Goal: Task Accomplishment & Management: Manage account settings

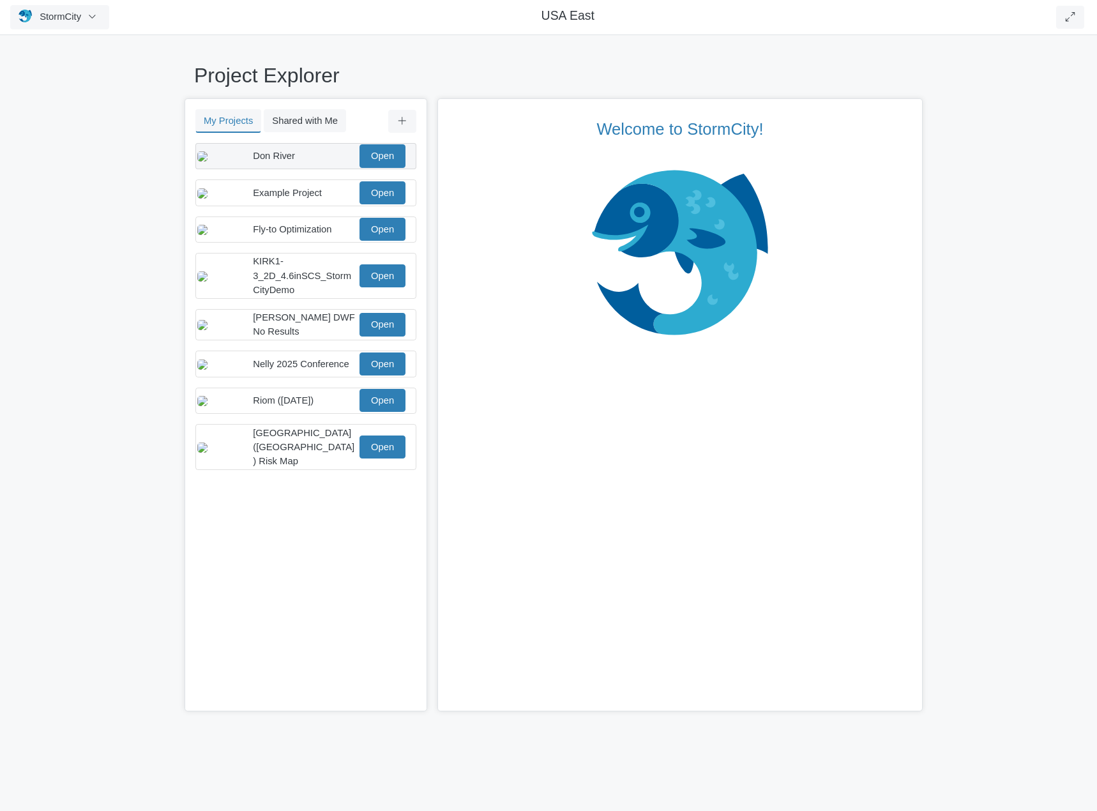
click at [318, 157] on div "Don River" at bounding box center [305, 156] width 104 height 14
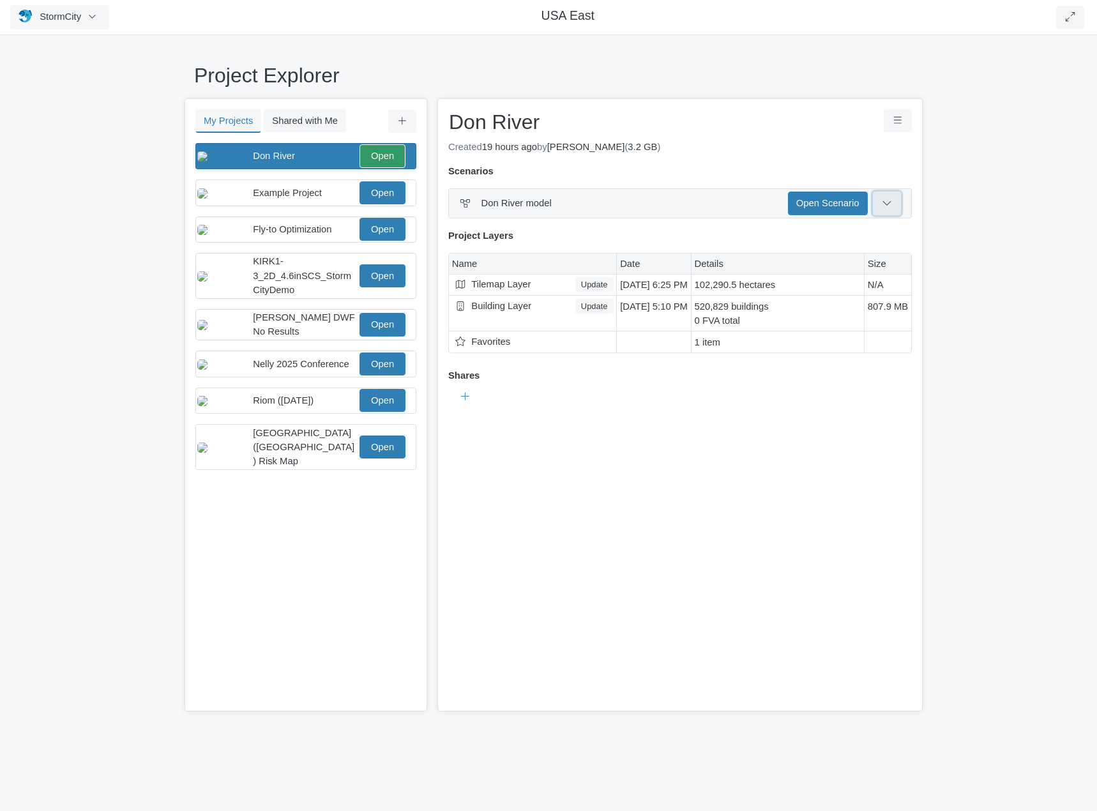
click at [888, 207] on icon at bounding box center [887, 203] width 12 height 10
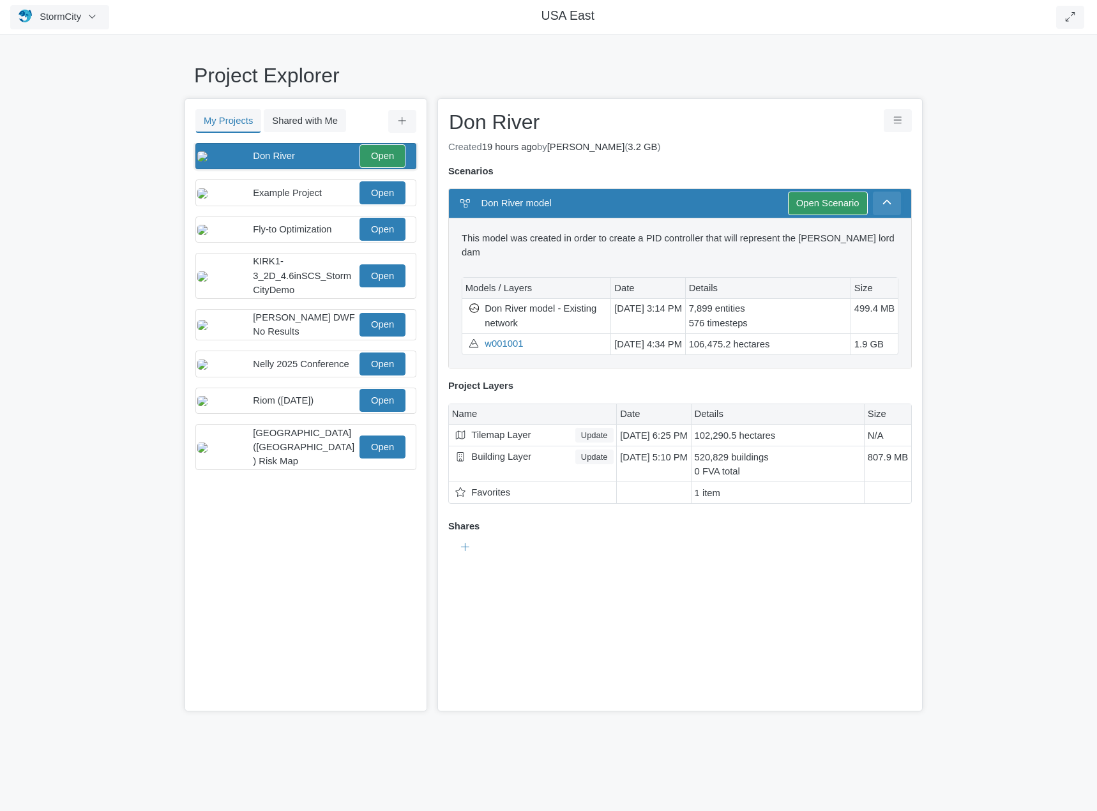
click at [890, 206] on icon at bounding box center [887, 203] width 12 height 10
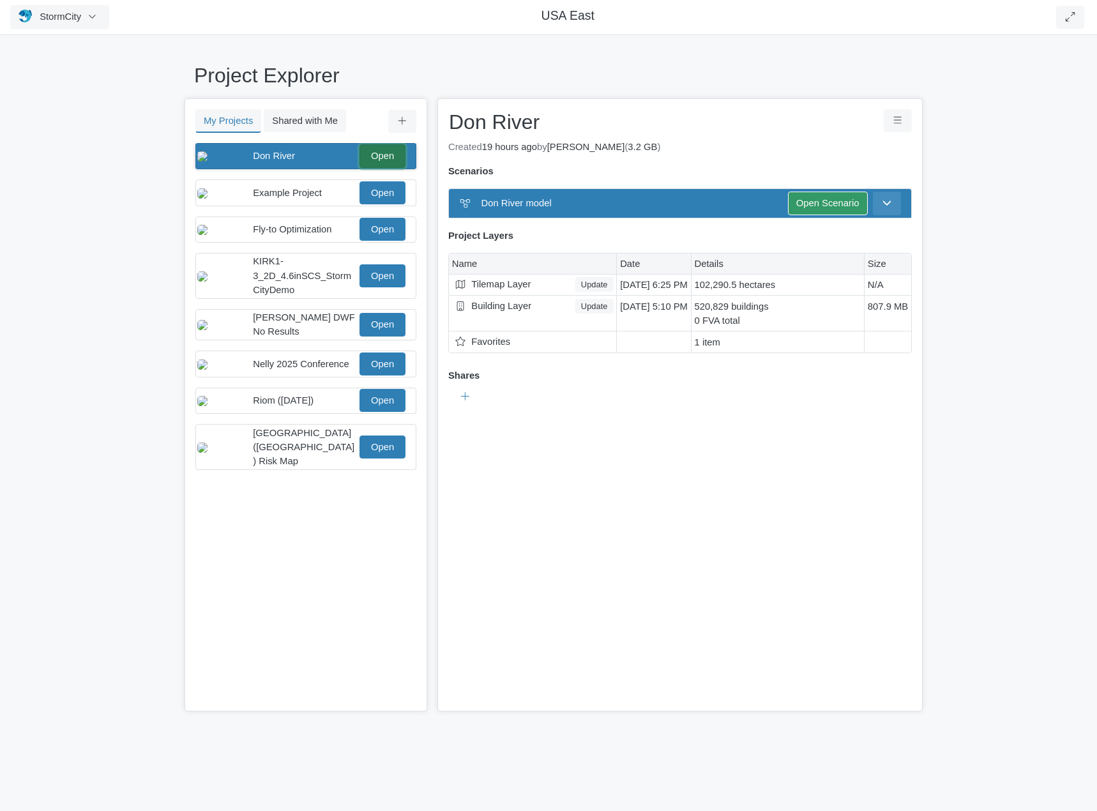
click at [386, 156] on link "Open" at bounding box center [383, 155] width 46 height 23
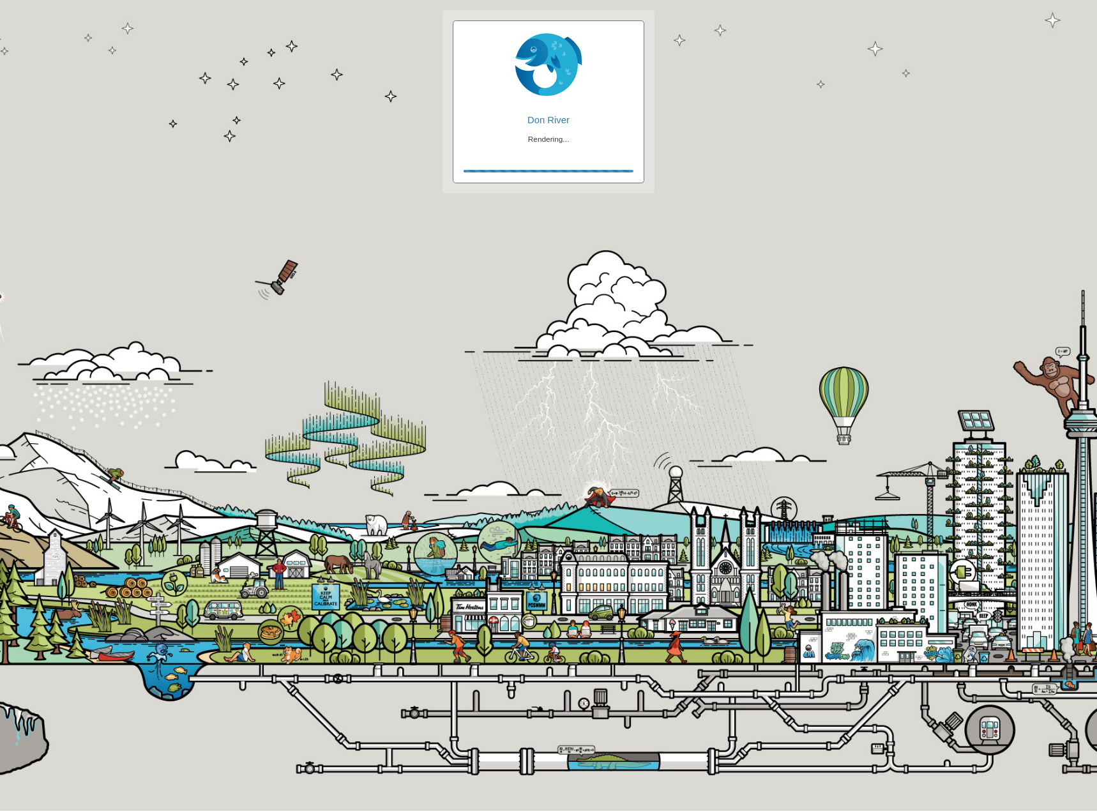
checkbox input "true"
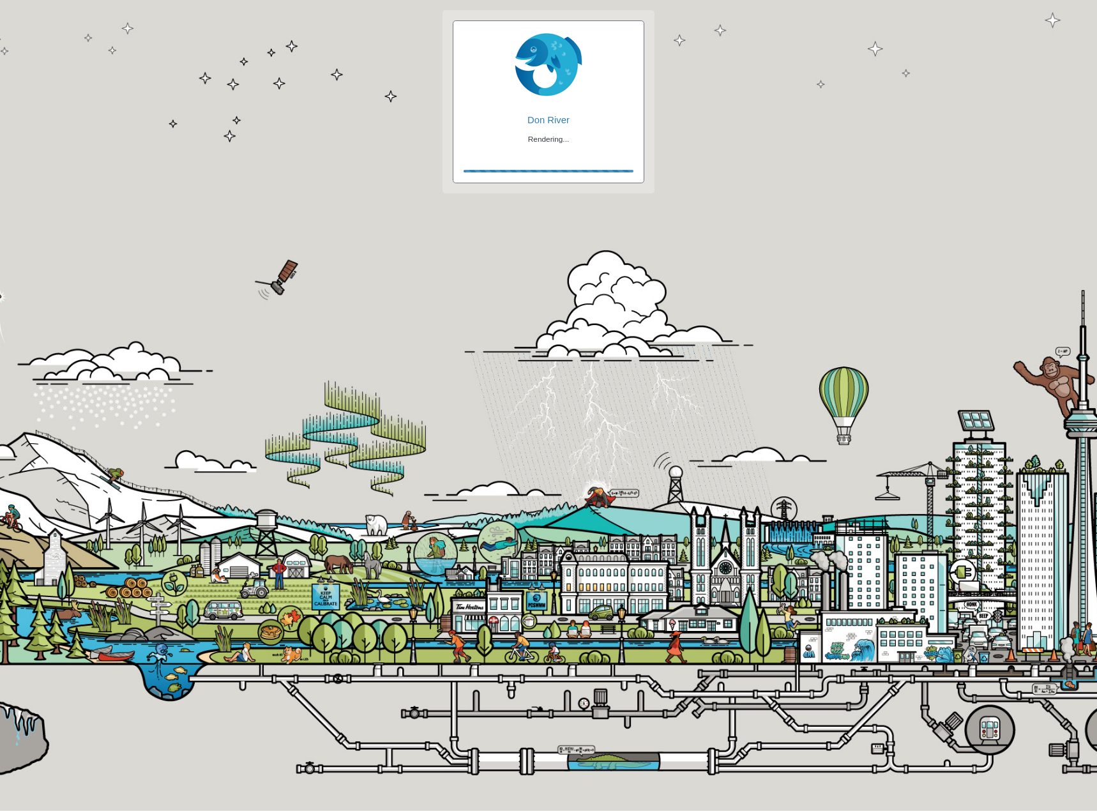
checkbox input "true"
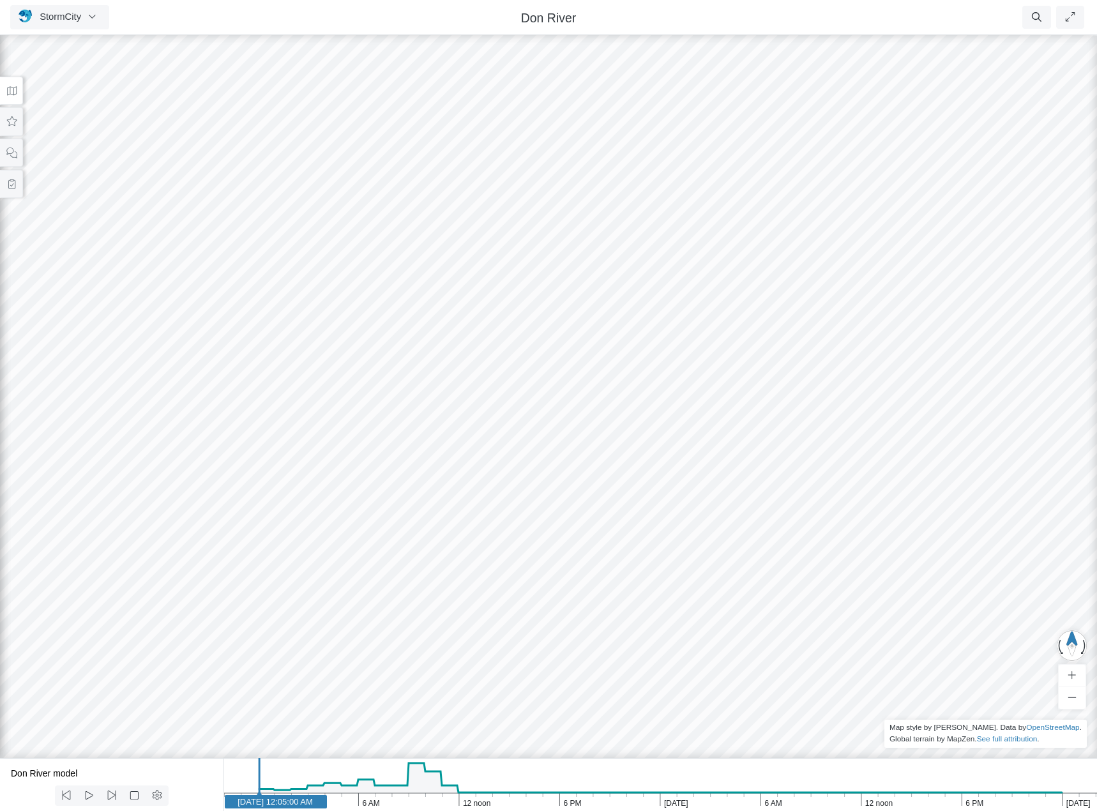
click at [714, 565] on div at bounding box center [548, 422] width 1097 height 778
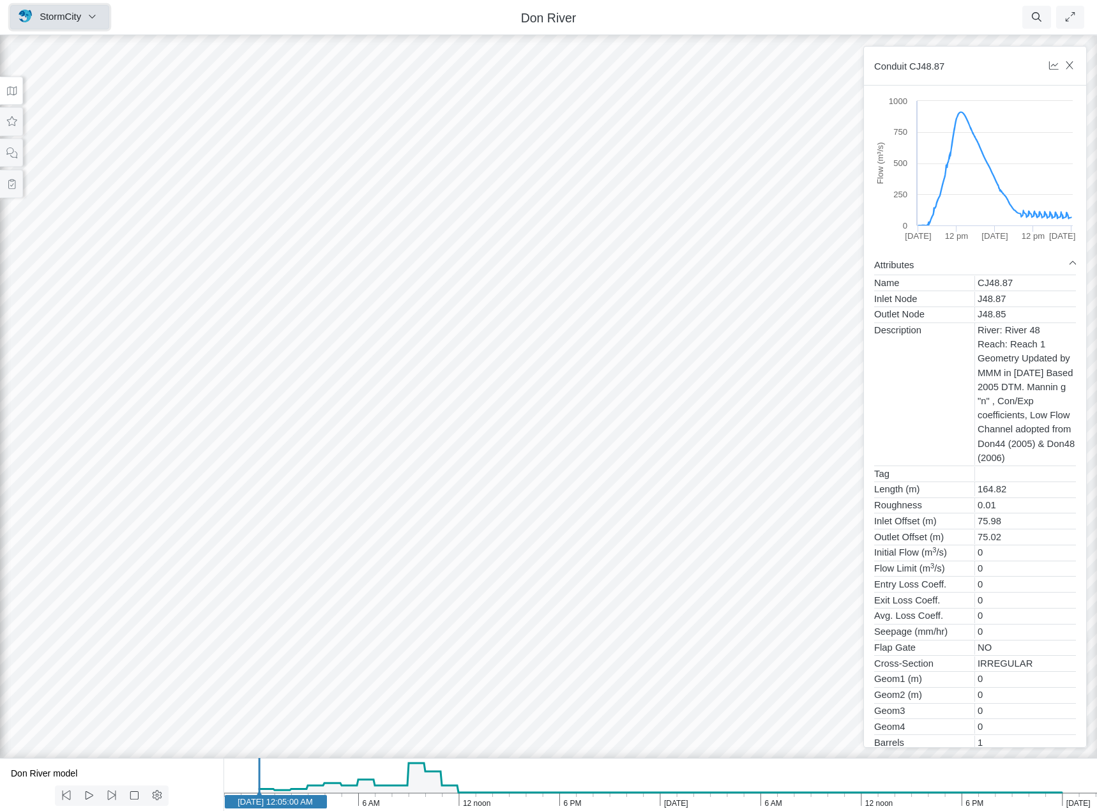
click at [83, 19] on button "StormCity" at bounding box center [59, 17] width 99 height 24
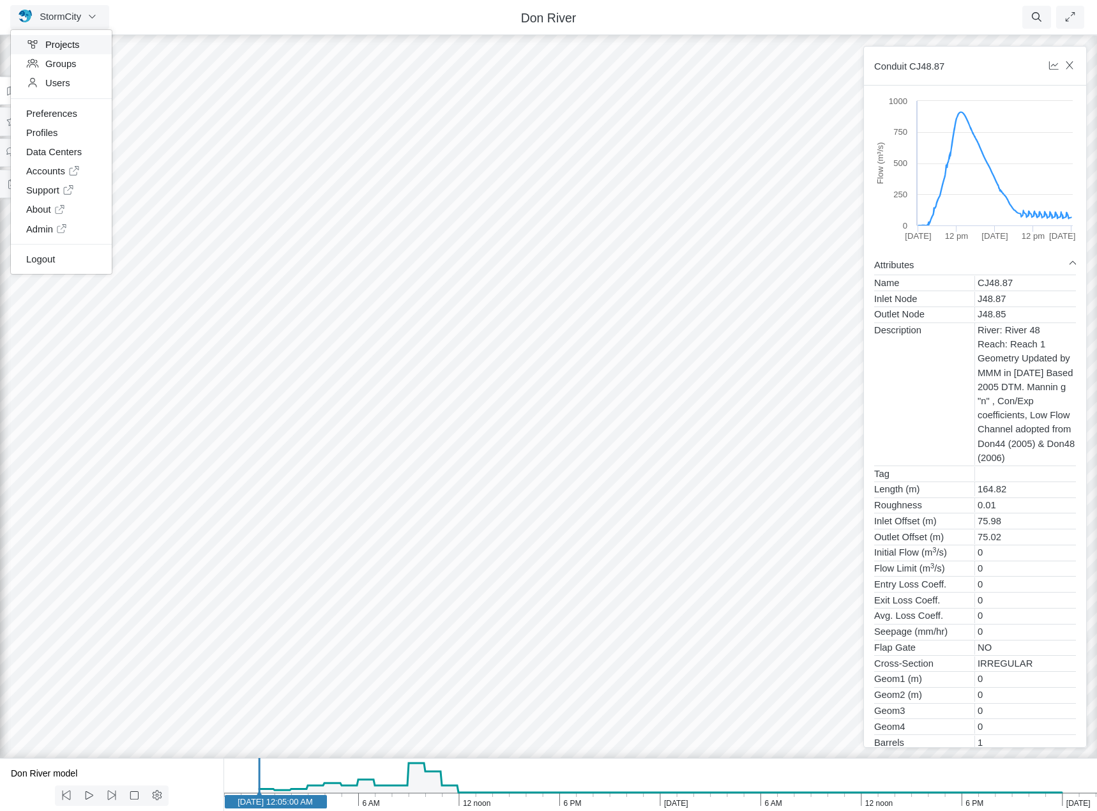
click at [62, 45] on link "Projects" at bounding box center [61, 44] width 101 height 19
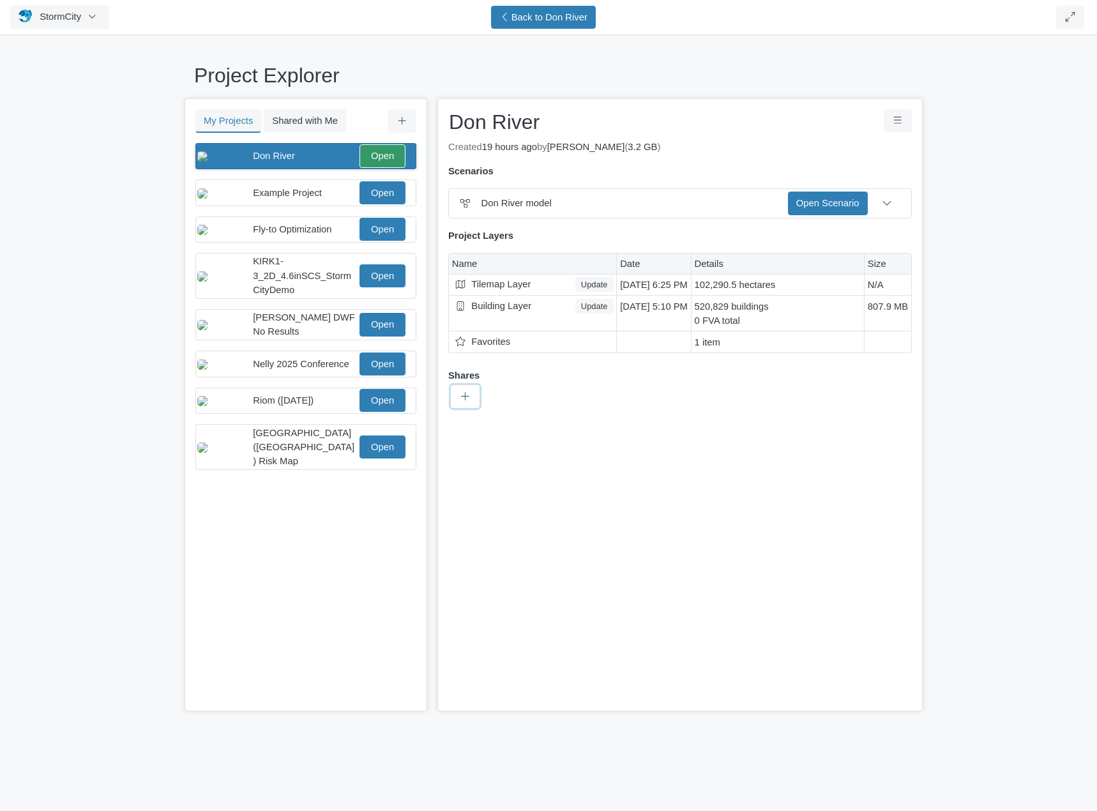
click at [467, 396] on icon at bounding box center [465, 396] width 12 height 10
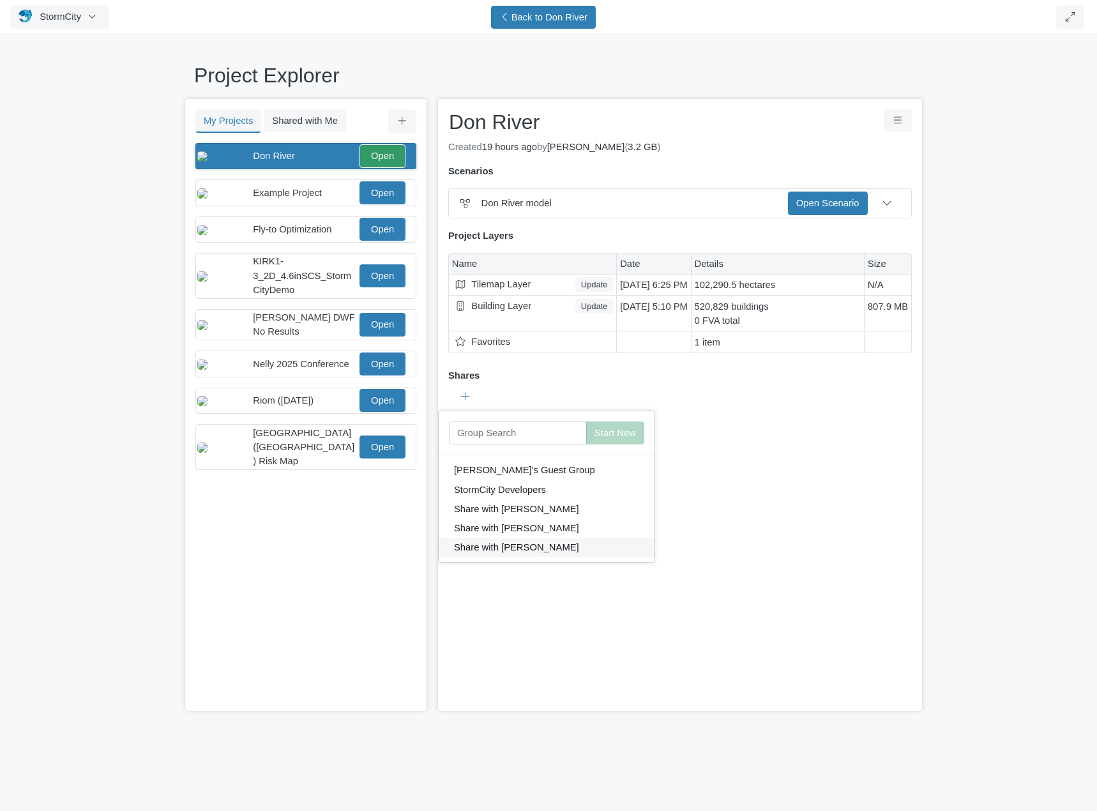
click at [501, 547] on button "Share with [PERSON_NAME]" at bounding box center [547, 547] width 216 height 19
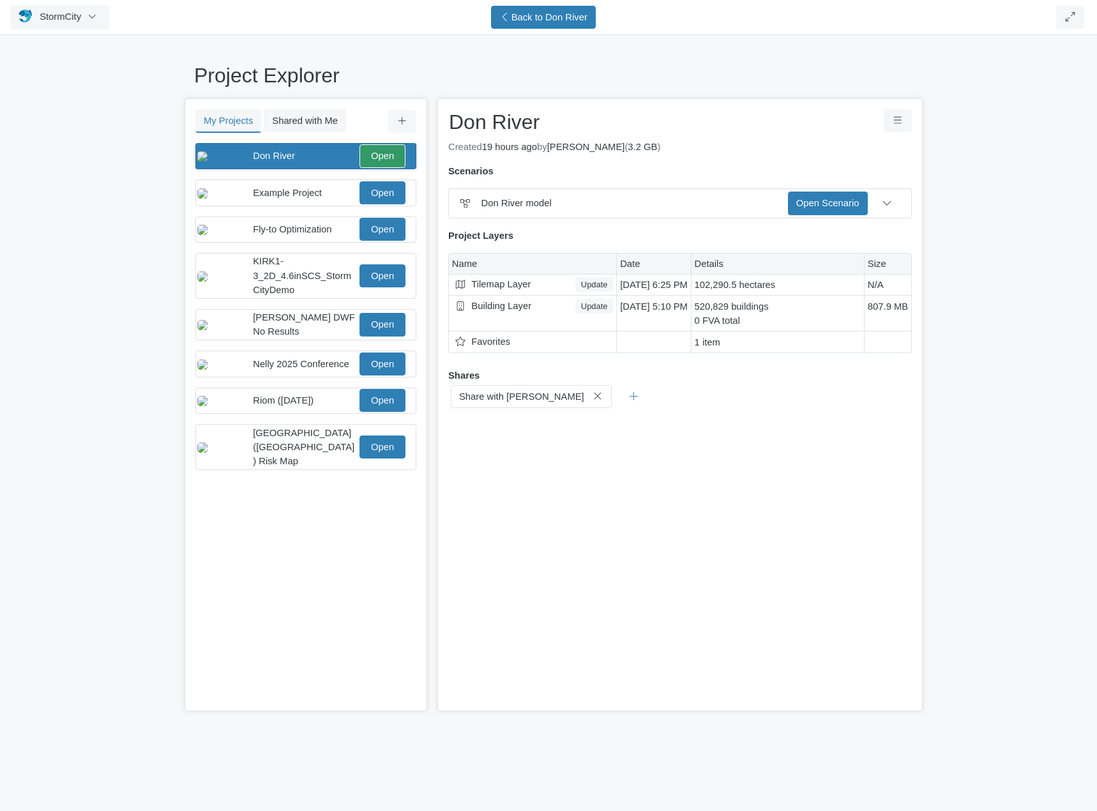
click at [658, 547] on div "× Don River Don River Save Cancel Don River Download Project Reset Project Cach…" at bounding box center [679, 404] width 485 height 613
click at [651, 409] on div "× Don River Don River Save Cancel Don River Download Project Reset Project Cach…" at bounding box center [679, 404] width 485 height 613
click at [563, 20] on span "Back to Don River" at bounding box center [550, 17] width 76 height 10
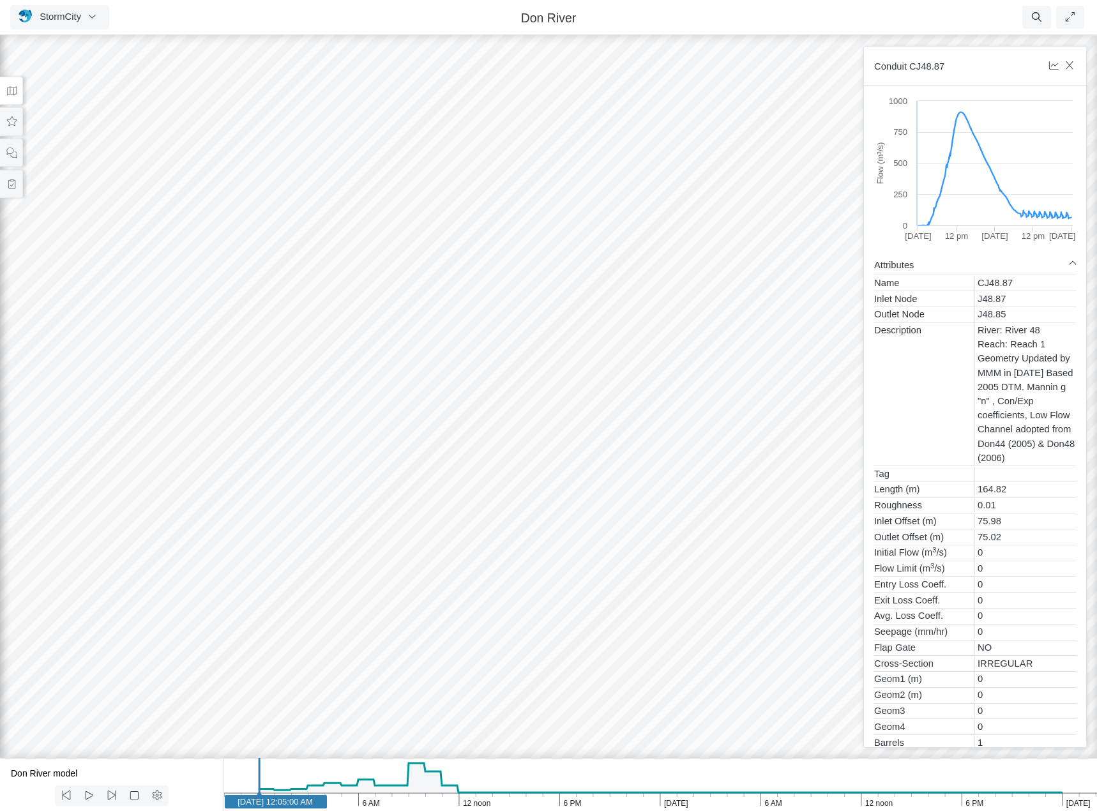
drag, startPoint x: 423, startPoint y: 778, endPoint x: 608, endPoint y: 629, distance: 238.0
click at [423, 779] on icon "Apr 22, 2005 6 PM 12 noon 6 AM Apr 21, 2005 6 PM 12 noon 6 AM Apr 20, 2005 Apr …" at bounding box center [661, 784] width 874 height 53
drag, startPoint x: 501, startPoint y: 582, endPoint x: 367, endPoint y: 296, distance: 316.5
click at [367, 296] on div at bounding box center [548, 422] width 1097 height 778
drag, startPoint x: 499, startPoint y: 631, endPoint x: 543, endPoint y: 349, distance: 285.0
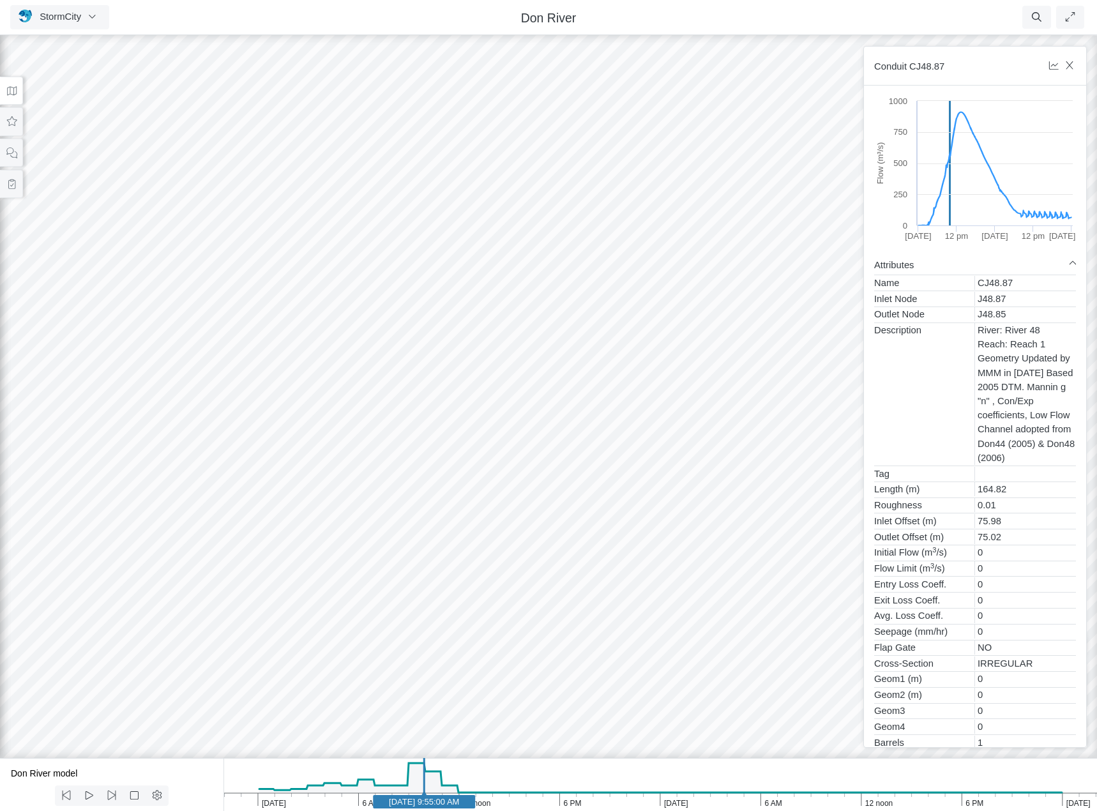
drag, startPoint x: 632, startPoint y: 482, endPoint x: 524, endPoint y: 616, distance: 171.7
click at [524, 616] on div at bounding box center [548, 422] width 1097 height 778
drag, startPoint x: 453, startPoint y: 608, endPoint x: 525, endPoint y: 628, distance: 74.2
click at [525, 628] on div at bounding box center [548, 422] width 1097 height 778
drag, startPoint x: 324, startPoint y: 471, endPoint x: 370, endPoint y: 532, distance: 76.2
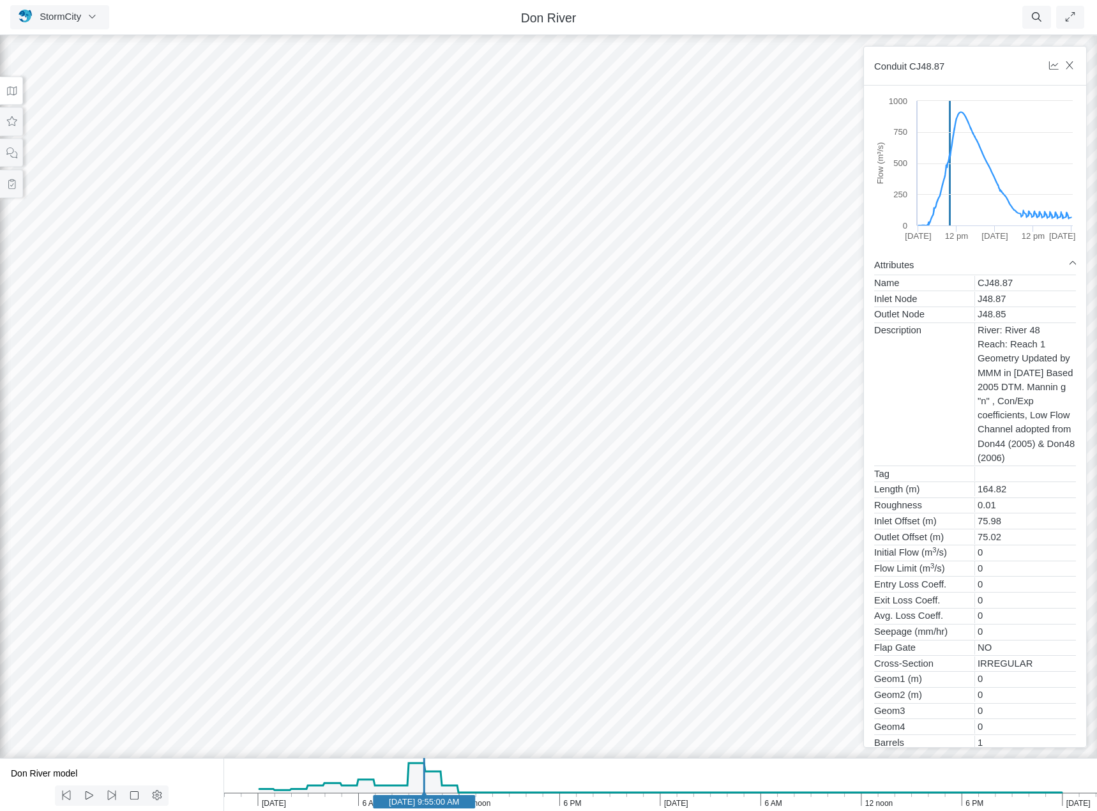
drag, startPoint x: 292, startPoint y: 512, endPoint x: 586, endPoint y: 485, distance: 295.0
click at [586, 485] on div at bounding box center [548, 422] width 1097 height 778
drag, startPoint x: 309, startPoint y: 485, endPoint x: 208, endPoint y: 507, distance: 104.0
drag, startPoint x: 603, startPoint y: 230, endPoint x: 526, endPoint y: 592, distance: 370.2
click at [526, 590] on div at bounding box center [548, 422] width 1097 height 778
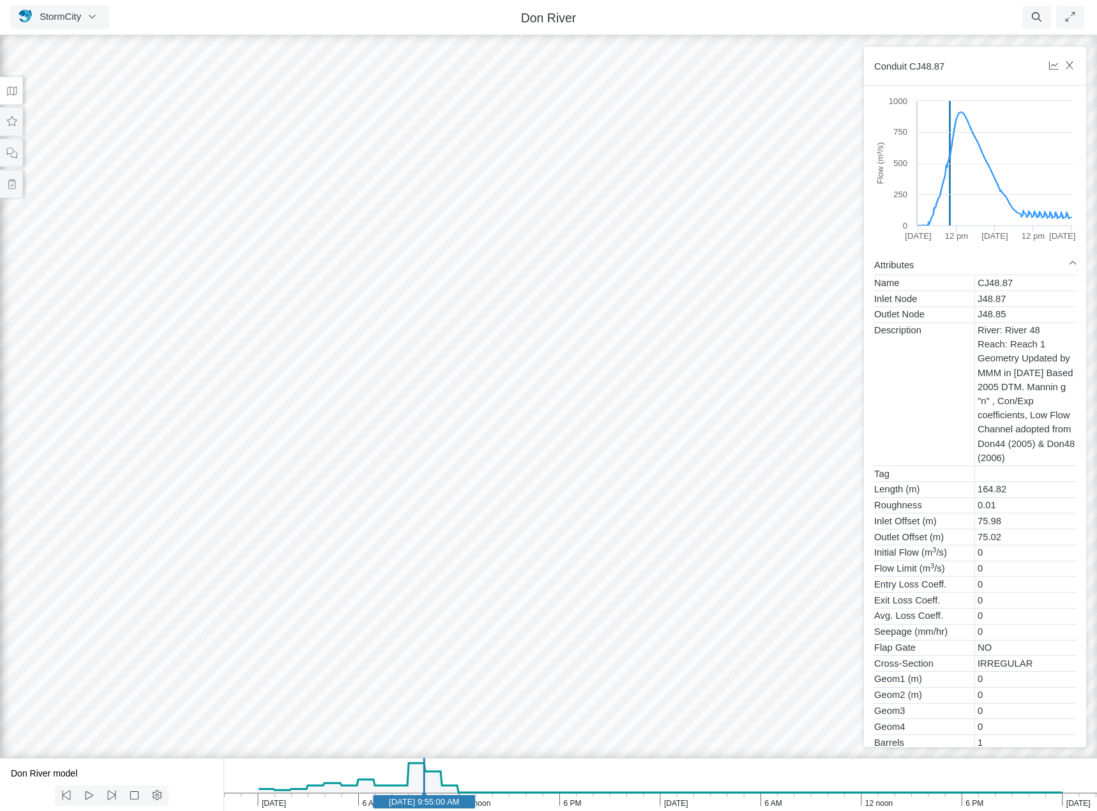
drag, startPoint x: 322, startPoint y: 614, endPoint x: 520, endPoint y: 422, distance: 275.9
drag, startPoint x: 276, startPoint y: 556, endPoint x: 460, endPoint y: 568, distance: 184.9
click at [550, 432] on div at bounding box center [548, 422] width 1097 height 778
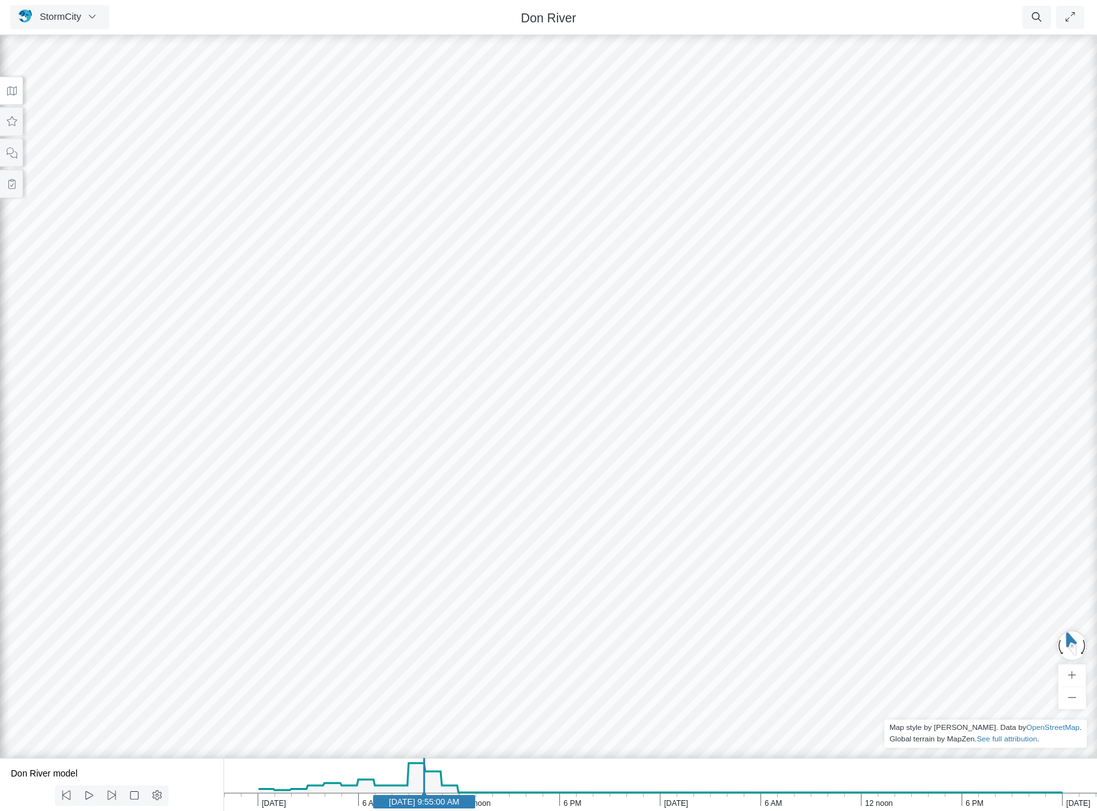
drag, startPoint x: 450, startPoint y: 562, endPoint x: 367, endPoint y: 645, distance: 117.0
drag, startPoint x: 328, startPoint y: 382, endPoint x: 558, endPoint y: 710, distance: 400.7
click at [558, 711] on div at bounding box center [548, 422] width 1097 height 778
drag, startPoint x: 493, startPoint y: 646, endPoint x: 162, endPoint y: 766, distance: 352.1
drag, startPoint x: 575, startPoint y: 356, endPoint x: 490, endPoint y: 681, distance: 336.1
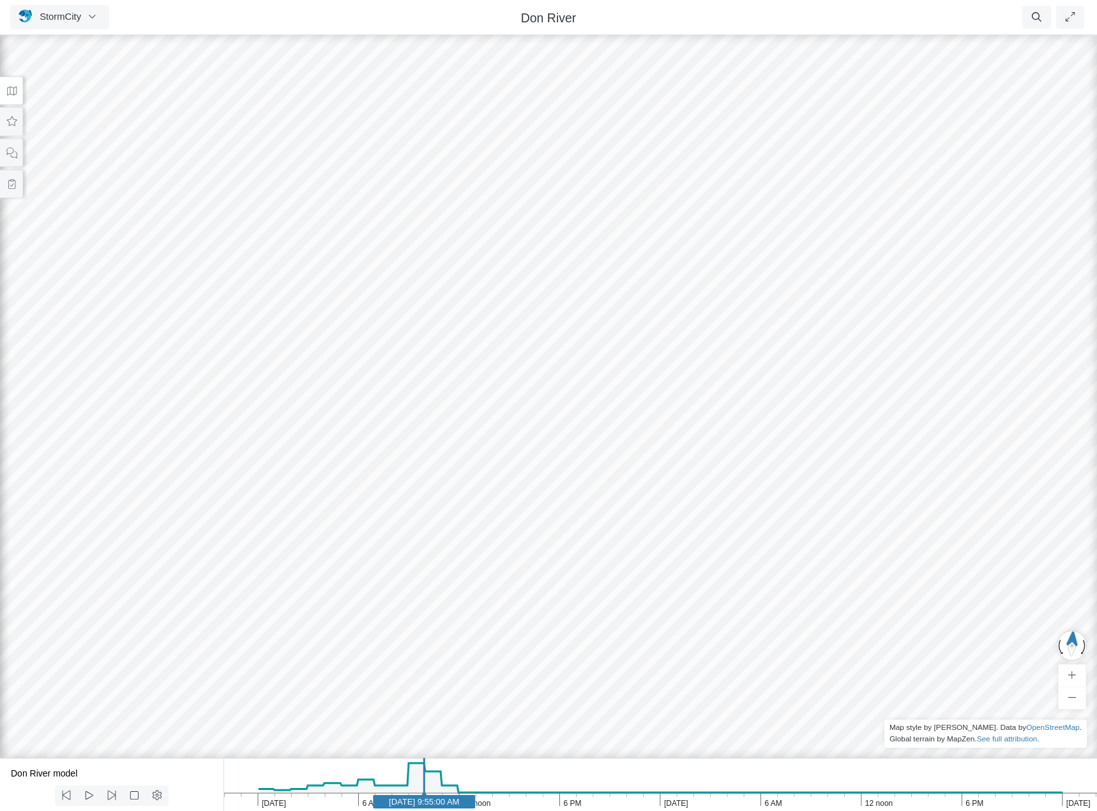
click at [490, 684] on div at bounding box center [548, 422] width 1097 height 778
drag, startPoint x: 368, startPoint y: 379, endPoint x: 695, endPoint y: 730, distance: 479.4
click at [695, 730] on div at bounding box center [548, 422] width 1097 height 778
drag, startPoint x: 455, startPoint y: 514, endPoint x: 656, endPoint y: 667, distance: 252.0
click at [656, 667] on div at bounding box center [548, 422] width 1097 height 778
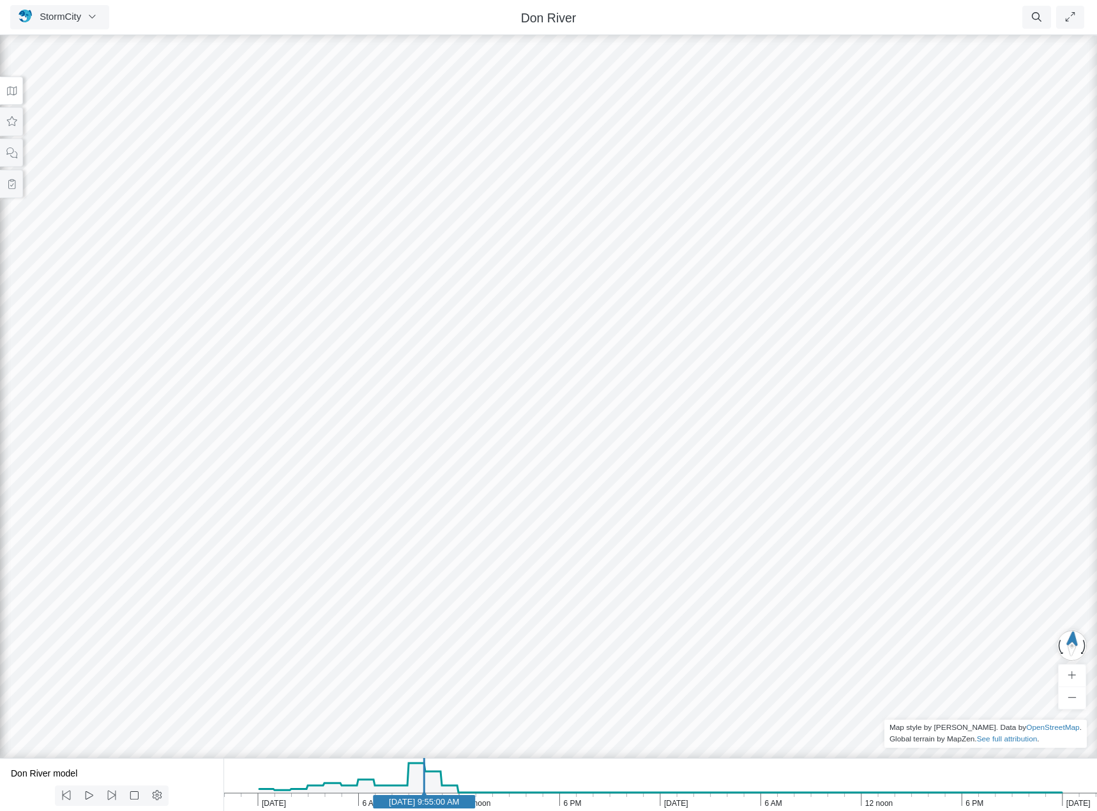
drag, startPoint x: 545, startPoint y: 290, endPoint x: 801, endPoint y: 697, distance: 481.2
click at [801, 699] on div at bounding box center [548, 422] width 1097 height 778
drag, startPoint x: 1002, startPoint y: 586, endPoint x: 773, endPoint y: 476, distance: 254.5
drag, startPoint x: 754, startPoint y: 524, endPoint x: 913, endPoint y: 583, distance: 170.3
drag, startPoint x: 878, startPoint y: 651, endPoint x: 667, endPoint y: 324, distance: 389.3
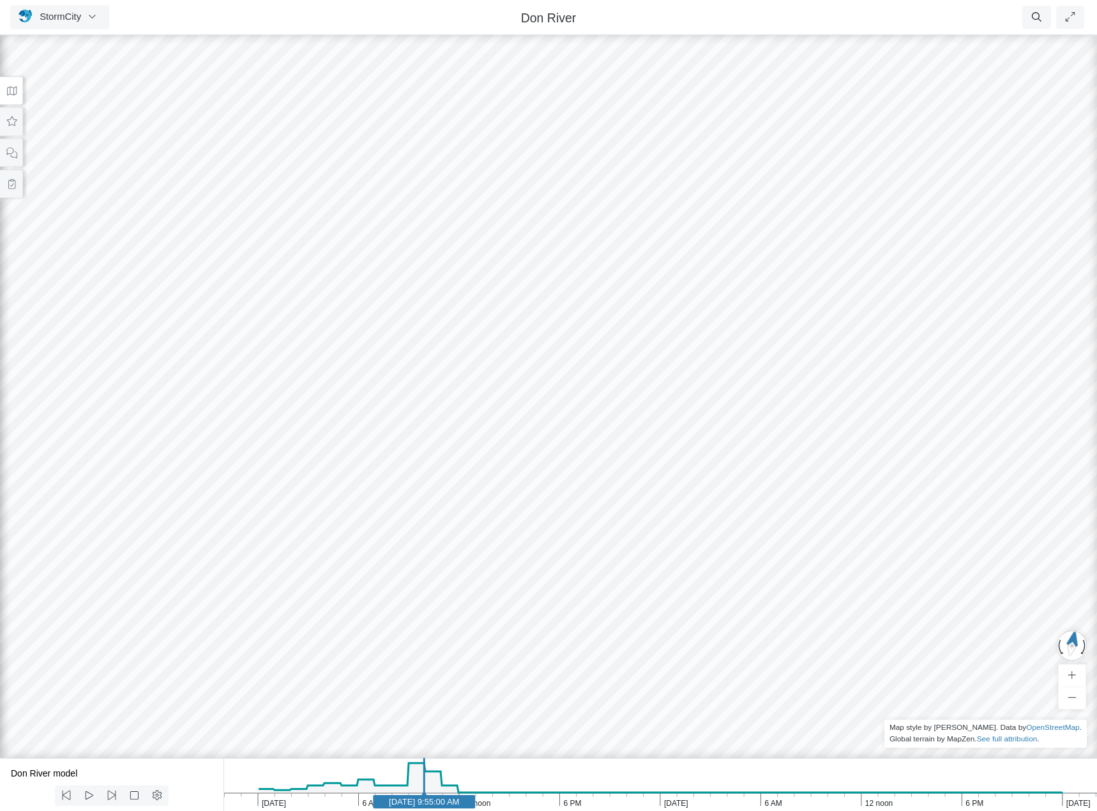
click at [667, 324] on div at bounding box center [548, 422] width 1097 height 778
drag, startPoint x: 833, startPoint y: 614, endPoint x: 815, endPoint y: 570, distance: 47.6
click at [815, 570] on div at bounding box center [548, 422] width 1097 height 778
drag, startPoint x: 649, startPoint y: 643, endPoint x: 669, endPoint y: 600, distance: 47.1
drag, startPoint x: 669, startPoint y: 600, endPoint x: 933, endPoint y: 492, distance: 285.2
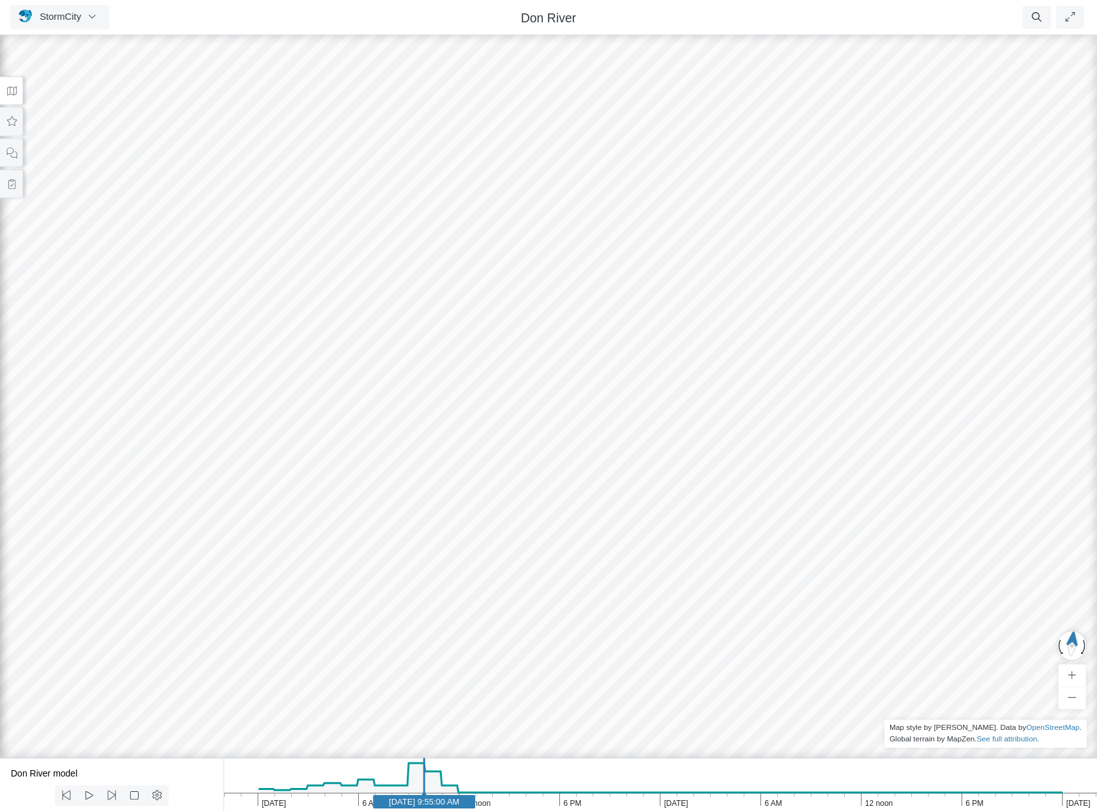
click at [933, 492] on div at bounding box center [548, 422] width 1097 height 778
drag, startPoint x: 742, startPoint y: 404, endPoint x: 480, endPoint y: 408, distance: 262.5
drag, startPoint x: 559, startPoint y: 517, endPoint x: 559, endPoint y: 427, distance: 90.0
drag, startPoint x: 527, startPoint y: 543, endPoint x: 512, endPoint y: 562, distance: 24.5
click at [9, 120] on icon at bounding box center [12, 122] width 12 height 10
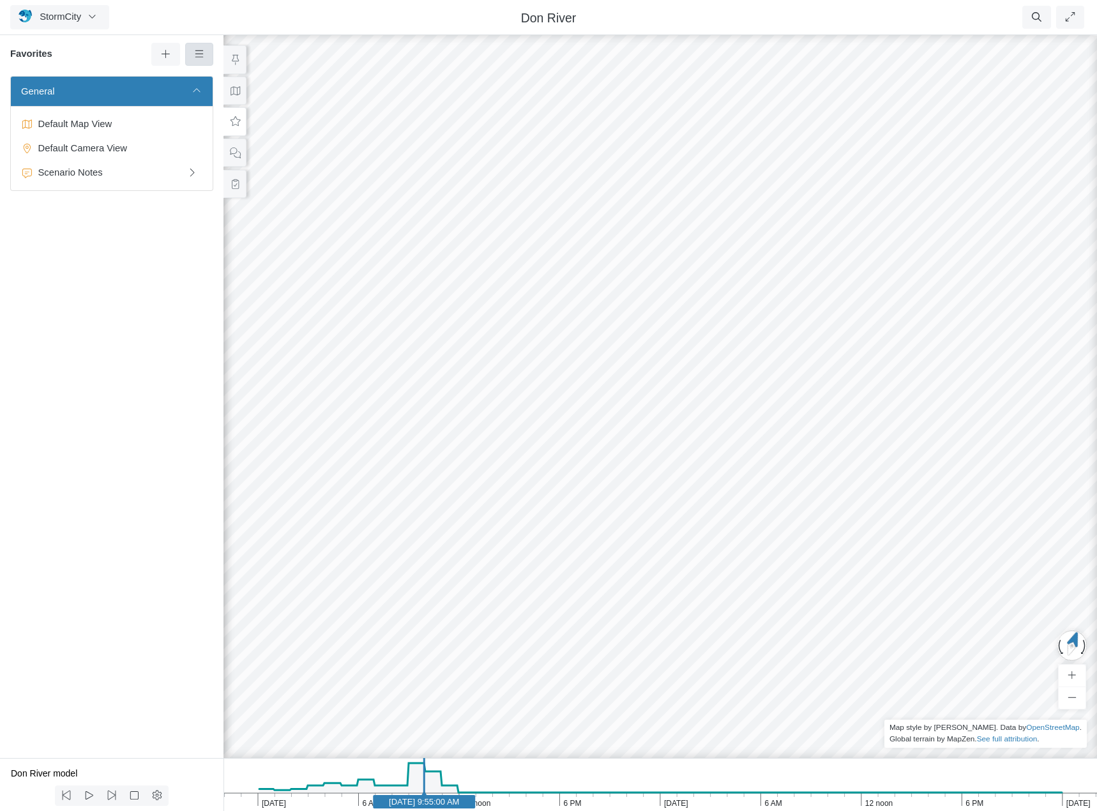
click at [201, 50] on icon at bounding box center [199, 54] width 12 height 10
click at [236, 176] on span "Add Group" at bounding box center [236, 177] width 46 height 10
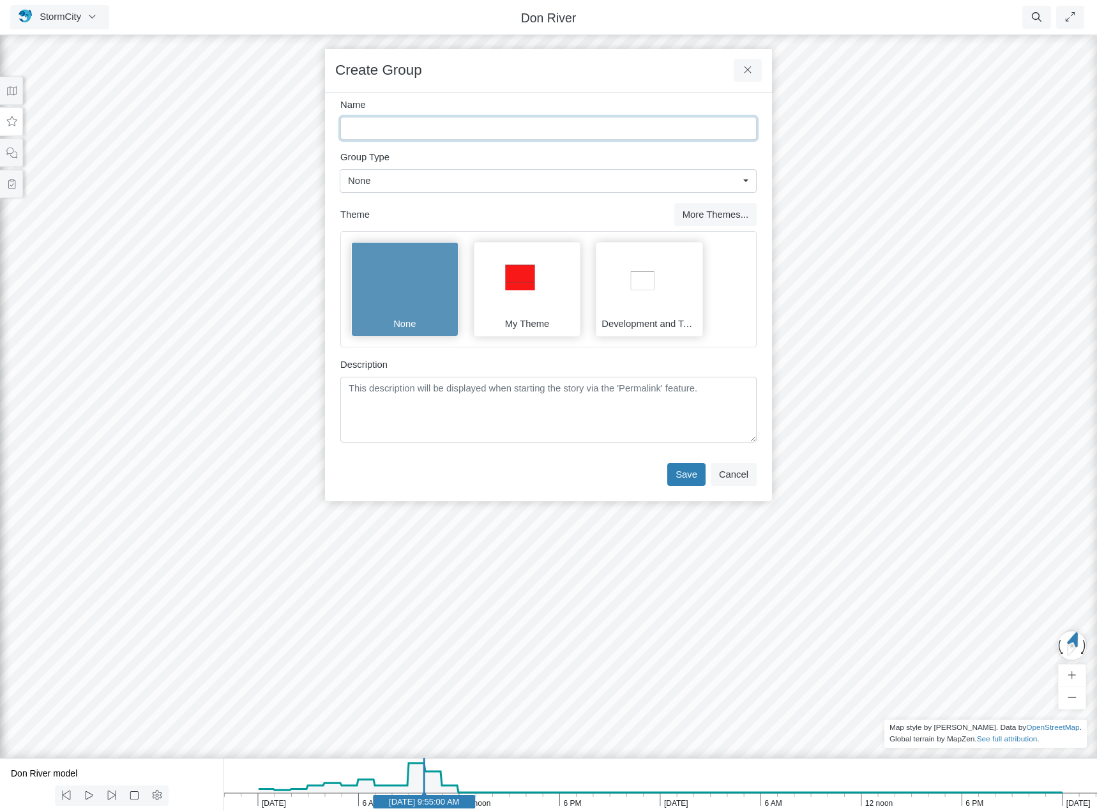
click at [408, 130] on input "Name" at bounding box center [548, 128] width 416 height 23
type input "Culverts"
click at [686, 474] on button "Save" at bounding box center [686, 474] width 38 height 23
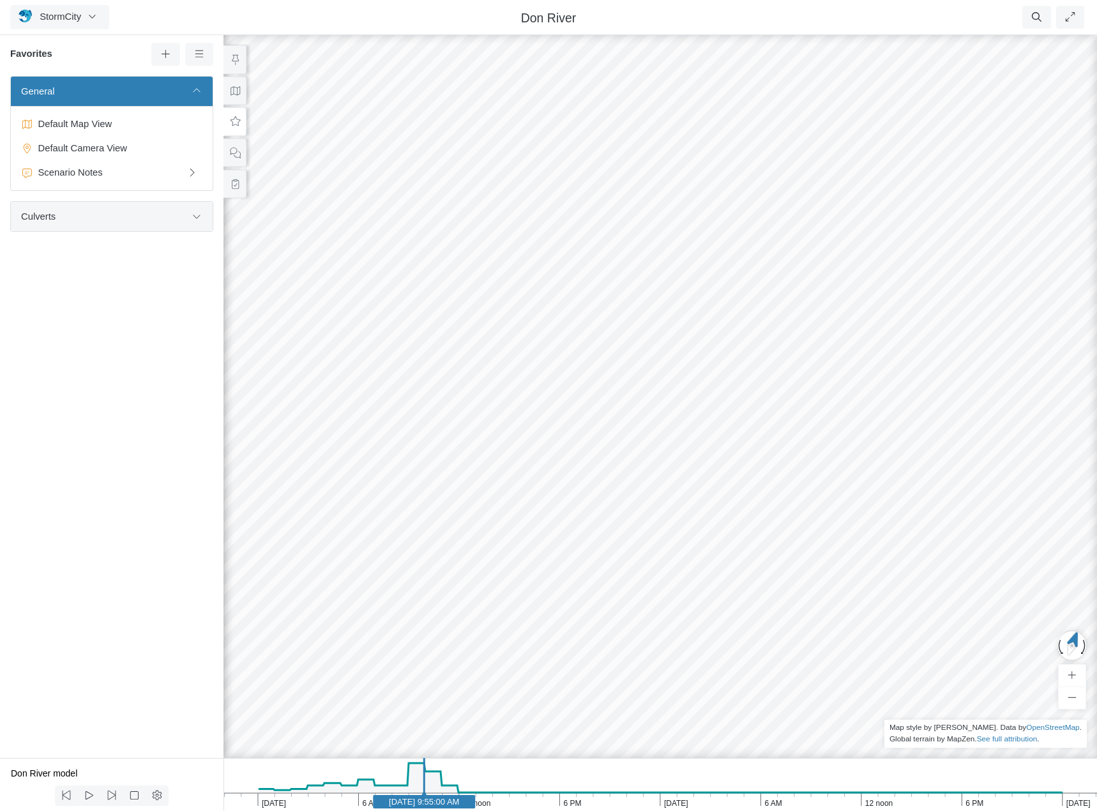
click at [156, 215] on span "Culverts" at bounding box center [103, 216] width 165 height 14
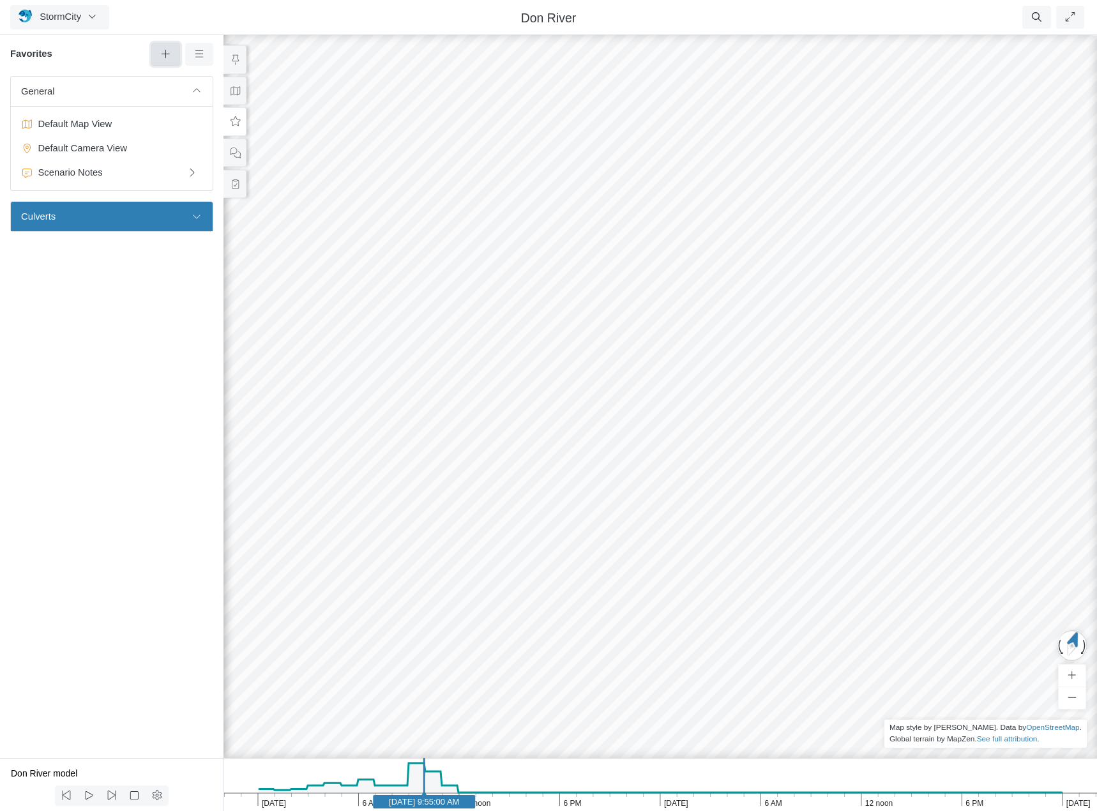
click at [160, 52] on icon at bounding box center [166, 54] width 12 height 10
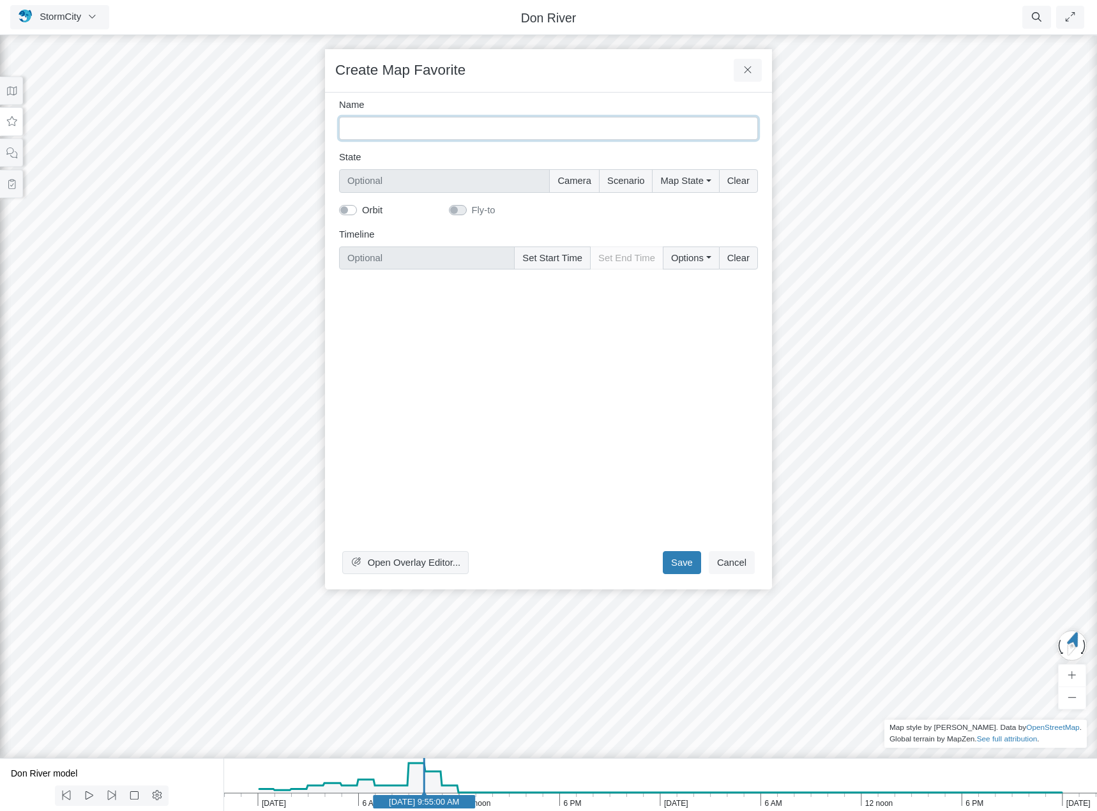
click at [406, 128] on input "Name" at bounding box center [548, 128] width 419 height 23
type input "Culvert example 1"
click at [580, 185] on button "Camera" at bounding box center [574, 180] width 50 height 23
type input "Camera"
checkbox input "true"
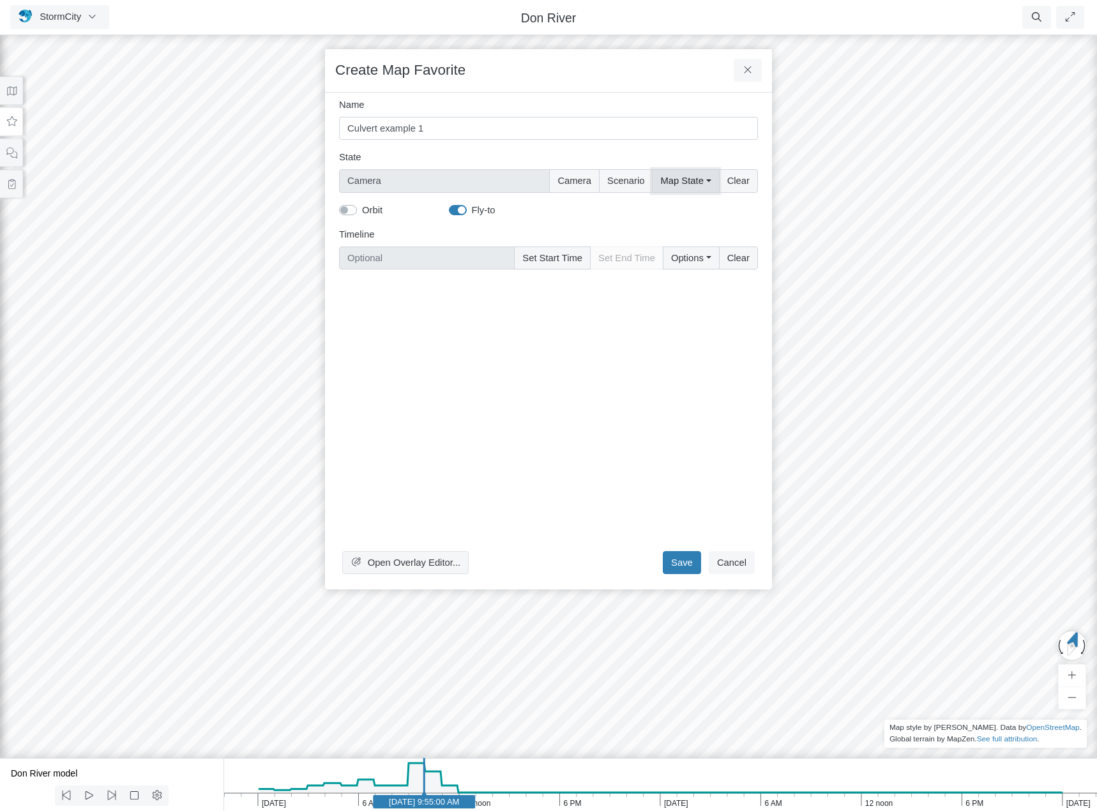
click at [688, 185] on button "Map State" at bounding box center [685, 180] width 66 height 23
click at [683, 210] on label "Select All" at bounding box center [702, 208] width 39 height 14
click at [667, 210] on input "Select All" at bounding box center [665, 207] width 10 height 12
checkbox input "true"
type input "Camera + Full Map State"
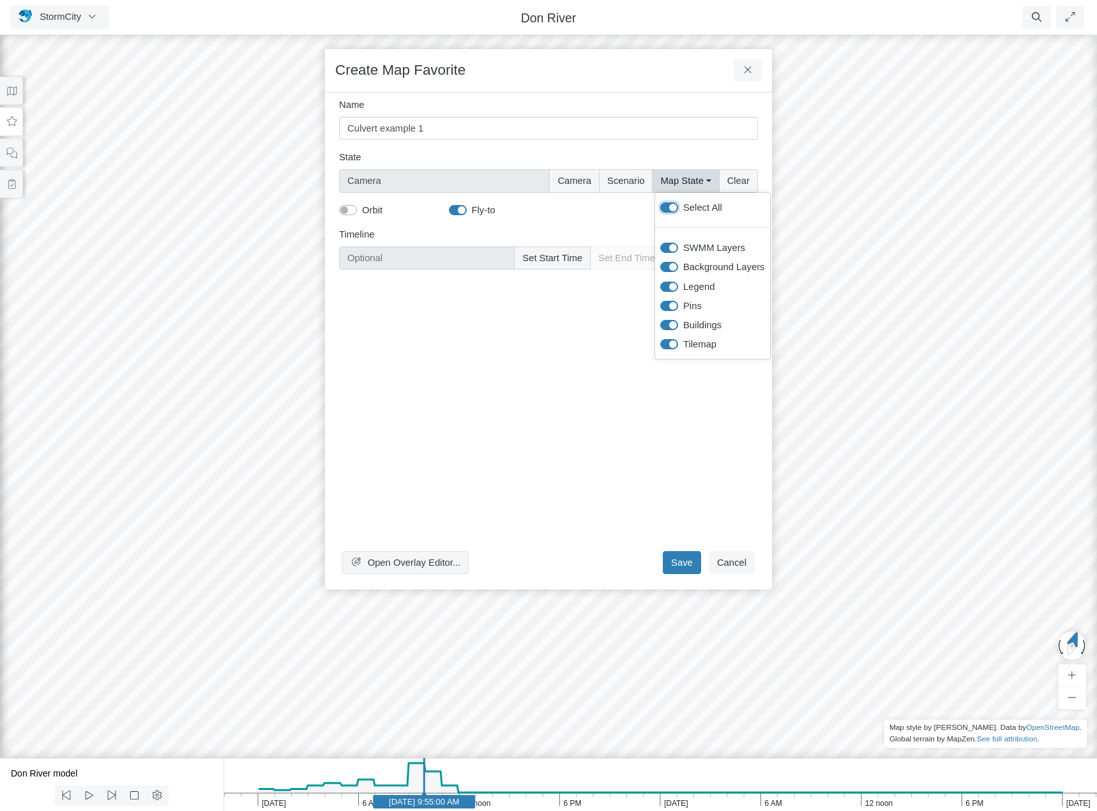
checkbox input "true"
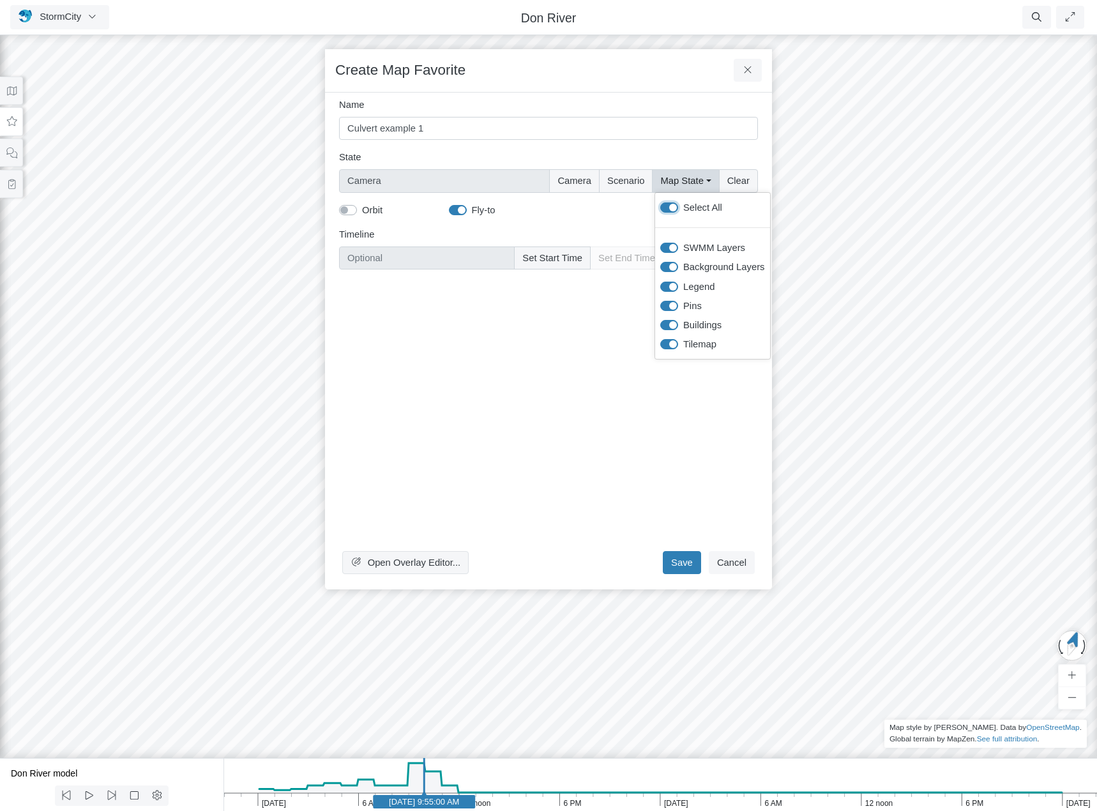
checkbox input "true"
click at [566, 254] on button "Set Start Time" at bounding box center [552, 257] width 77 height 23
type input "Apr 20, 2005 9:55 AM"
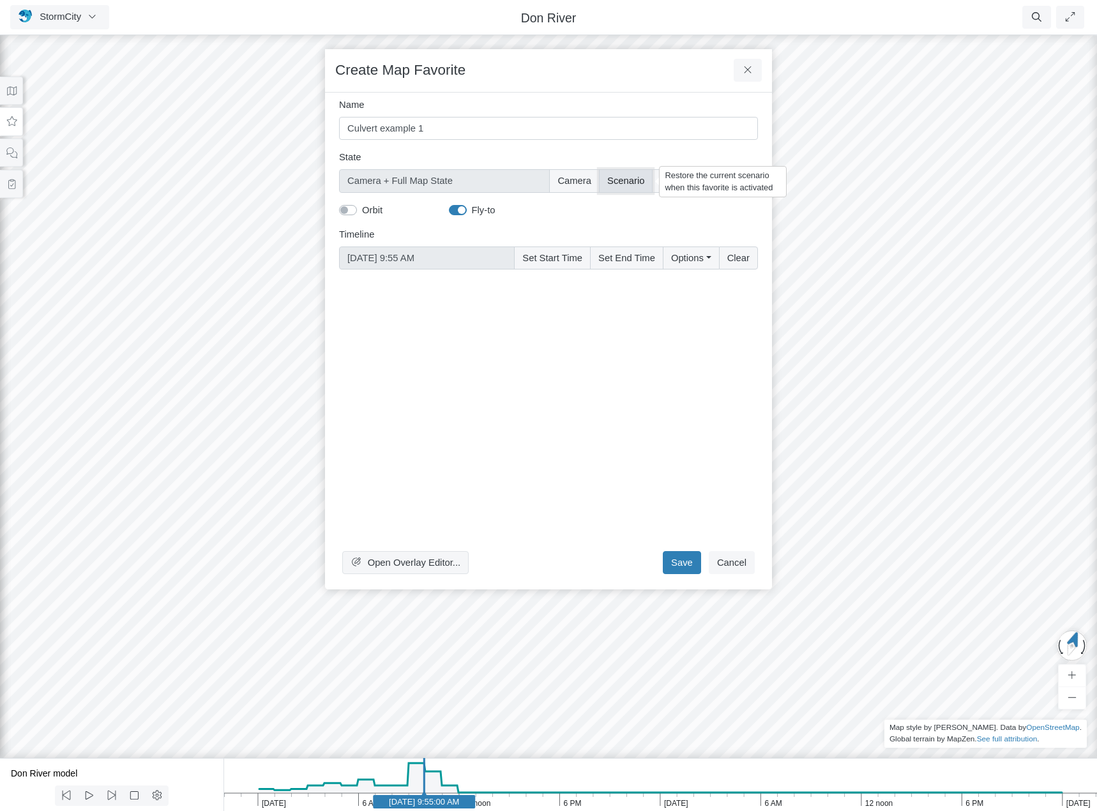
click at [628, 185] on button "Scenario" at bounding box center [626, 180] width 54 height 23
type input "Camera + Full Map State + Scenario"
click at [637, 214] on div "Orbit Fly-to" at bounding box center [549, 210] width 438 height 14
click at [685, 563] on button "Save" at bounding box center [682, 562] width 38 height 23
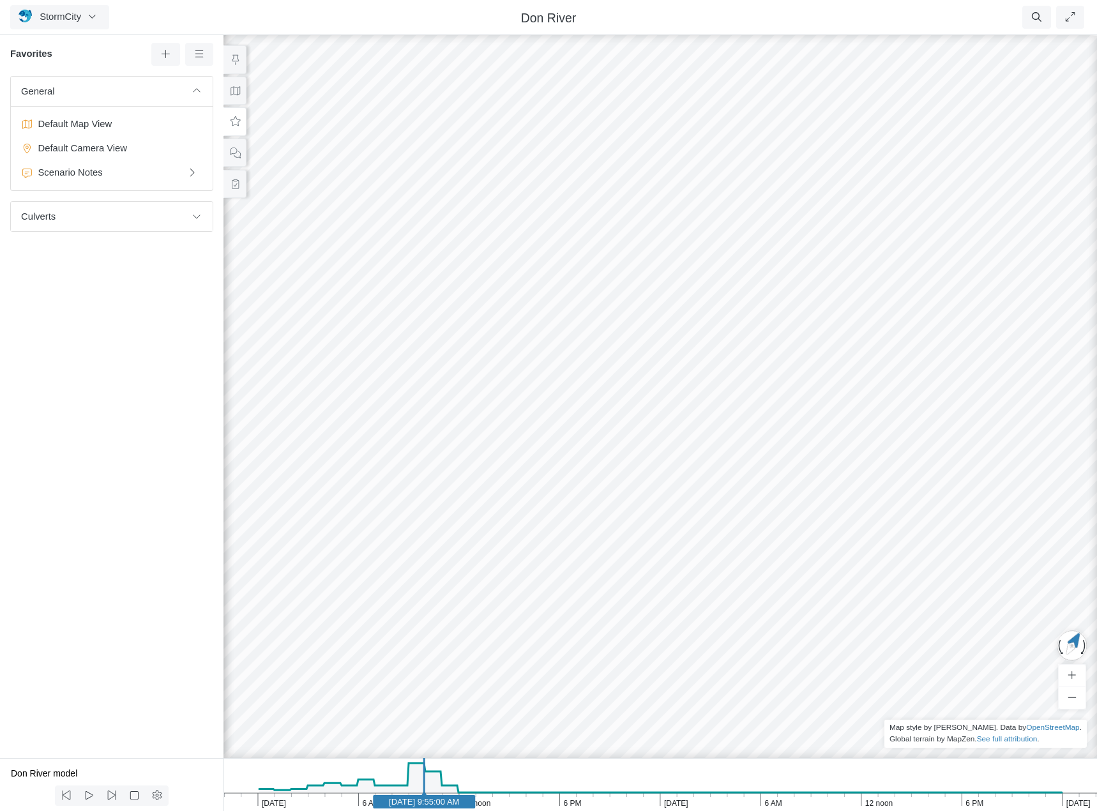
drag, startPoint x: 590, startPoint y: 537, endPoint x: 621, endPoint y: 570, distance: 45.2
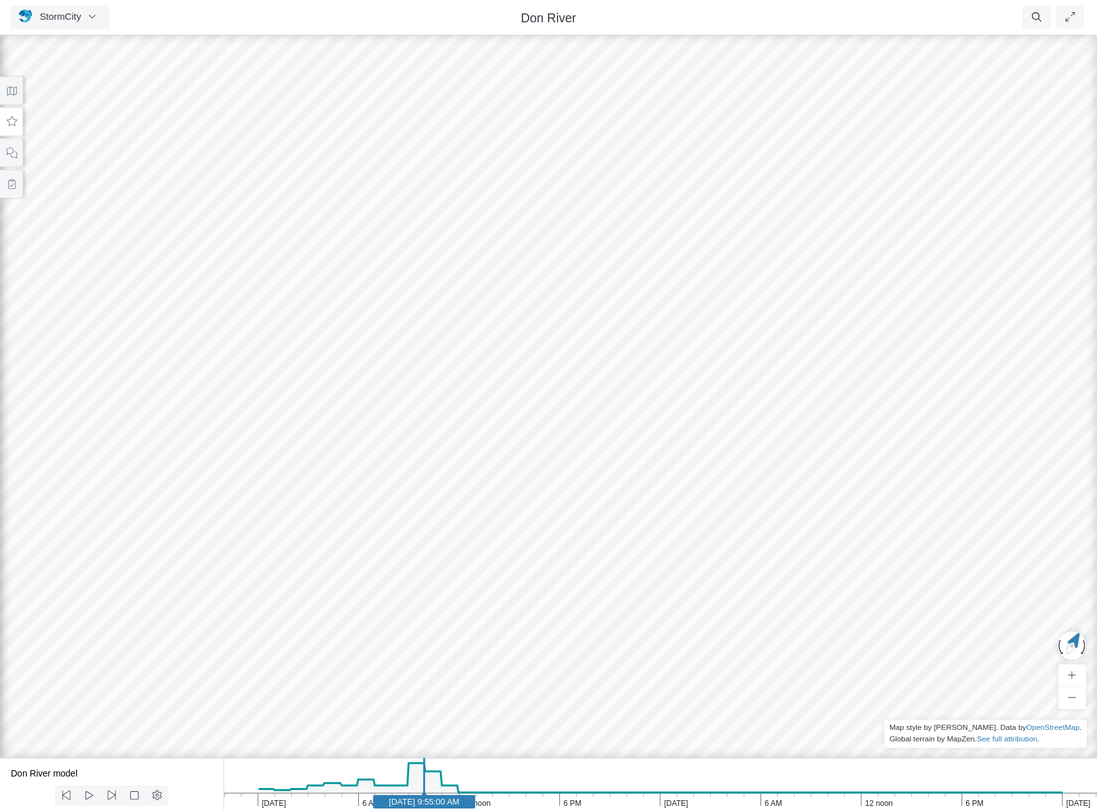
click at [542, 592] on div at bounding box center [548, 422] width 1097 height 778
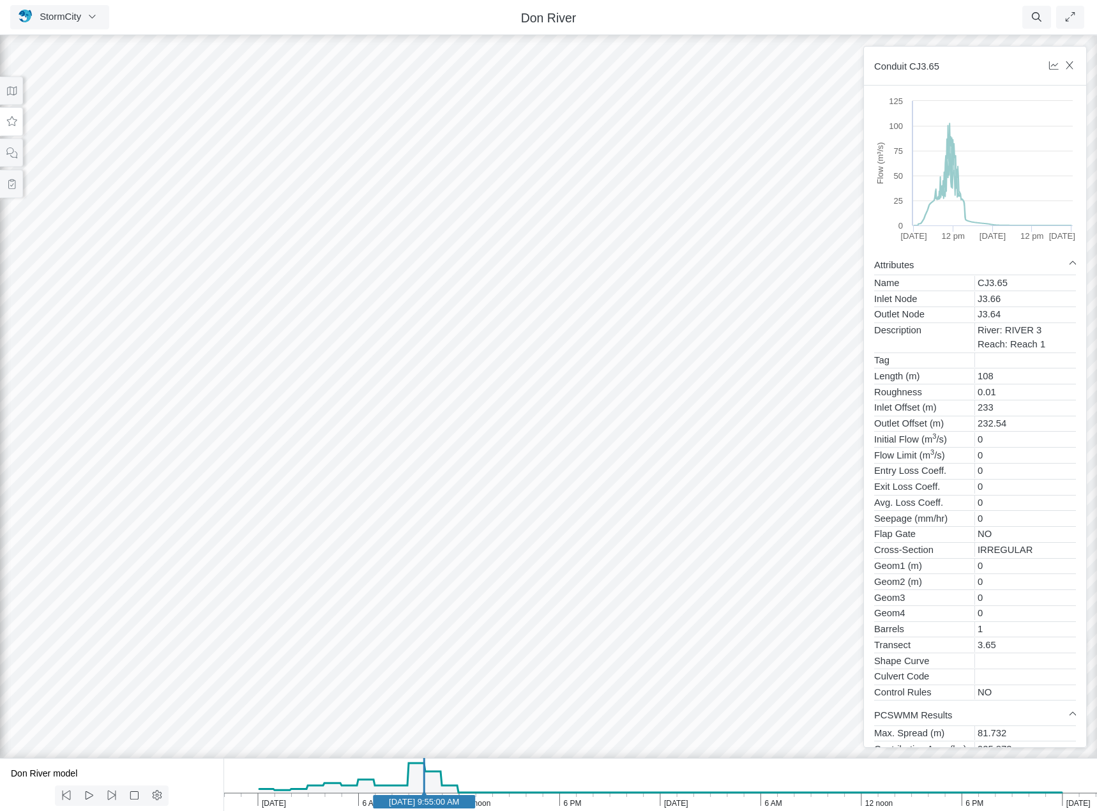
drag, startPoint x: 644, startPoint y: 580, endPoint x: 228, endPoint y: 529, distance: 418.8
click at [770, 338] on div at bounding box center [548, 422] width 1097 height 778
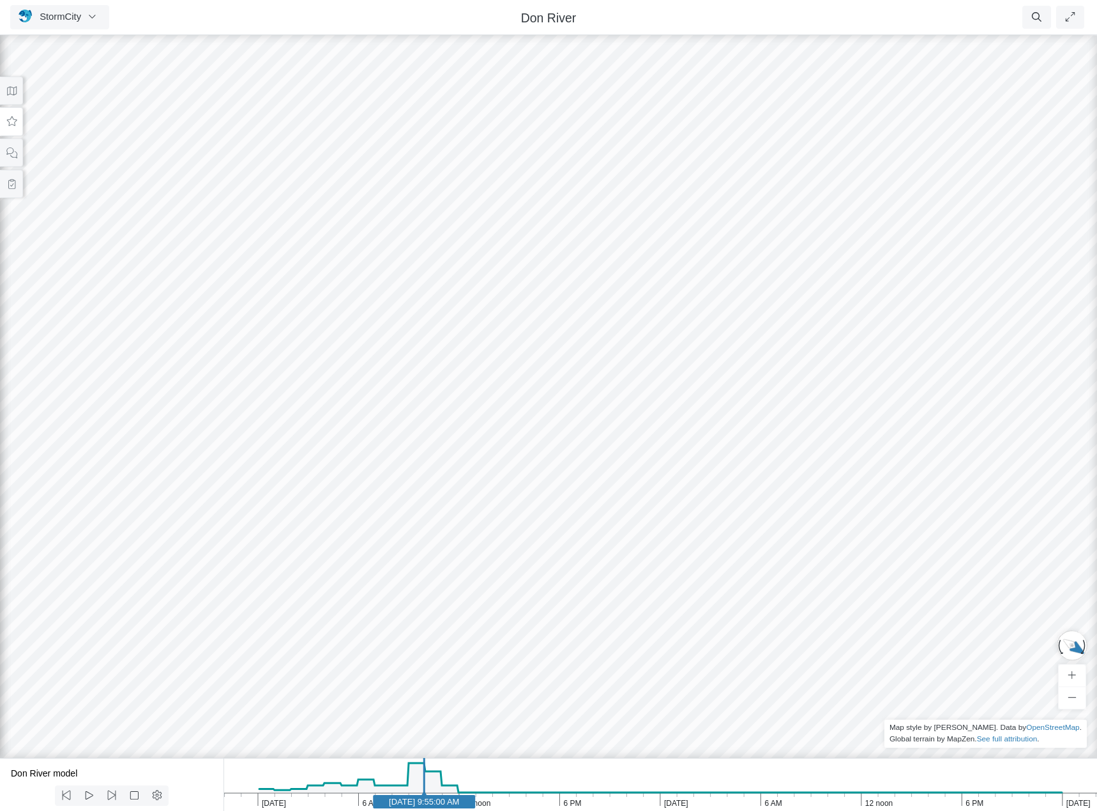
drag, startPoint x: 524, startPoint y: 610, endPoint x: 678, endPoint y: 633, distance: 155.0
click at [14, 91] on icon at bounding box center [12, 91] width 12 height 10
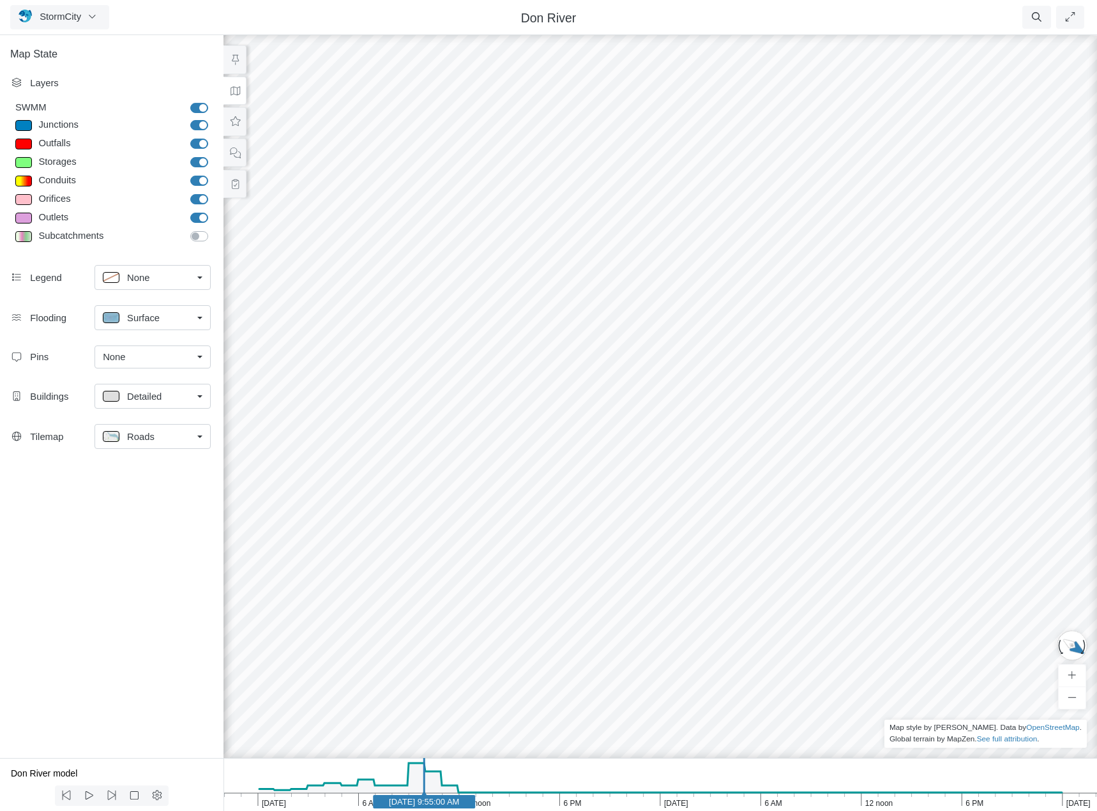
click at [24, 179] on div at bounding box center [23, 181] width 17 height 11
type input "Visible"
checkbox input "true"
type input "2"
checkbox input "true"
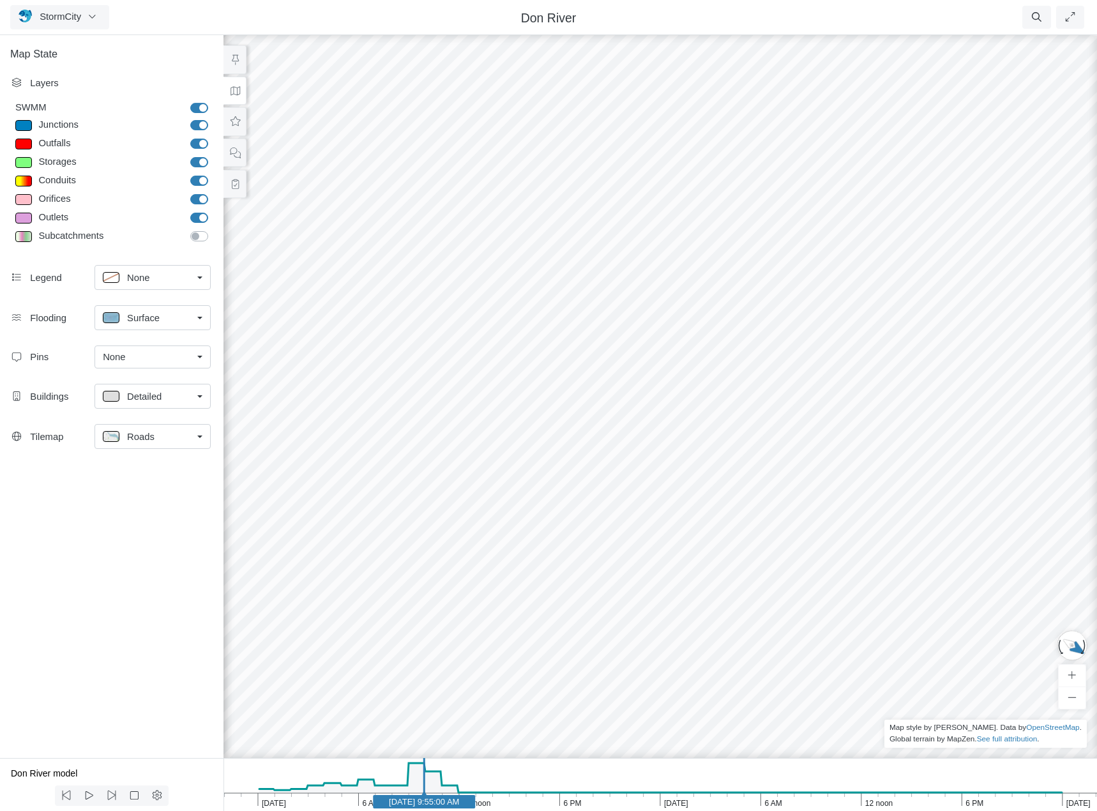
type input "0"
type input "2"
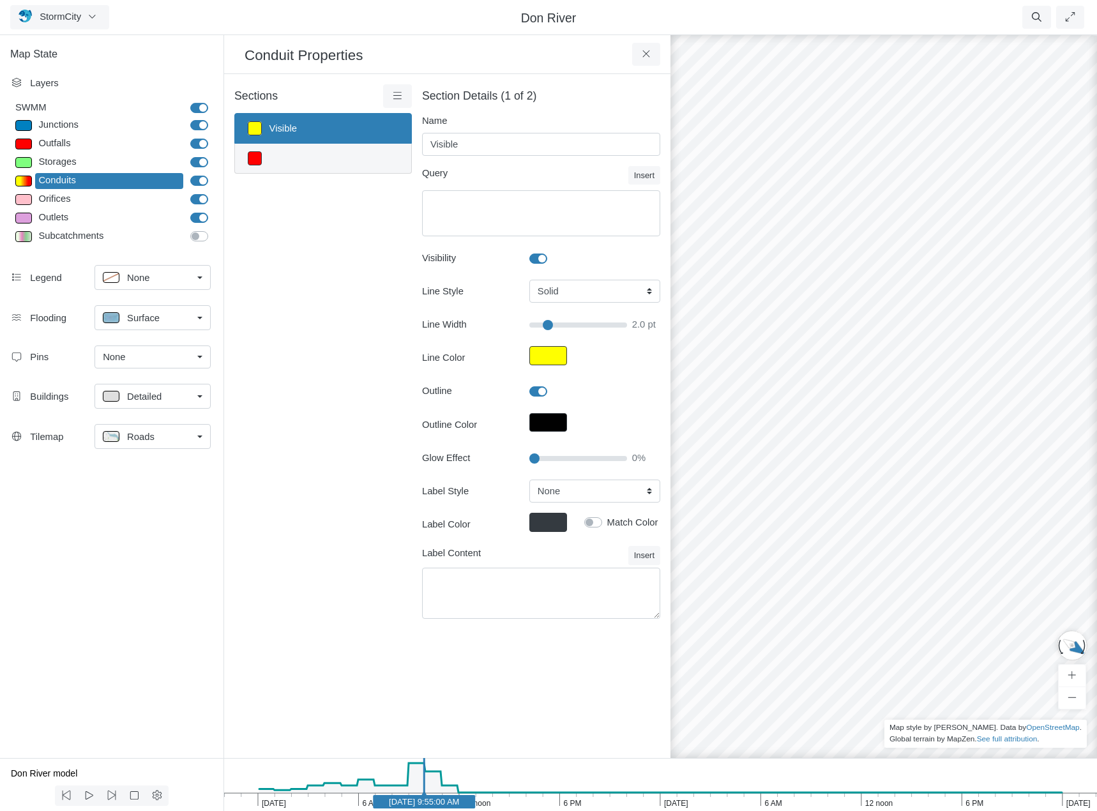
click at [315, 159] on link at bounding box center [323, 159] width 178 height 30
type textarea "TAG = 'WDT'"
select select "DASH"
type input "1"
checkbox input "false"
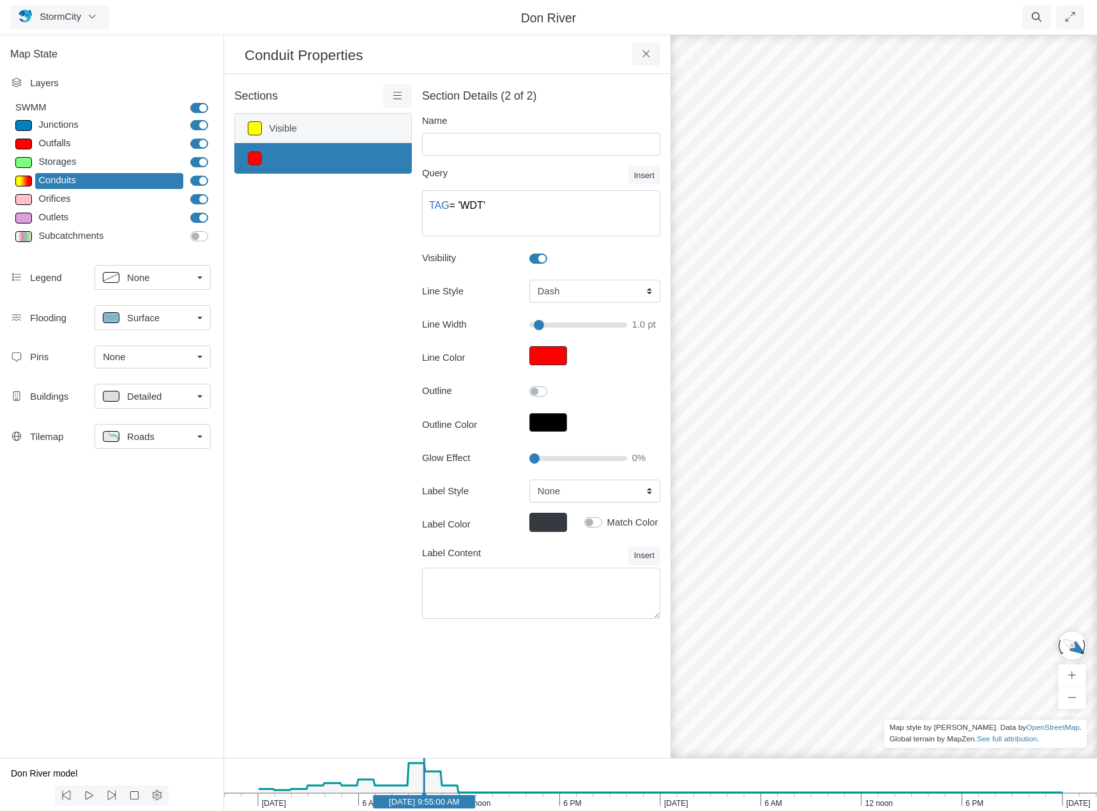
click at [317, 140] on link "Visible" at bounding box center [323, 128] width 178 height 31
type input "Visible"
select select "SOLID"
type input "2"
checkbox input "true"
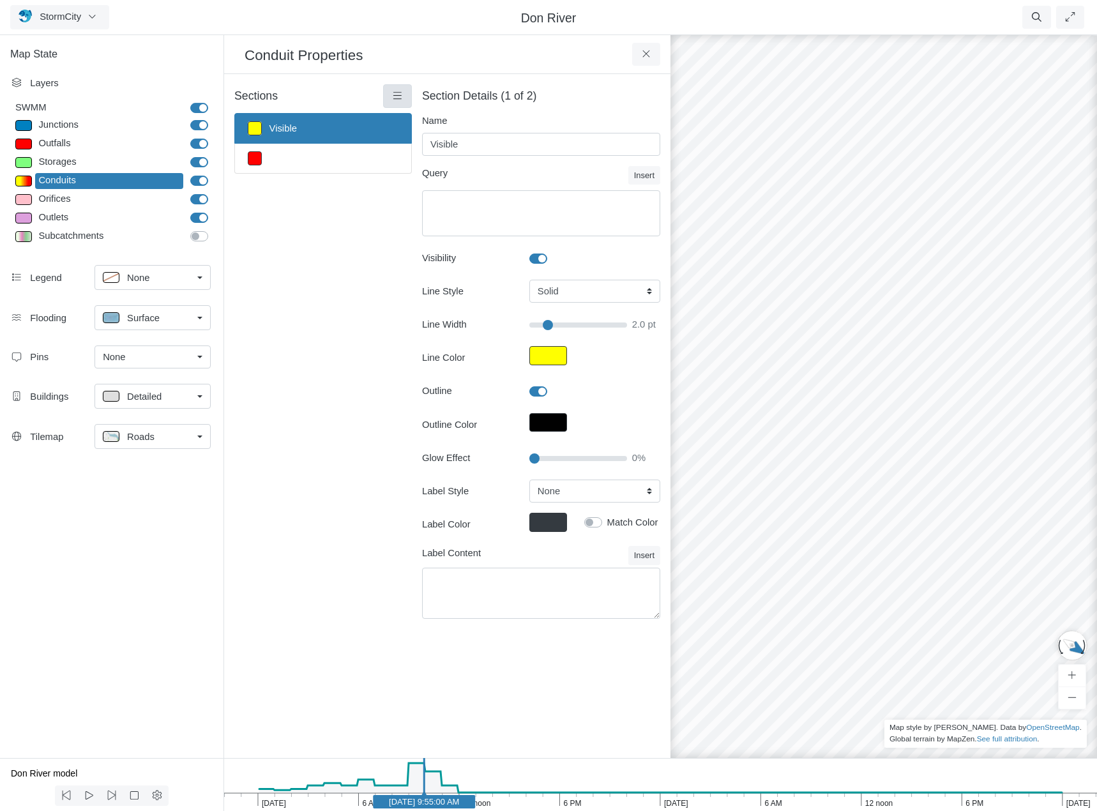
click at [393, 96] on icon at bounding box center [397, 96] width 12 height 10
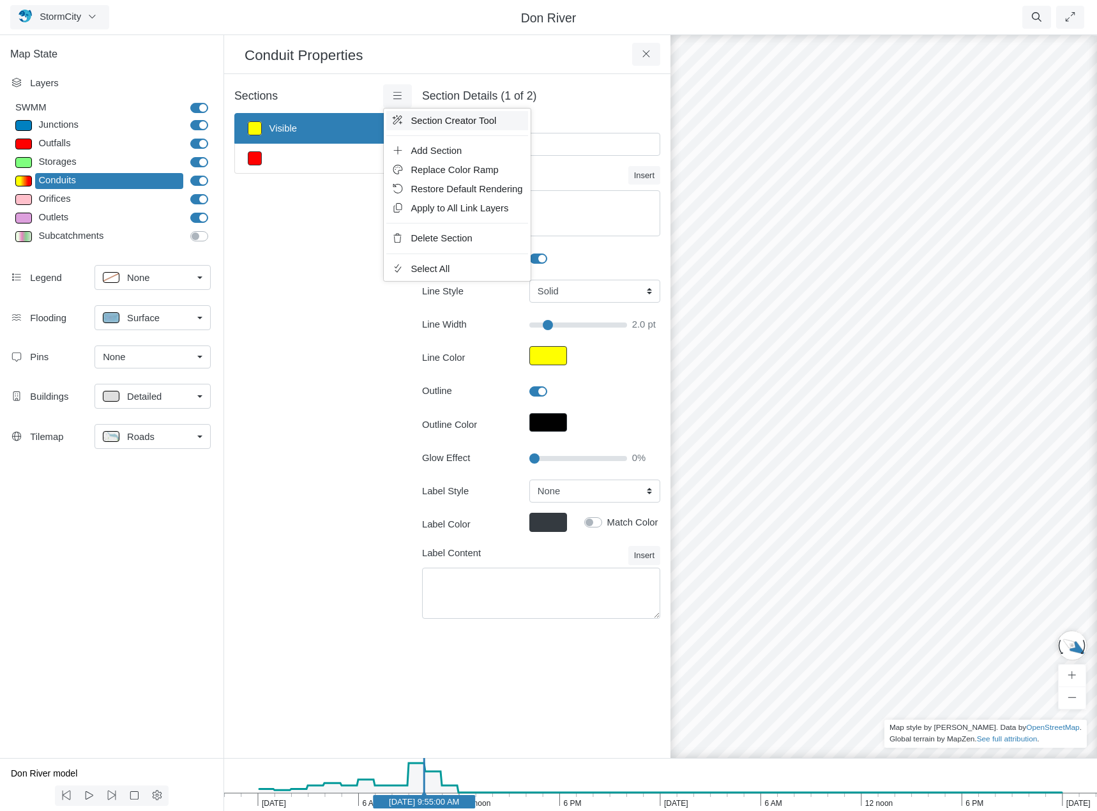
click at [442, 119] on span "Section Creator Tool" at bounding box center [454, 121] width 86 height 10
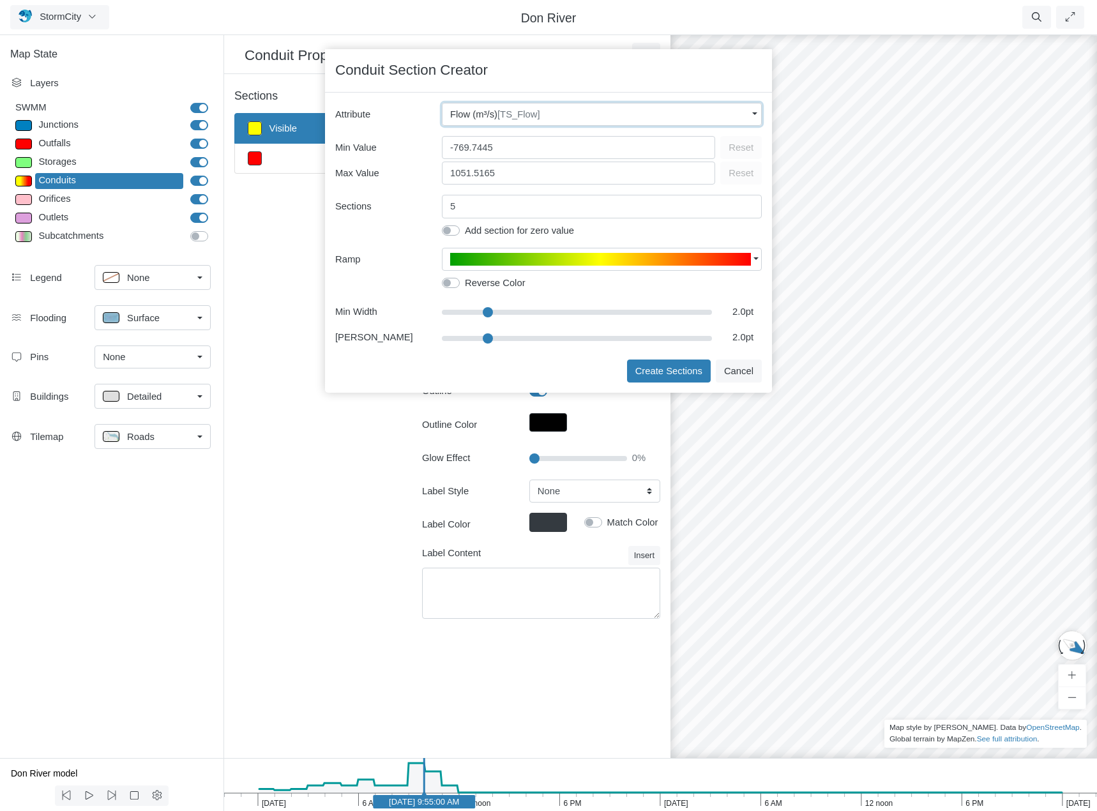
click at [540, 114] on div "Flow (m³/s) [TS_Flow]" at bounding box center [598, 114] width 297 height 14
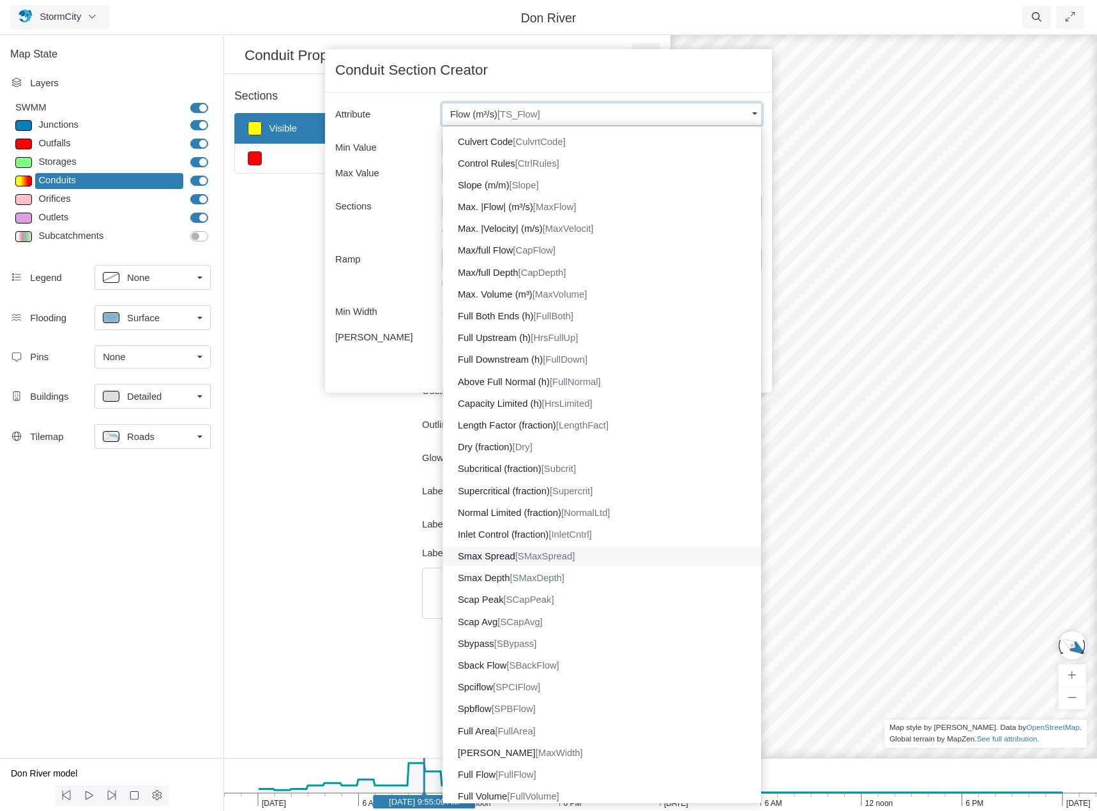
scroll to position [442, 0]
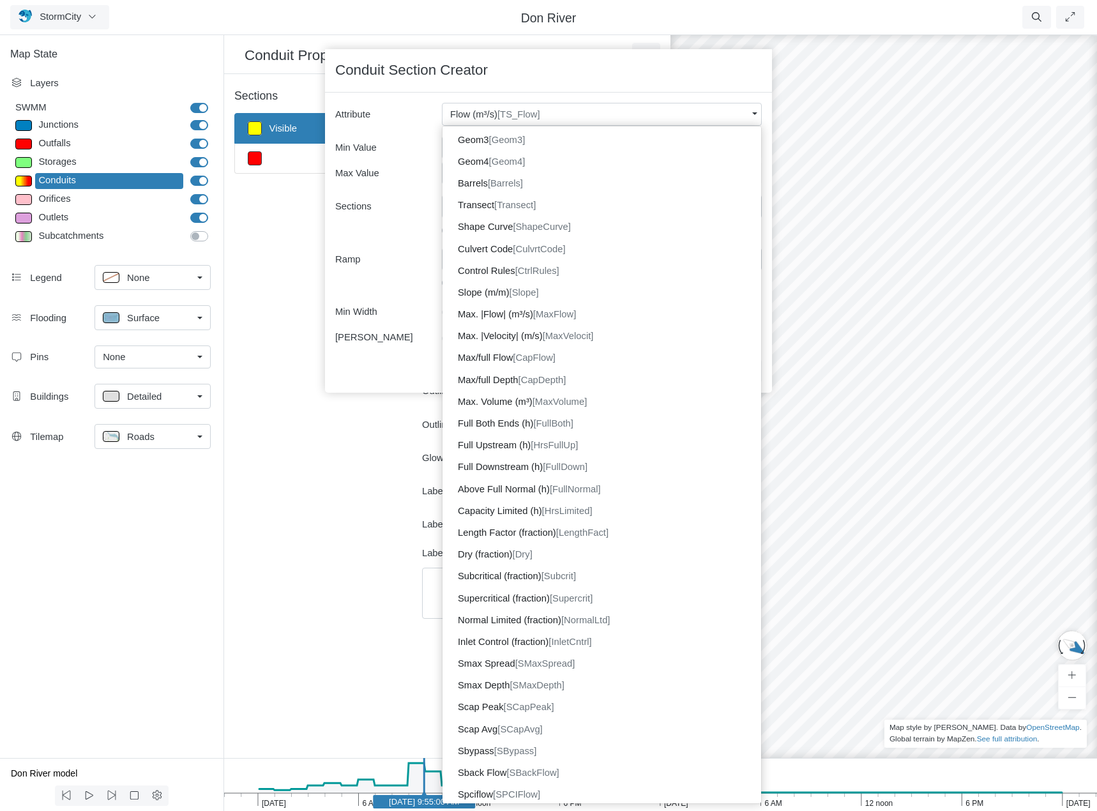
click at [305, 436] on div "Sections Visible Layer Details Refraction" at bounding box center [323, 359] width 178 height 550
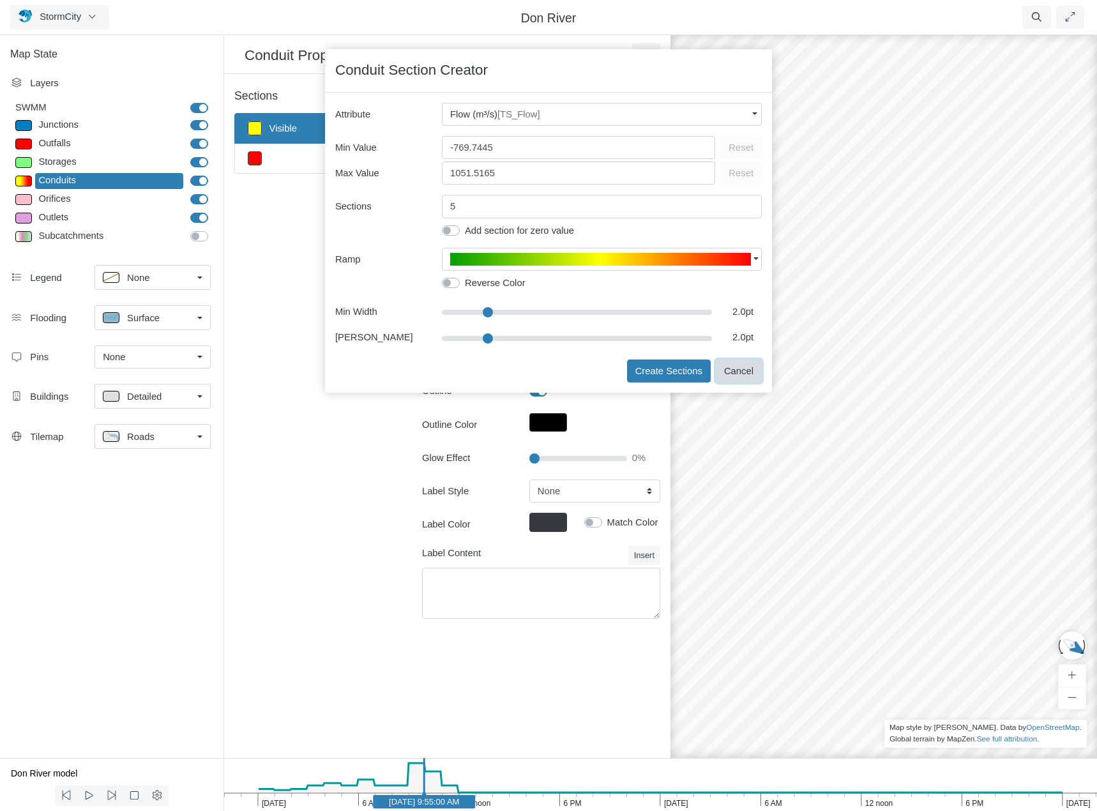
click at [743, 368] on button "Cancel" at bounding box center [739, 371] width 46 height 23
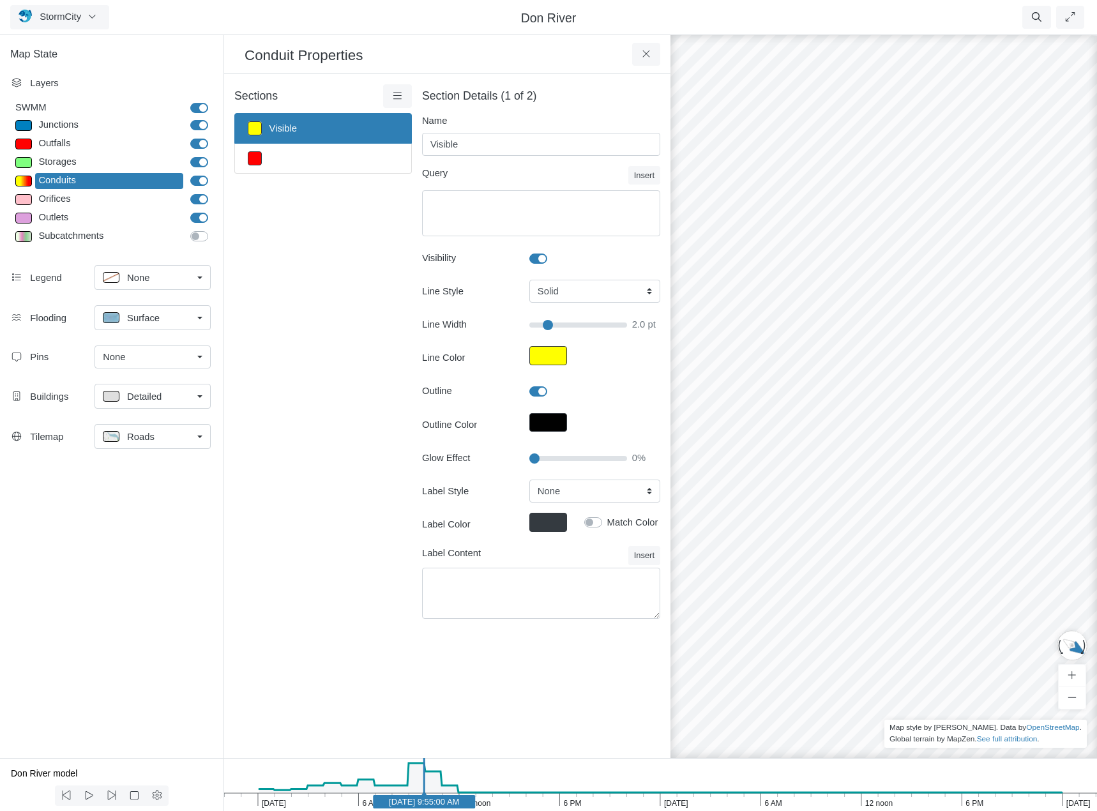
click at [753, 594] on div at bounding box center [883, 422] width 1097 height 778
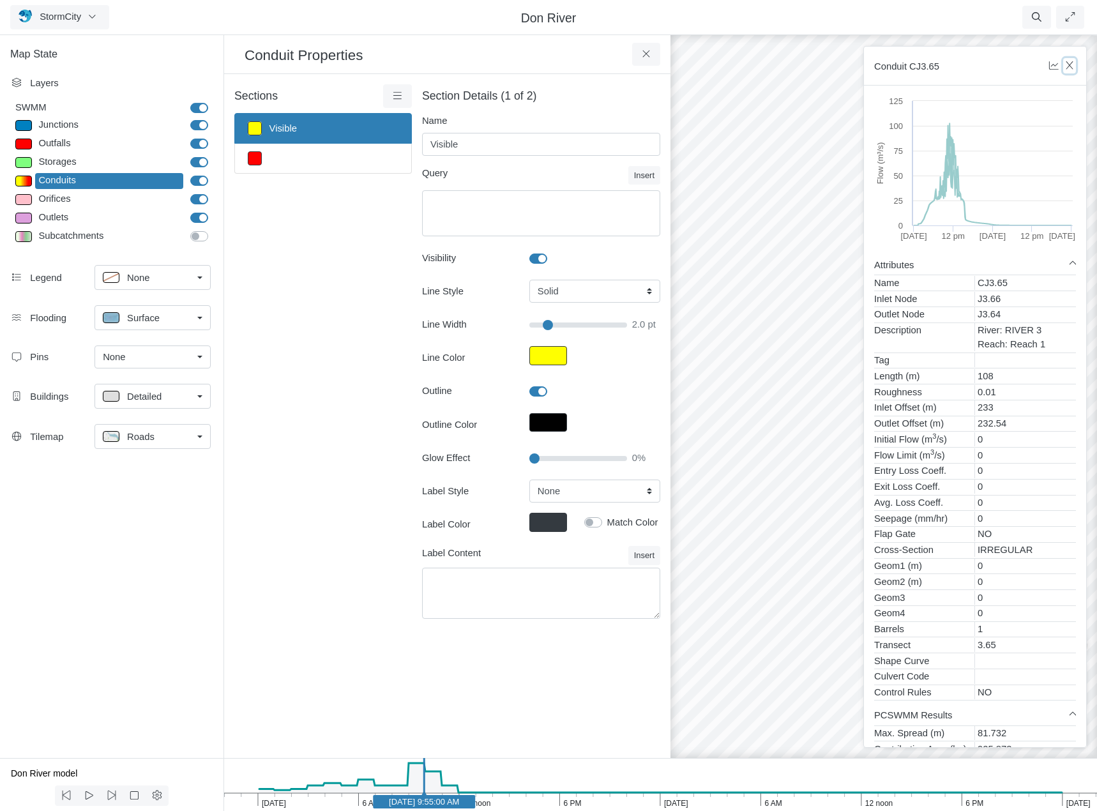
click at [1070, 64] on icon "button" at bounding box center [1070, 66] width 12 height 10
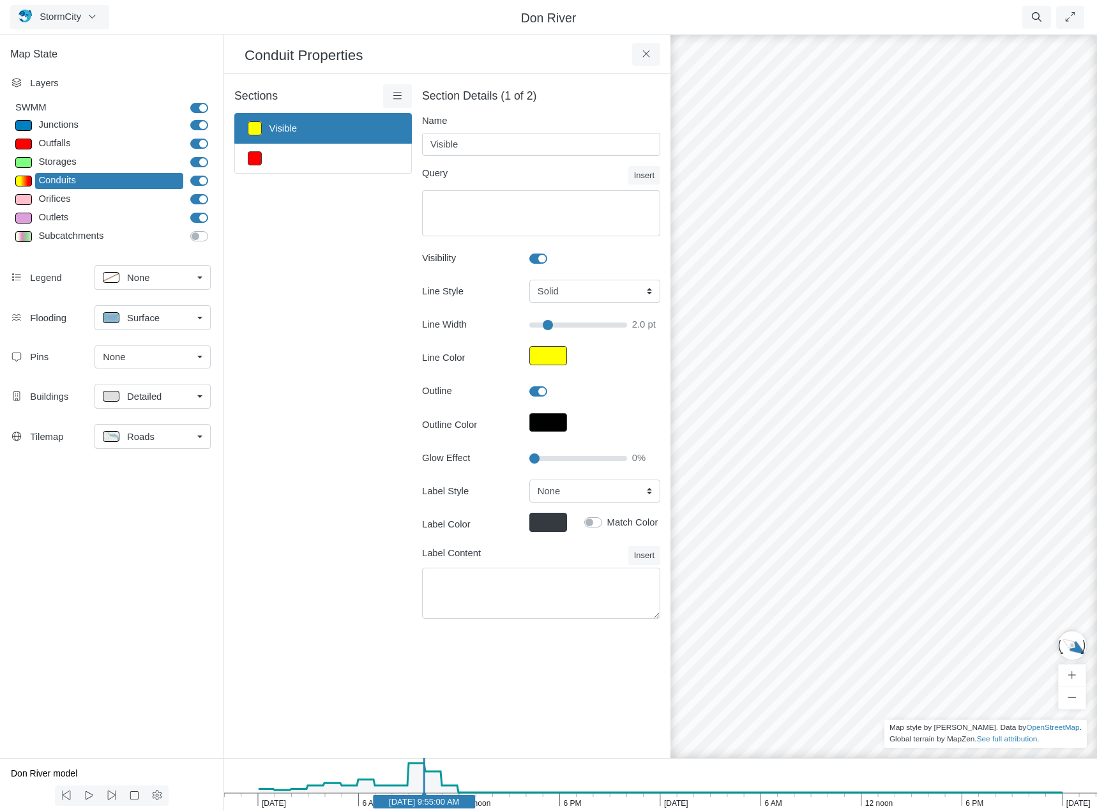
click at [962, 571] on div at bounding box center [883, 422] width 1097 height 778
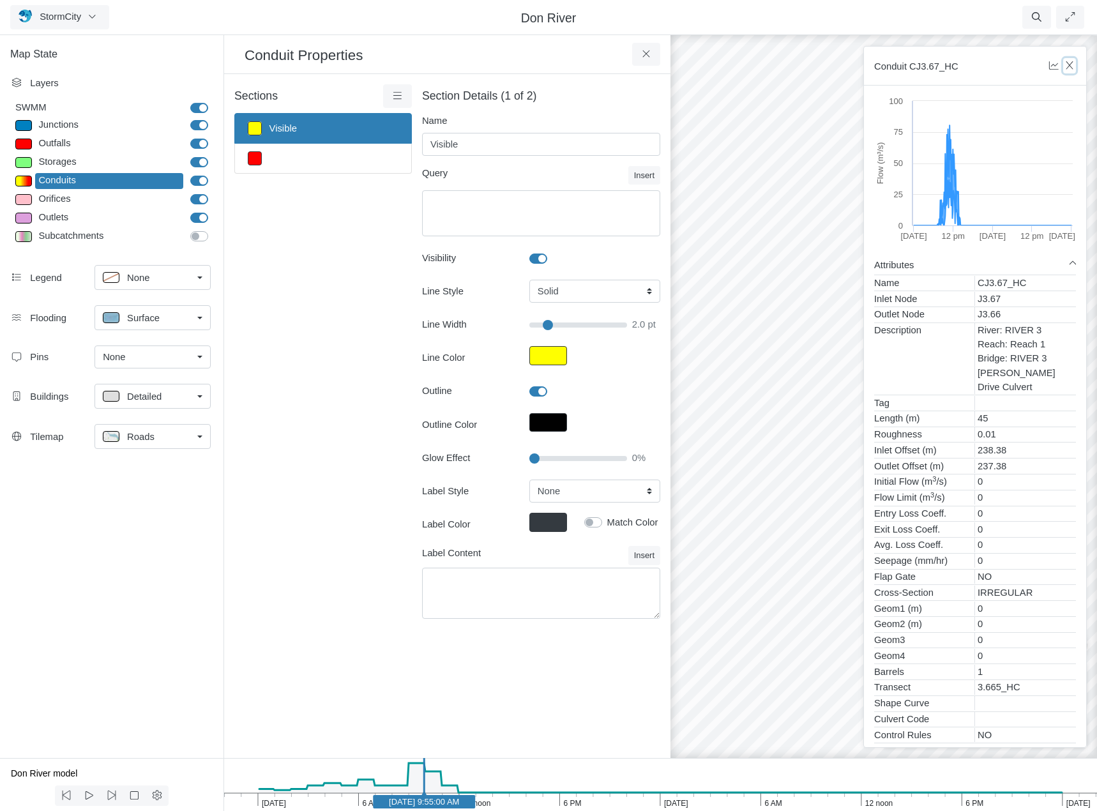
click at [1072, 61] on icon "button" at bounding box center [1070, 66] width 12 height 10
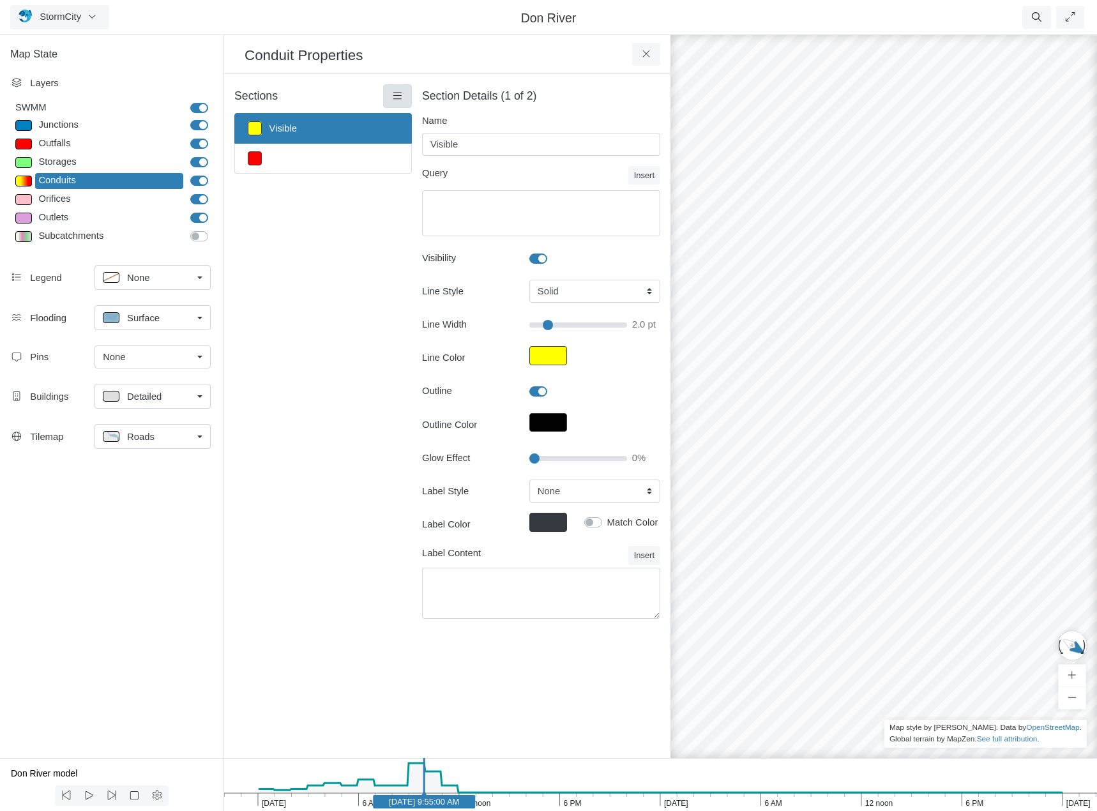
click at [397, 97] on icon at bounding box center [397, 96] width 12 height 10
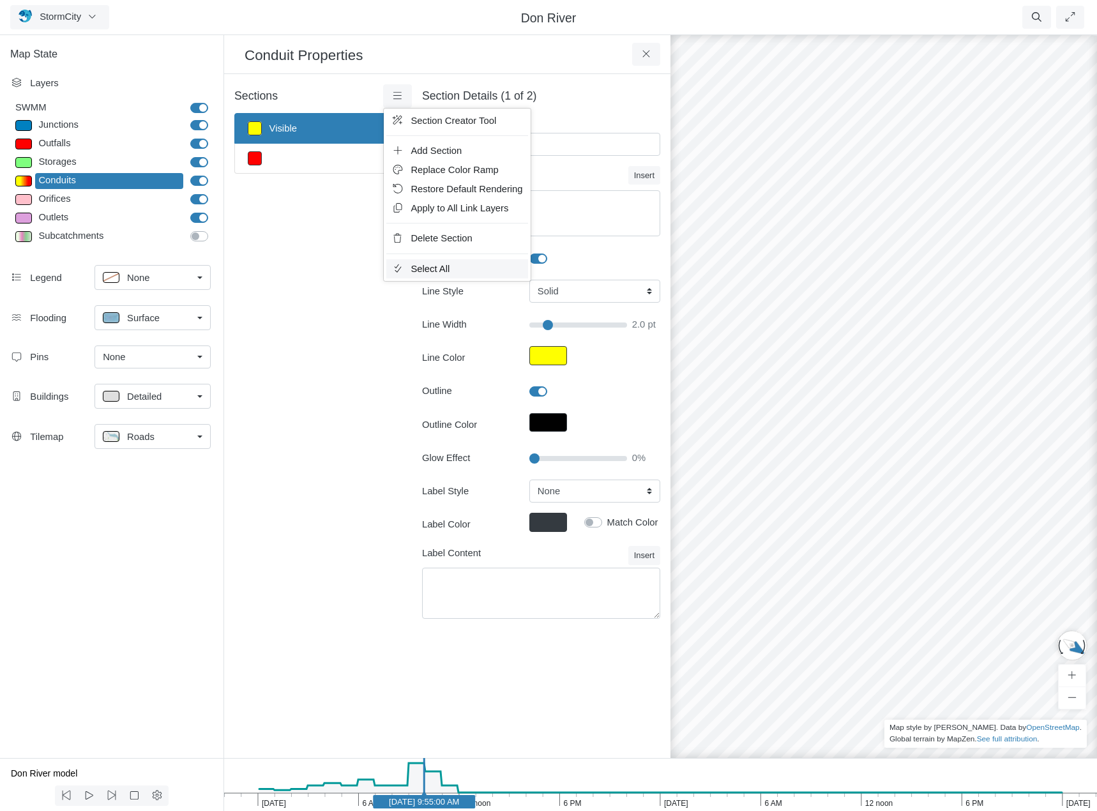
click at [440, 271] on span "Select All" at bounding box center [430, 269] width 39 height 10
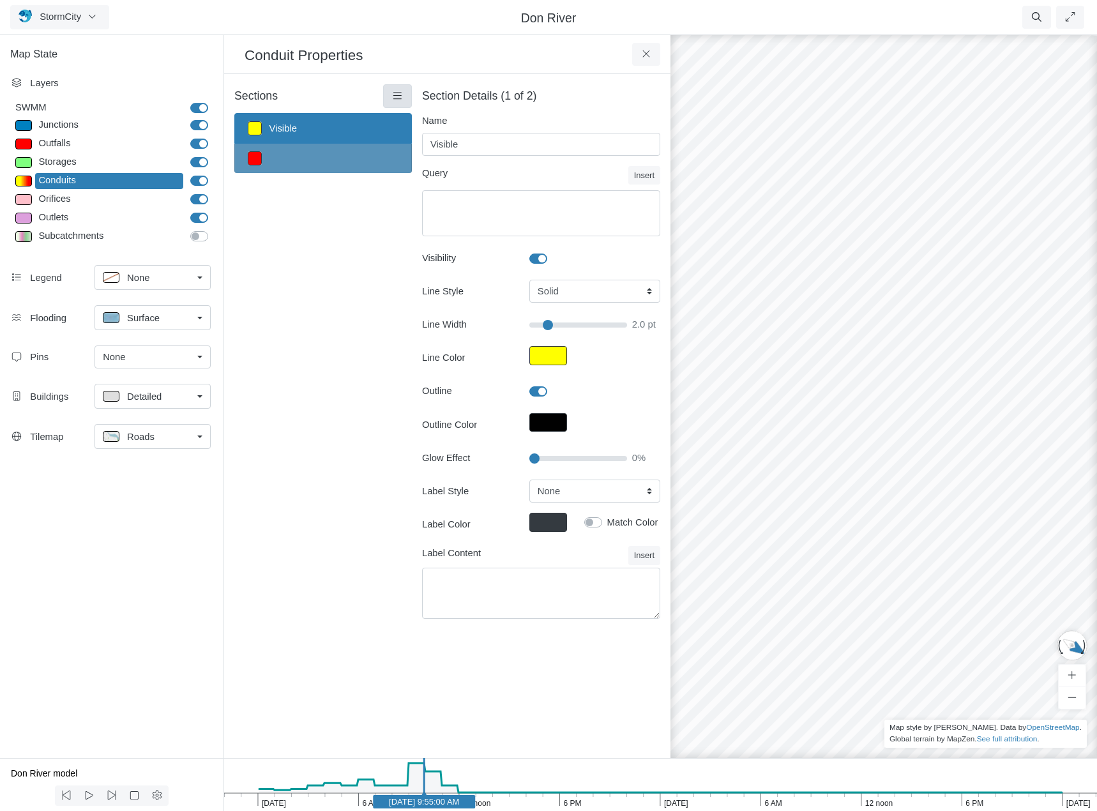
click at [394, 97] on icon at bounding box center [397, 96] width 12 height 10
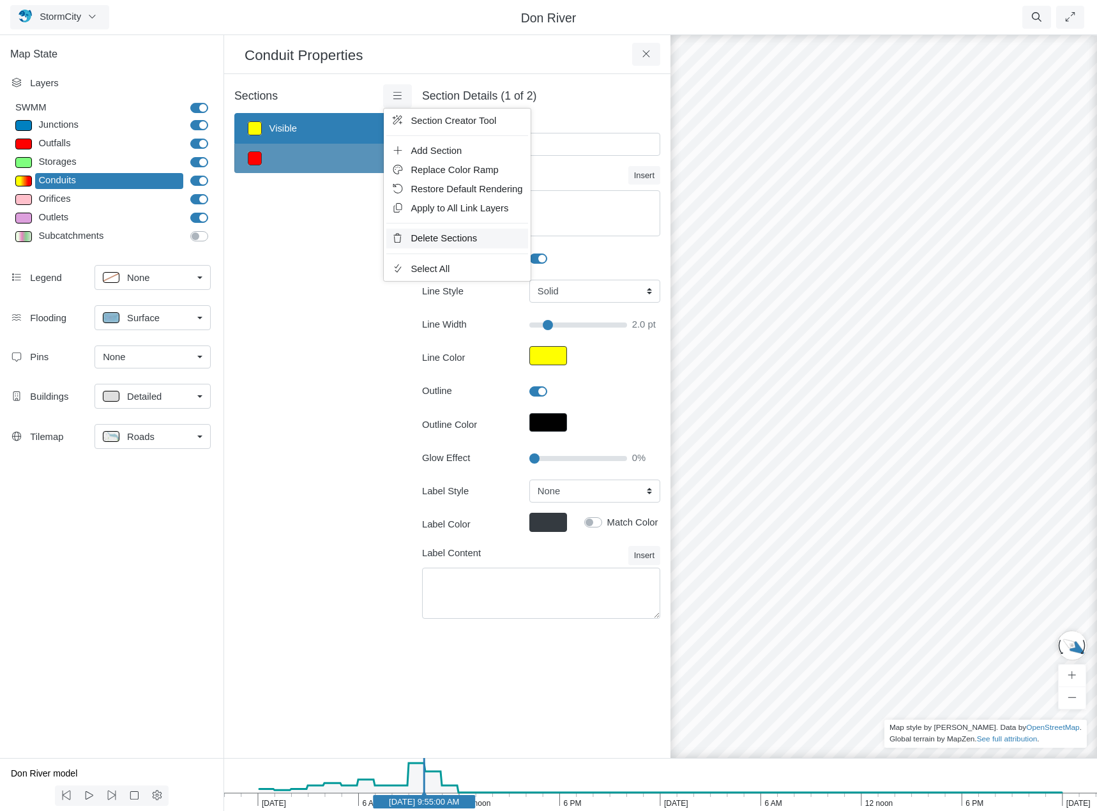
click at [449, 240] on span "Delete Sections" at bounding box center [444, 238] width 66 height 10
type input "2"
checkbox input "false"
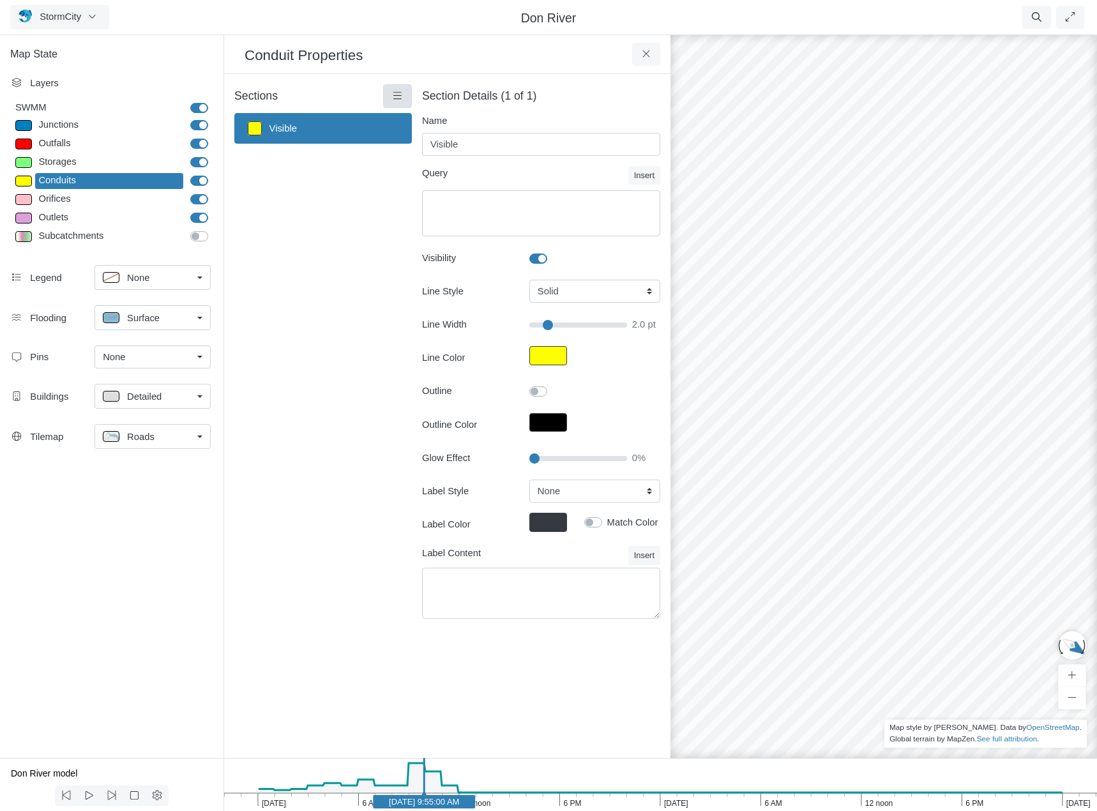
click at [397, 96] on icon at bounding box center [397, 95] width 8 height 7
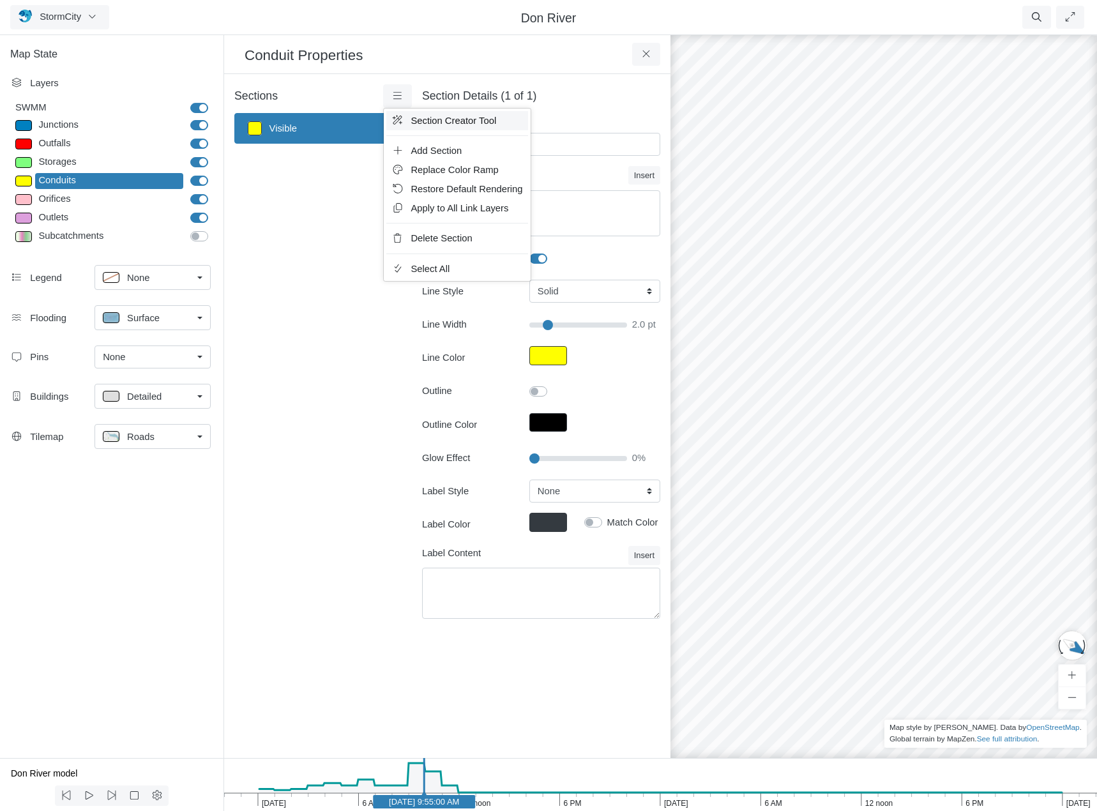
click at [412, 123] on span "Section Creator Tool" at bounding box center [454, 121] width 86 height 10
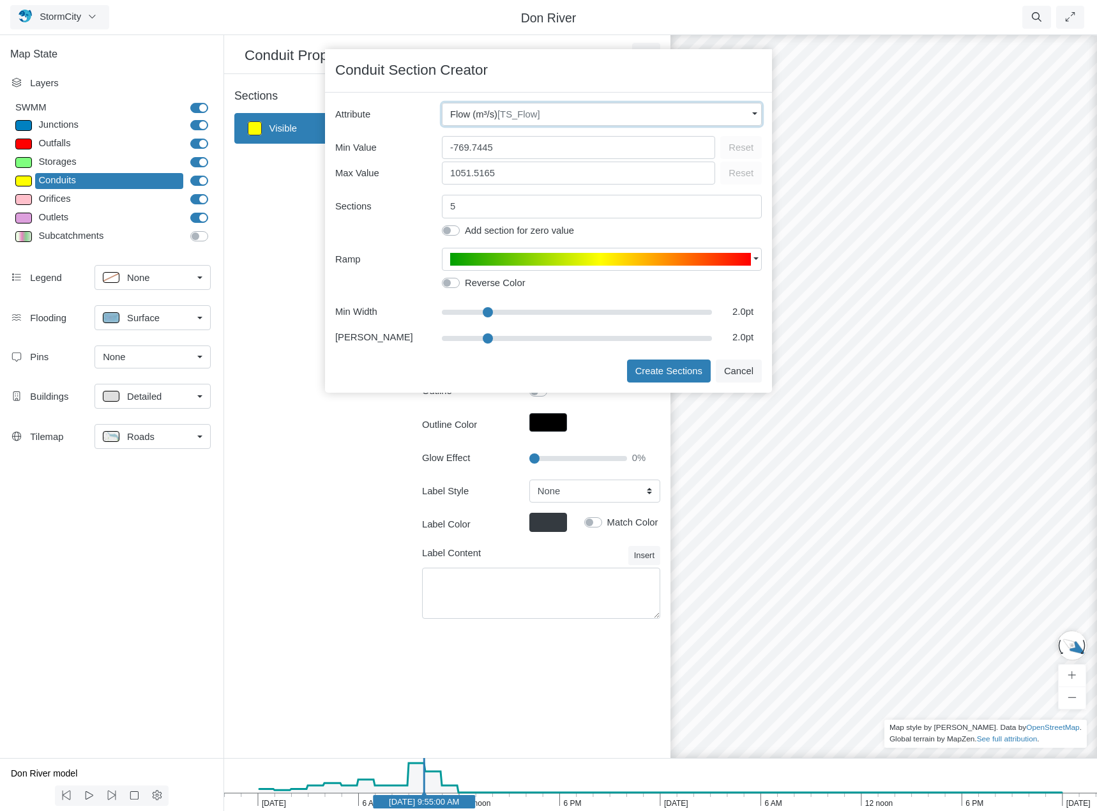
click at [570, 116] on div "Flow (m³/s) [TS_Flow]" at bounding box center [598, 114] width 297 height 14
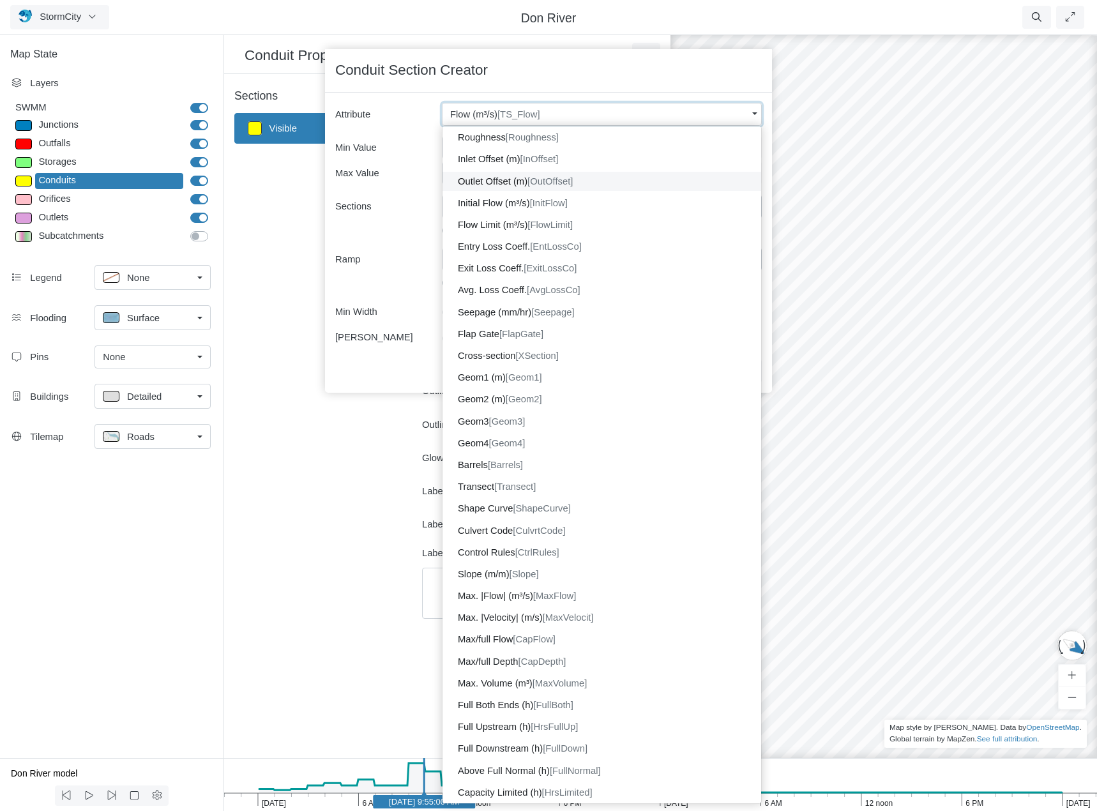
scroll to position [0, 0]
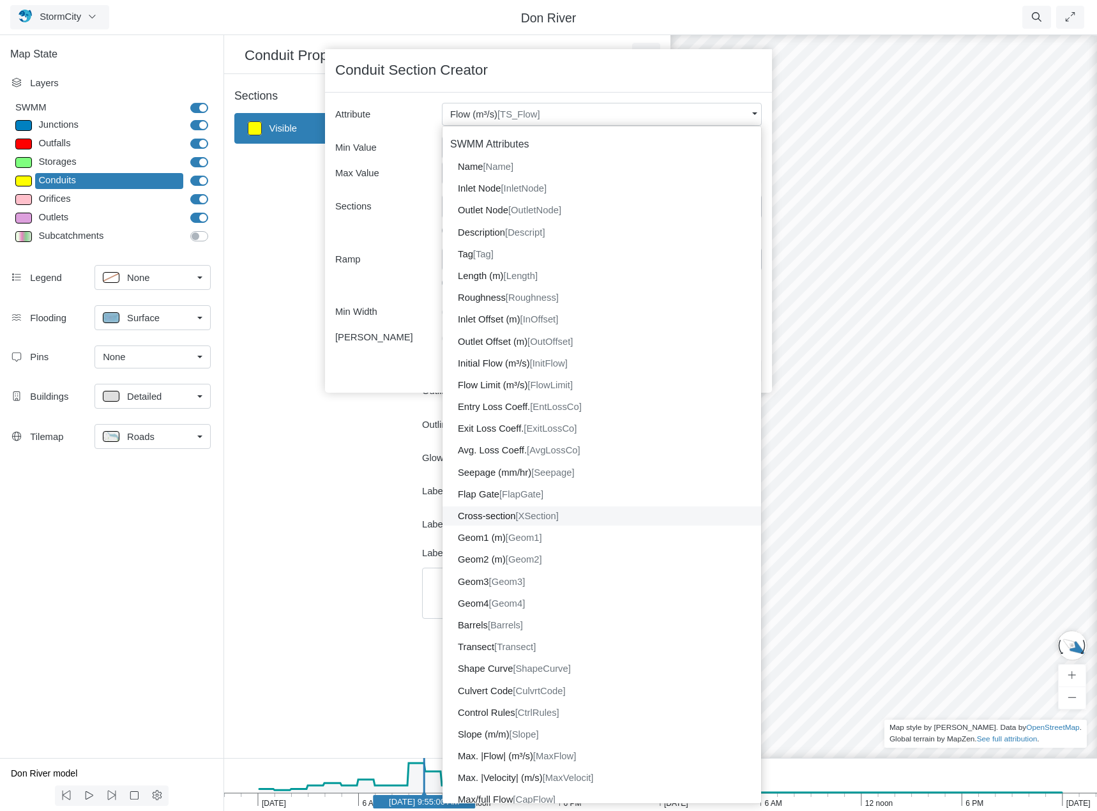
click at [518, 519] on dd "Cross-section [XSection]" at bounding box center [602, 515] width 319 height 19
type input "8"
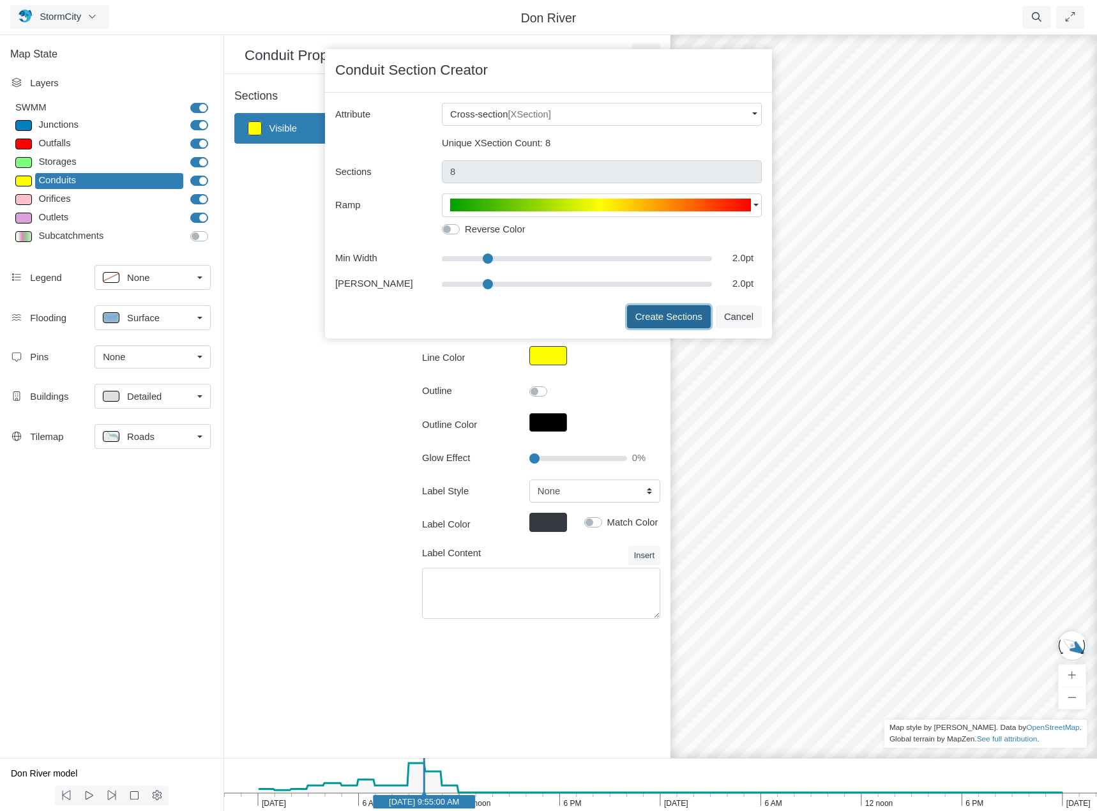
click at [680, 314] on button "Create Sections" at bounding box center [669, 316] width 84 height 23
type input "ARCH"
type textarea "XSection = 'ARCH'"
type input "2"
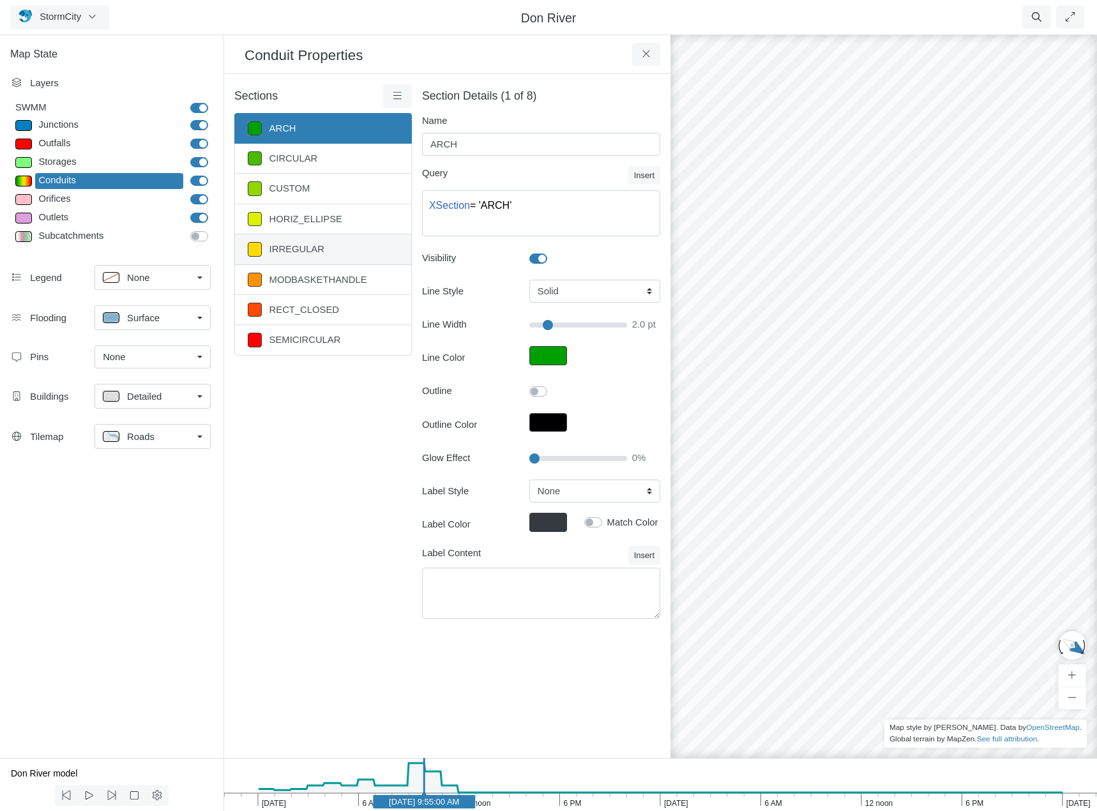
click at [340, 252] on link "IRREGULAR" at bounding box center [323, 249] width 178 height 30
type input "IRREGULAR"
type textarea "XSection = 'IRREGULAR'"
type input "2"
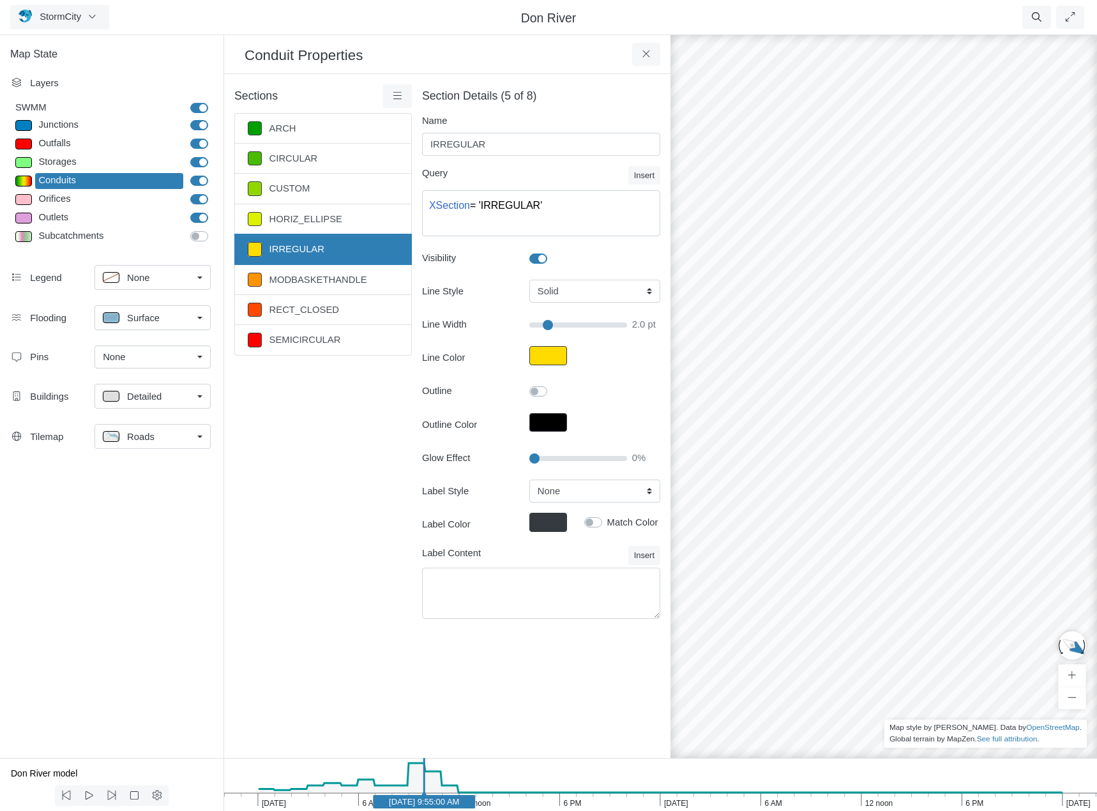
click at [552, 252] on label at bounding box center [552, 252] width 0 height 0
click at [536, 258] on input "Visibility" at bounding box center [534, 258] width 10 height 12
checkbox input "false"
click at [400, 98] on icon at bounding box center [397, 96] width 12 height 10
click at [425, 269] on span "Select All" at bounding box center [430, 269] width 39 height 10
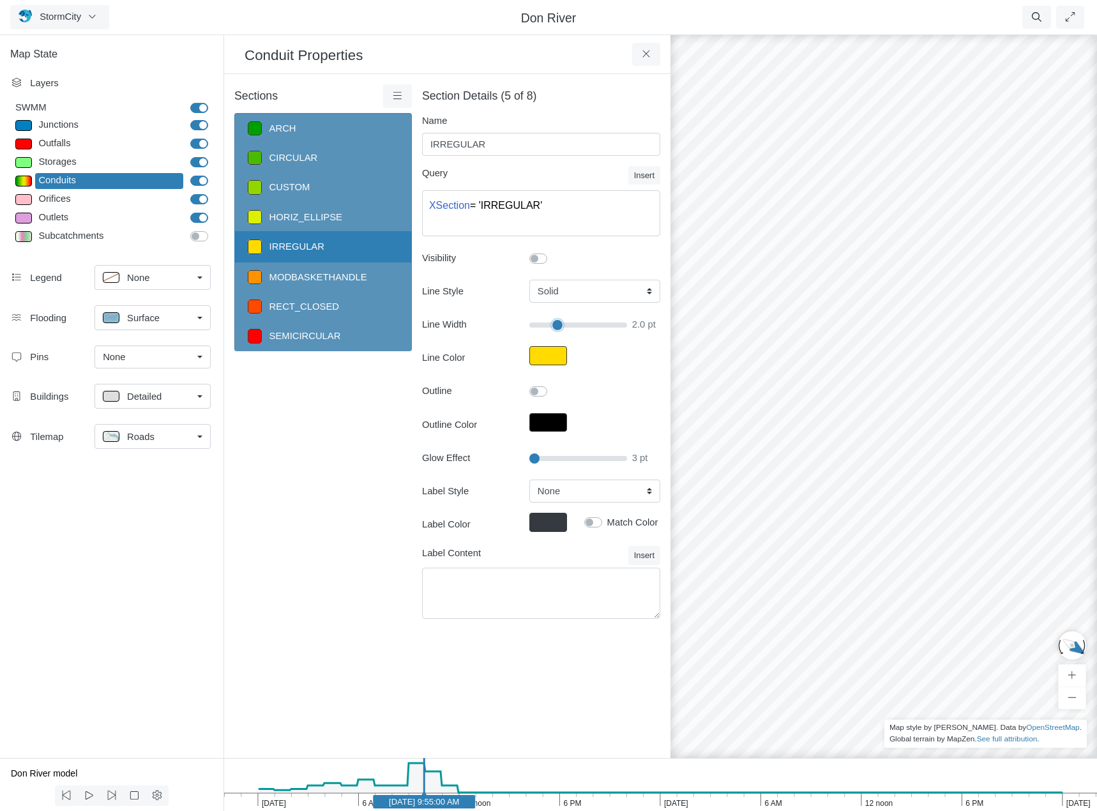
drag, startPoint x: 547, startPoint y: 324, endPoint x: 559, endPoint y: 326, distance: 11.6
click at [559, 326] on input "range" at bounding box center [578, 325] width 98 height 14
type input "3"
click at [552, 384] on label at bounding box center [552, 384] width 0 height 0
click at [537, 391] on input "Outline" at bounding box center [534, 390] width 10 height 12
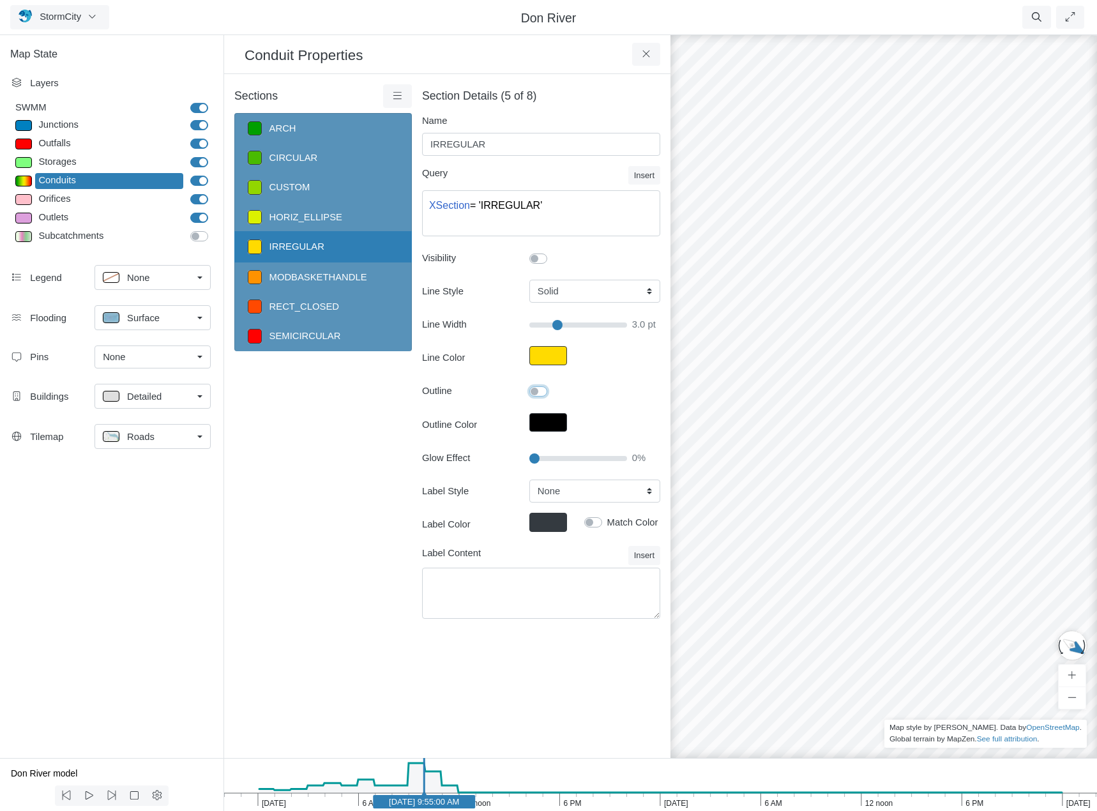
checkbox input "true"
type input "3"
checkbox input "true"
drag, startPoint x: 559, startPoint y: 324, endPoint x: 566, endPoint y: 324, distance: 7.0
click at [566, 324] on input "range" at bounding box center [578, 325] width 98 height 14
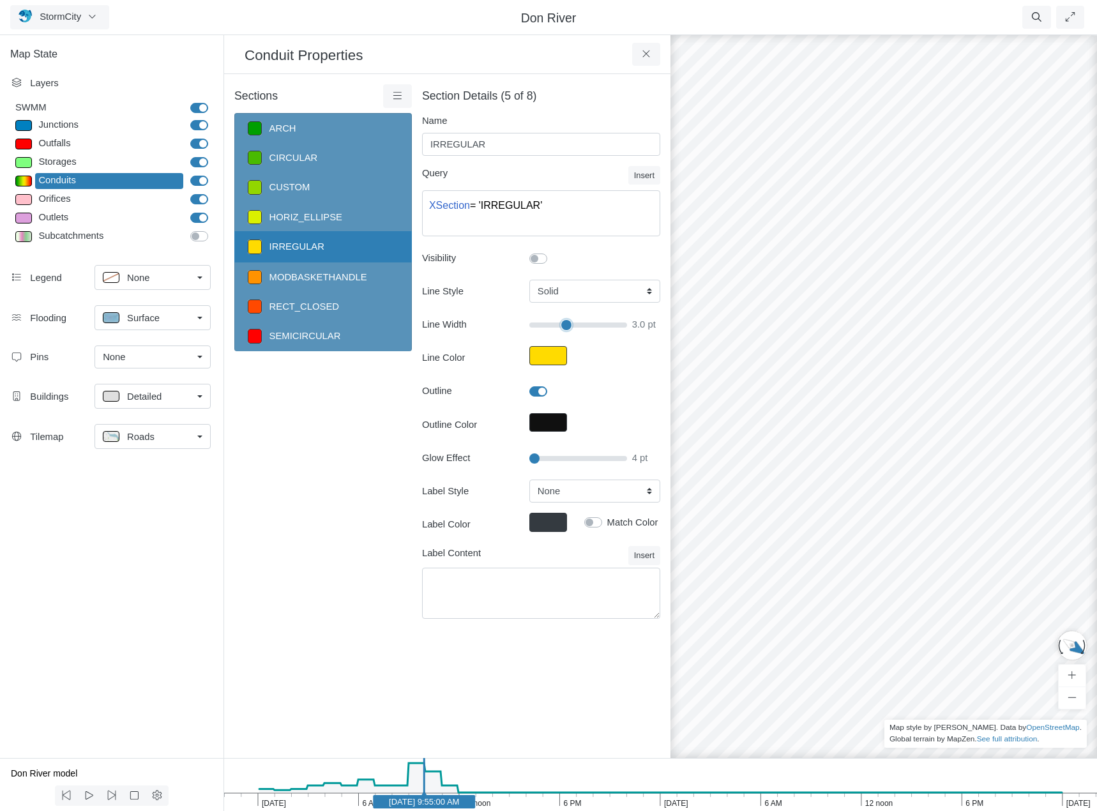
type input "4"
click at [648, 51] on icon at bounding box center [646, 54] width 12 height 10
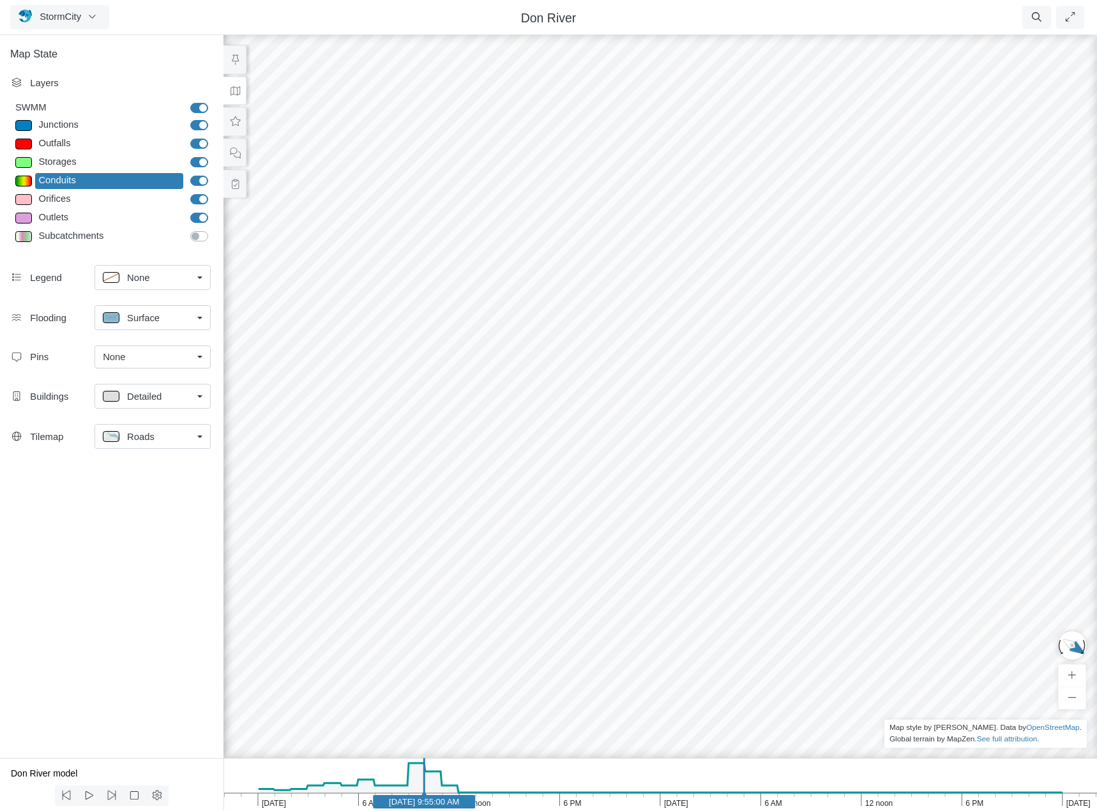
drag, startPoint x: 706, startPoint y: 612, endPoint x: 671, endPoint y: 520, distance: 99.3
click at [671, 520] on div at bounding box center [660, 422] width 1097 height 778
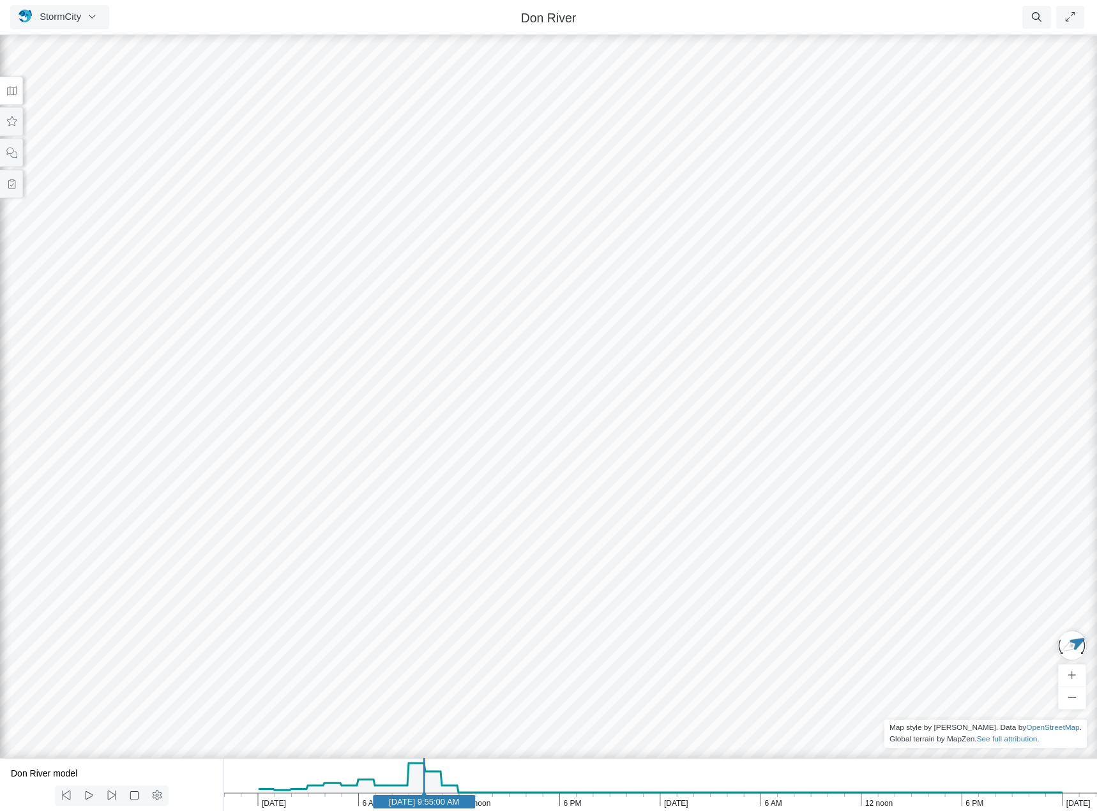
drag, startPoint x: 705, startPoint y: 551, endPoint x: 888, endPoint y: 618, distance: 195.2
drag, startPoint x: 395, startPoint y: 572, endPoint x: 801, endPoint y: 488, distance: 414.8
click at [801, 488] on div at bounding box center [548, 422] width 1097 height 778
drag, startPoint x: 513, startPoint y: 603, endPoint x: 776, endPoint y: 544, distance: 269.6
drag, startPoint x: 805, startPoint y: 492, endPoint x: 723, endPoint y: 557, distance: 104.1
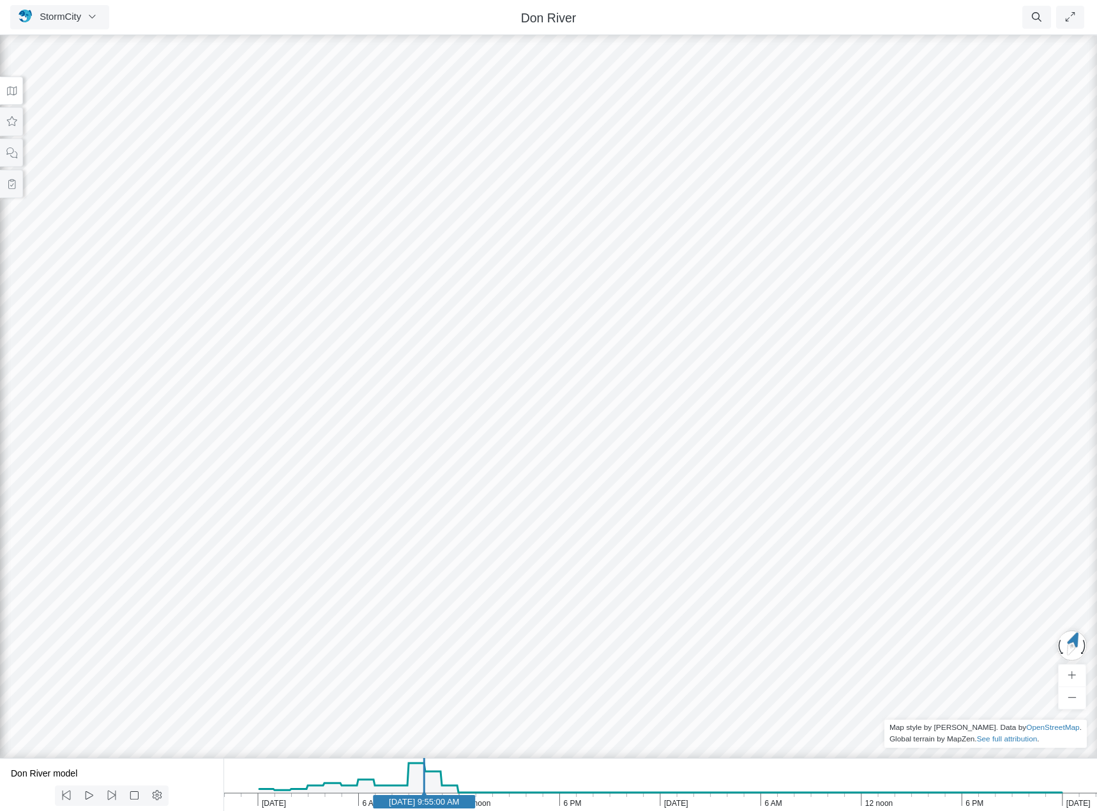
click at [9, 96] on button at bounding box center [11, 91] width 23 height 29
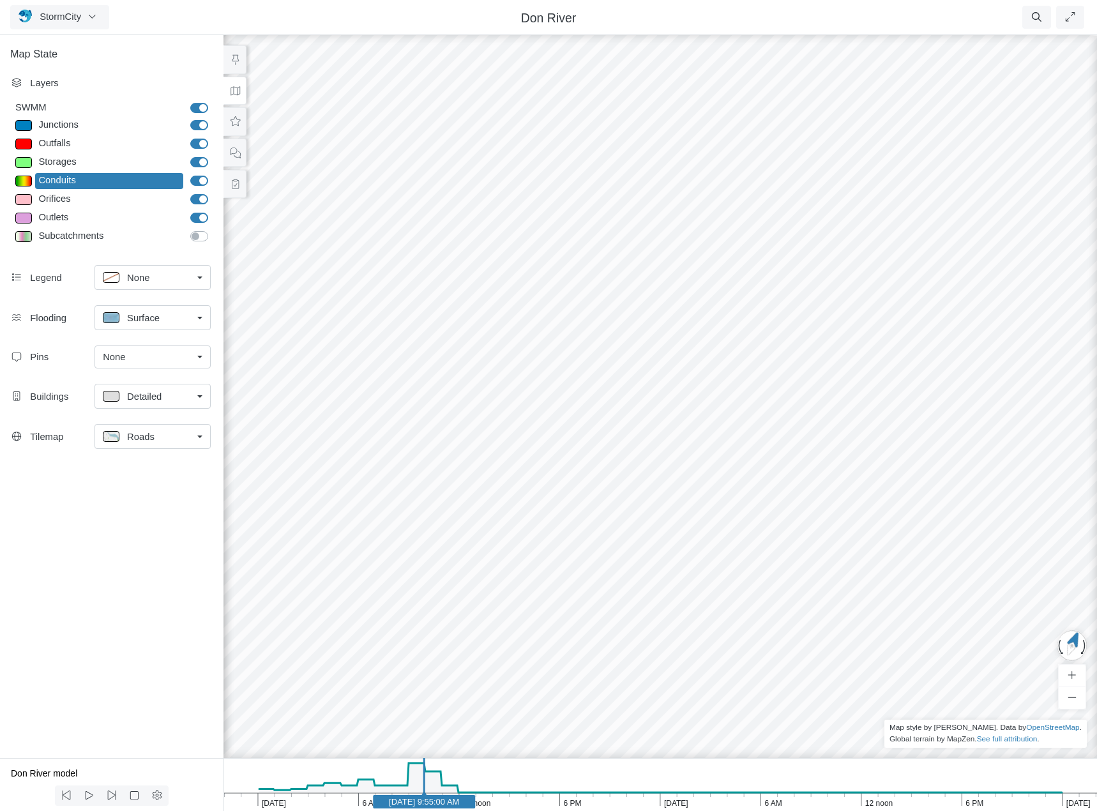
click at [213, 118] on label "Junctions" at bounding box center [213, 118] width 0 height 0
click at [201, 122] on input "Junctions" at bounding box center [195, 124] width 10 height 12
checkbox input "false"
click at [213, 137] on label "Outfalls" at bounding box center [213, 137] width 0 height 0
click at [573, 352] on div at bounding box center [660, 422] width 1097 height 778
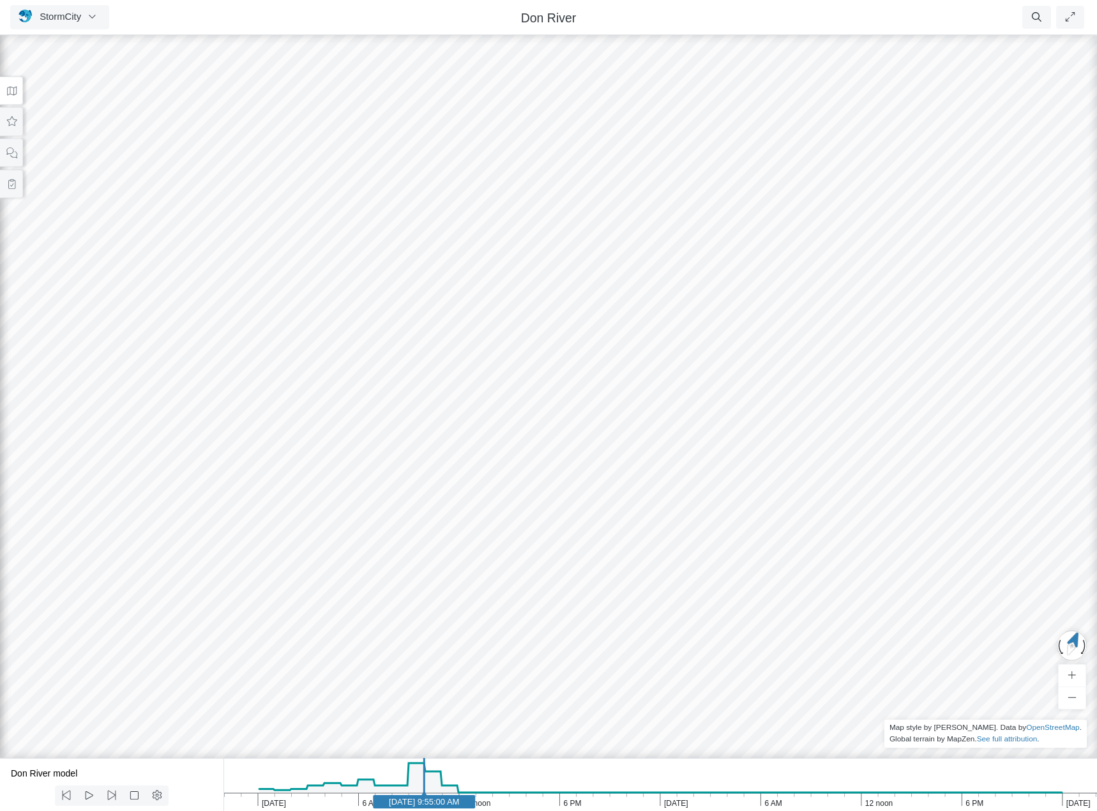
click at [11, 91] on icon at bounding box center [12, 91] width 12 height 10
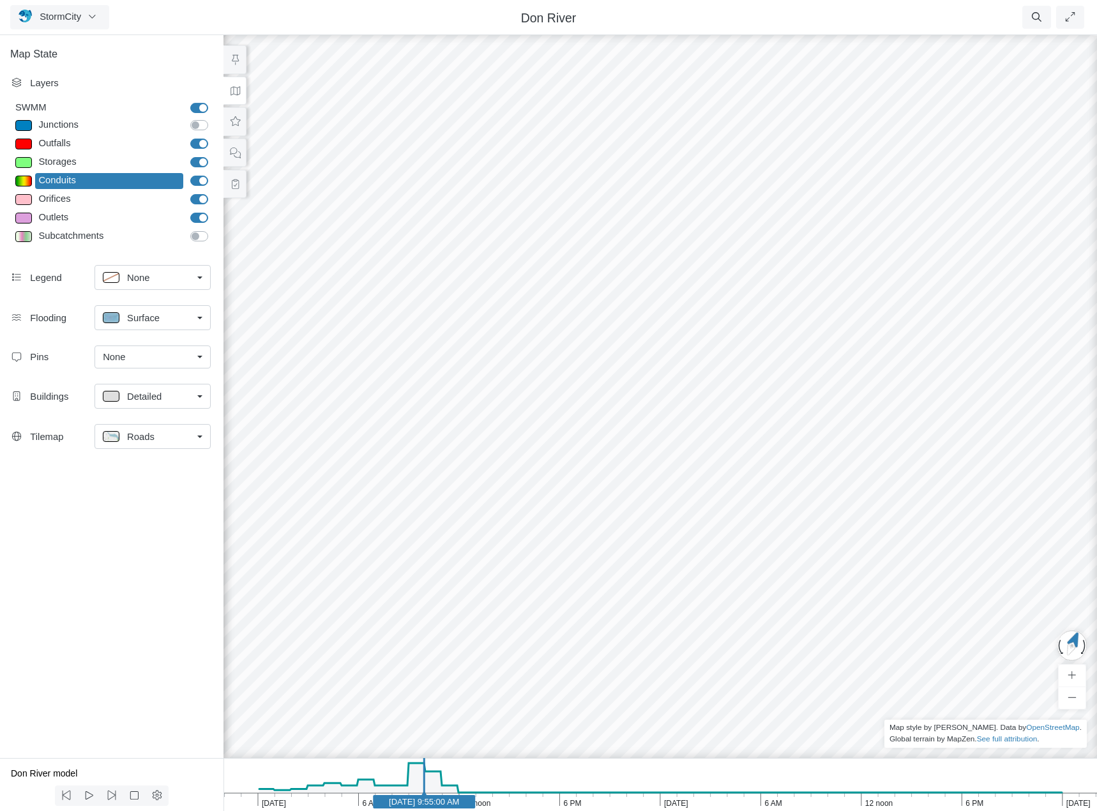
click at [213, 155] on label "Storages" at bounding box center [213, 155] width 0 height 0
click at [198, 163] on input "Storages" at bounding box center [195, 161] width 10 height 12
checkbox input "false"
click at [213, 137] on label "Outfalls" at bounding box center [213, 137] width 0 height 0
click at [197, 145] on input "Outfalls" at bounding box center [195, 143] width 10 height 12
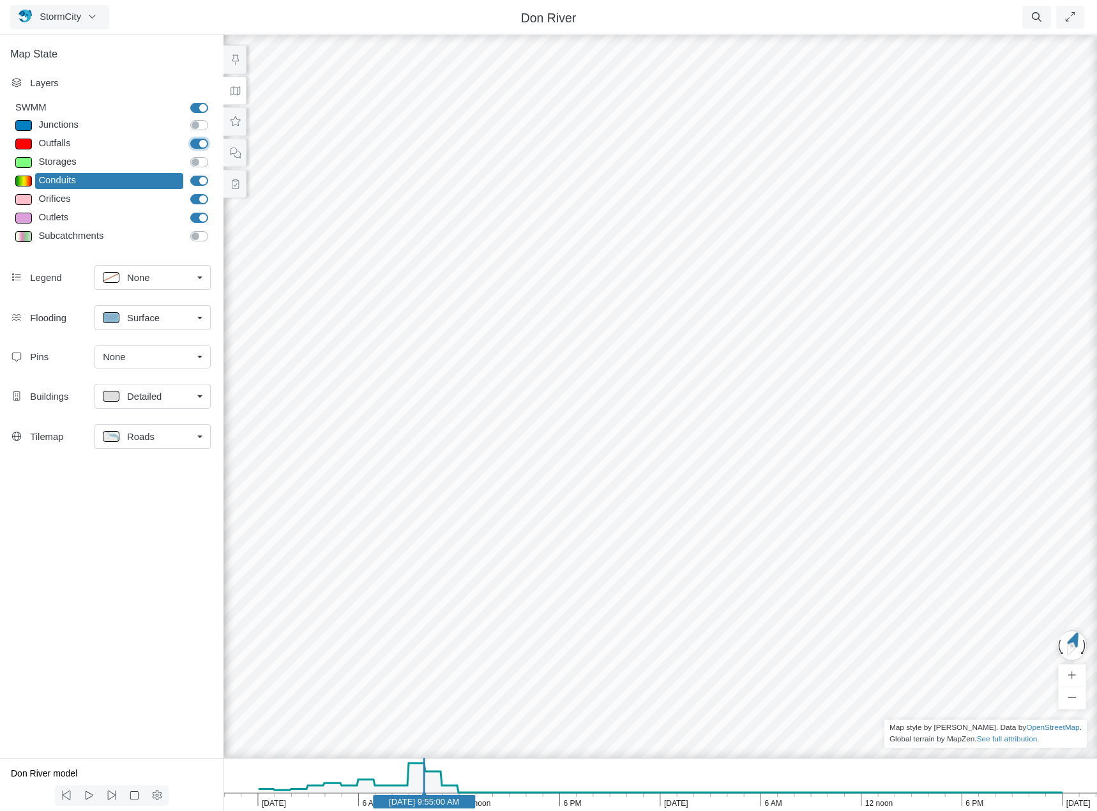
checkbox input "false"
drag, startPoint x: 797, startPoint y: 509, endPoint x: 607, endPoint y: 338, distance: 255.5
click at [607, 338] on div at bounding box center [660, 422] width 1097 height 778
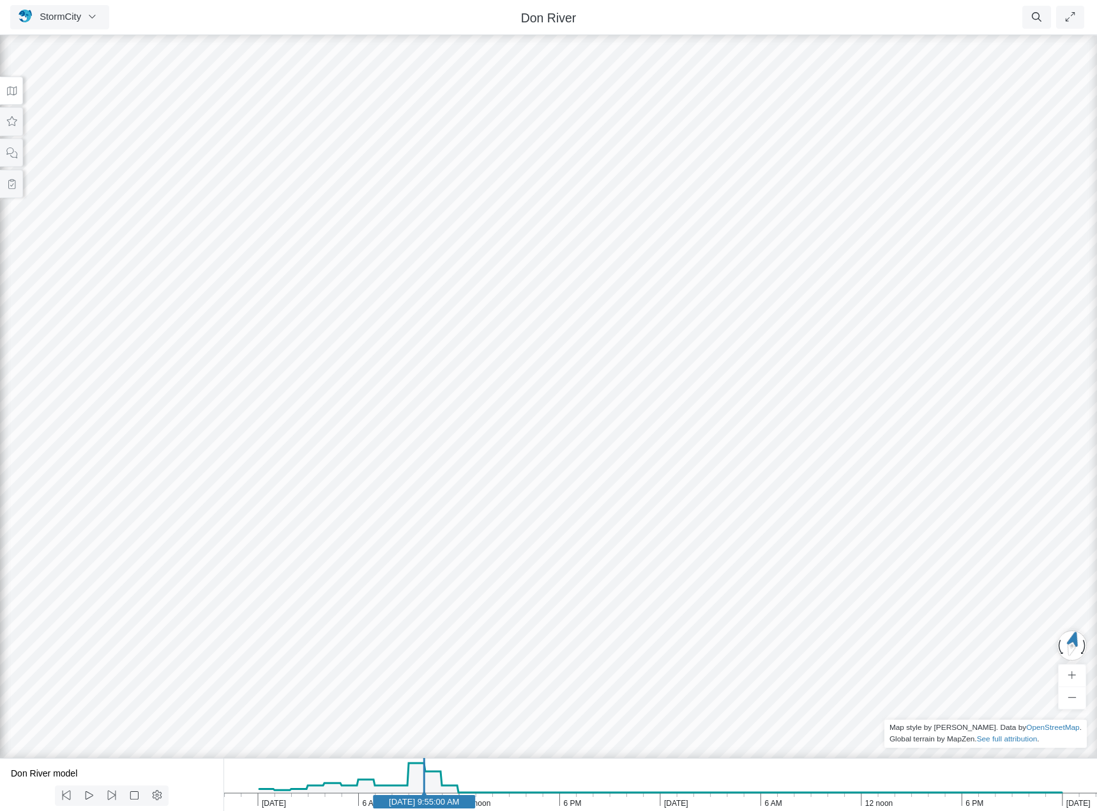
drag, startPoint x: 573, startPoint y: 483, endPoint x: 681, endPoint y: 533, distance: 118.6
drag, startPoint x: 669, startPoint y: 577, endPoint x: 720, endPoint y: 324, distance: 258.6
click at [720, 324] on div at bounding box center [548, 422] width 1097 height 778
drag, startPoint x: 918, startPoint y: 506, endPoint x: 574, endPoint y: 317, distance: 392.7
click at [574, 317] on div at bounding box center [548, 422] width 1097 height 778
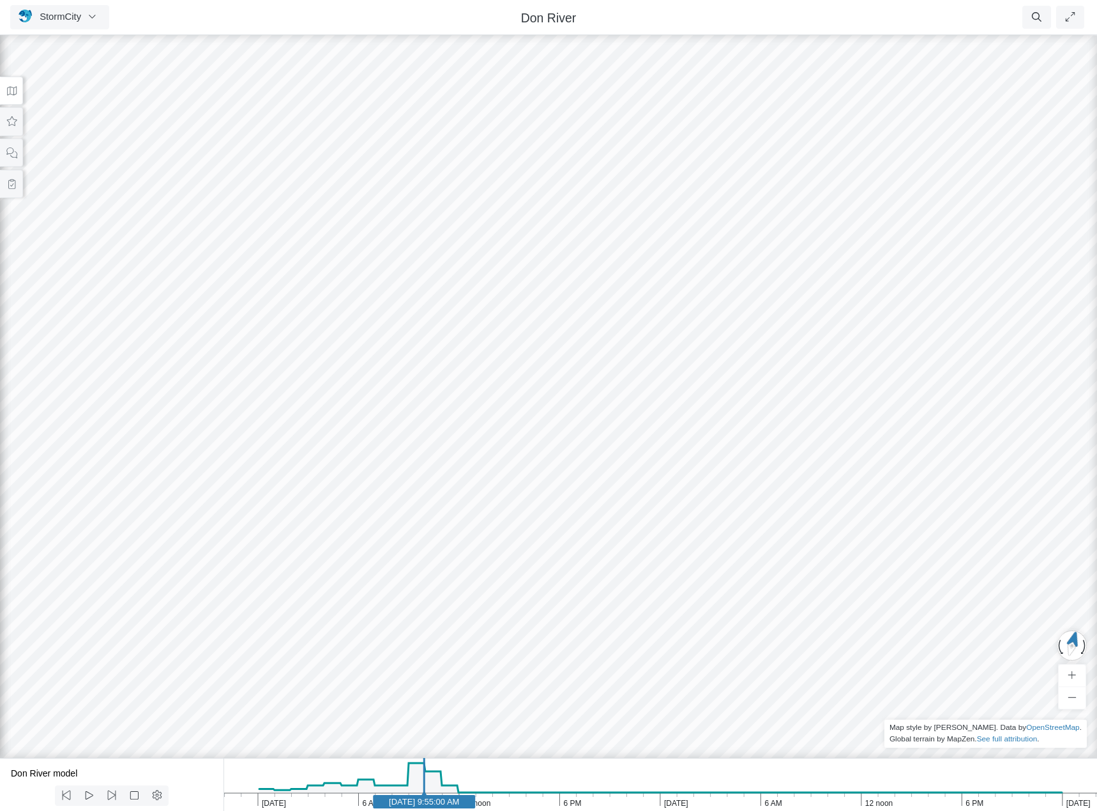
drag, startPoint x: 690, startPoint y: 475, endPoint x: 639, endPoint y: 512, distance: 62.7
click at [639, 512] on div at bounding box center [548, 422] width 1097 height 778
drag, startPoint x: 704, startPoint y: 344, endPoint x: 653, endPoint y: 341, distance: 51.2
drag, startPoint x: 652, startPoint y: 339, endPoint x: 628, endPoint y: 481, distance: 143.8
click at [628, 481] on div at bounding box center [548, 422] width 1097 height 778
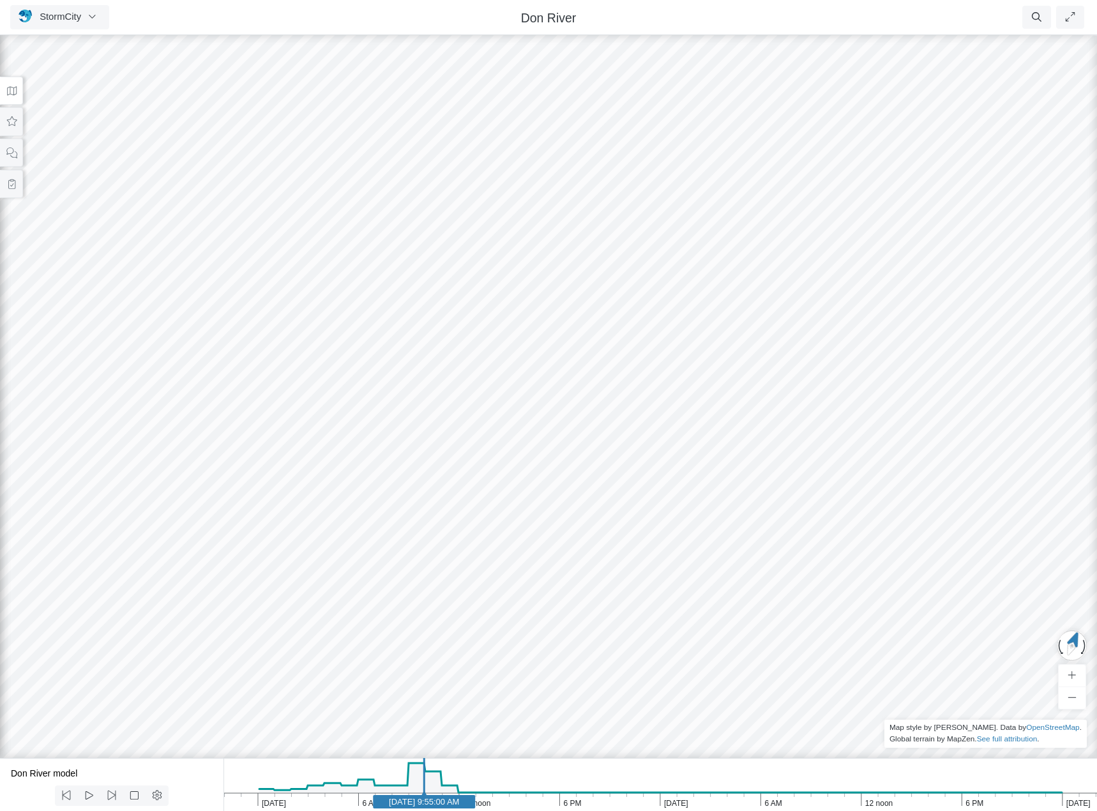
click at [6, 89] on icon at bounding box center [12, 91] width 12 height 10
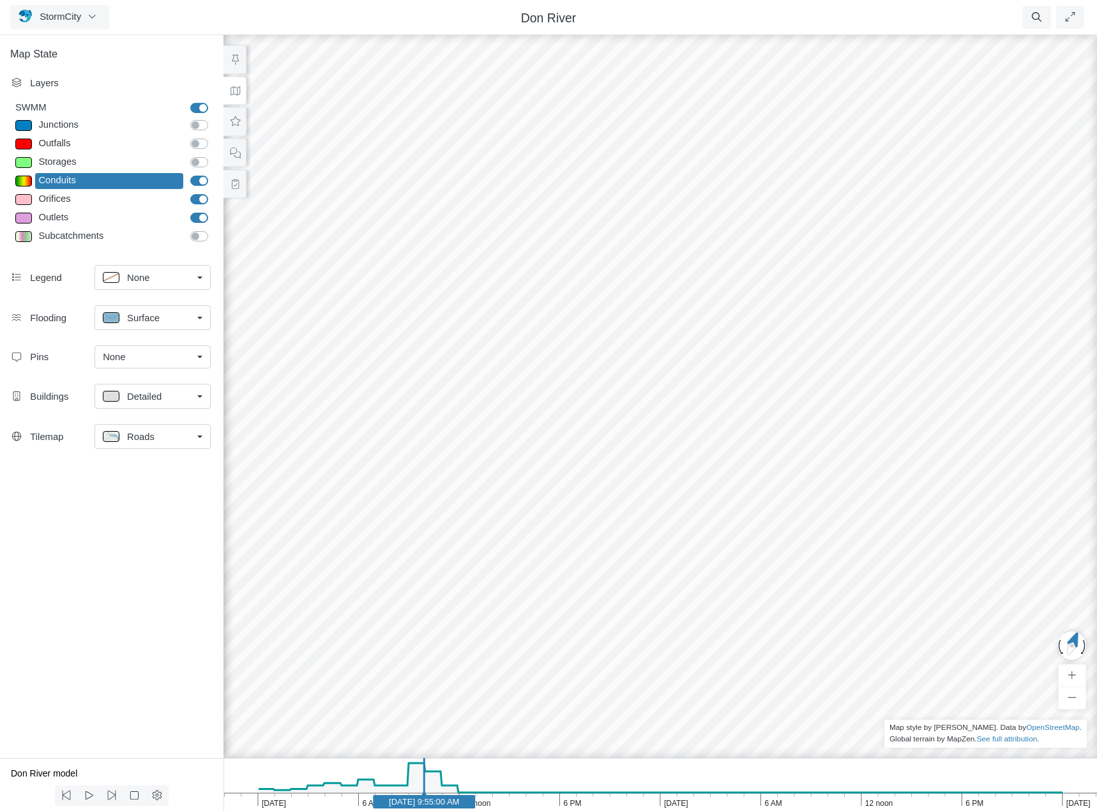
click at [165, 441] on div "Roads" at bounding box center [147, 436] width 89 height 16
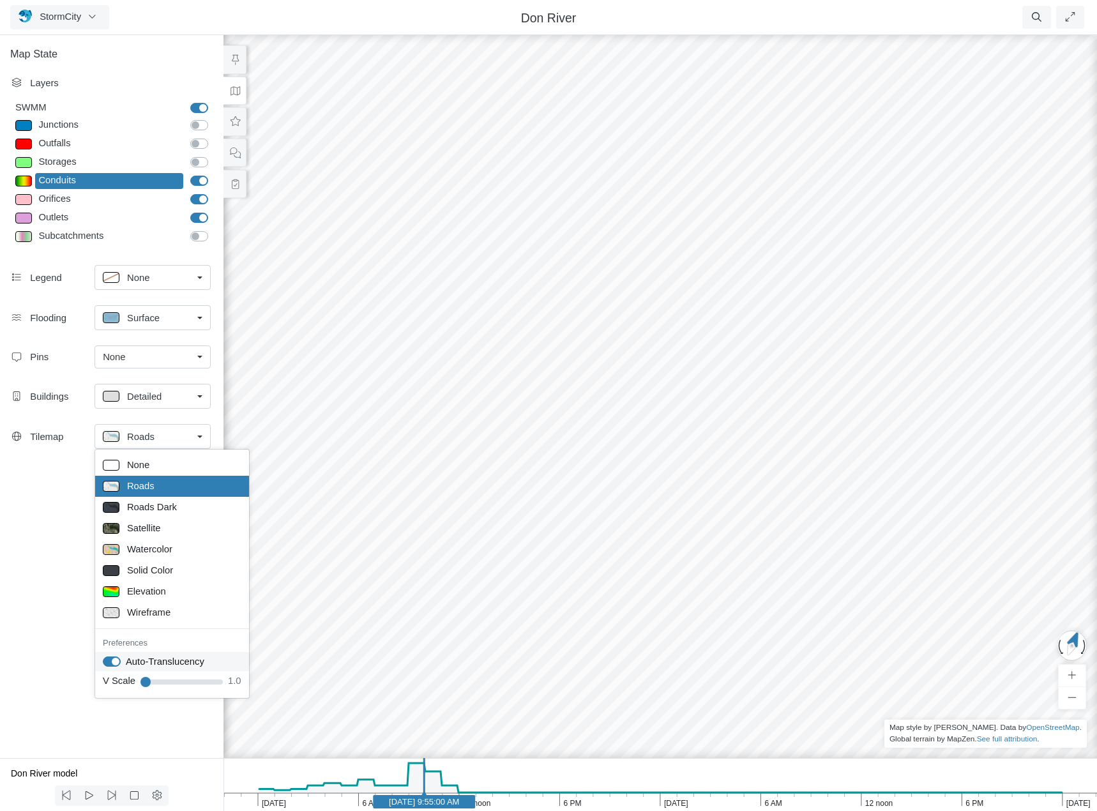
click at [126, 663] on label "Auto-Translucency" at bounding box center [165, 662] width 79 height 14
checkbox input "false"
click at [57, 627] on div "Map State Layers SWMM SWMM [GEOGRAPHIC_DATA] [GEOGRAPHIC_DATA] Outfalls Dividers" at bounding box center [112, 395] width 224 height 725
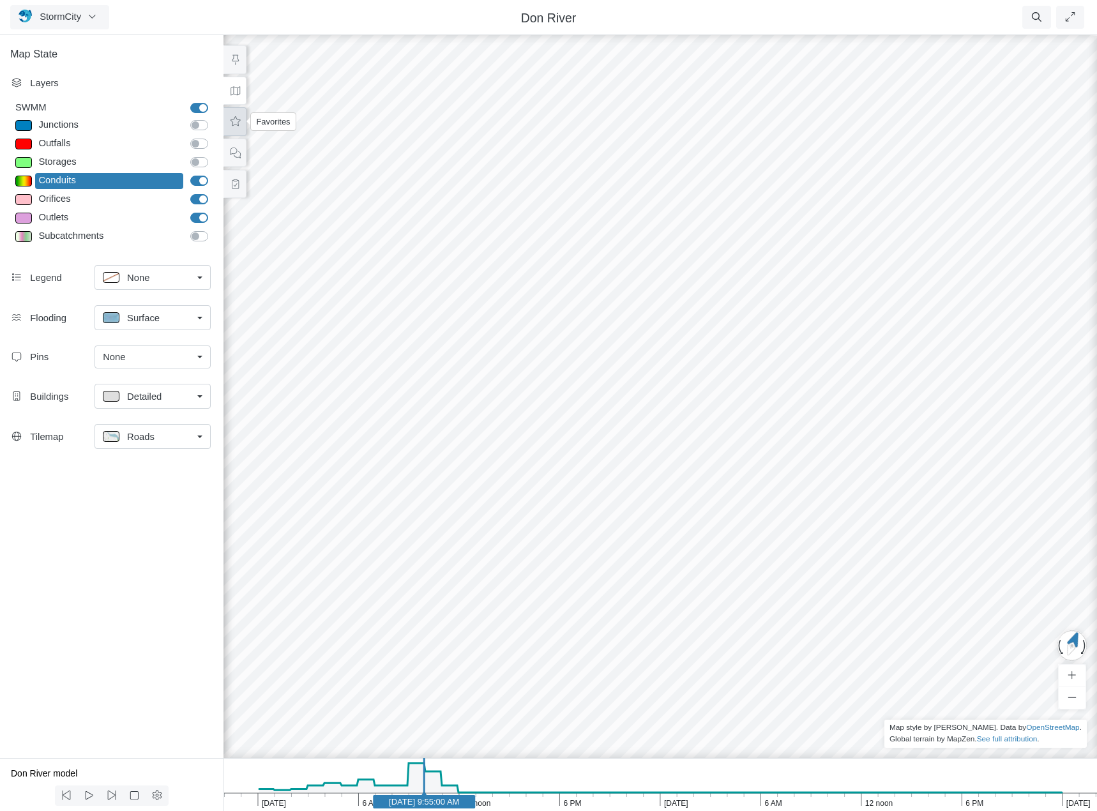
click at [238, 120] on icon at bounding box center [235, 122] width 12 height 10
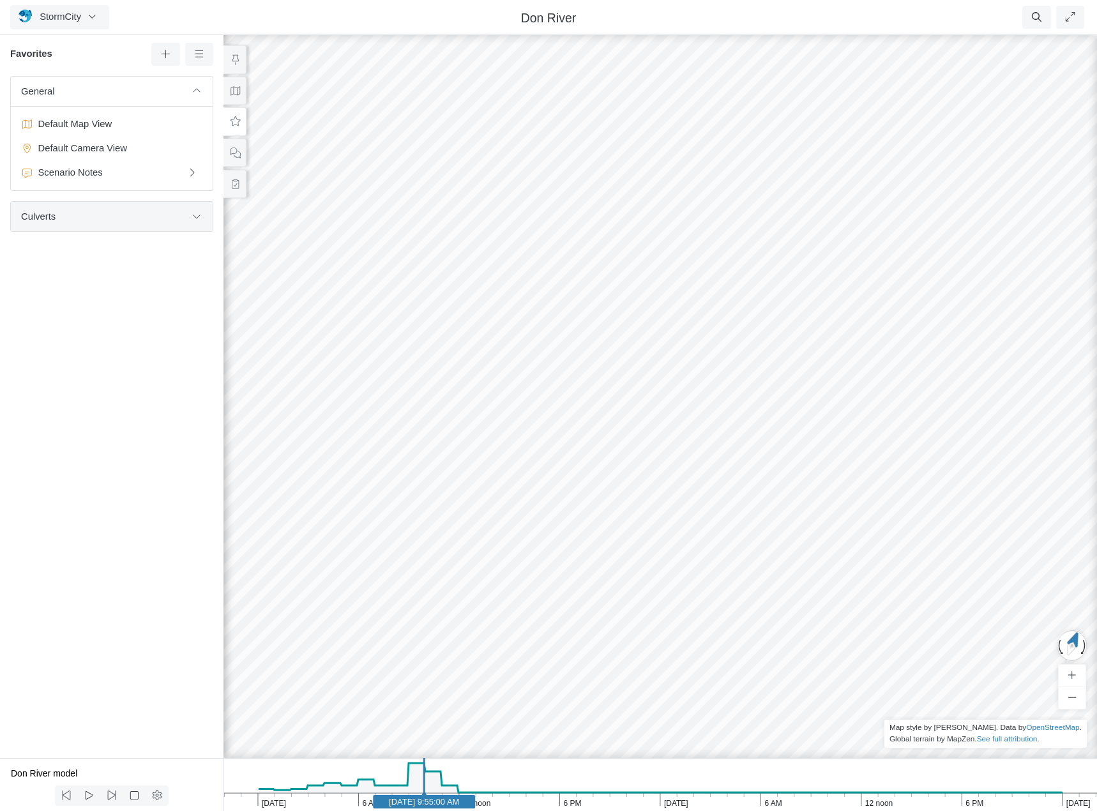
click at [171, 217] on span "Culverts" at bounding box center [103, 216] width 165 height 14
click at [163, 56] on icon at bounding box center [166, 54] width 12 height 10
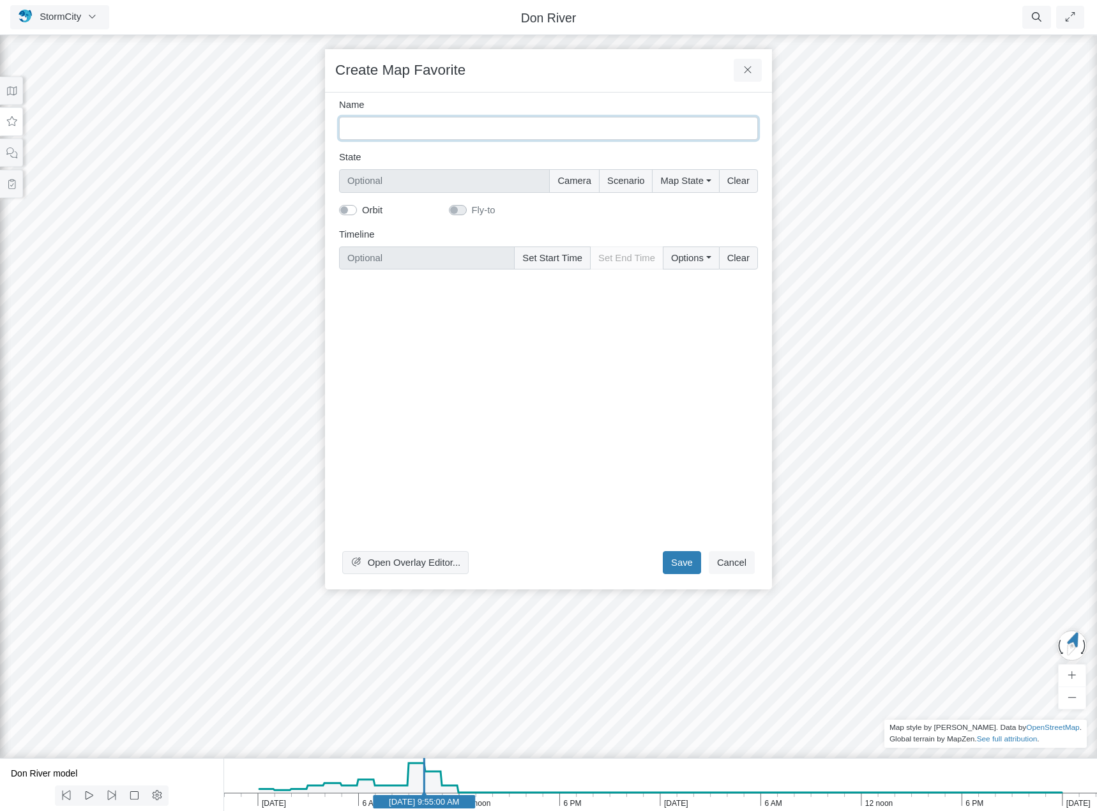
click at [396, 128] on input "Name" at bounding box center [548, 128] width 419 height 23
type input "Set map state"
click at [694, 179] on button "Map State" at bounding box center [685, 180] width 66 height 23
click at [683, 208] on label "Select All" at bounding box center [702, 208] width 39 height 14
click at [671, 208] on input "Select All" at bounding box center [665, 207] width 10 height 12
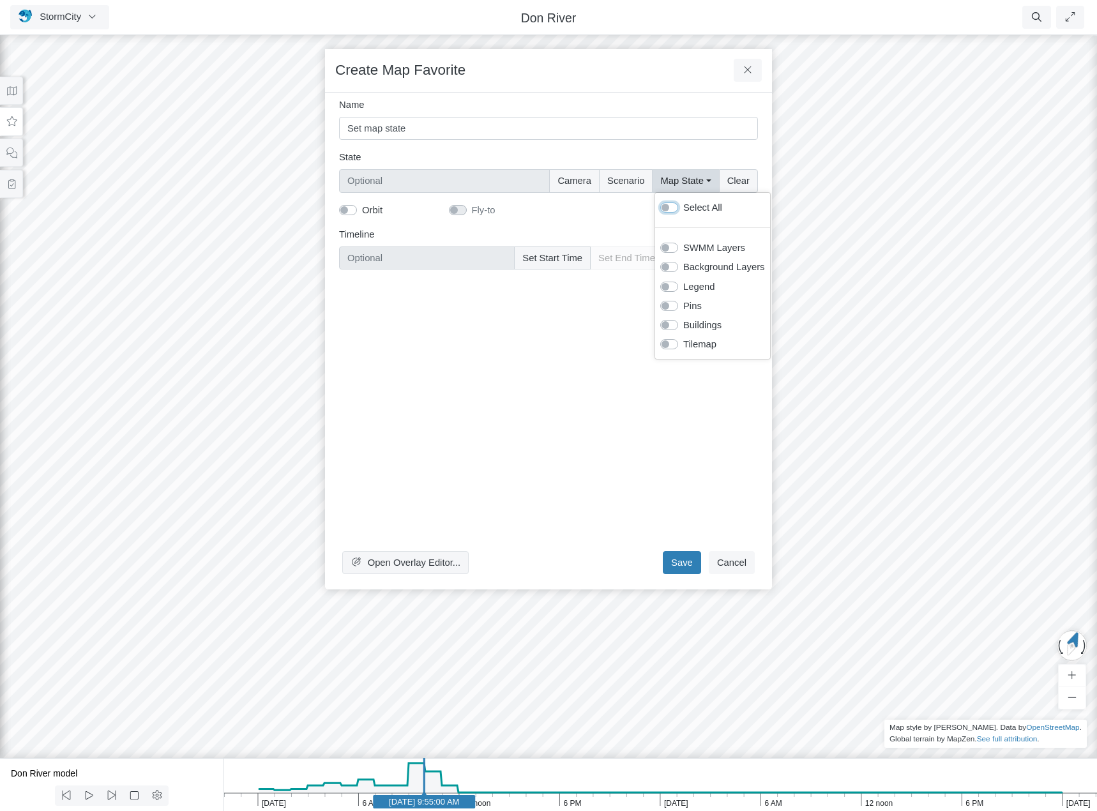
checkbox input "true"
type input "Full Map State"
checkbox input "true"
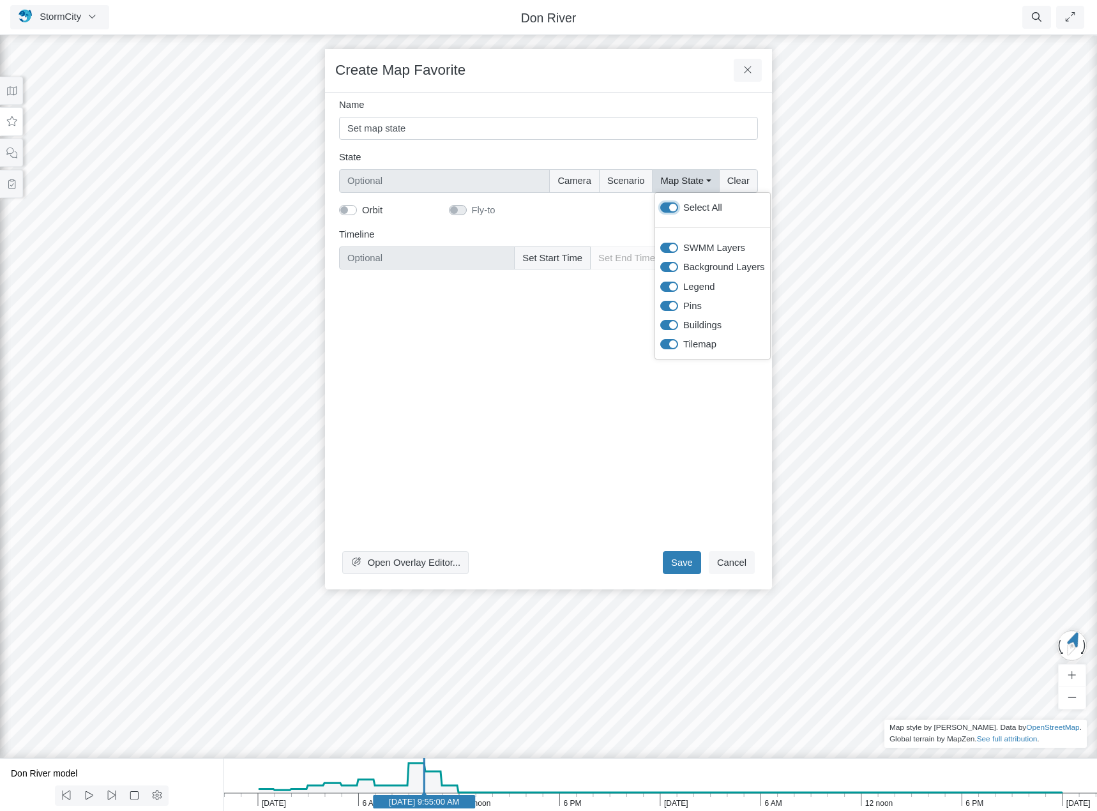
checkbox input "true"
click at [566, 260] on button "Set Start Time" at bounding box center [552, 257] width 77 height 23
type input "Apr 20, 2005 9:55 AM"
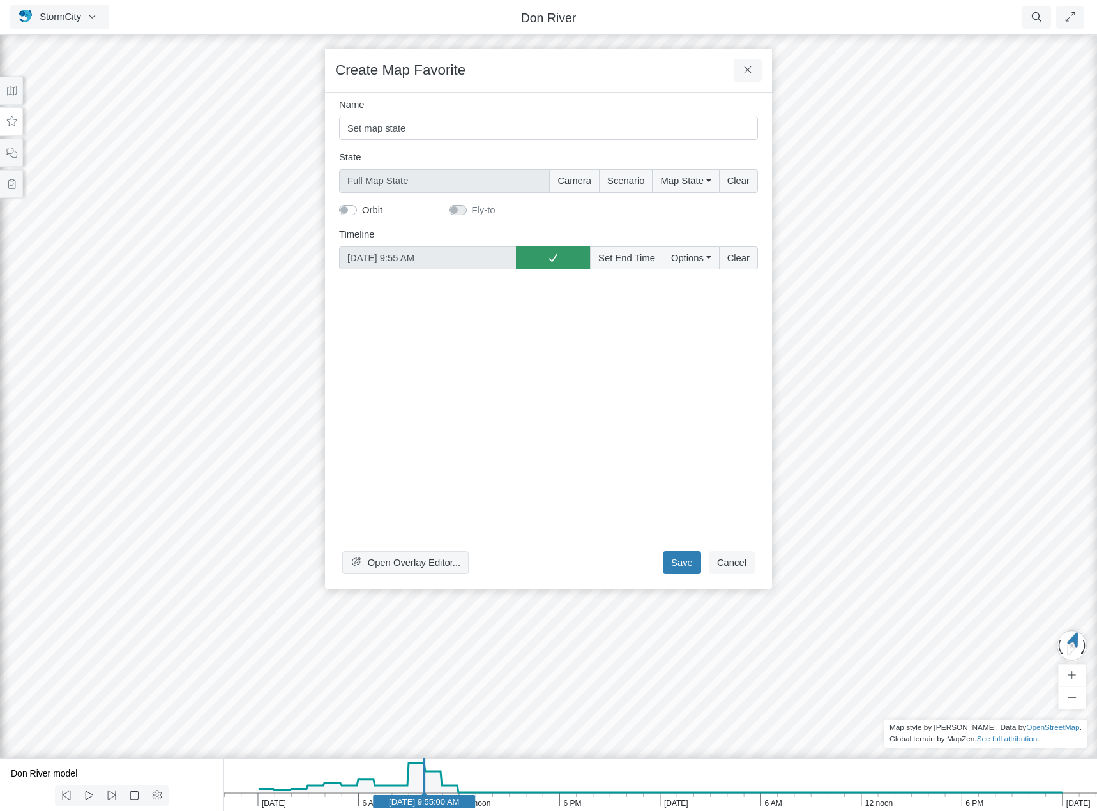
click at [571, 367] on div "Open Overlay Editor... Save Cancel" at bounding box center [548, 429] width 419 height 299
click at [686, 563] on button "Save" at bounding box center [682, 562] width 38 height 23
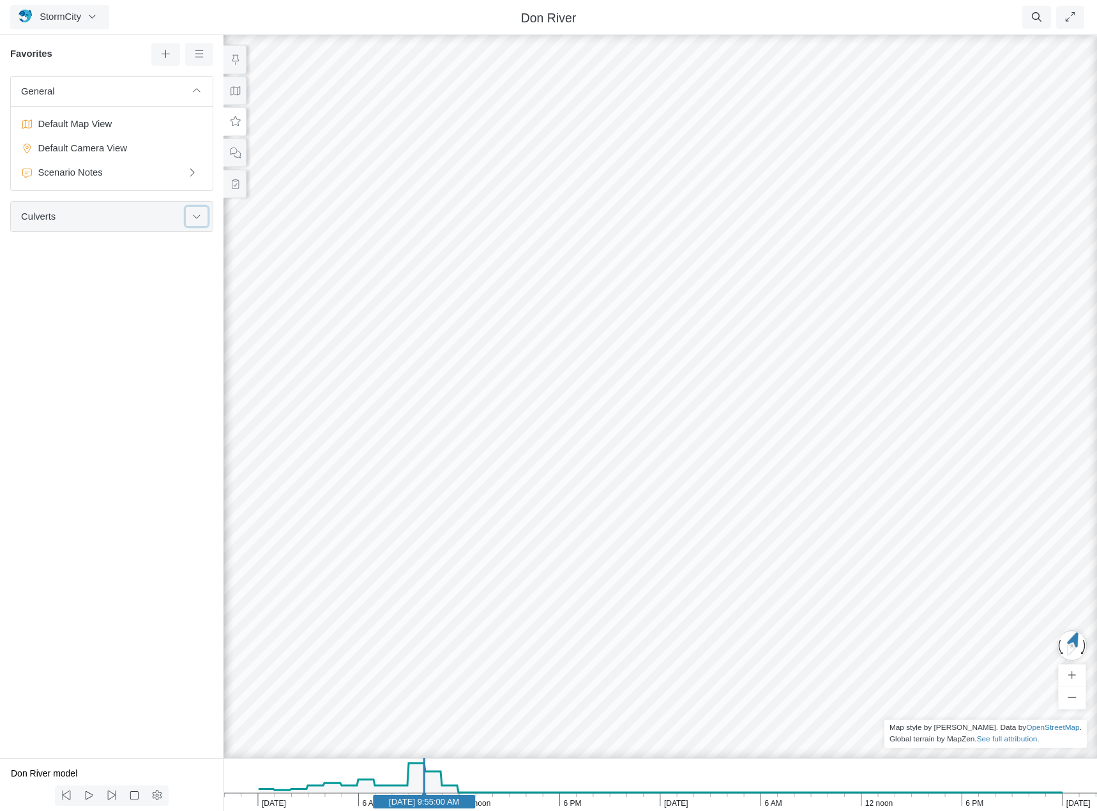
click at [203, 216] on button at bounding box center [197, 216] width 22 height 19
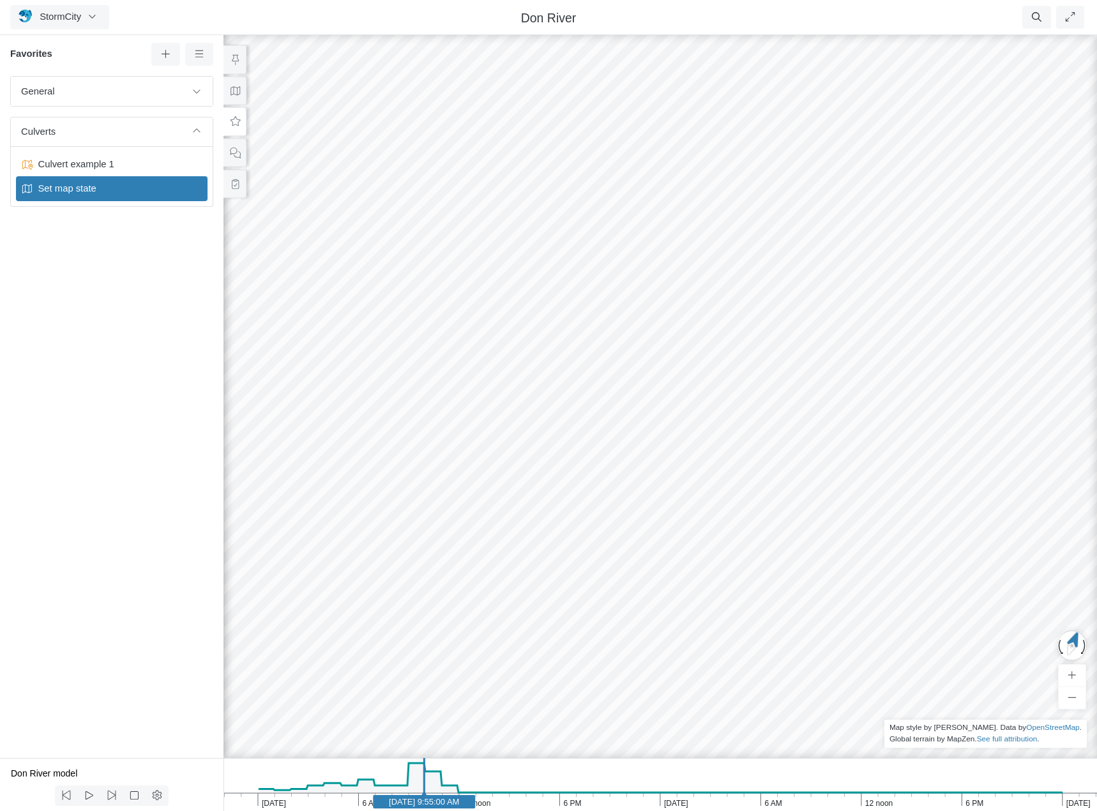
drag, startPoint x: 485, startPoint y: 161, endPoint x: 575, endPoint y: 436, distance: 289.4
click at [575, 436] on div at bounding box center [660, 422] width 1097 height 778
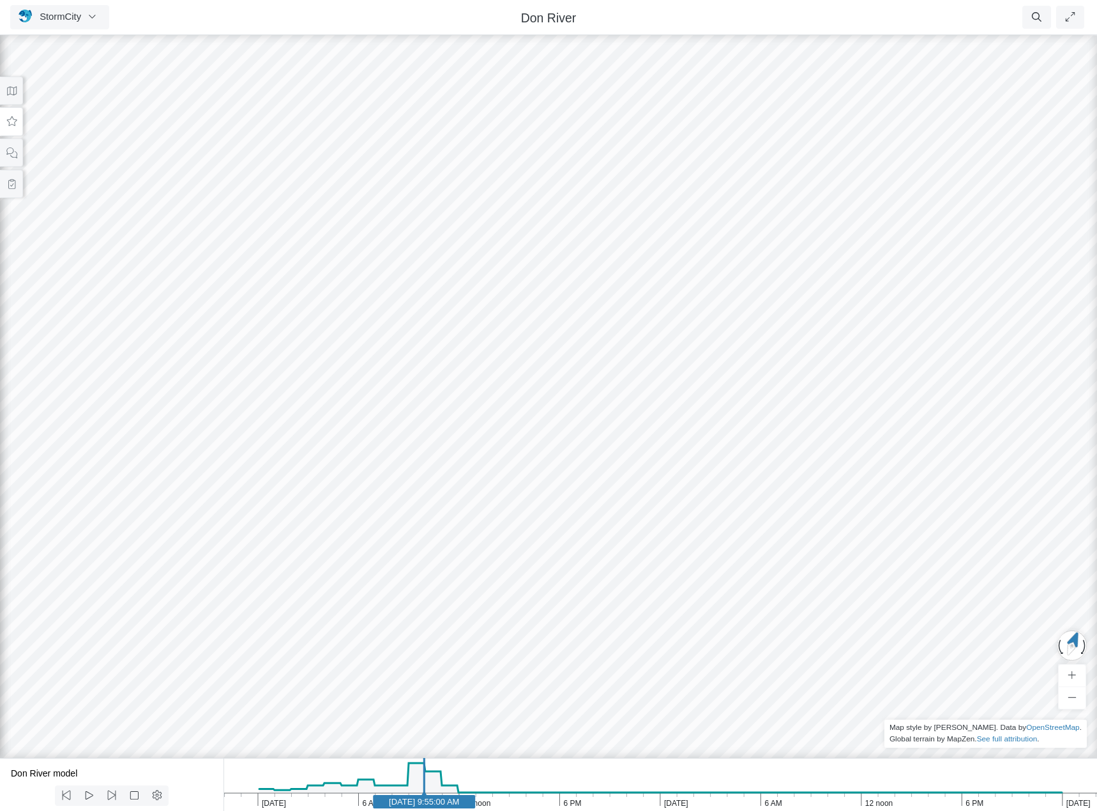
click at [15, 121] on icon at bounding box center [12, 121] width 10 height 10
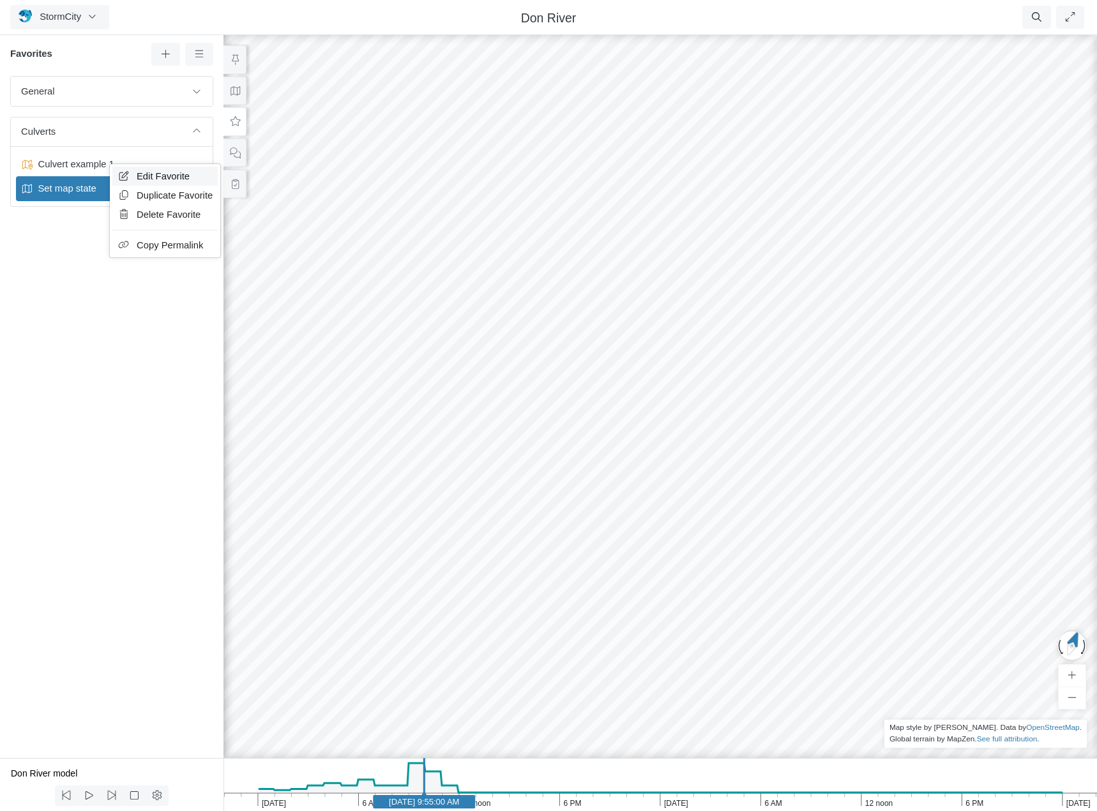
click at [170, 180] on span "Edit Favorite" at bounding box center [163, 176] width 53 height 10
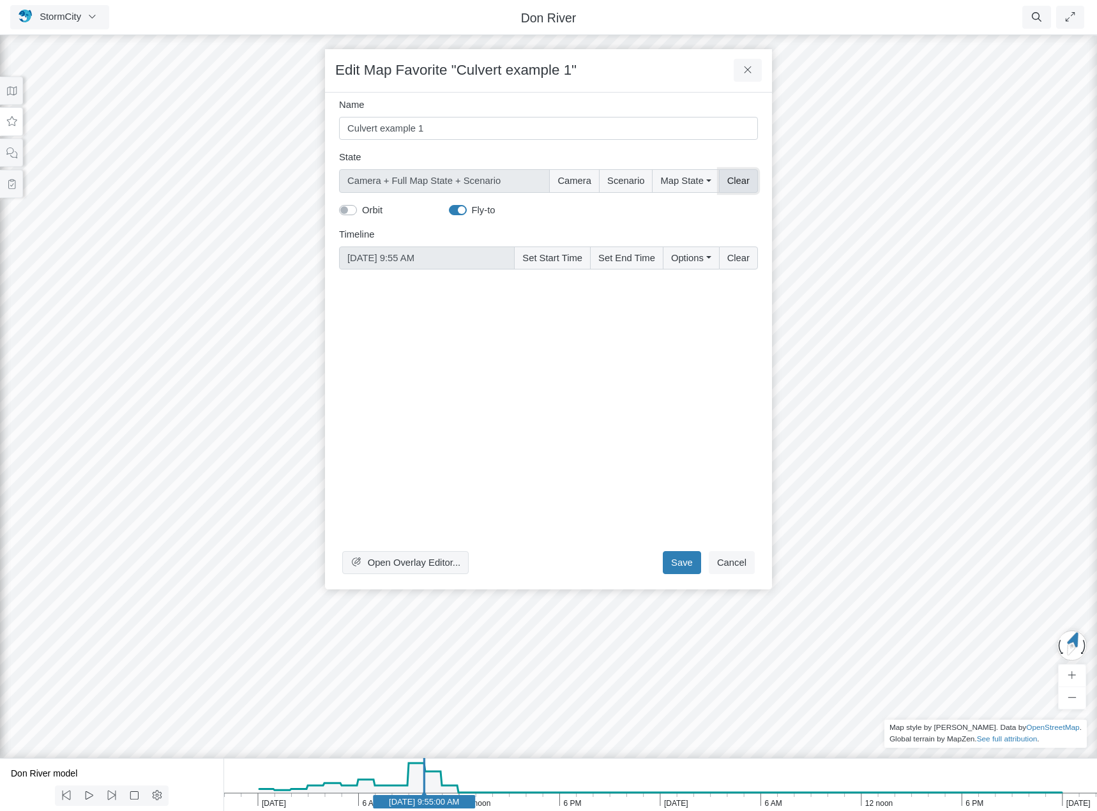
click at [741, 183] on button "Clear" at bounding box center [738, 180] width 39 height 23
checkbox input "false"
click at [583, 184] on button "Camera" at bounding box center [574, 180] width 50 height 23
type input "Camera"
checkbox input "true"
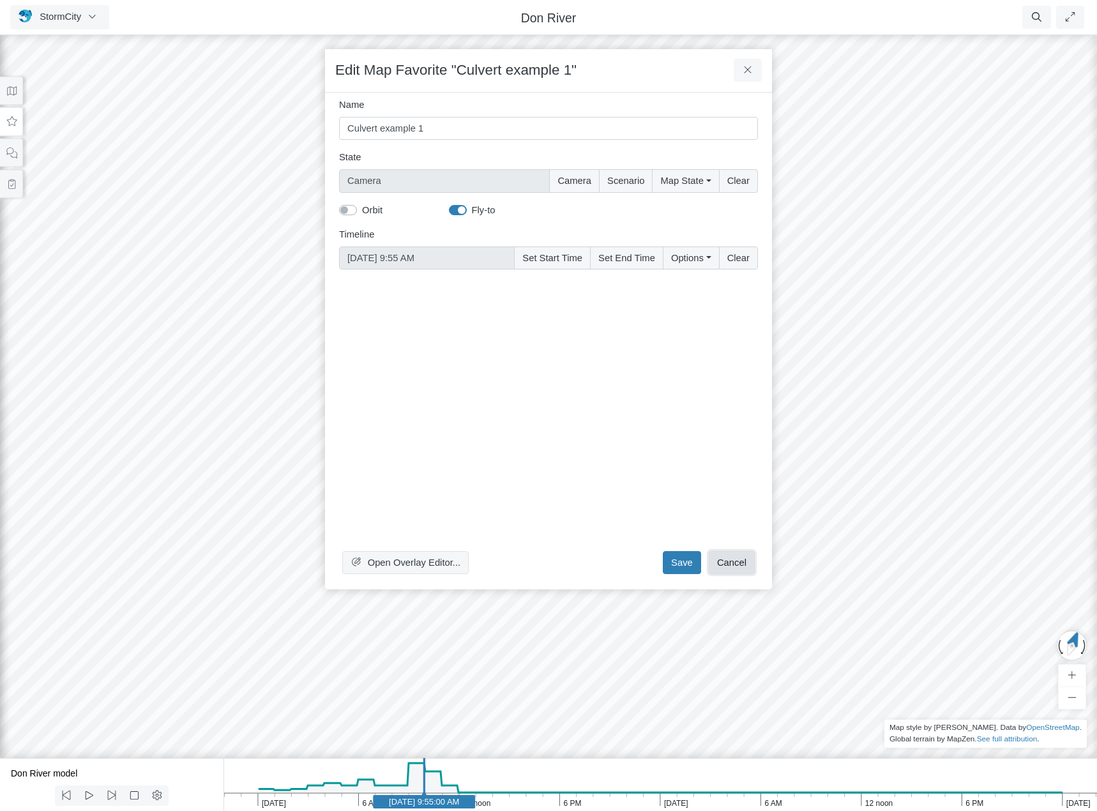
click at [739, 568] on button "Cancel" at bounding box center [732, 562] width 46 height 23
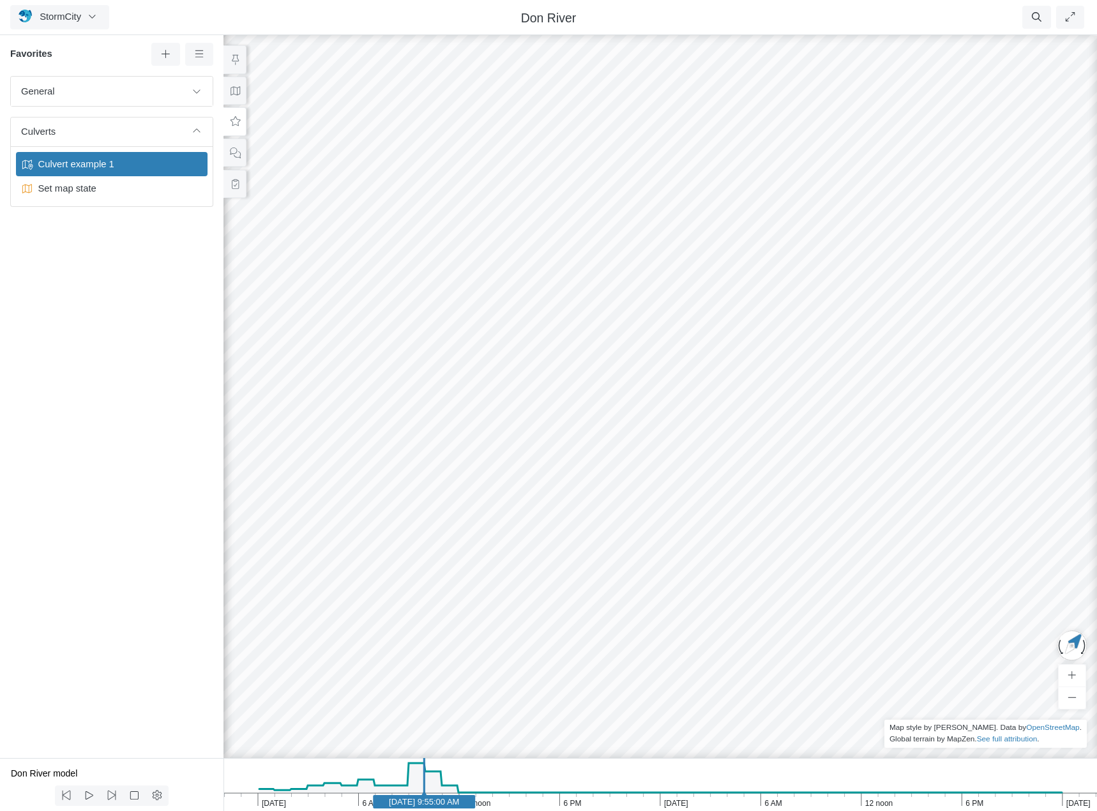
drag, startPoint x: 757, startPoint y: 434, endPoint x: 600, endPoint y: 372, distance: 168.9
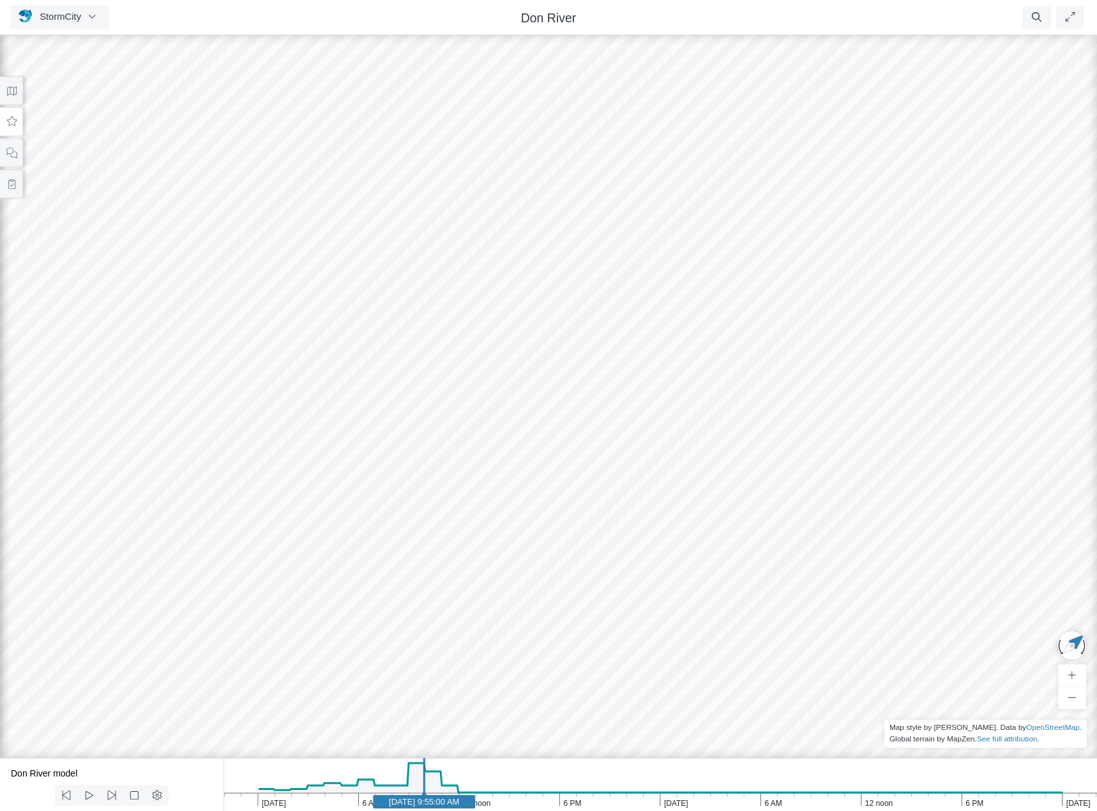
drag, startPoint x: 860, startPoint y: 325, endPoint x: 807, endPoint y: 352, distance: 59.4
drag, startPoint x: 900, startPoint y: 296, endPoint x: 719, endPoint y: 375, distance: 197.6
drag, startPoint x: 875, startPoint y: 381, endPoint x: 358, endPoint y: 441, distance: 520.7
click at [315, 460] on div at bounding box center [548, 422] width 1097 height 778
drag, startPoint x: 712, startPoint y: 393, endPoint x: 104, endPoint y: 311, distance: 613.5
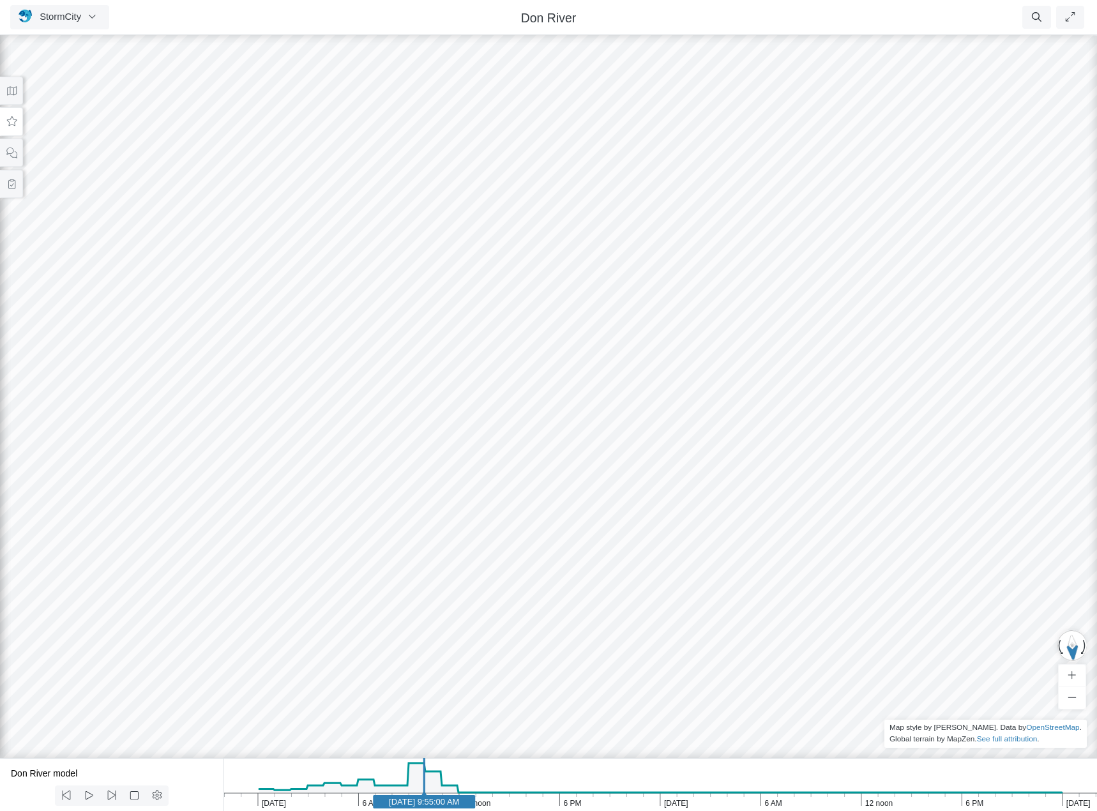
drag, startPoint x: 601, startPoint y: 400, endPoint x: 800, endPoint y: 385, distance: 199.8
drag, startPoint x: 540, startPoint y: 369, endPoint x: 558, endPoint y: 288, distance: 83.0
click at [11, 125] on icon at bounding box center [12, 122] width 12 height 10
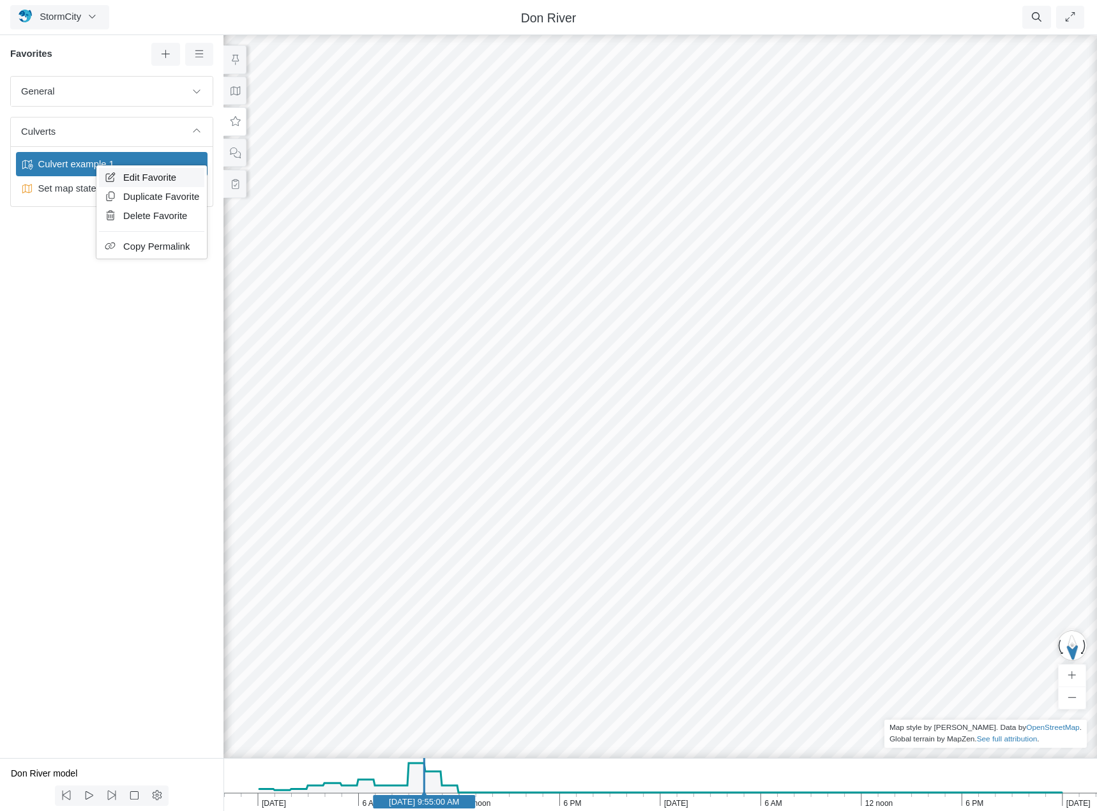
click at [145, 174] on span "Edit Favorite" at bounding box center [149, 177] width 53 height 10
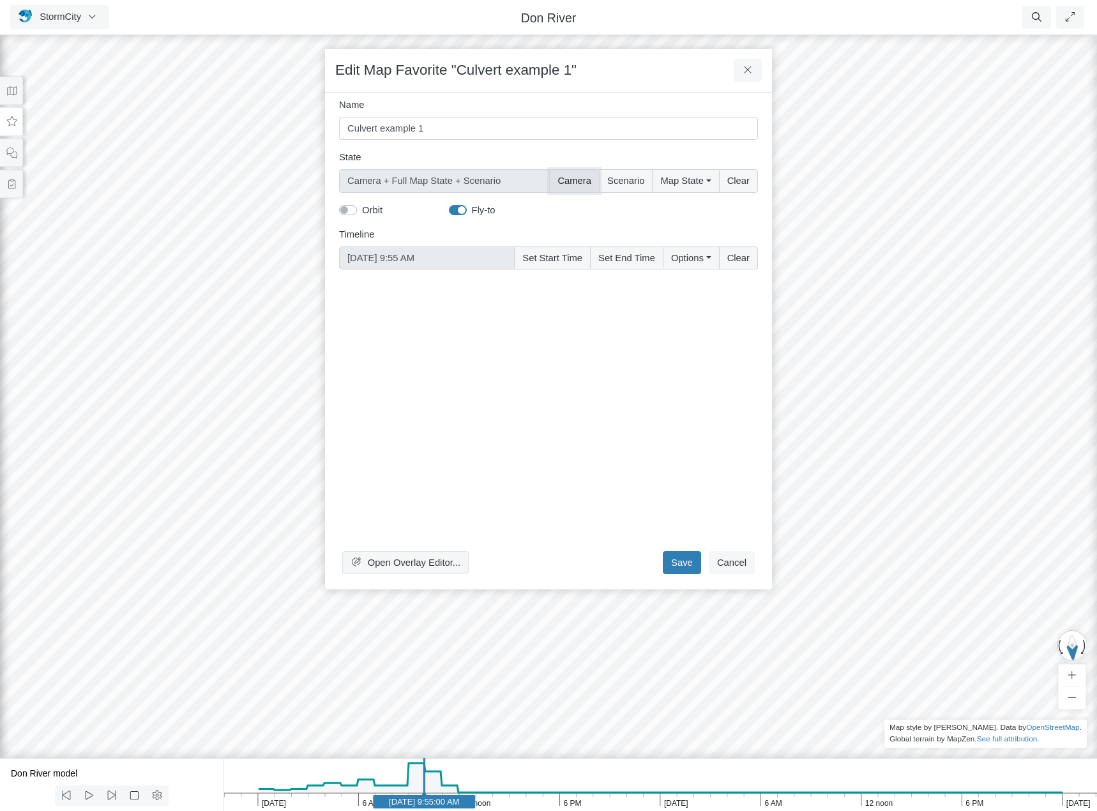
click at [581, 180] on button "Camera" at bounding box center [574, 180] width 50 height 23
click at [751, 186] on button "Clear" at bounding box center [738, 180] width 39 height 23
checkbox input "false"
click at [741, 258] on button "Clear" at bounding box center [738, 257] width 39 height 23
click at [578, 183] on button "Camera" at bounding box center [574, 180] width 50 height 23
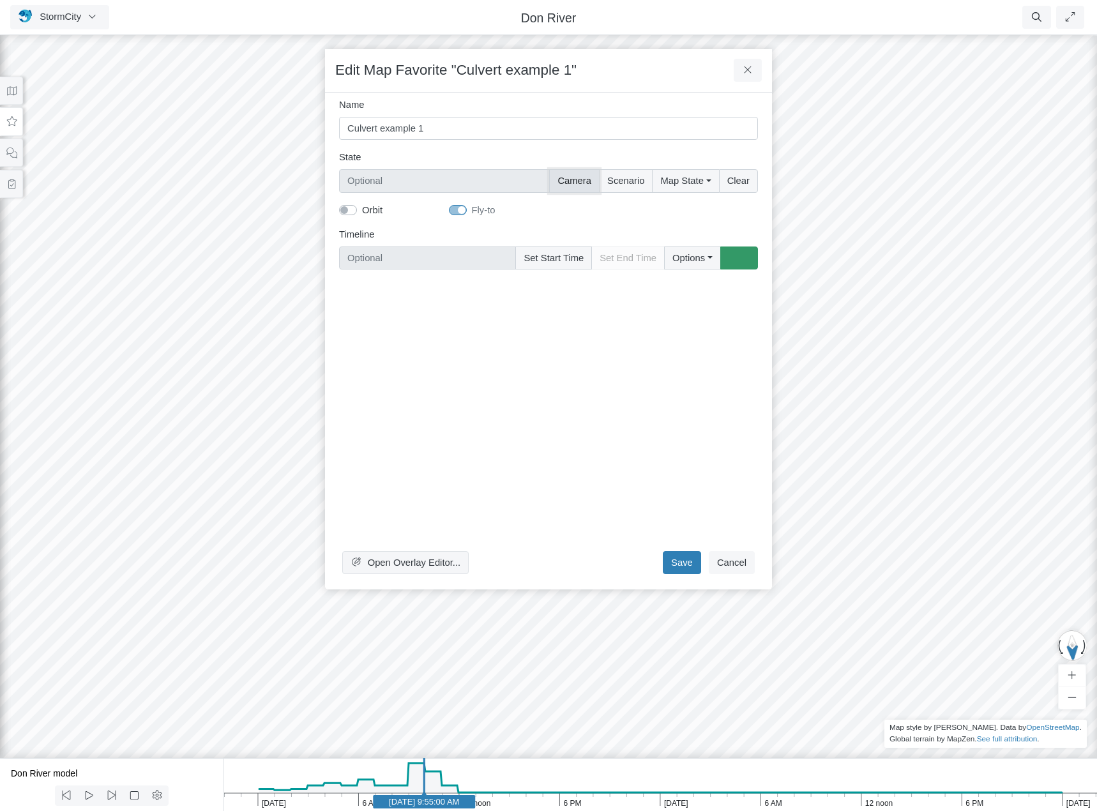
type input "Camera"
checkbox input "true"
click at [683, 561] on button "Save" at bounding box center [682, 562] width 38 height 23
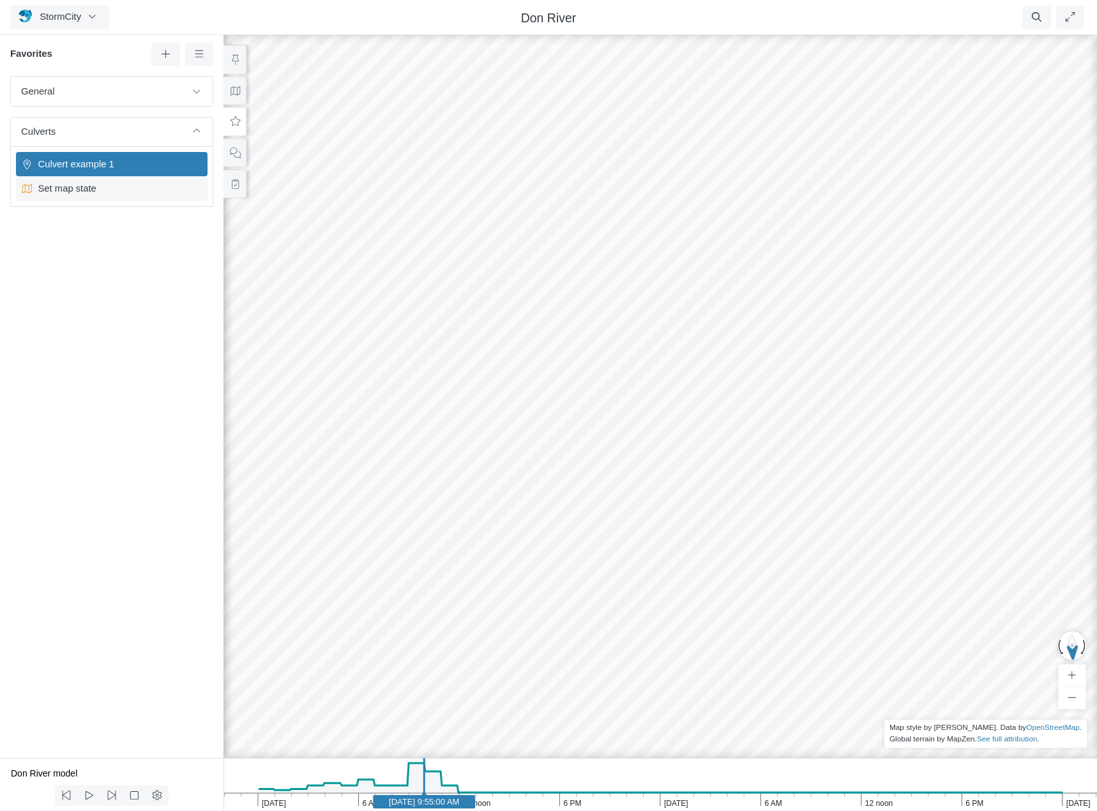
click at [87, 193] on span "Set map state" at bounding box center [113, 188] width 160 height 14
click at [92, 164] on span "Culvert example 1" at bounding box center [113, 164] width 160 height 14
drag, startPoint x: 450, startPoint y: 287, endPoint x: 511, endPoint y: 375, distance: 107.9
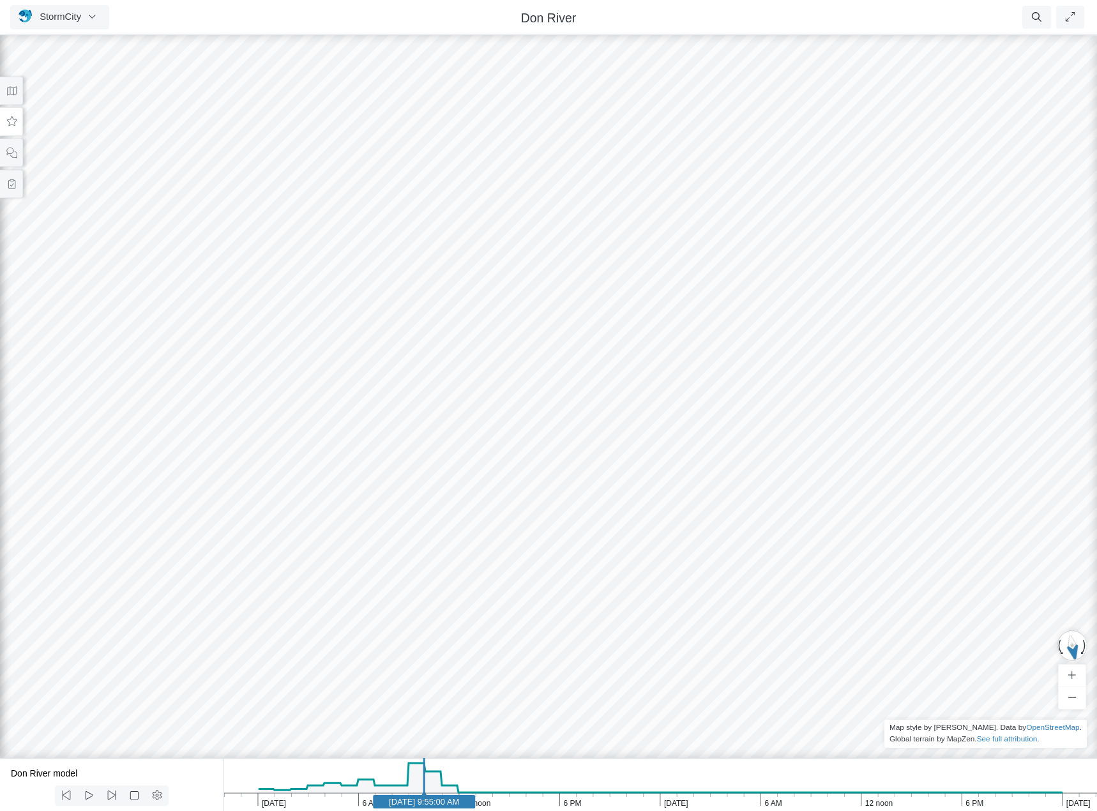
drag, startPoint x: 909, startPoint y: 504, endPoint x: 531, endPoint y: 574, distance: 383.9
click at [536, 578] on div at bounding box center [548, 422] width 1097 height 778
drag, startPoint x: 616, startPoint y: 563, endPoint x: 519, endPoint y: 492, distance: 120.2
drag, startPoint x: 571, startPoint y: 508, endPoint x: 510, endPoint y: 506, distance: 61.3
click at [10, 123] on icon at bounding box center [12, 122] width 12 height 10
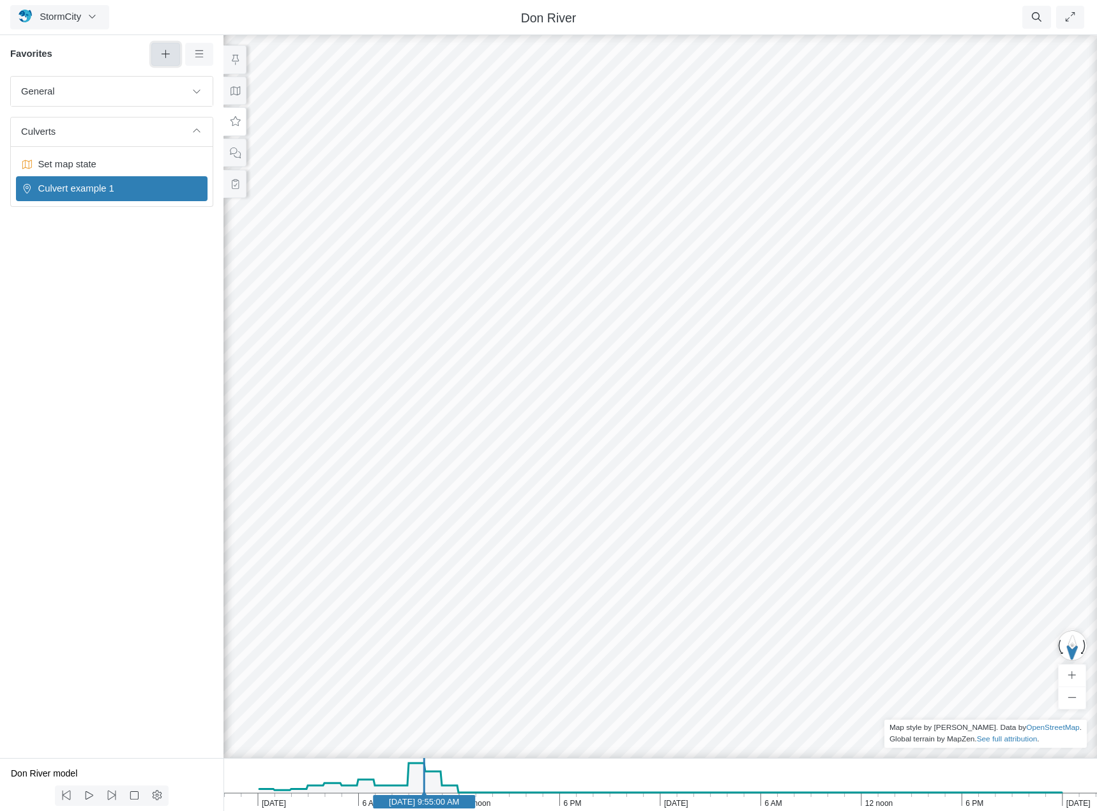
click at [165, 56] on icon at bounding box center [166, 54] width 8 height 8
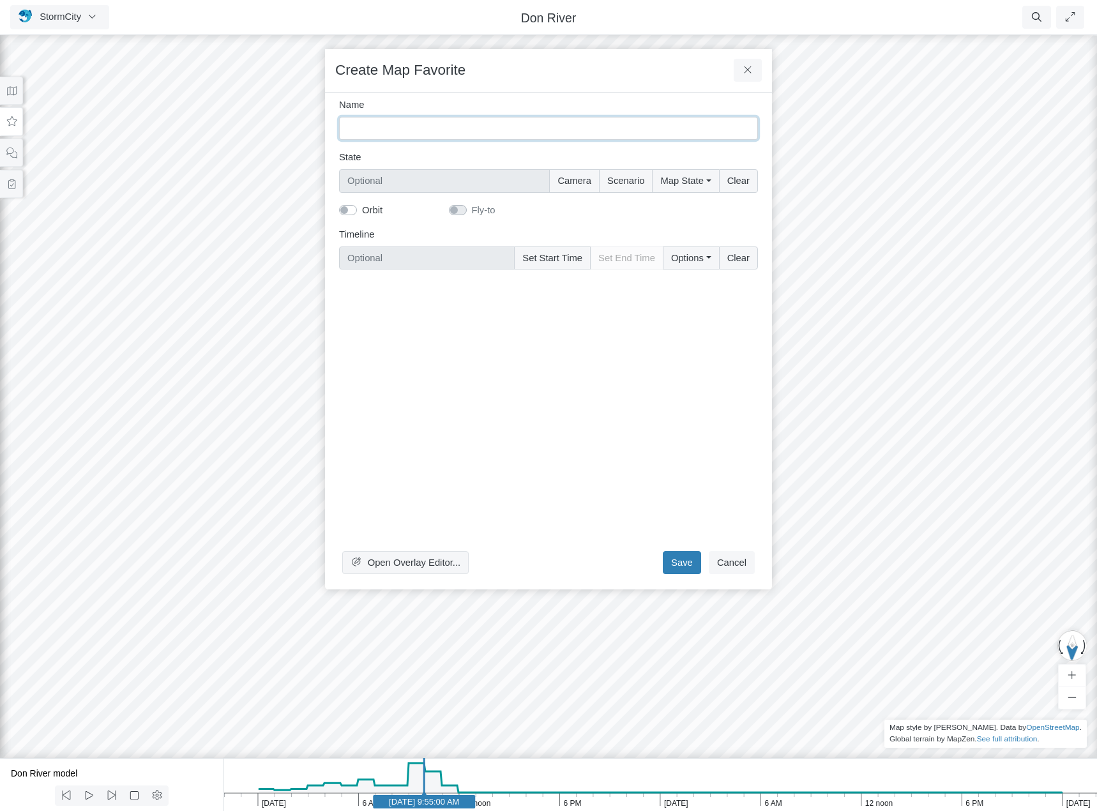
click at [374, 128] on input "Name" at bounding box center [548, 128] width 419 height 23
type input "Culvert example 2"
click at [578, 179] on button "Camera" at bounding box center [574, 180] width 50 height 23
type input "Camera"
checkbox input "true"
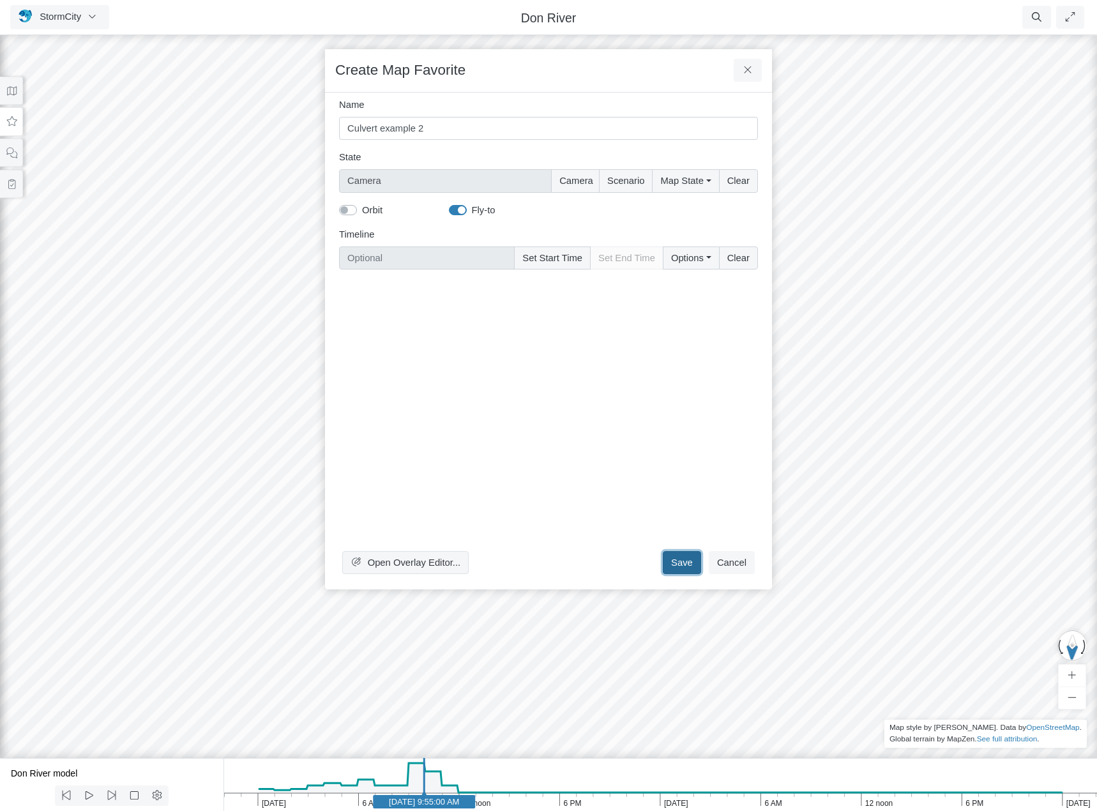
click at [690, 561] on button "Save" at bounding box center [682, 562] width 38 height 23
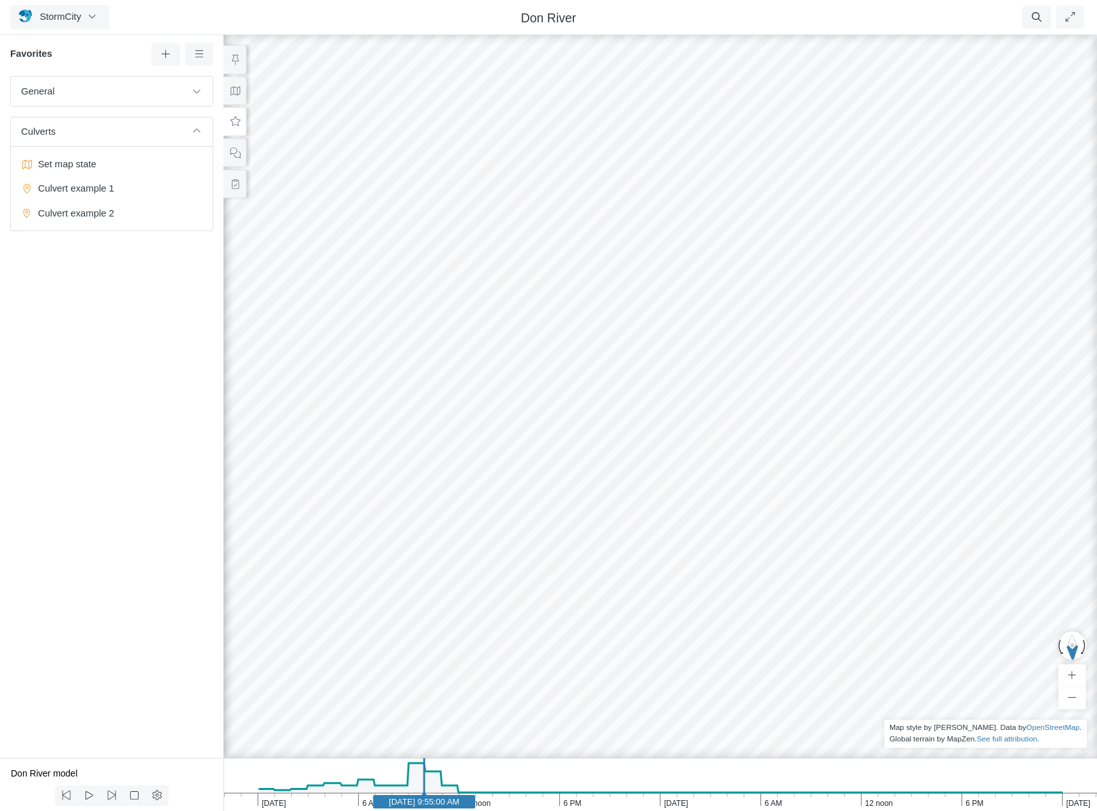
drag, startPoint x: 471, startPoint y: 397, endPoint x: 533, endPoint y: 427, distance: 68.6
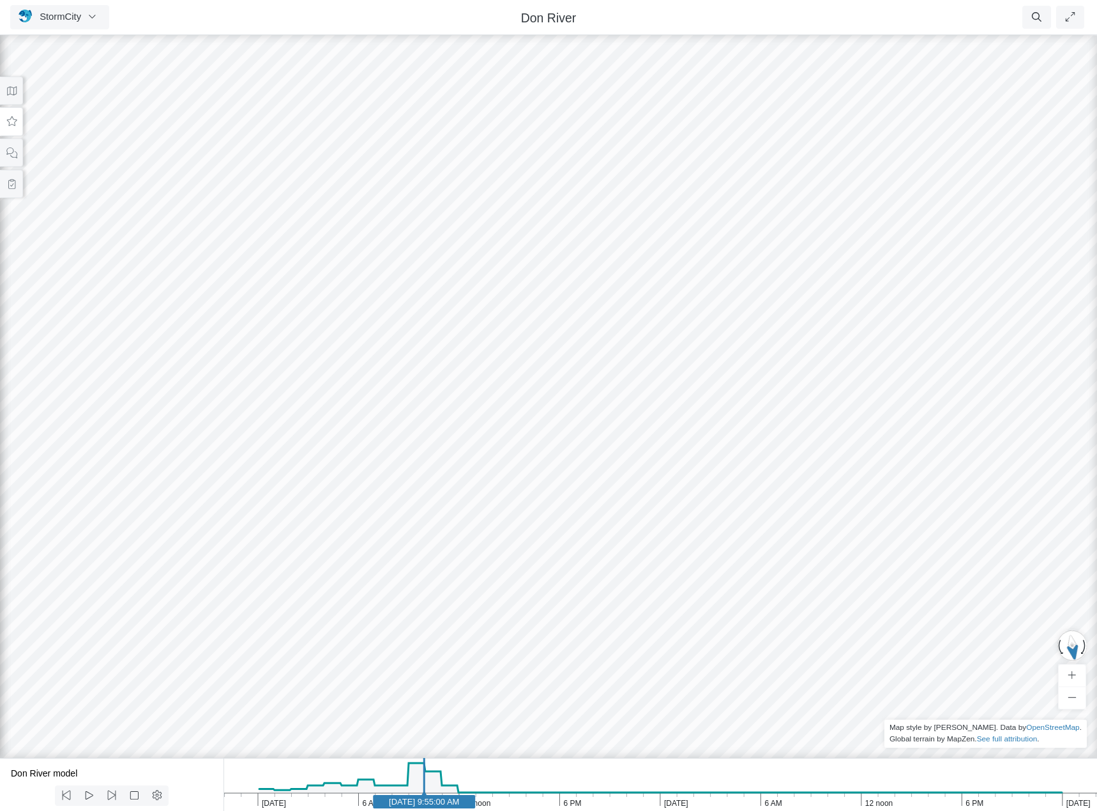
drag, startPoint x: 476, startPoint y: 492, endPoint x: 598, endPoint y: 475, distance: 123.2
drag, startPoint x: 597, startPoint y: 459, endPoint x: 583, endPoint y: 462, distance: 14.4
click at [583, 462] on div at bounding box center [548, 422] width 1097 height 778
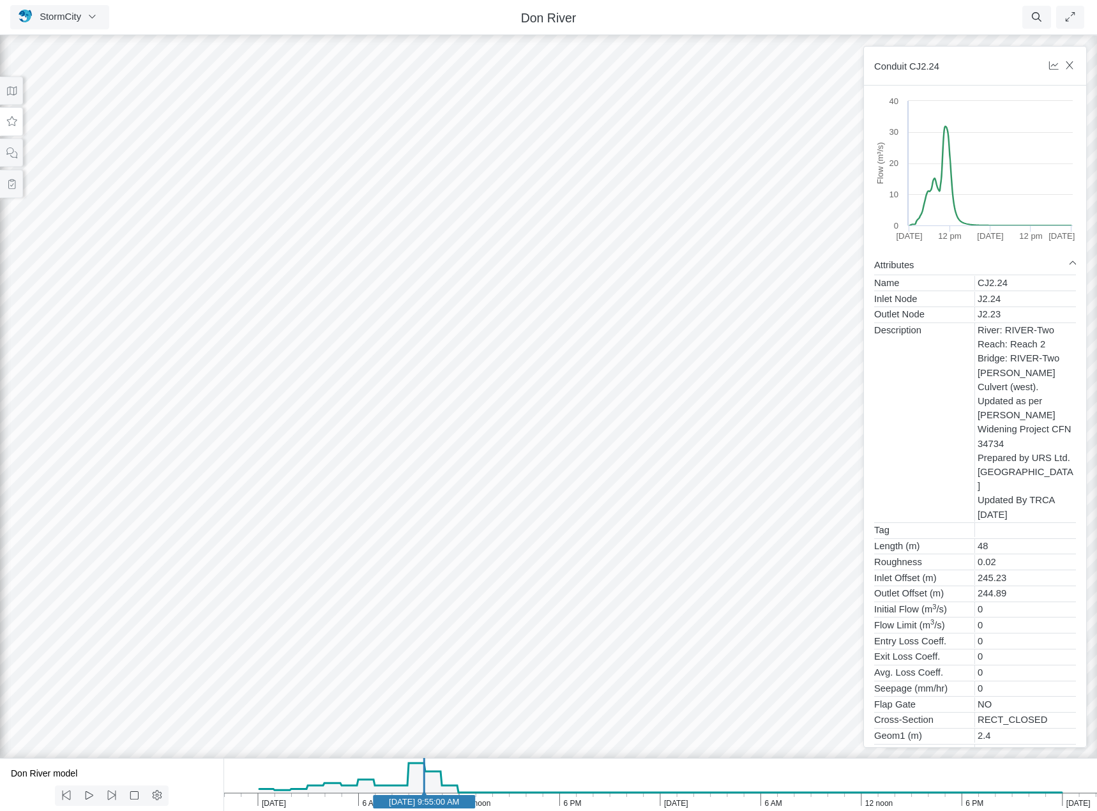
click at [416, 460] on div at bounding box center [548, 422] width 1097 height 778
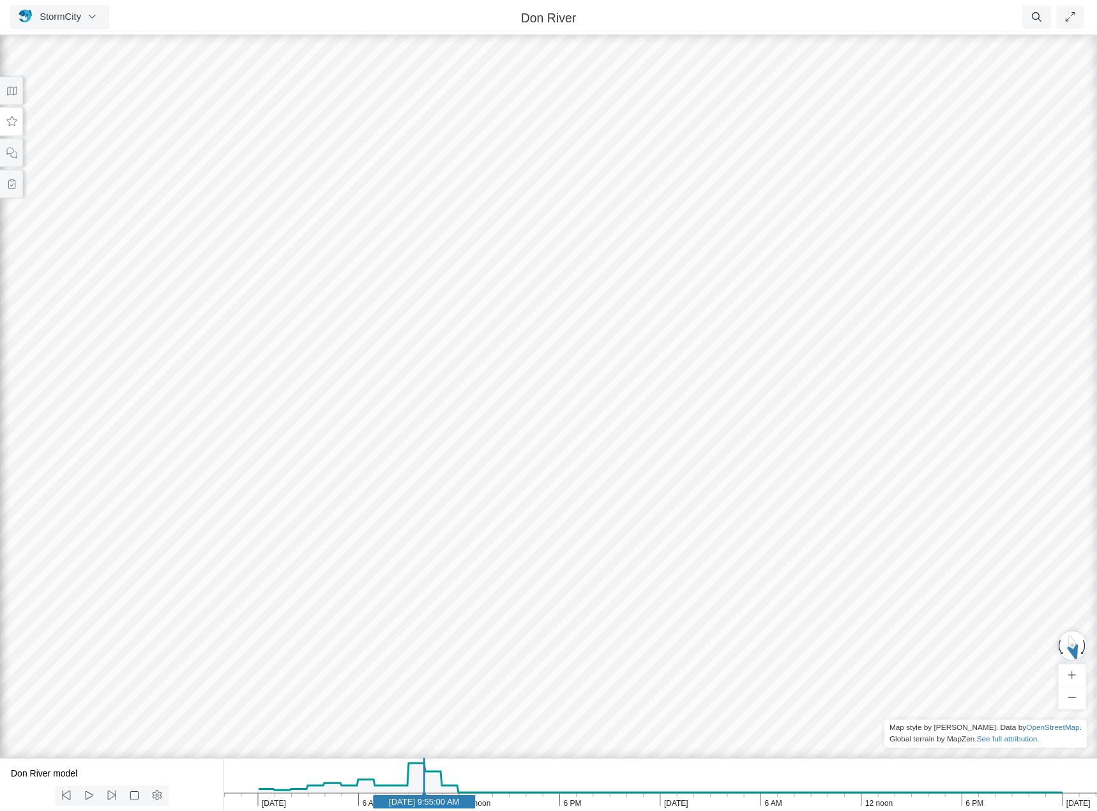
drag, startPoint x: 440, startPoint y: 432, endPoint x: 520, endPoint y: 429, distance: 79.9
click at [7, 117] on icon at bounding box center [12, 122] width 12 height 10
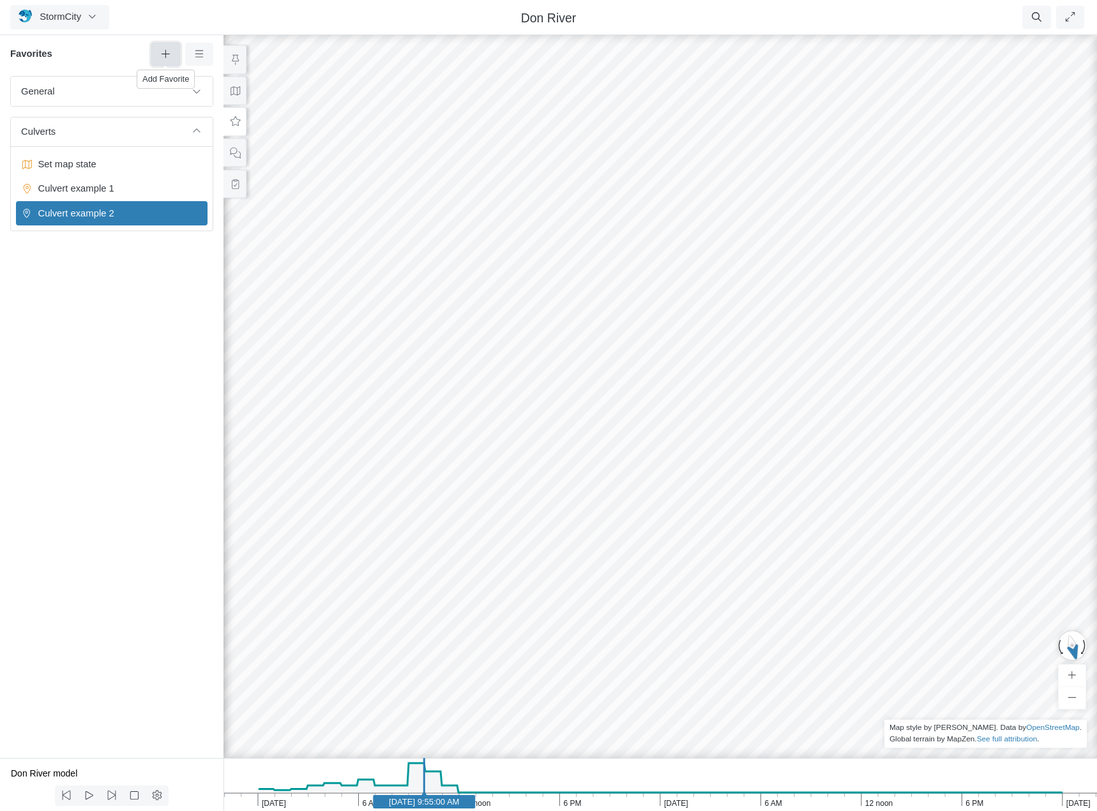
click at [167, 52] on icon at bounding box center [166, 54] width 12 height 10
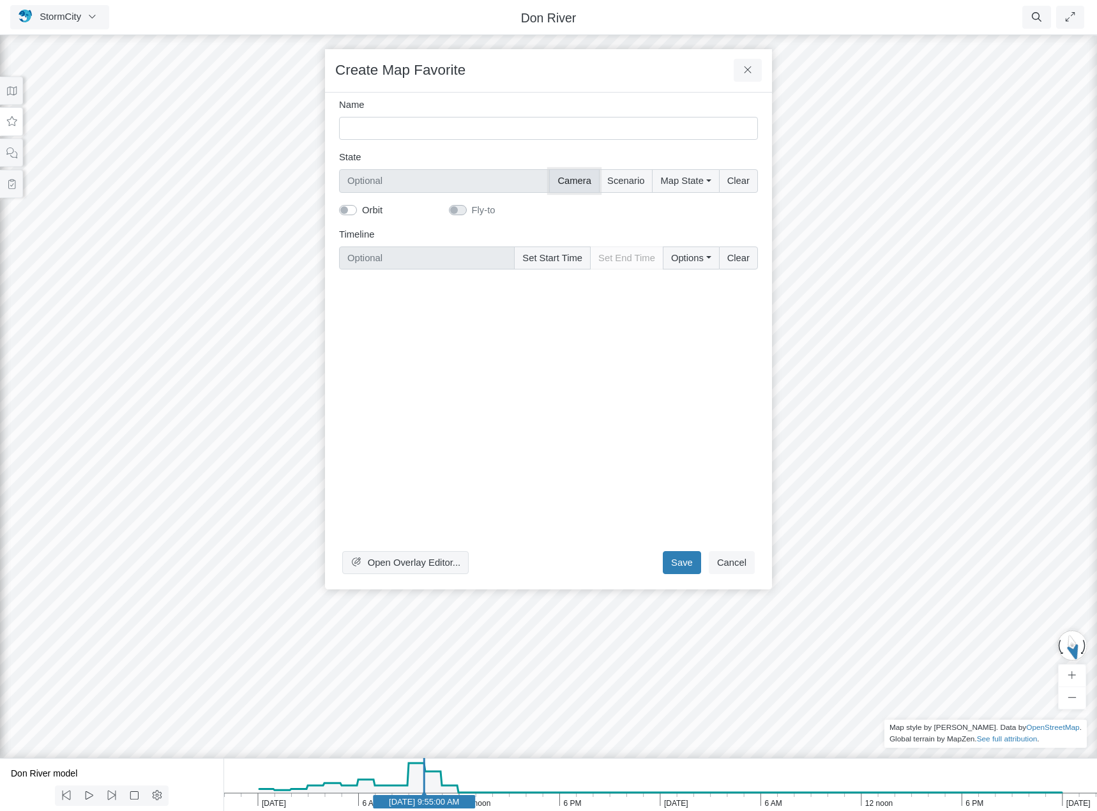
click at [576, 179] on button "Camera" at bounding box center [574, 180] width 50 height 23
type input "Camera"
checkbox input "true"
click at [487, 128] on input "Name" at bounding box center [548, 128] width 419 height 23
type input "Culvert example 3"
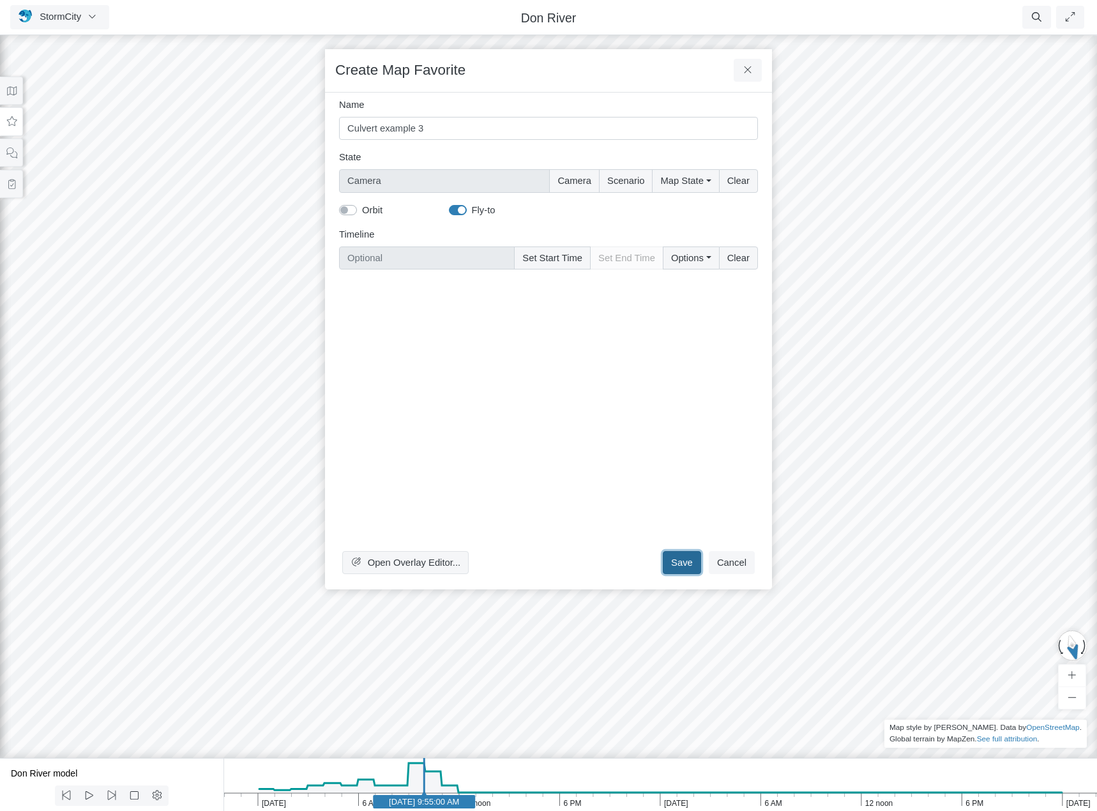
click at [682, 558] on button "Save" at bounding box center [682, 562] width 38 height 23
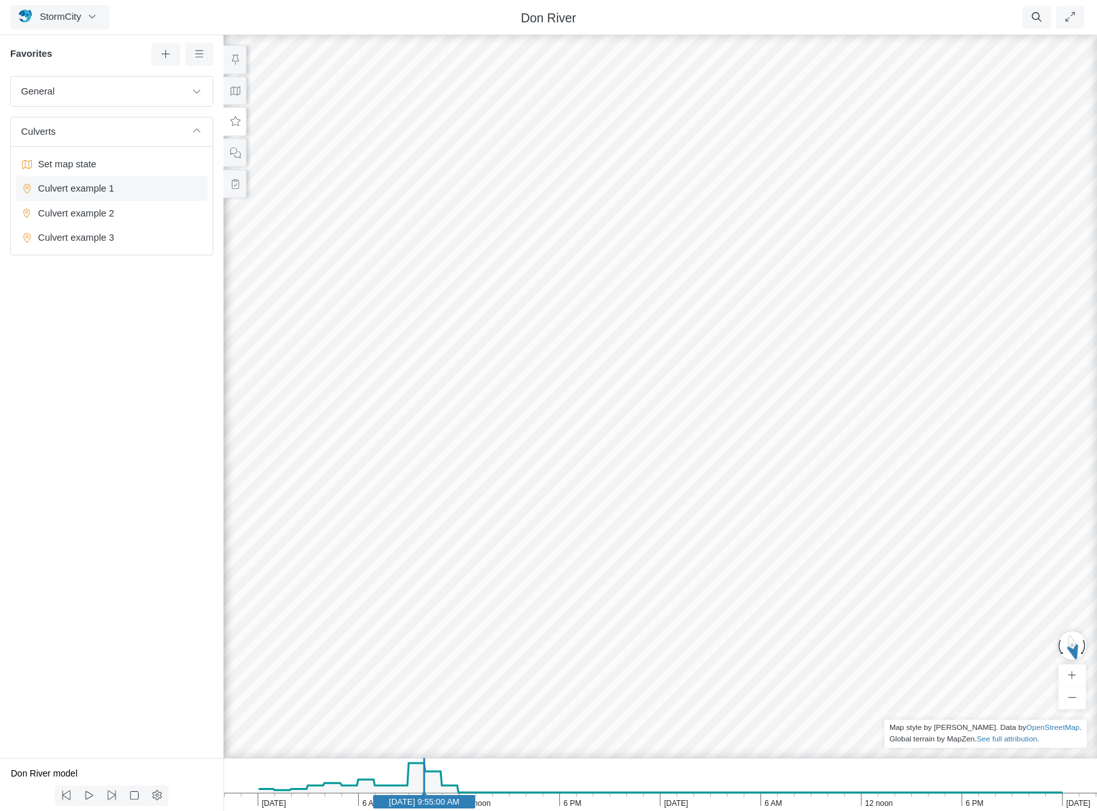
click at [111, 190] on span "Culvert example 1" at bounding box center [113, 188] width 160 height 14
click at [98, 214] on span "Culvert example 2" at bounding box center [113, 213] width 160 height 14
click at [100, 241] on span "Culvert example 3" at bounding box center [113, 238] width 160 height 14
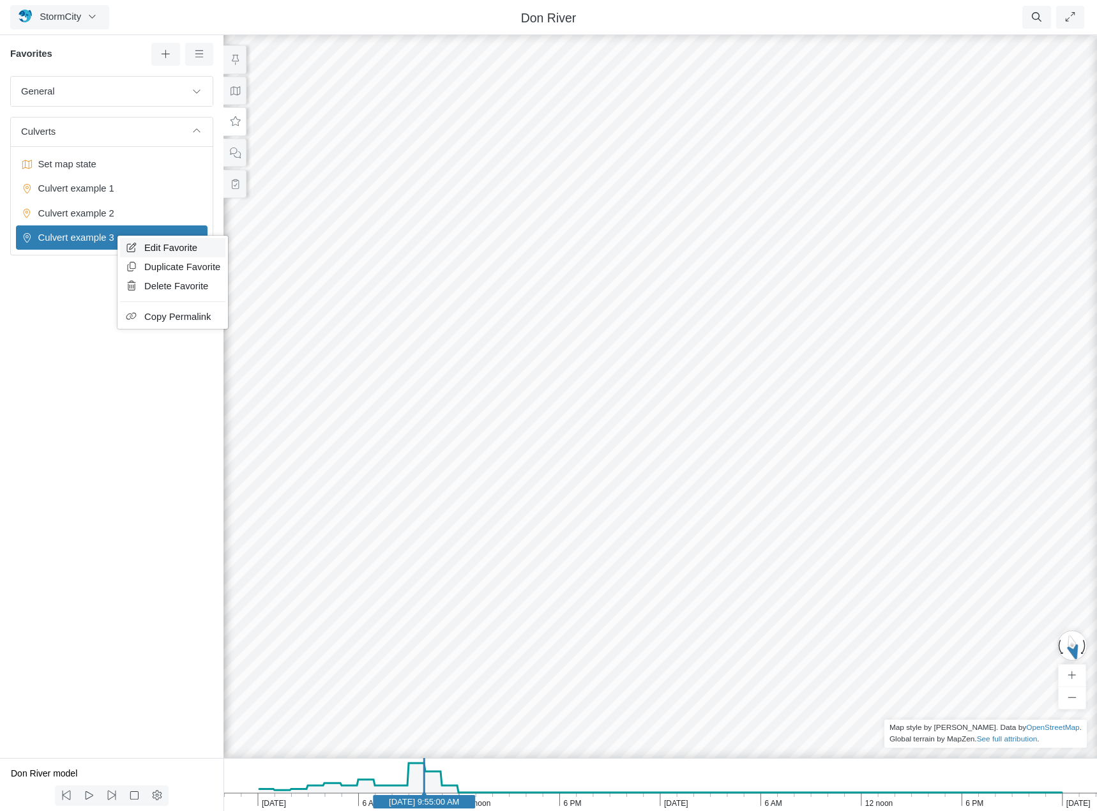
click at [156, 248] on span "Edit Favorite" at bounding box center [170, 248] width 53 height 10
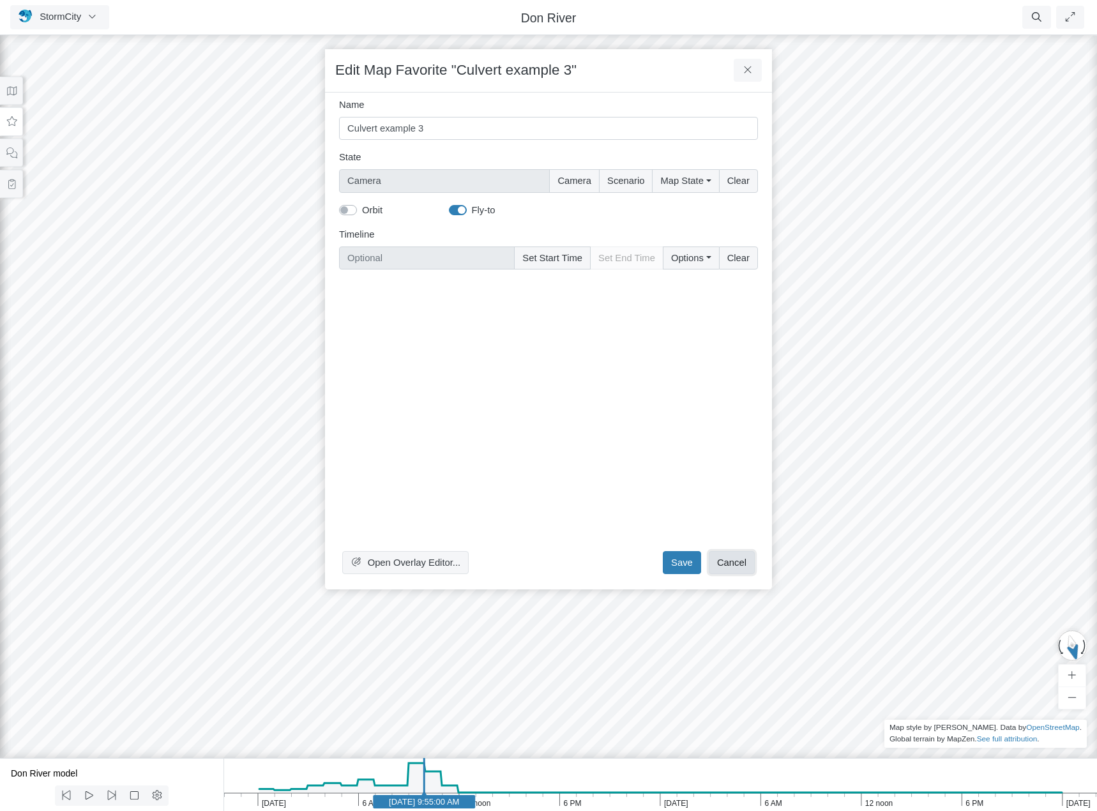
click at [729, 563] on button "Cancel" at bounding box center [732, 562] width 46 height 23
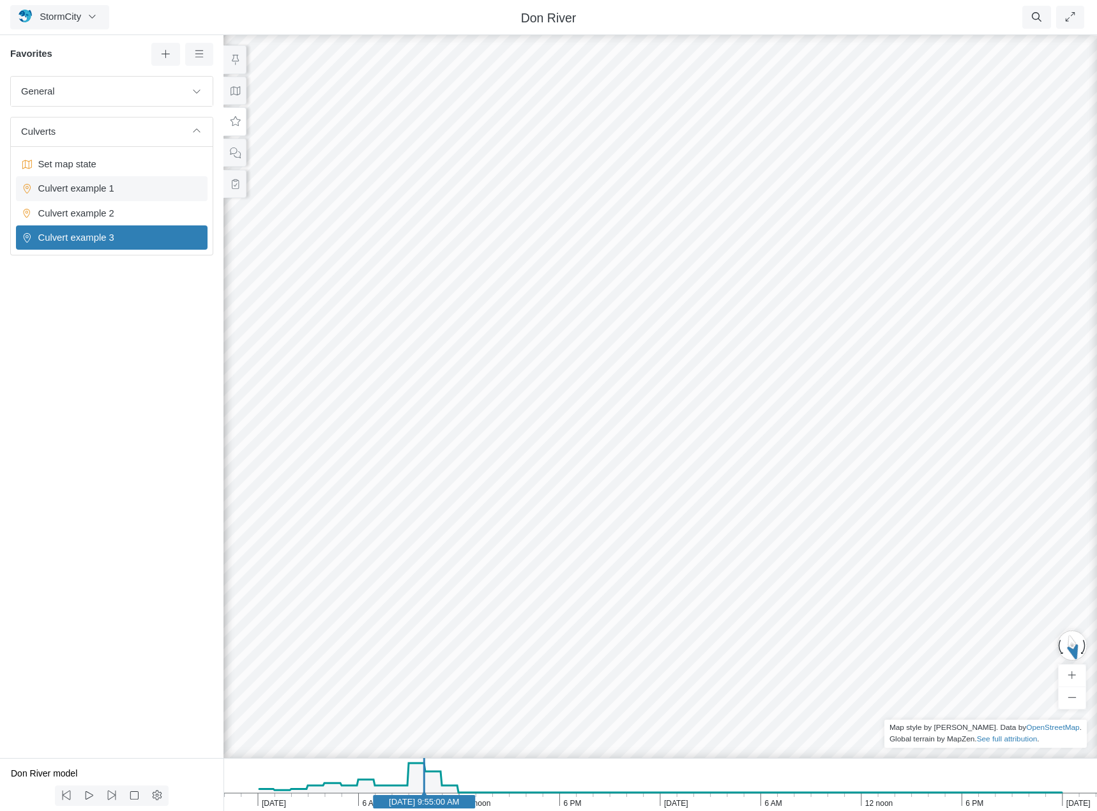
click at [108, 191] on span "Culvert example 1" at bounding box center [113, 188] width 160 height 14
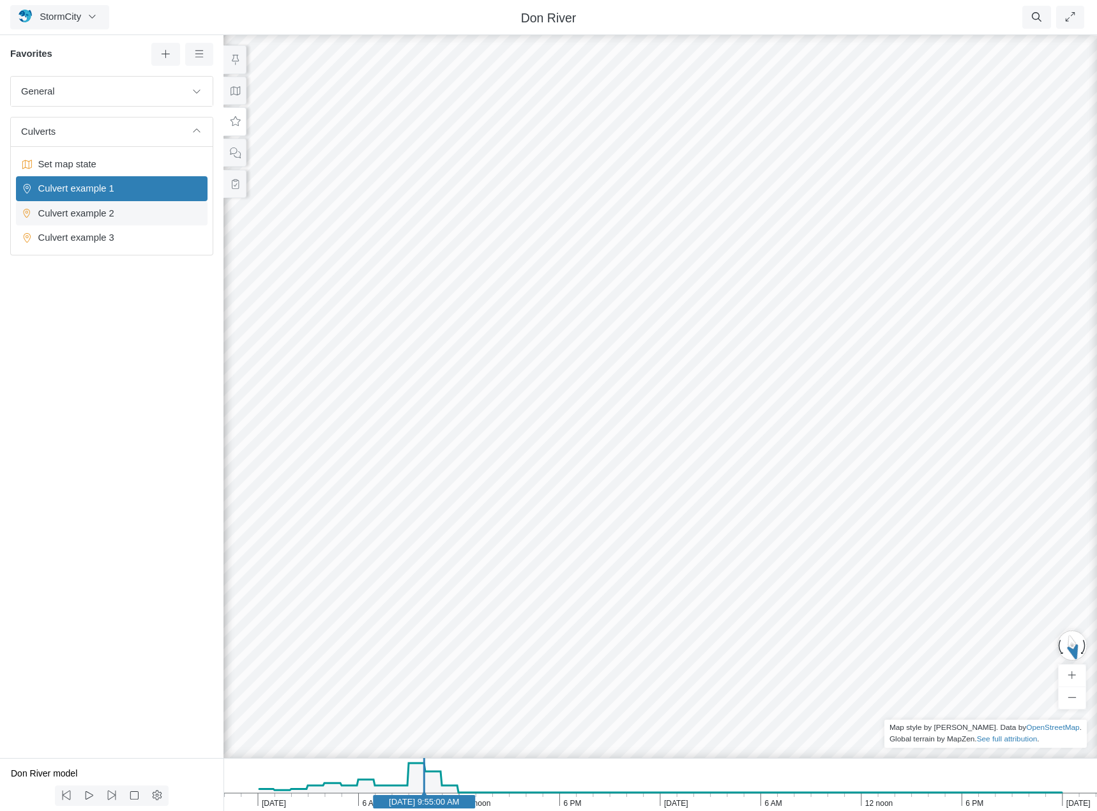
click at [102, 213] on span "Culvert example 2" at bounding box center [113, 213] width 160 height 14
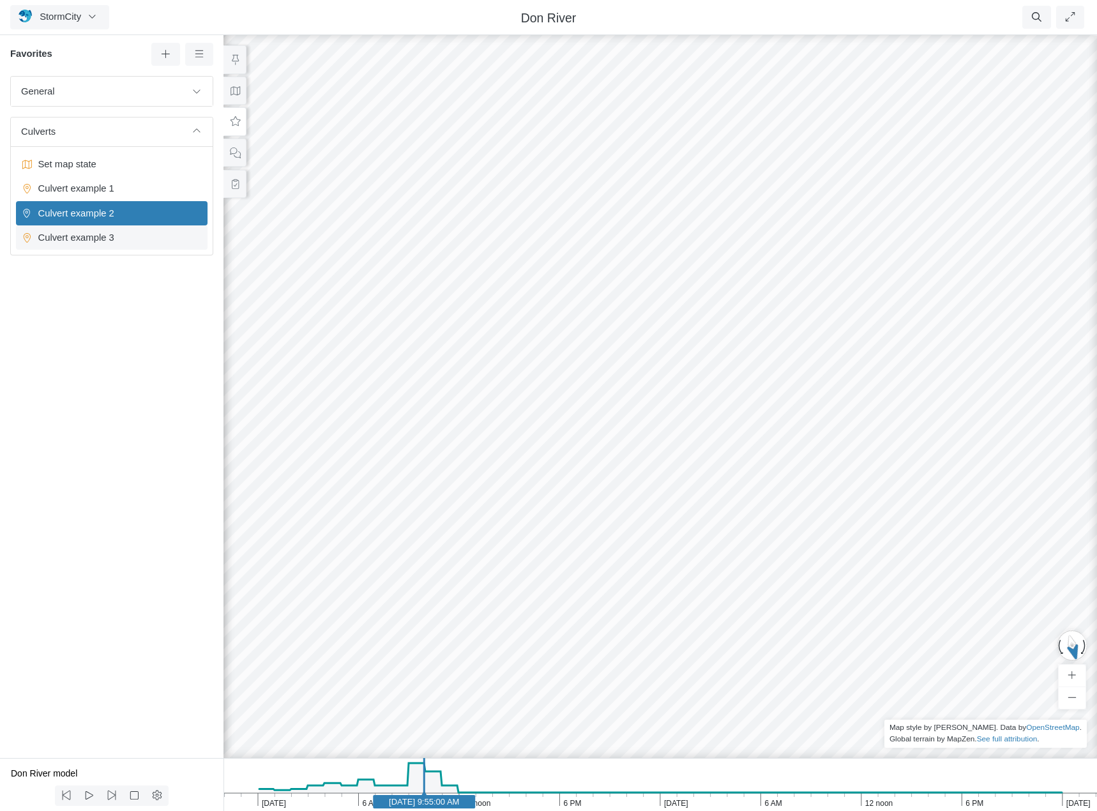
click at [96, 231] on span "Culvert example 3" at bounding box center [113, 238] width 160 height 14
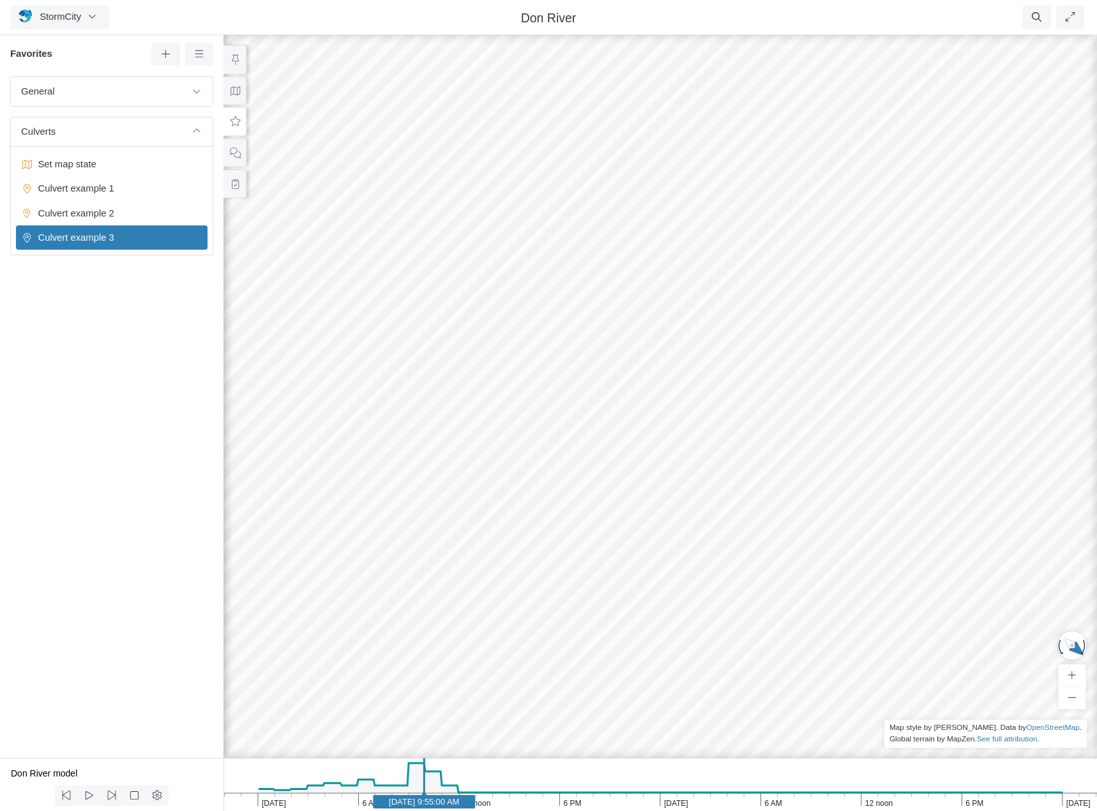
drag, startPoint x: 322, startPoint y: 322, endPoint x: 508, endPoint y: 377, distance: 193.8
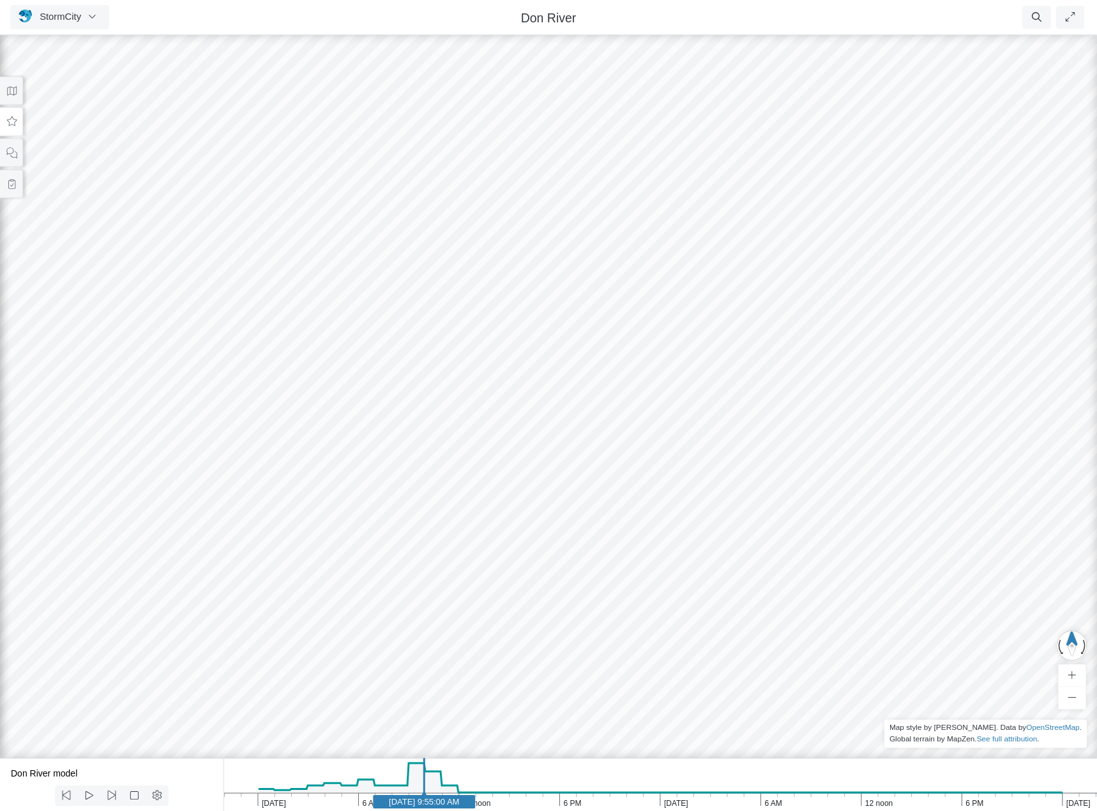
drag, startPoint x: 564, startPoint y: 374, endPoint x: 1263, endPoint y: 413, distance: 700.3
drag, startPoint x: 481, startPoint y: 474, endPoint x: 914, endPoint y: 383, distance: 443.1
drag, startPoint x: 303, startPoint y: 453, endPoint x: 463, endPoint y: 419, distance: 163.8
click at [463, 419] on div at bounding box center [548, 422] width 1097 height 778
drag, startPoint x: 502, startPoint y: 474, endPoint x: 451, endPoint y: 444, distance: 58.9
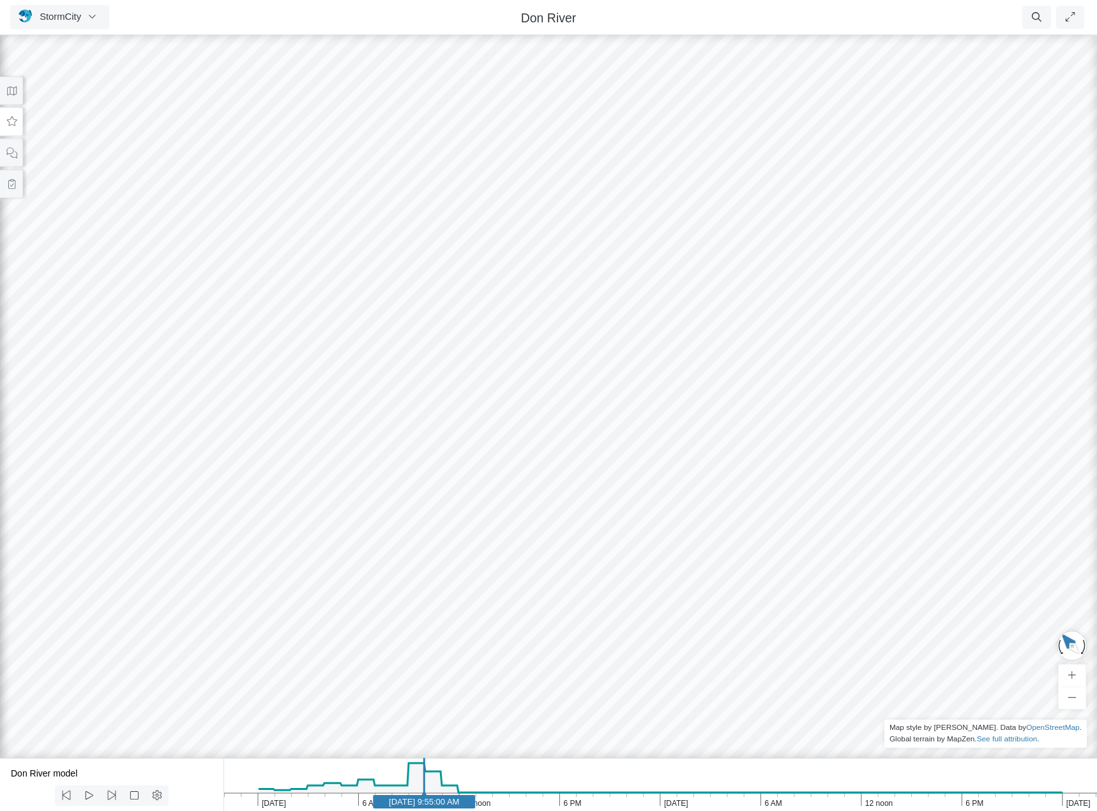
drag, startPoint x: 632, startPoint y: 411, endPoint x: 527, endPoint y: 487, distance: 129.8
drag, startPoint x: 726, startPoint y: 568, endPoint x: 243, endPoint y: 319, distance: 543.5
click at [243, 319] on div at bounding box center [548, 422] width 1097 height 778
drag, startPoint x: 708, startPoint y: 489, endPoint x: 419, endPoint y: 460, distance: 290.7
click at [419, 460] on div at bounding box center [548, 422] width 1097 height 778
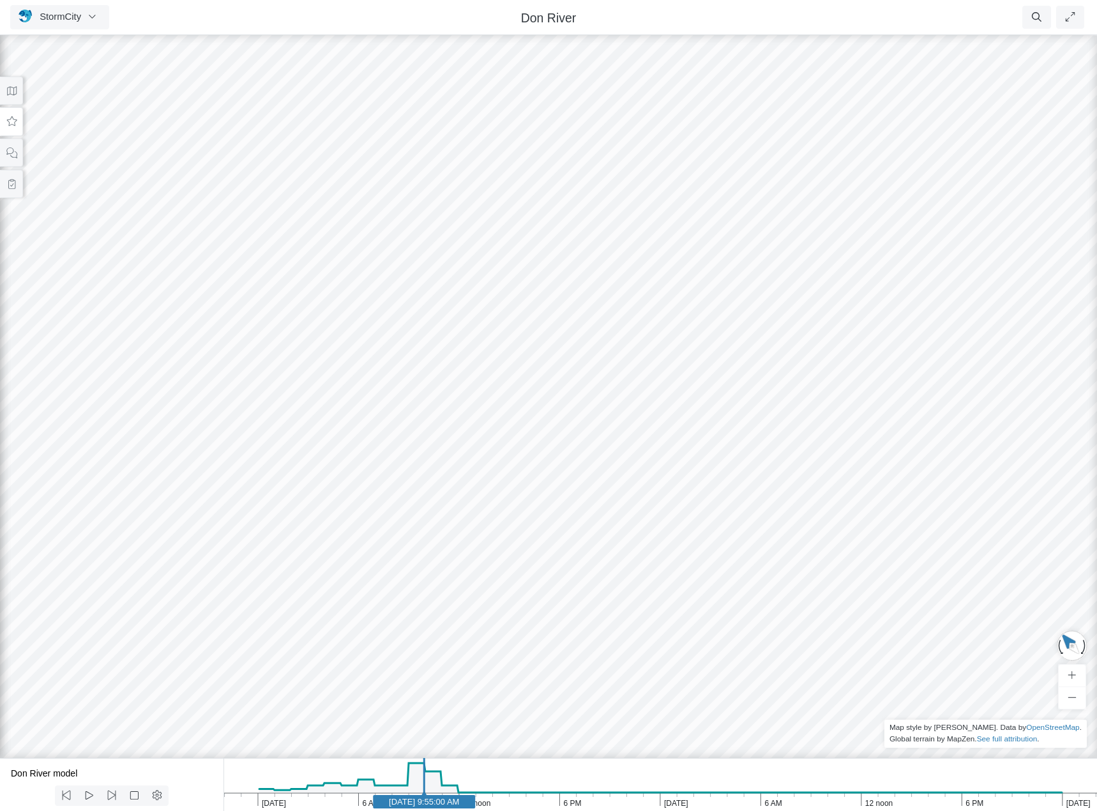
drag, startPoint x: 773, startPoint y: 524, endPoint x: 406, endPoint y: 554, distance: 367.7
click at [406, 554] on div at bounding box center [548, 422] width 1097 height 778
drag, startPoint x: 808, startPoint y: 504, endPoint x: 510, endPoint y: 499, distance: 298.9
drag, startPoint x: 575, startPoint y: 444, endPoint x: 419, endPoint y: 363, distance: 176.2
click at [419, 363] on div at bounding box center [548, 422] width 1097 height 778
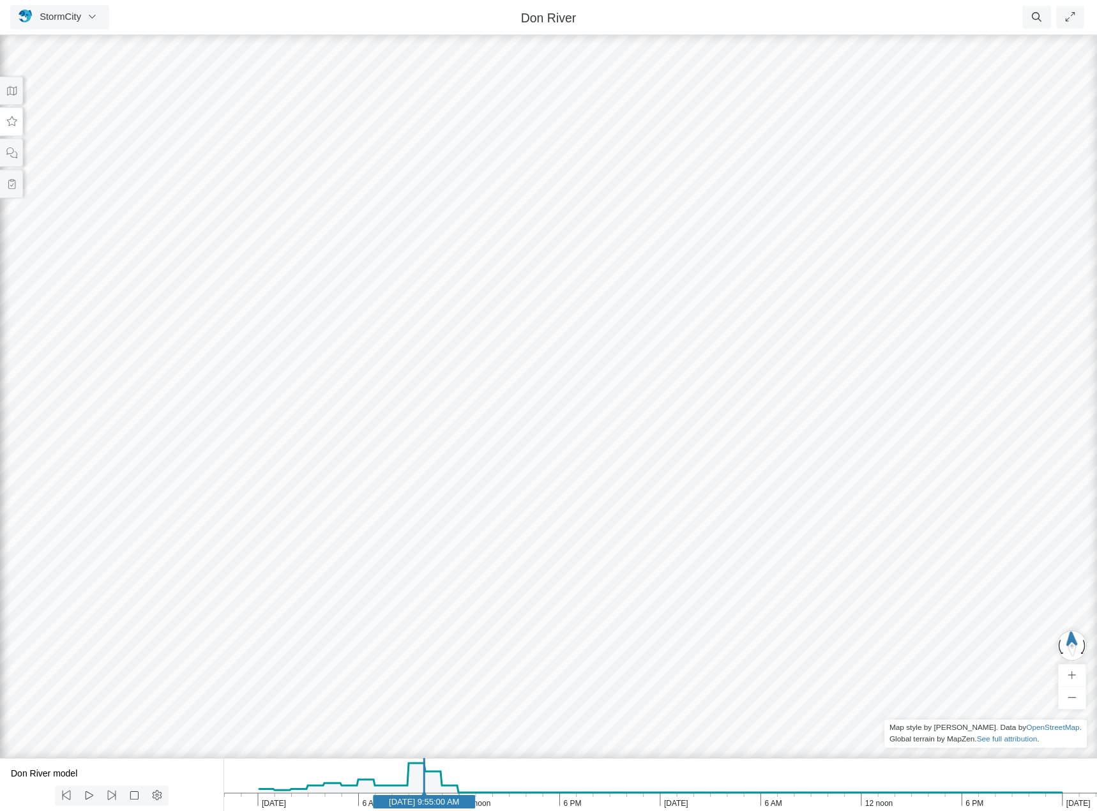
drag, startPoint x: 721, startPoint y: 645, endPoint x: 465, endPoint y: 497, distance: 295.5
click at [465, 497] on div at bounding box center [548, 422] width 1097 height 778
click at [4, 90] on button at bounding box center [11, 91] width 23 height 29
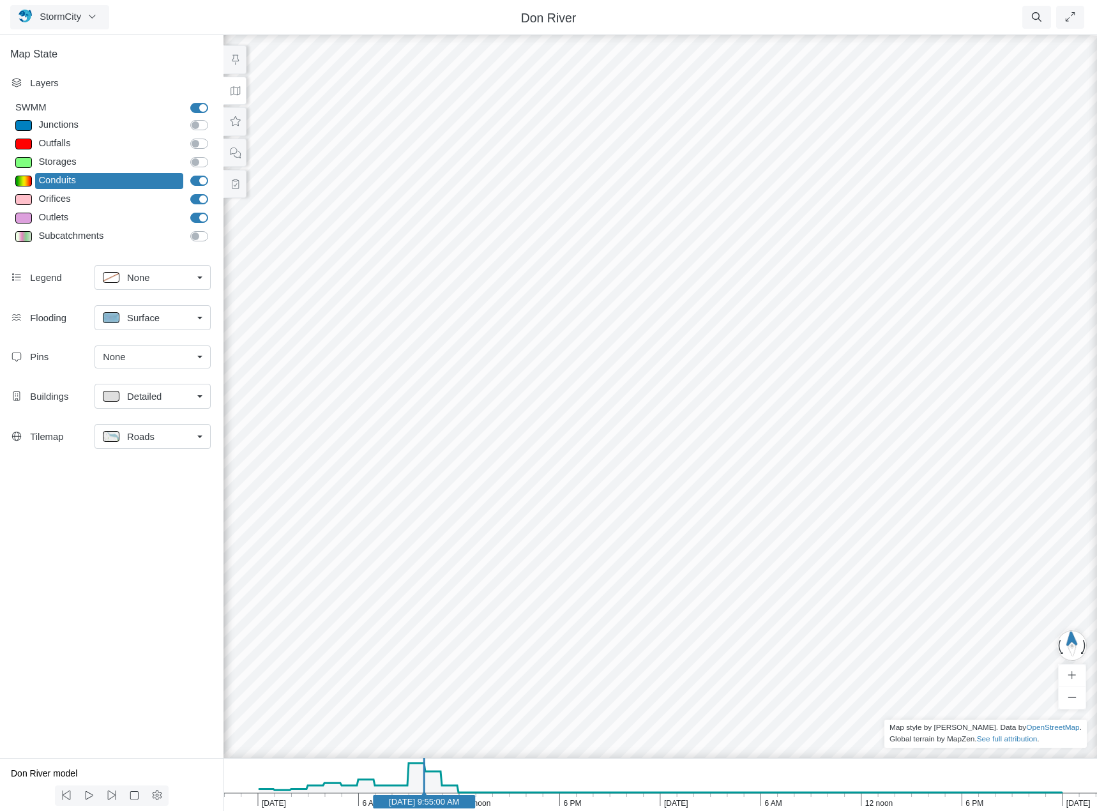
click at [26, 179] on div at bounding box center [23, 181] width 17 height 11
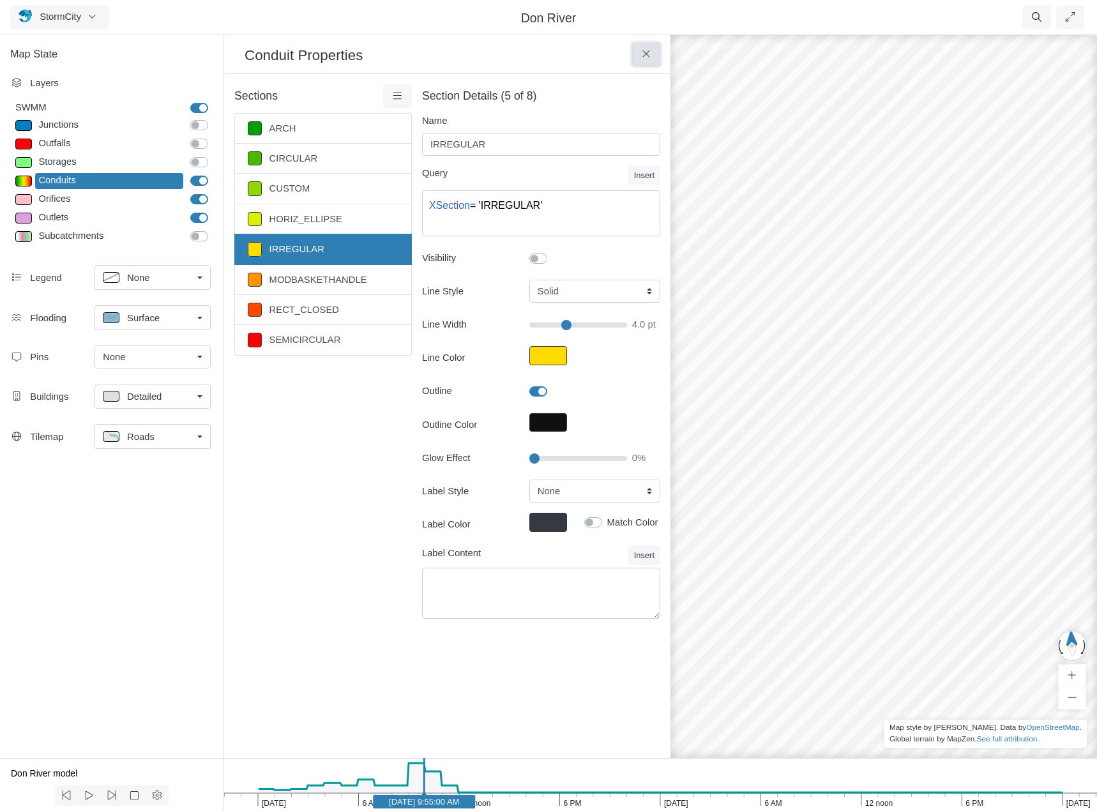
click at [646, 50] on icon at bounding box center [646, 54] width 12 height 10
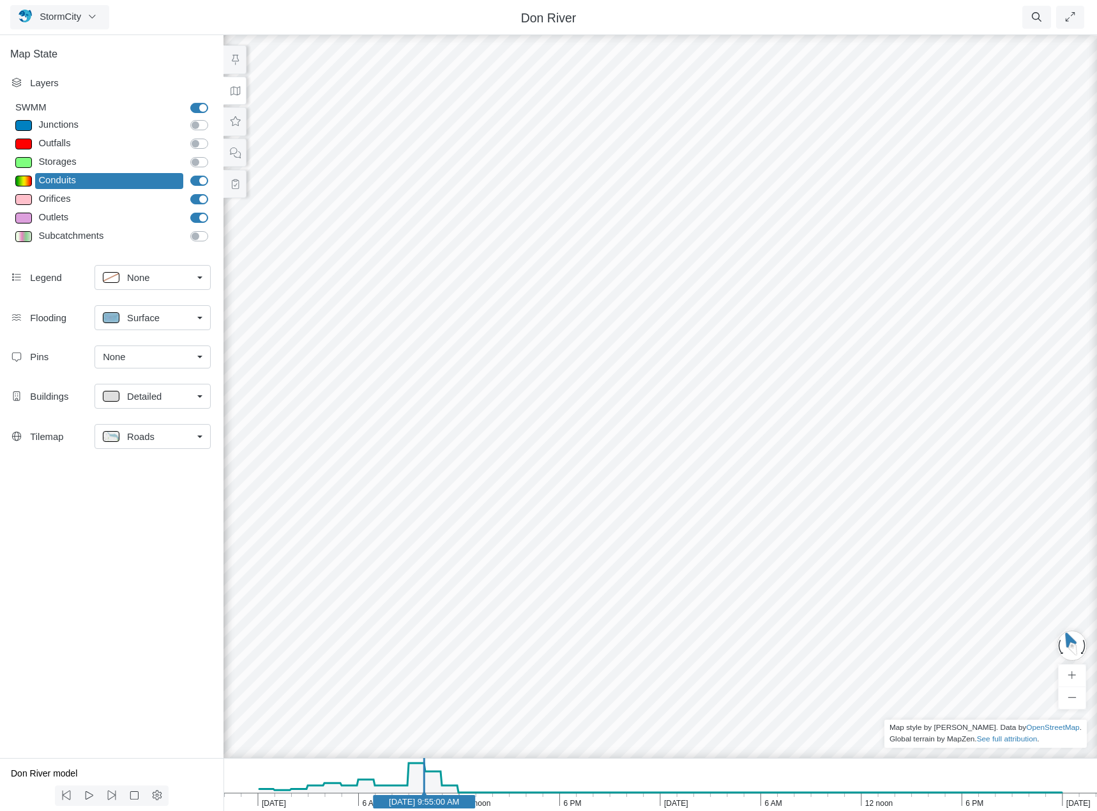
drag, startPoint x: 323, startPoint y: 466, endPoint x: 496, endPoint y: 499, distance: 175.6
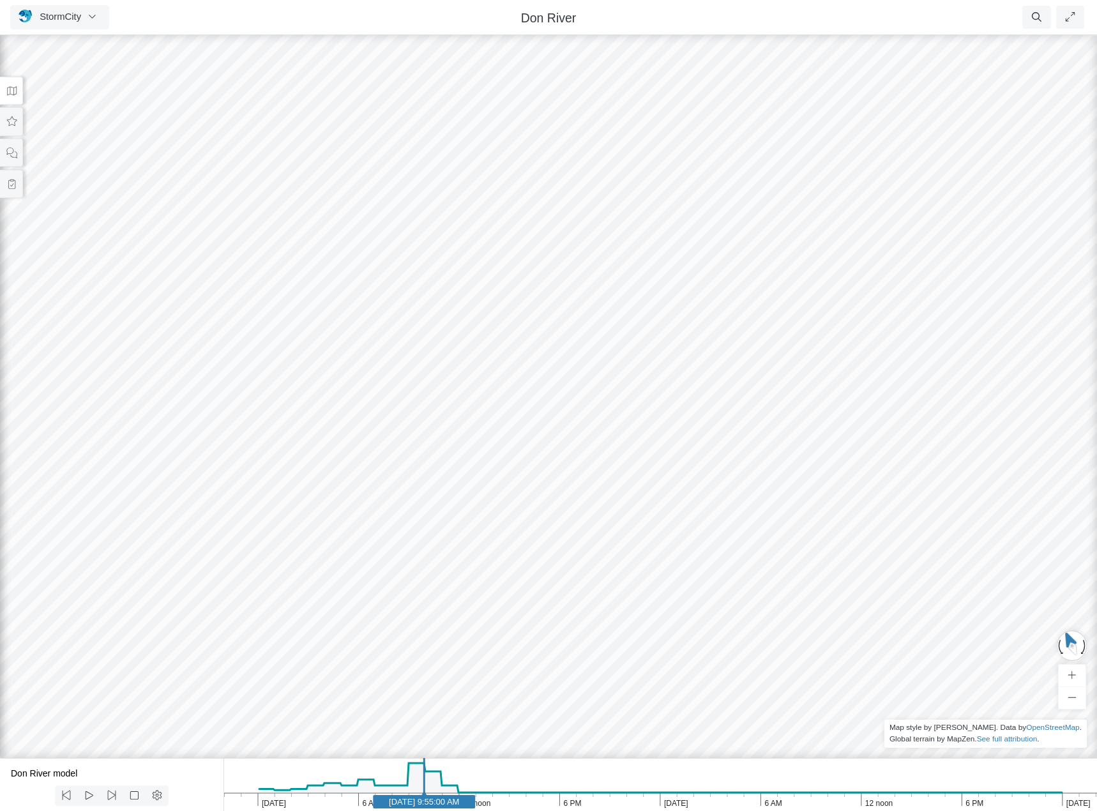
drag, startPoint x: 449, startPoint y: 504, endPoint x: 982, endPoint y: 423, distance: 539.3
click at [982, 423] on div at bounding box center [548, 422] width 1097 height 778
click at [658, 471] on div at bounding box center [548, 422] width 1097 height 778
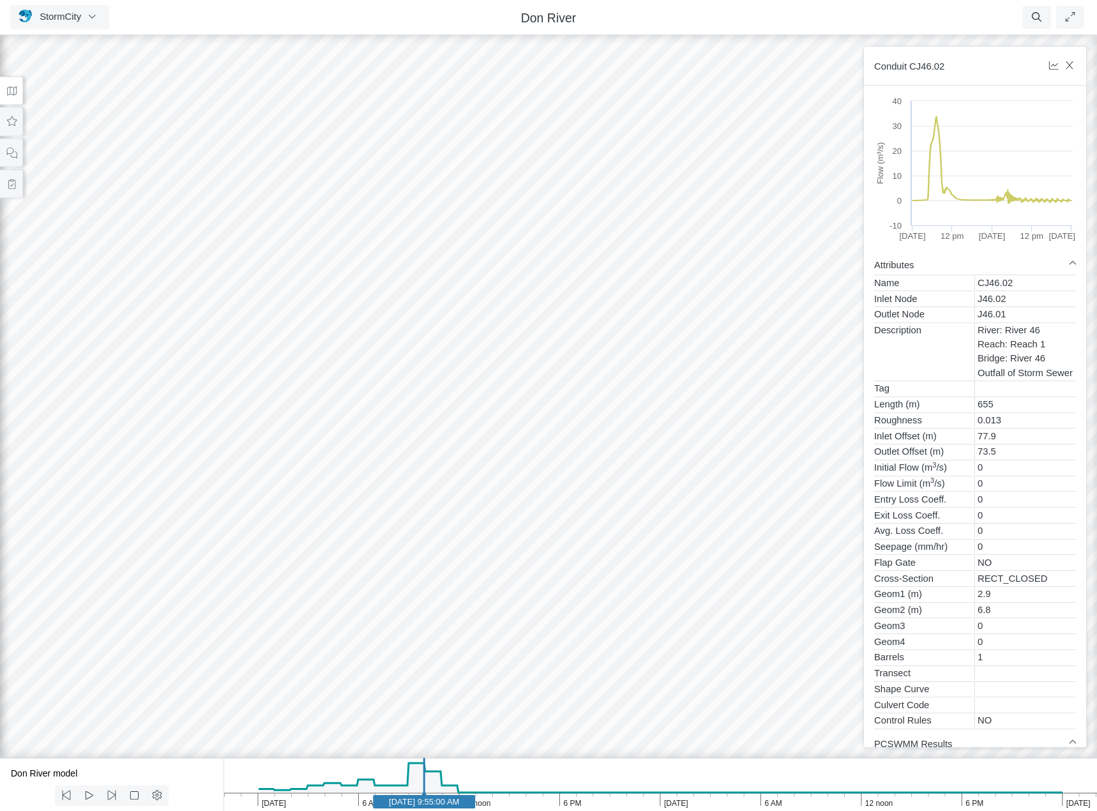
drag, startPoint x: 314, startPoint y: 406, endPoint x: 457, endPoint y: 544, distance: 199.6
click at [457, 544] on div at bounding box center [548, 422] width 1097 height 778
drag, startPoint x: 425, startPoint y: 344, endPoint x: 479, endPoint y: 561, distance: 223.2
click at [479, 561] on div at bounding box center [548, 422] width 1097 height 778
drag, startPoint x: 246, startPoint y: 505, endPoint x: 243, endPoint y: 549, distance: 44.2
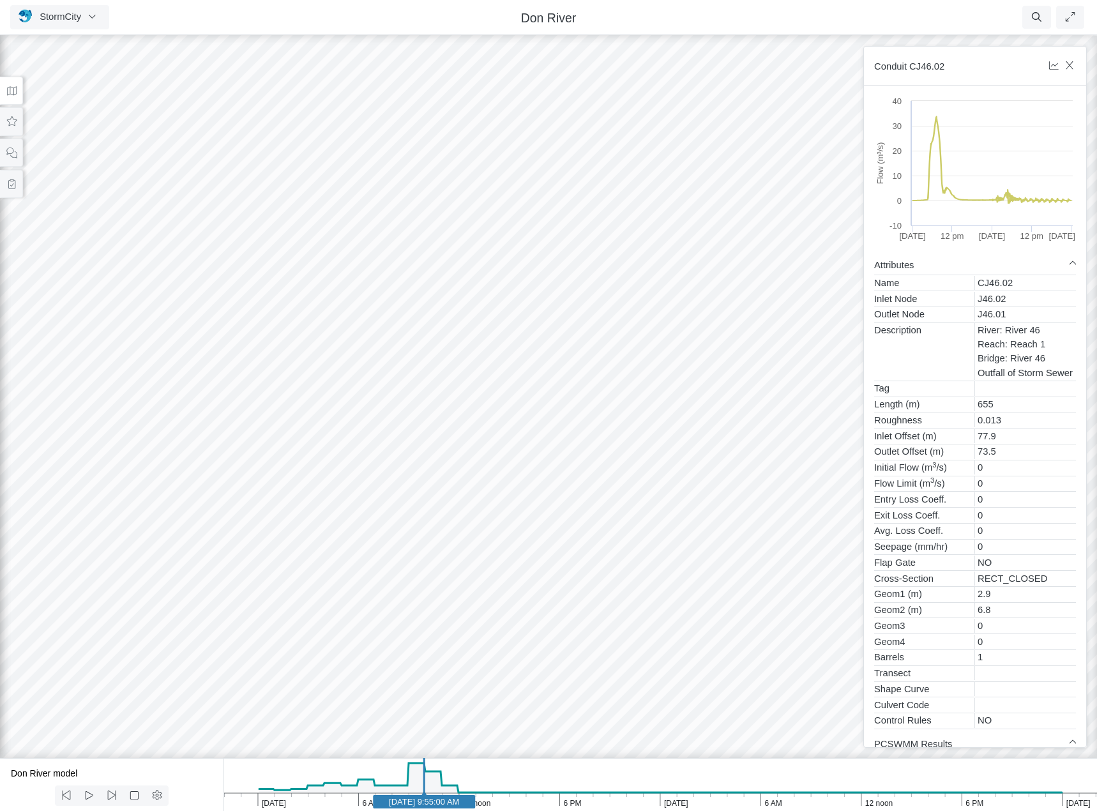
drag, startPoint x: 581, startPoint y: 168, endPoint x: 506, endPoint y: 692, distance: 529.6
click at [506, 692] on div at bounding box center [548, 422] width 1097 height 778
drag, startPoint x: 268, startPoint y: 572, endPoint x: 590, endPoint y: 502, distance: 329.9
drag, startPoint x: 431, startPoint y: 605, endPoint x: 345, endPoint y: 519, distance: 121.9
drag, startPoint x: 655, startPoint y: 482, endPoint x: 406, endPoint y: 492, distance: 248.6
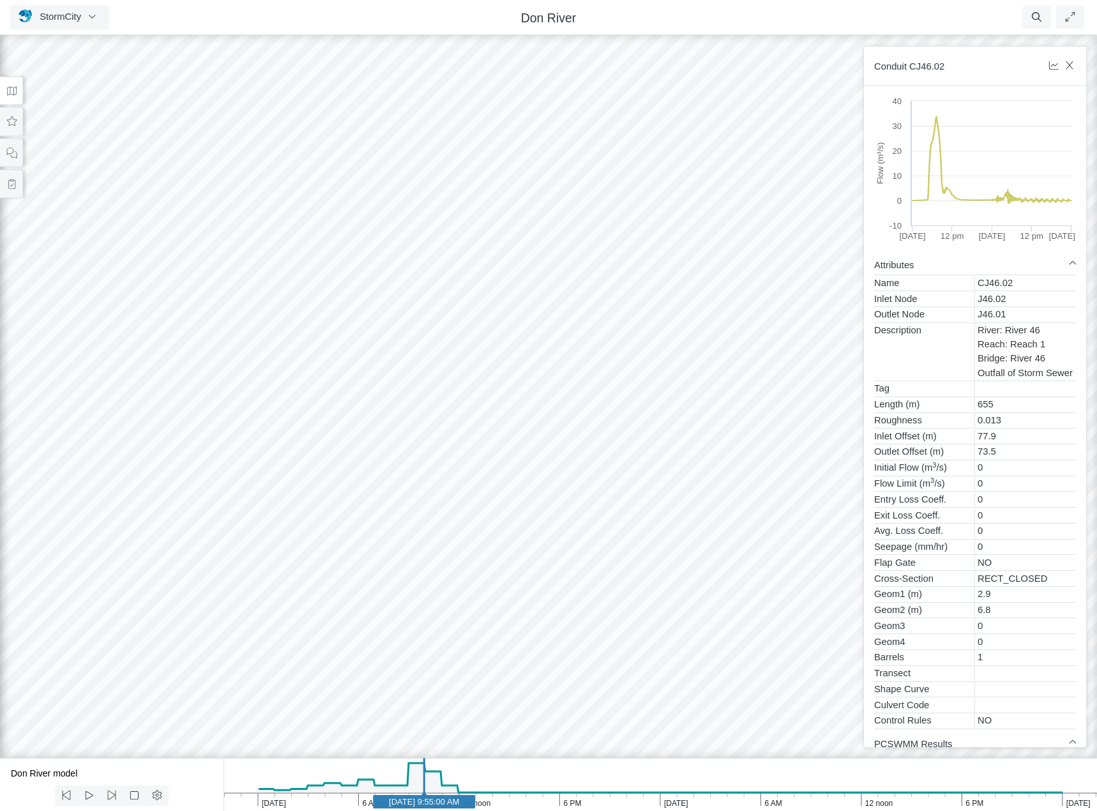
click at [573, 503] on div at bounding box center [548, 422] width 1097 height 778
click at [13, 125] on icon at bounding box center [12, 122] width 12 height 10
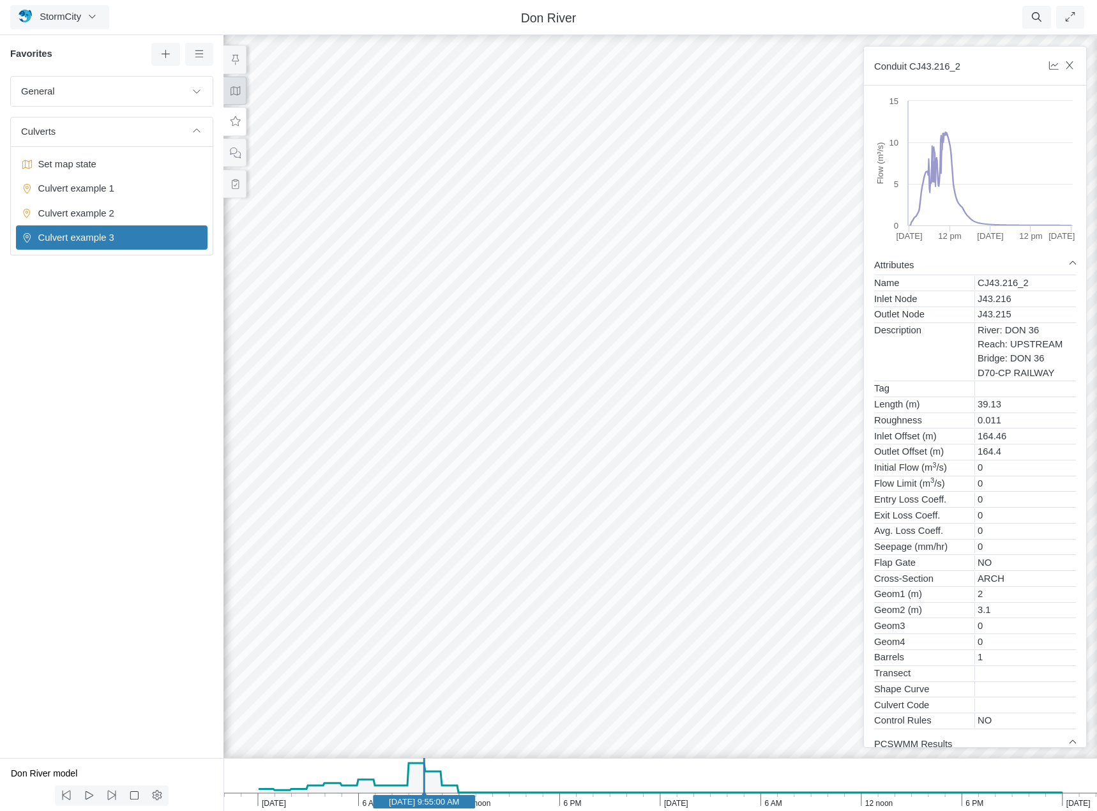
click at [230, 90] on icon at bounding box center [235, 91] width 12 height 10
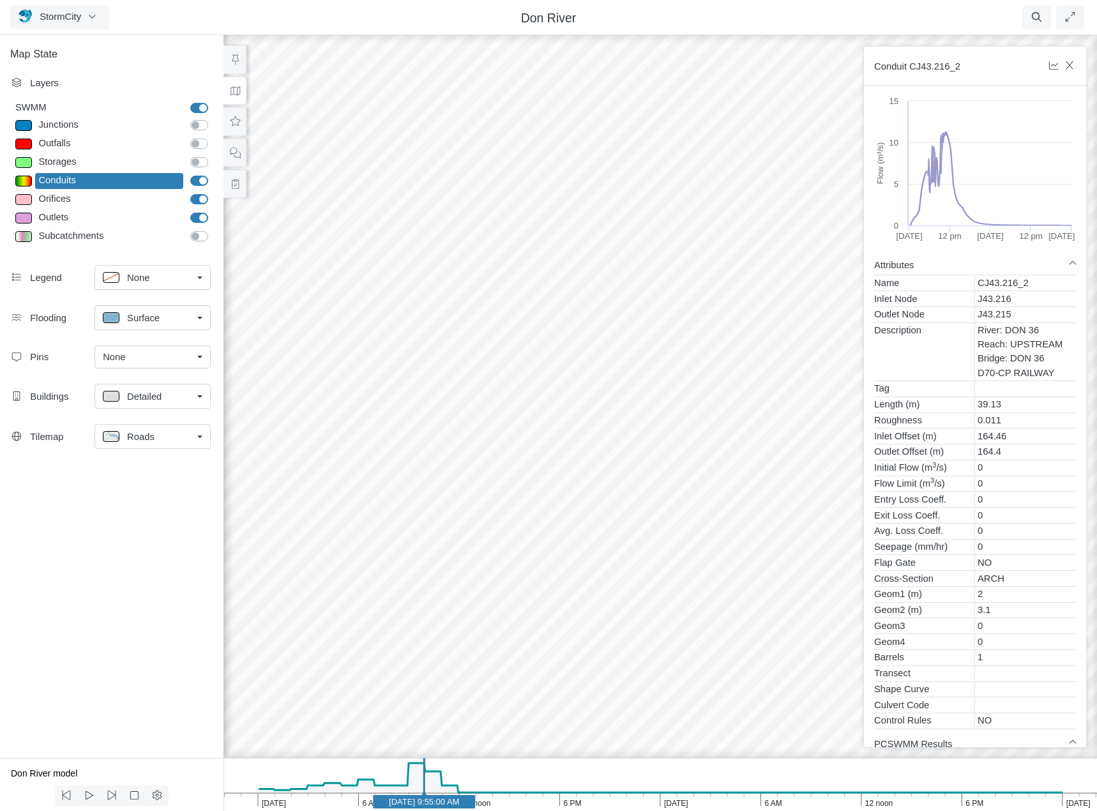
click at [22, 180] on div at bounding box center [23, 181] width 17 height 11
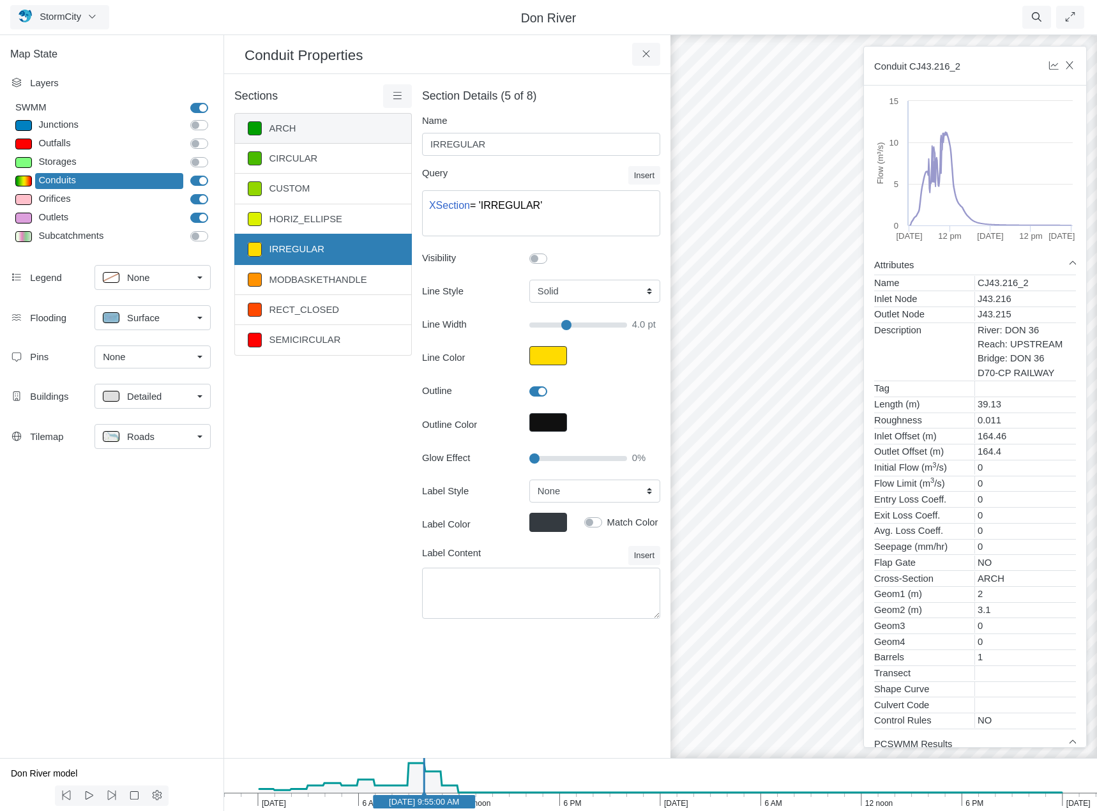
click at [306, 131] on link "ARCH" at bounding box center [323, 128] width 178 height 31
type input "ARCH"
type textarea "XSection = 'ARCH'"
checkbox input "true"
type input "4"
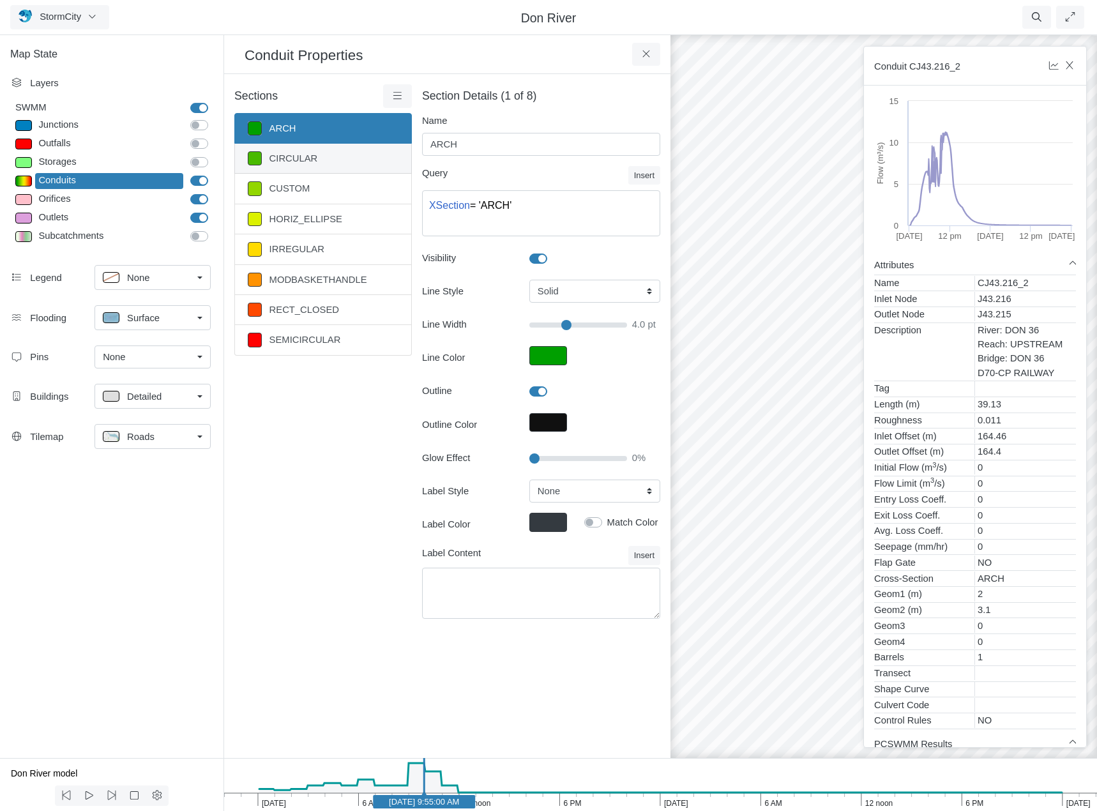
click at [309, 158] on link "CIRCULAR" at bounding box center [323, 159] width 178 height 30
type input "CIRCULAR"
type textarea "XSection = 'CIRCULAR'"
type input "4"
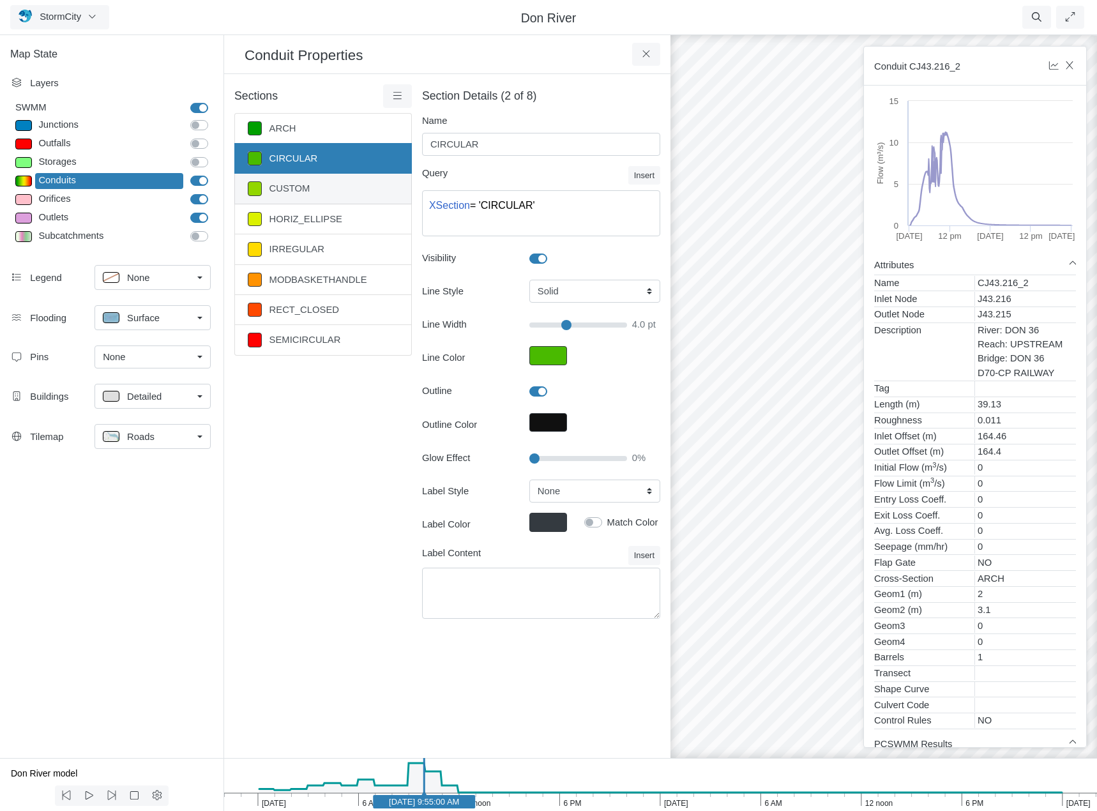
click at [310, 186] on link "CUSTOM" at bounding box center [323, 189] width 178 height 30
type input "CUSTOM"
type textarea "XSection = 'CUSTOM'"
type input "4"
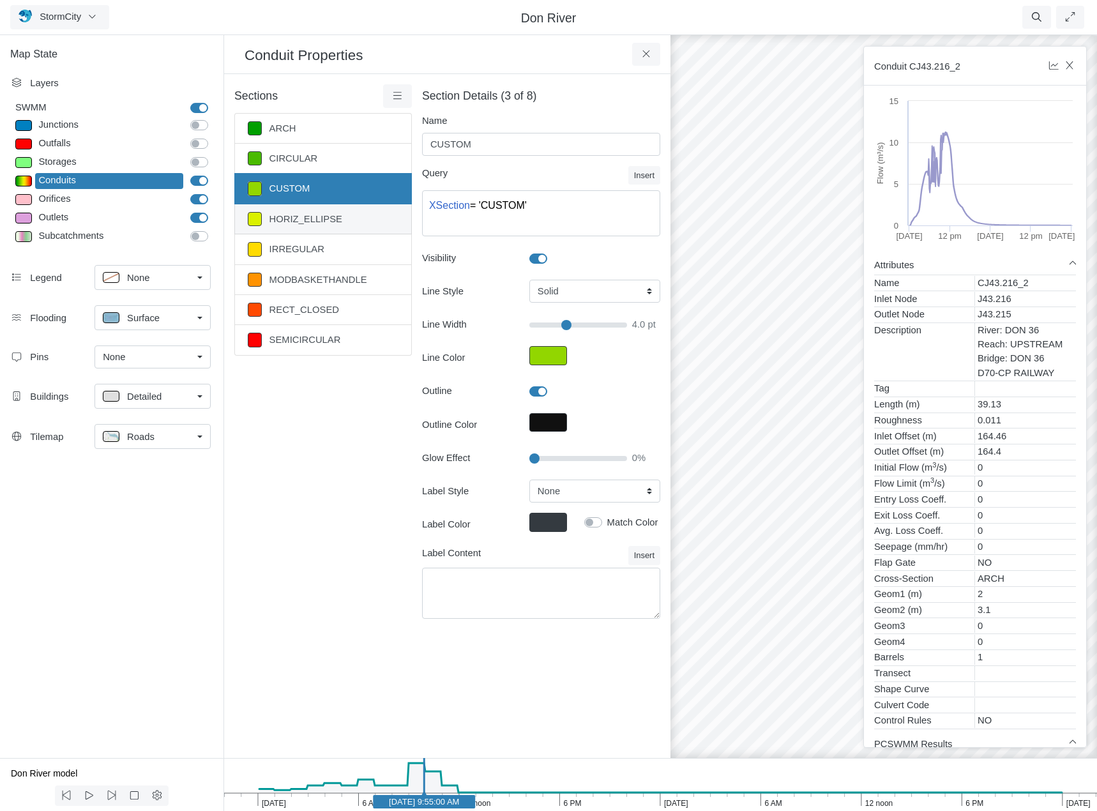
click at [319, 220] on link "HORIZ_ELLIPSE" at bounding box center [323, 219] width 178 height 30
type input "HORIZ_ELLIPSE"
type textarea "XSection = 'HORIZ_ELLIPSE'"
type input "4"
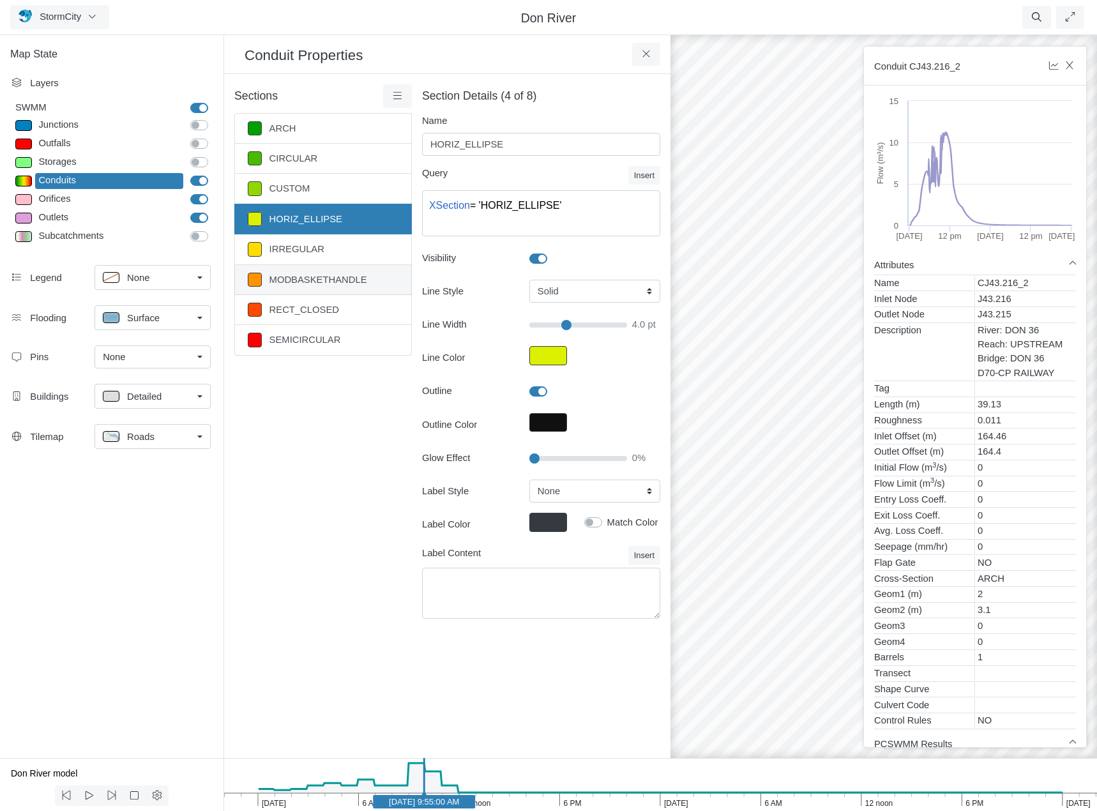
click at [333, 284] on link "MODBASKETHANDLE" at bounding box center [323, 280] width 178 height 30
type input "MODBASKETHANDLE"
type textarea "XSection = 'MODBASKETHANDLE'"
type input "4"
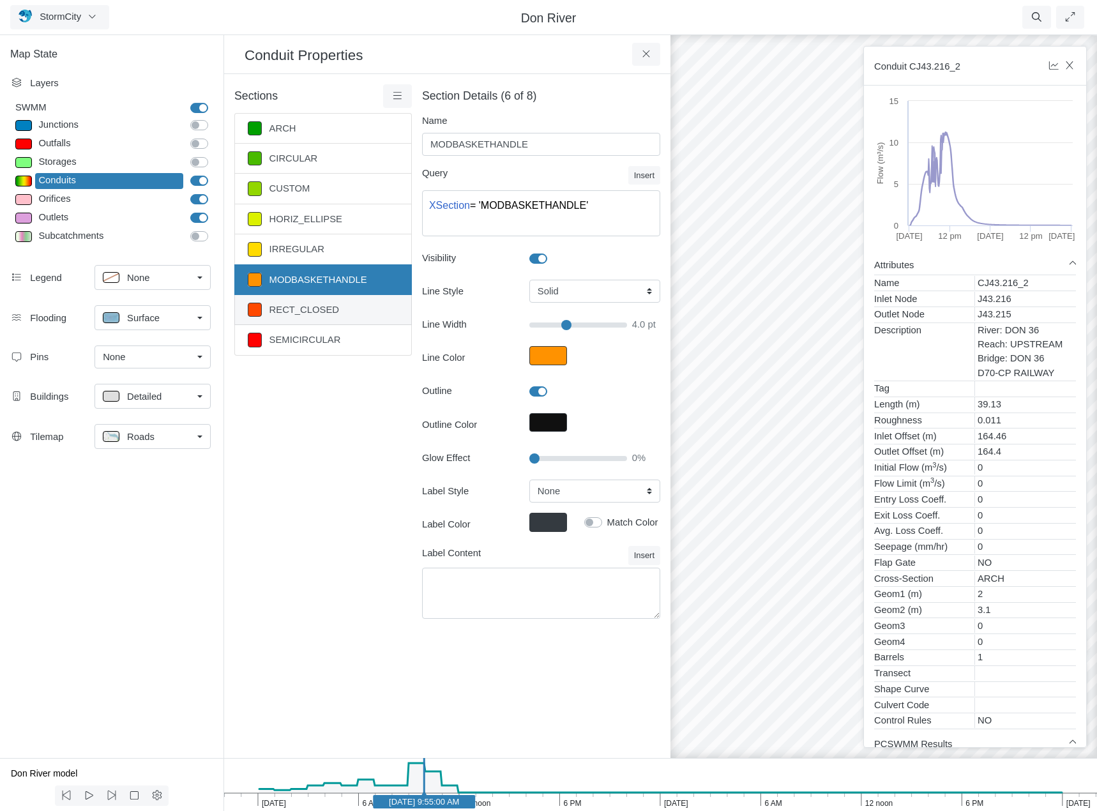
click at [330, 314] on link "RECT_CLOSED" at bounding box center [323, 310] width 178 height 30
type input "RECT_CLOSED"
type textarea "XSection = 'RECT_CLOSED'"
type input "4"
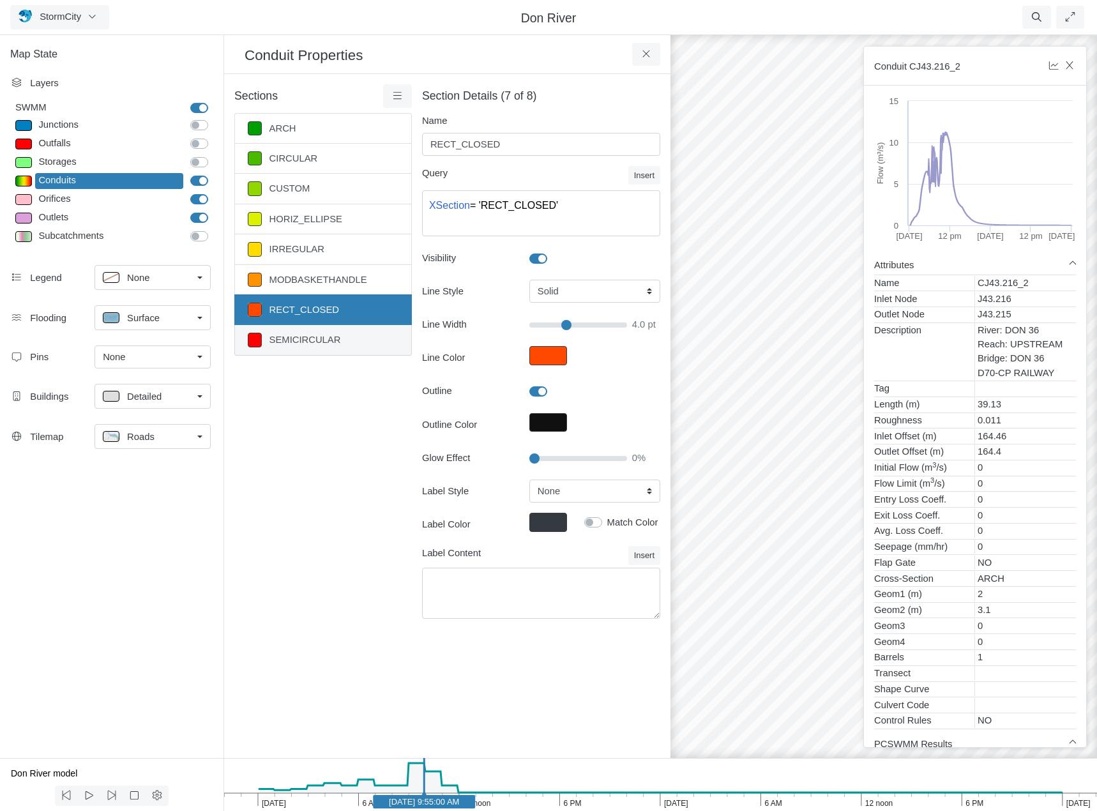
click at [332, 344] on link "SEMICIRCULAR" at bounding box center [323, 340] width 178 height 30
type input "SEMICIRCULAR"
type textarea "XSection = 'SEMICIRCULAR'"
type input "4"
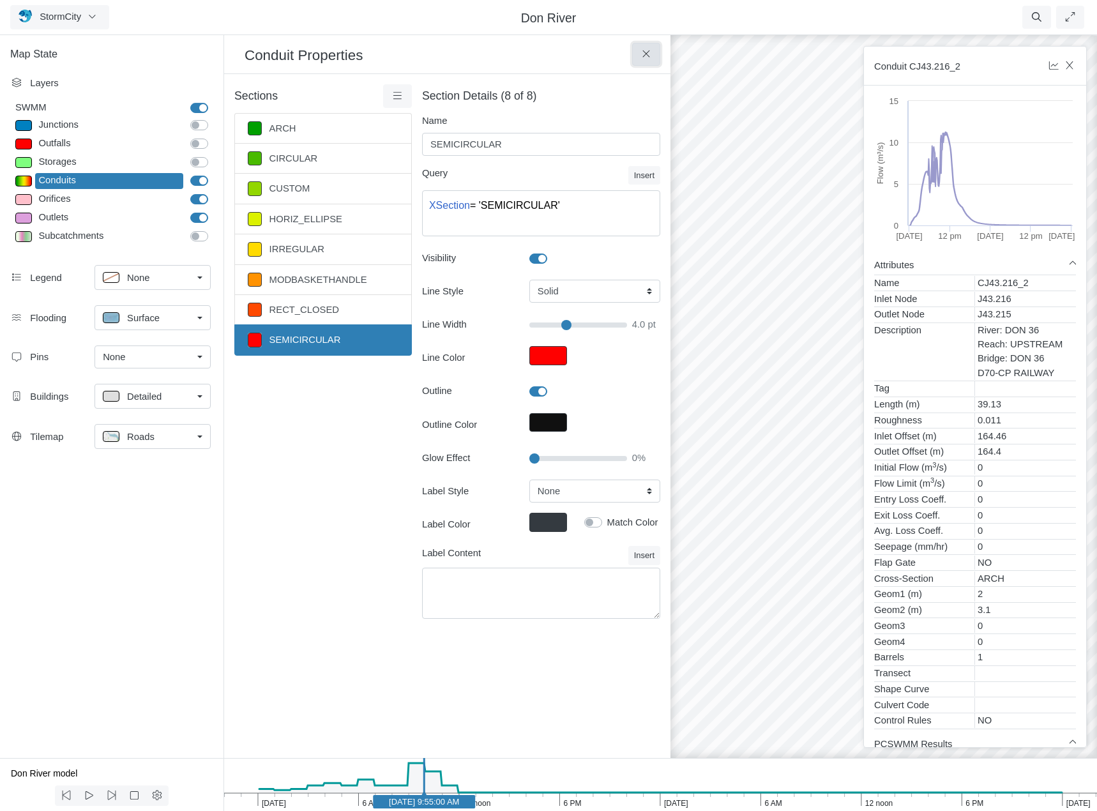
click at [646, 56] on icon at bounding box center [646, 54] width 12 height 10
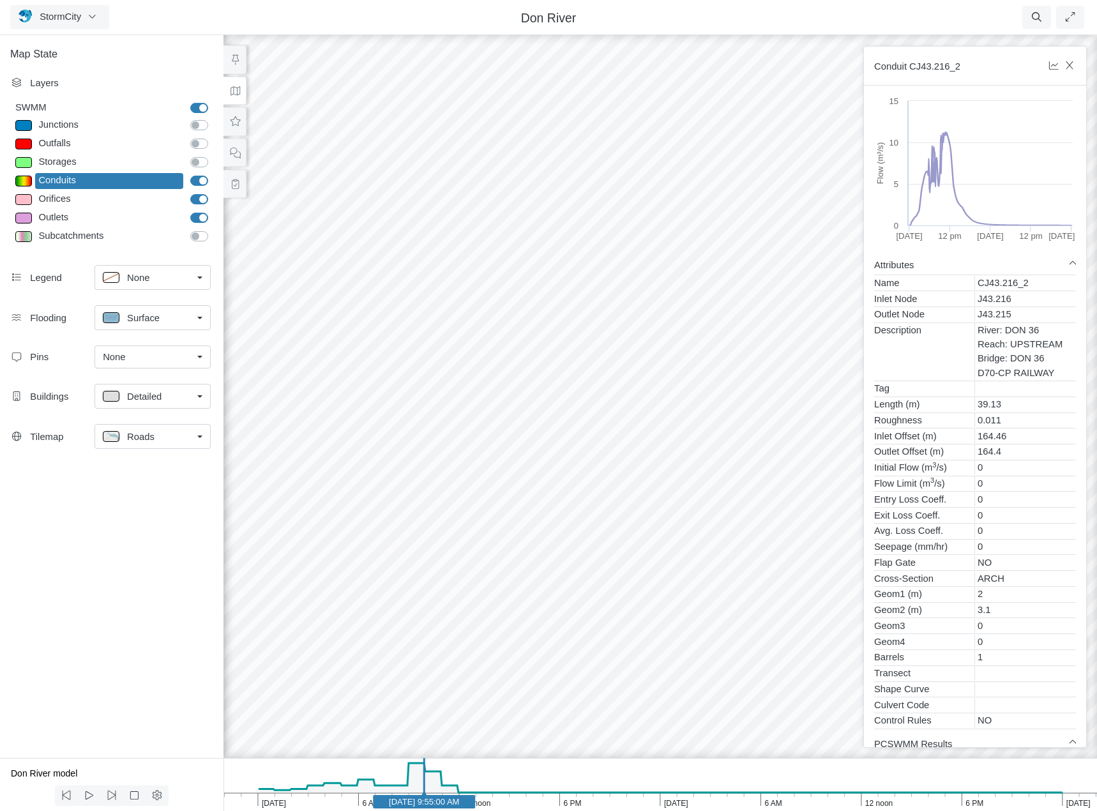
drag, startPoint x: 446, startPoint y: 464, endPoint x: 911, endPoint y: 430, distance: 466.1
drag, startPoint x: 769, startPoint y: 494, endPoint x: 569, endPoint y: 489, distance: 200.0
click at [569, 489] on div at bounding box center [660, 422] width 1097 height 778
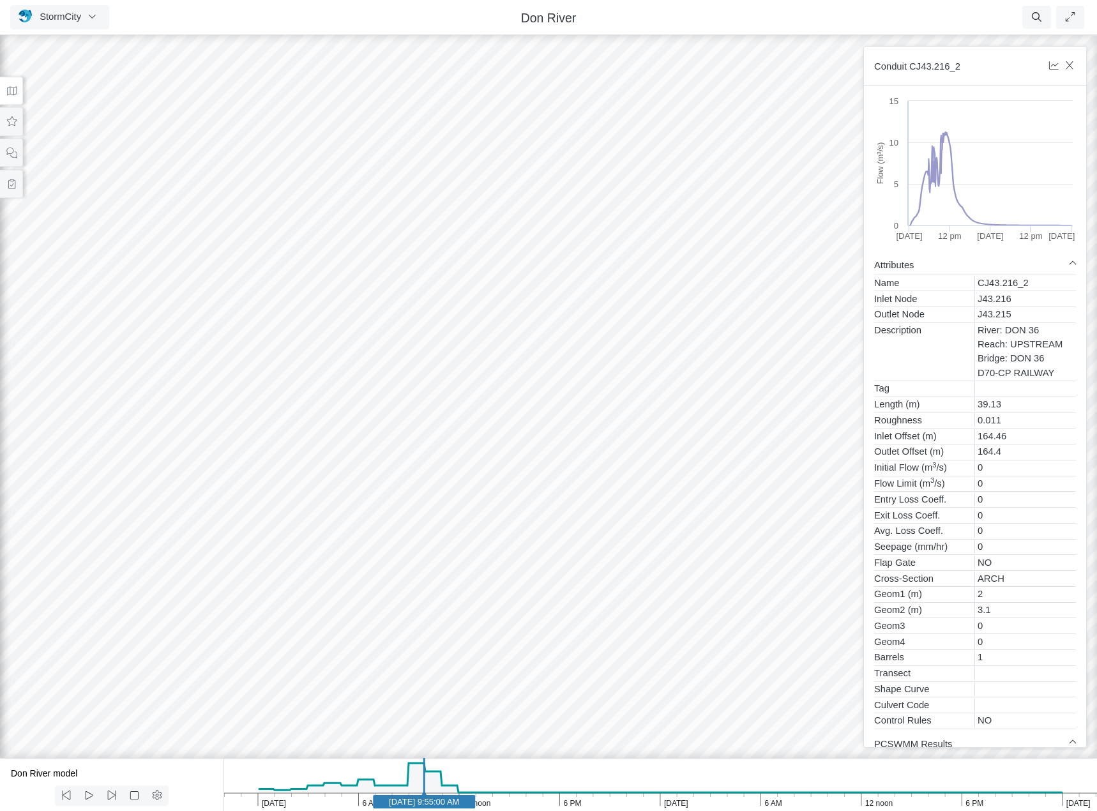
drag, startPoint x: 501, startPoint y: 539, endPoint x: 651, endPoint y: 476, distance: 162.3
drag, startPoint x: 273, startPoint y: 587, endPoint x: 716, endPoint y: 506, distance: 450.7
click at [716, 506] on div at bounding box center [548, 422] width 1097 height 778
click at [680, 520] on div at bounding box center [548, 422] width 1097 height 778
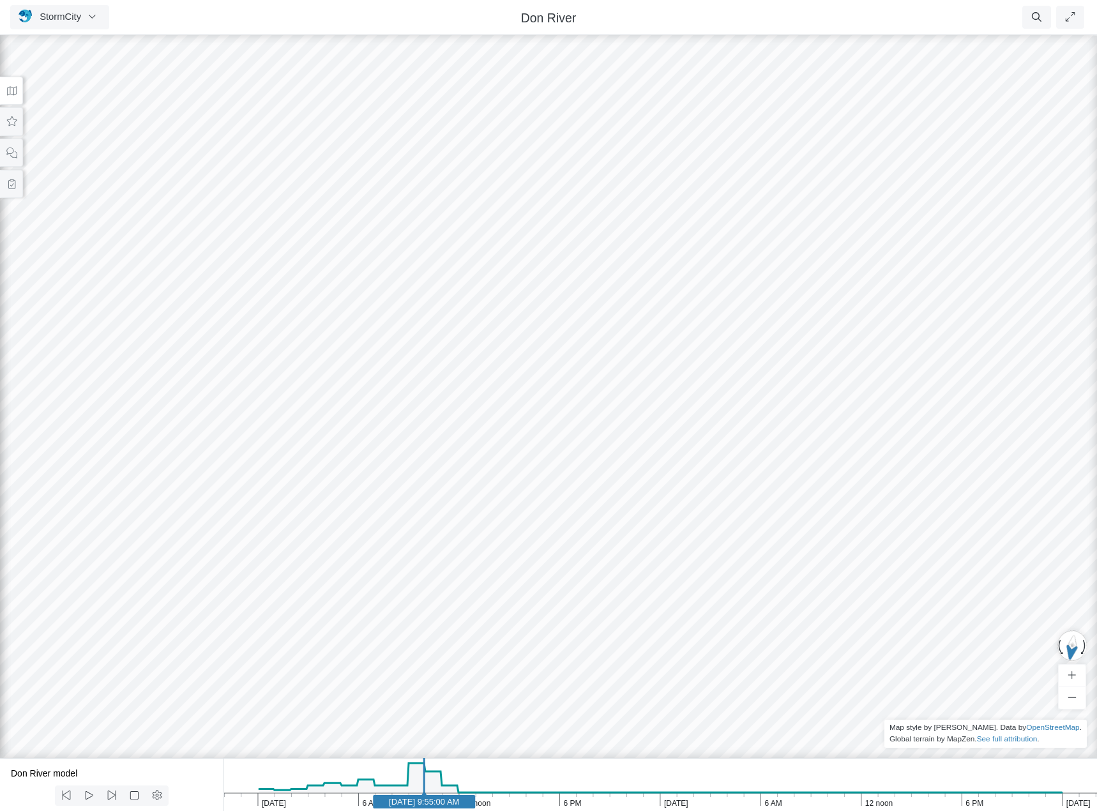
drag, startPoint x: 469, startPoint y: 561, endPoint x: 525, endPoint y: 622, distance: 82.3
drag, startPoint x: 745, startPoint y: 276, endPoint x: 872, endPoint y: 361, distance: 152.3
drag, startPoint x: 745, startPoint y: 235, endPoint x: 517, endPoint y: 536, distance: 377.5
click at [517, 536] on div at bounding box center [548, 422] width 1097 height 778
drag, startPoint x: 260, startPoint y: 452, endPoint x: 1025, endPoint y: 451, distance: 765.0
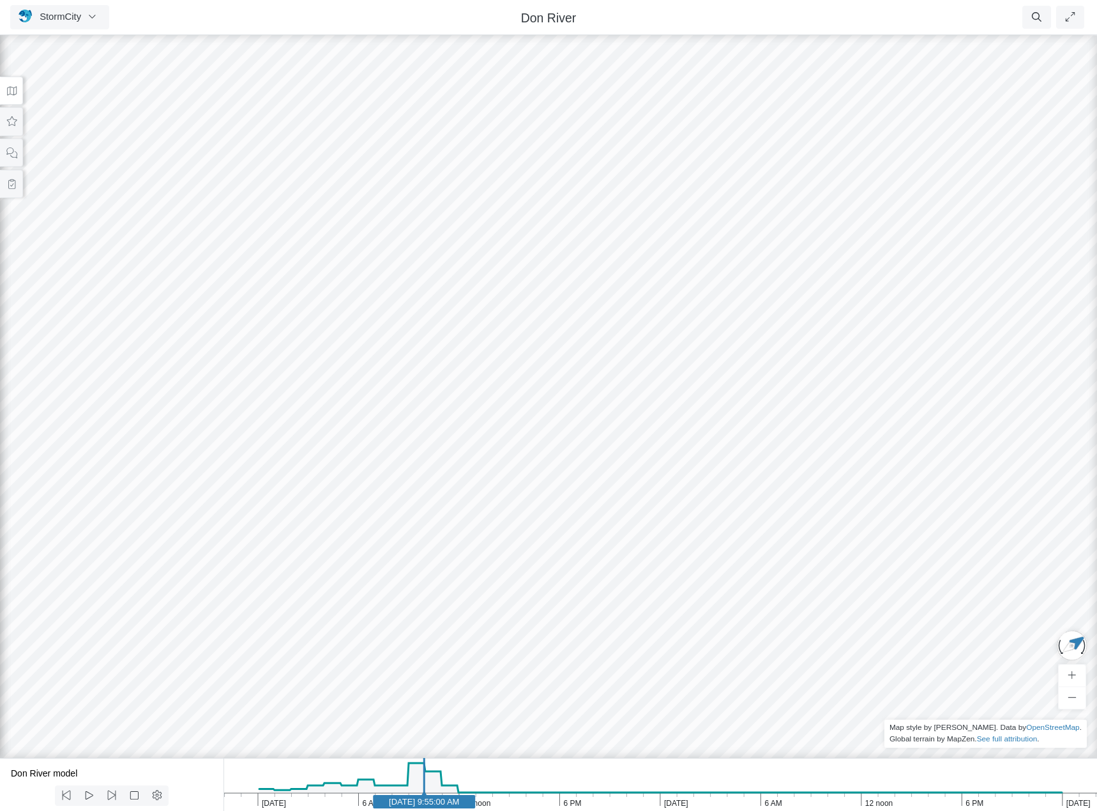
drag, startPoint x: 393, startPoint y: 357, endPoint x: 484, endPoint y: 428, distance: 115.6
click at [484, 428] on div at bounding box center [548, 422] width 1097 height 778
drag, startPoint x: 421, startPoint y: 355, endPoint x: 626, endPoint y: 432, distance: 218.2
drag, startPoint x: 384, startPoint y: 383, endPoint x: 842, endPoint y: 572, distance: 496.2
click at [842, 572] on div at bounding box center [548, 422] width 1097 height 778
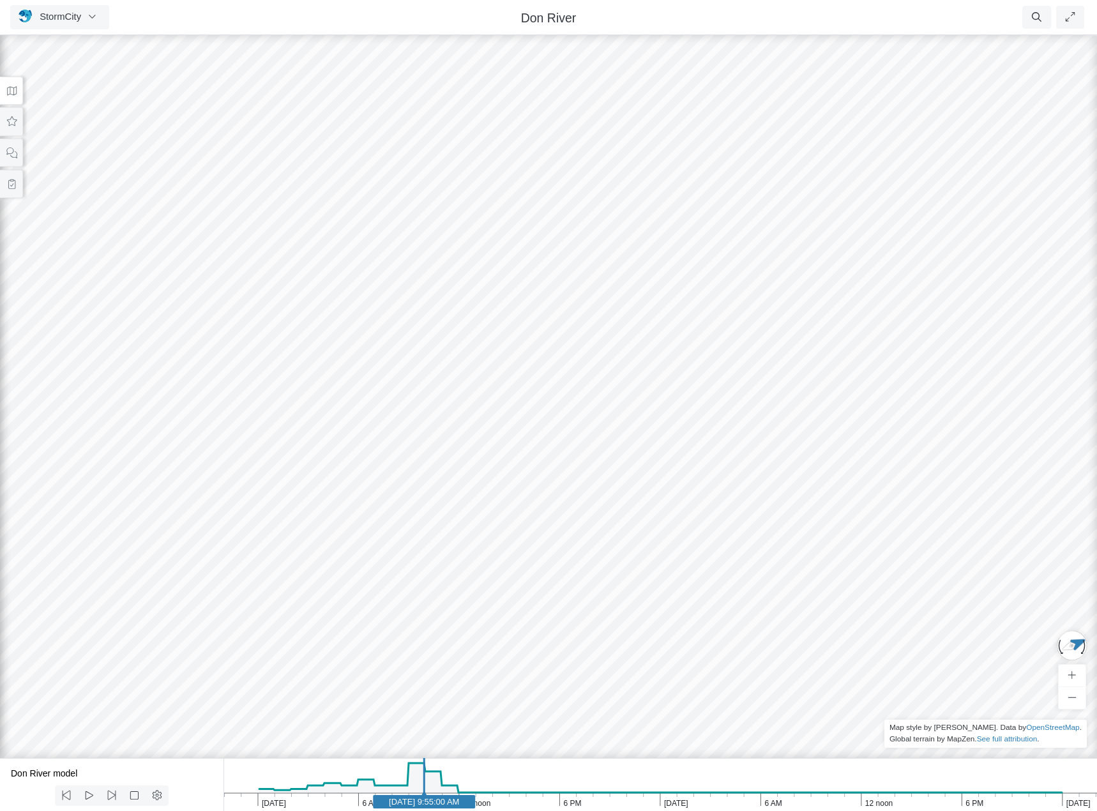
drag, startPoint x: 675, startPoint y: 508, endPoint x: 435, endPoint y: 489, distance: 240.9
drag, startPoint x: 290, startPoint y: 409, endPoint x: 872, endPoint y: 732, distance: 665.2
click at [872, 732] on div at bounding box center [548, 422] width 1097 height 778
click at [400, 474] on div at bounding box center [548, 422] width 1097 height 778
drag, startPoint x: 461, startPoint y: 374, endPoint x: 443, endPoint y: 436, distance: 64.5
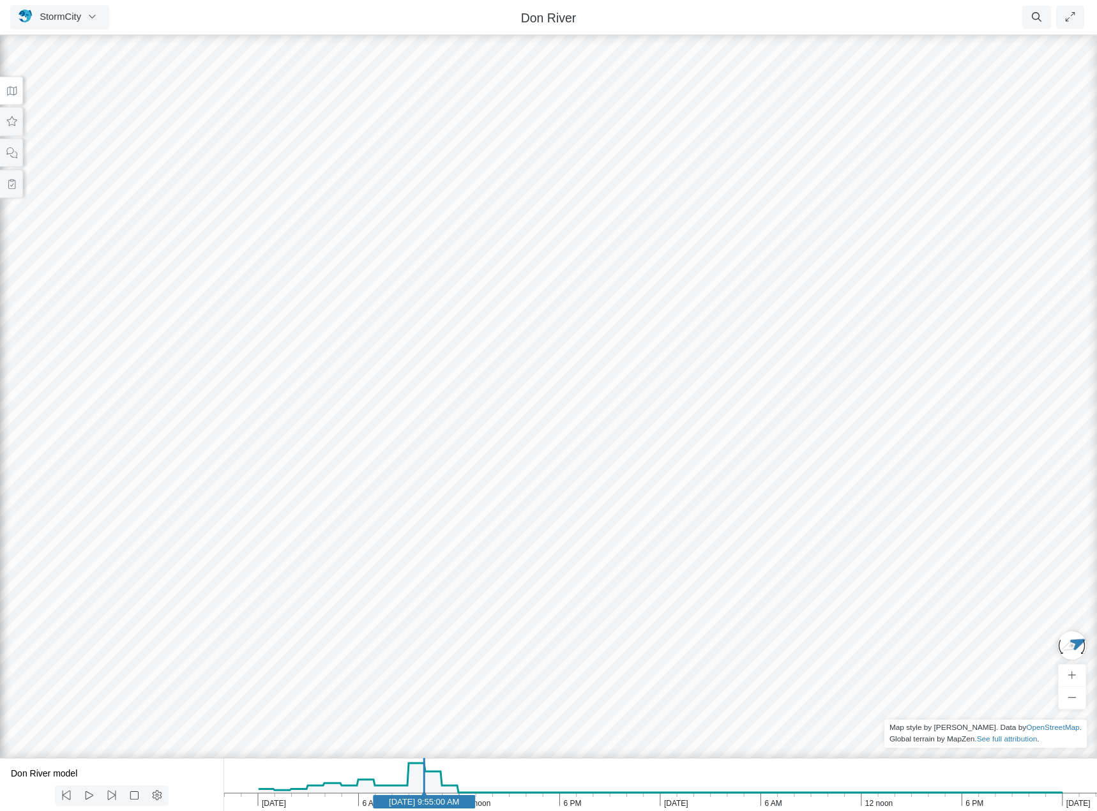
click at [443, 436] on div at bounding box center [548, 422] width 1097 height 778
drag, startPoint x: 392, startPoint y: 466, endPoint x: 944, endPoint y: 353, distance: 563.8
drag, startPoint x: 895, startPoint y: 368, endPoint x: 861, endPoint y: 385, distance: 37.4
drag, startPoint x: 920, startPoint y: 289, endPoint x: 554, endPoint y: 478, distance: 412.1
click at [554, 478] on div at bounding box center [548, 422] width 1097 height 778
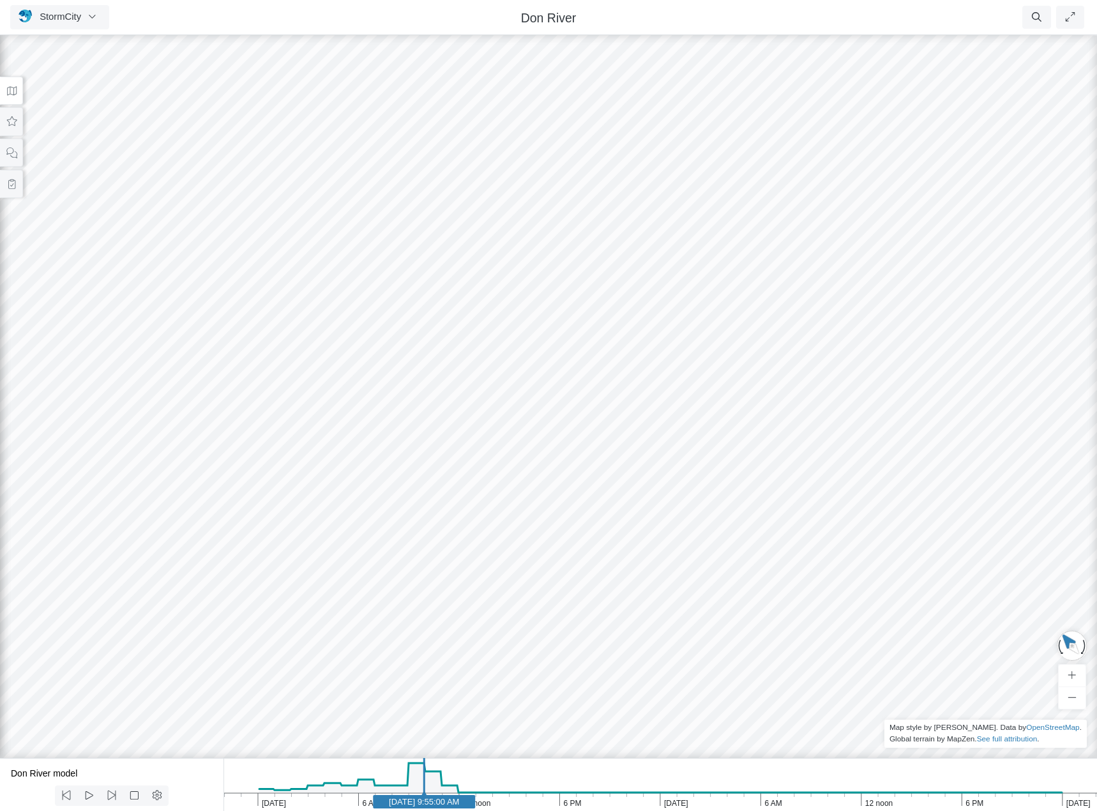
drag, startPoint x: 487, startPoint y: 548, endPoint x: 782, endPoint y: 552, distance: 294.4
drag, startPoint x: 679, startPoint y: 607, endPoint x: 627, endPoint y: 517, distance: 104.2
drag, startPoint x: 492, startPoint y: 561, endPoint x: 404, endPoint y: 619, distance: 105.6
drag, startPoint x: 638, startPoint y: 564, endPoint x: 449, endPoint y: 509, distance: 196.8
click at [449, 509] on div at bounding box center [548, 422] width 1097 height 778
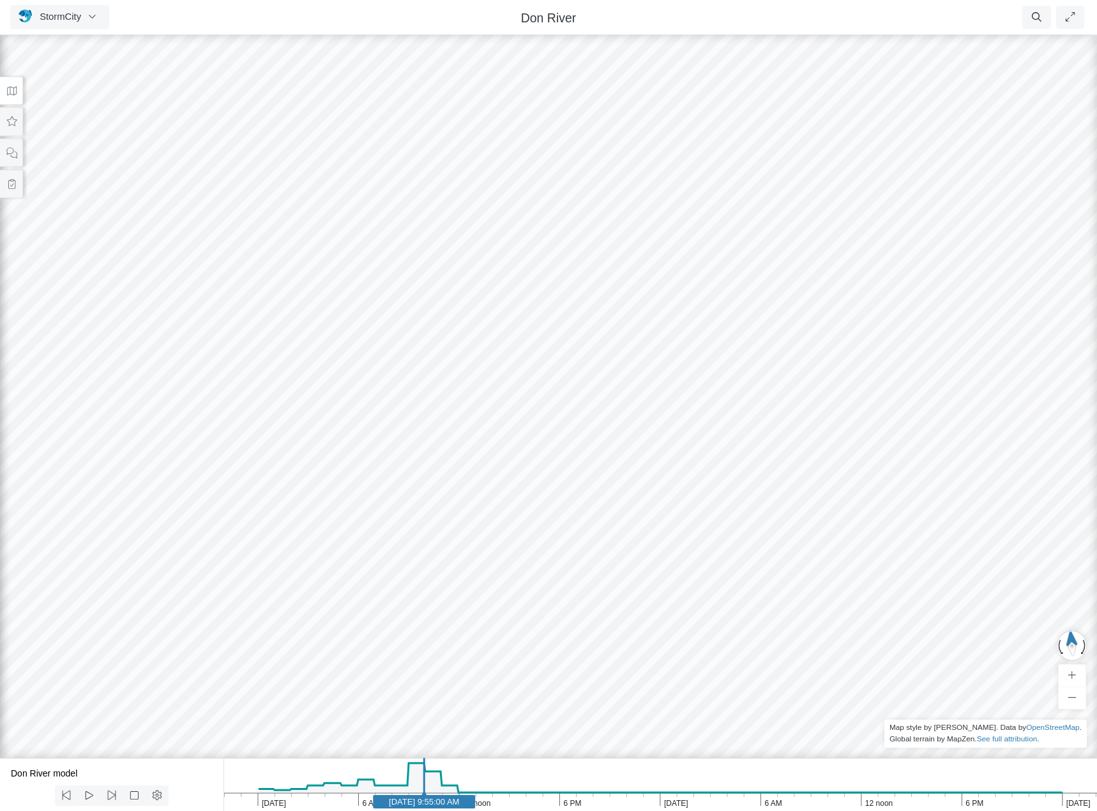
drag, startPoint x: 490, startPoint y: 550, endPoint x: 441, endPoint y: 501, distance: 69.1
drag, startPoint x: 236, startPoint y: 512, endPoint x: 206, endPoint y: 559, distance: 56.3
drag, startPoint x: 195, startPoint y: 481, endPoint x: 644, endPoint y: 661, distance: 483.5
click at [644, 661] on div at bounding box center [548, 422] width 1097 height 778
click at [229, 13] on ul "Resume Clear Overlay 4/4 1. Set map state 2. Culvert example 1 3. Culvert examp…" at bounding box center [628, 17] width 917 height 23
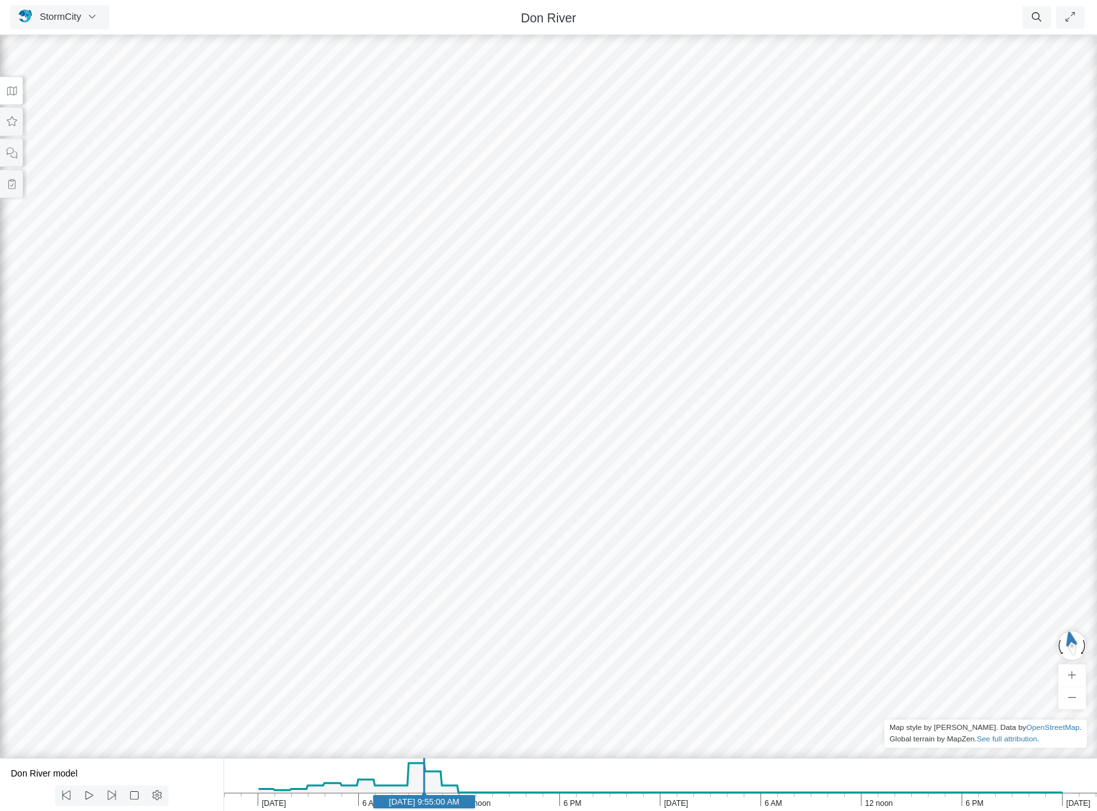
click at [737, 633] on div at bounding box center [548, 422] width 1097 height 778
click at [1070, 66] on icon "button" at bounding box center [1070, 67] width 12 height 10
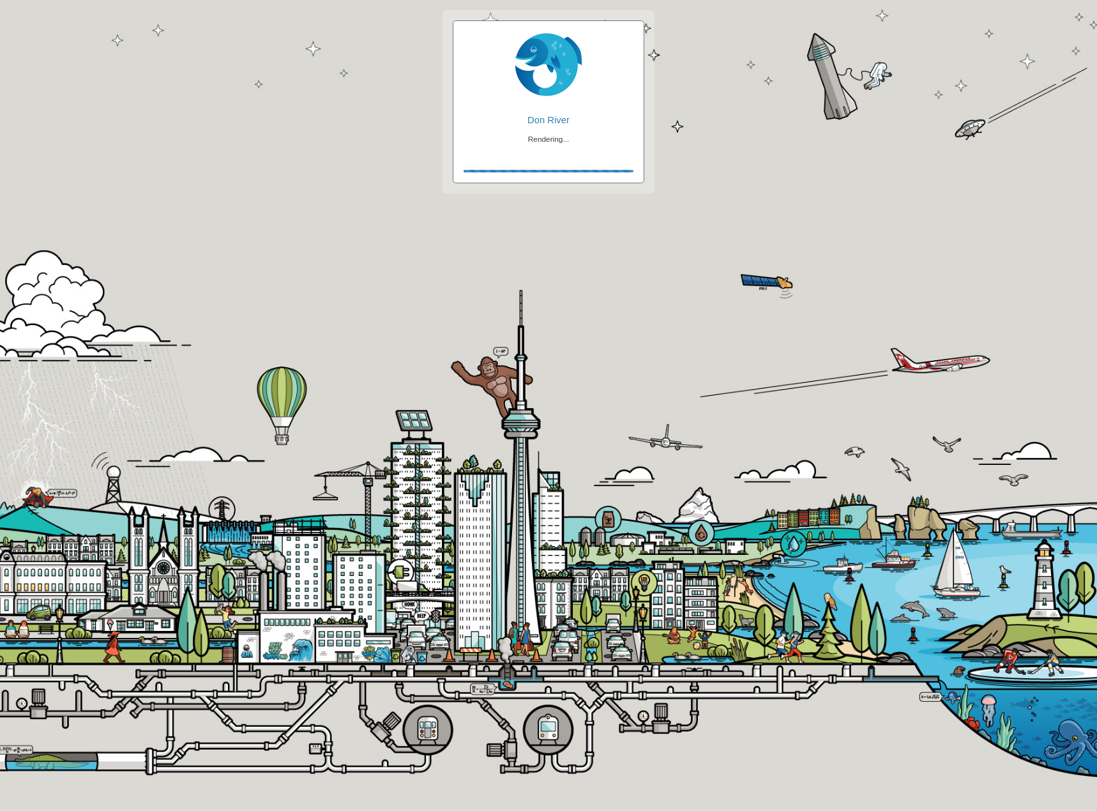
checkbox input "true"
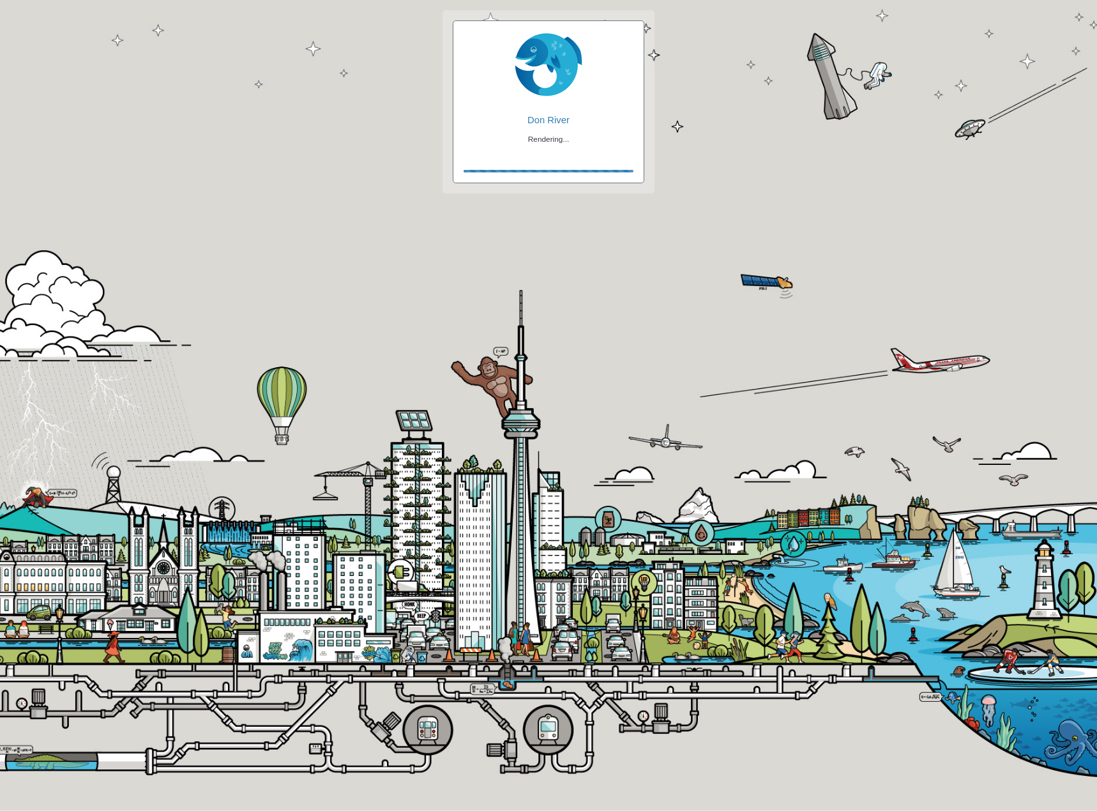
checkbox input "true"
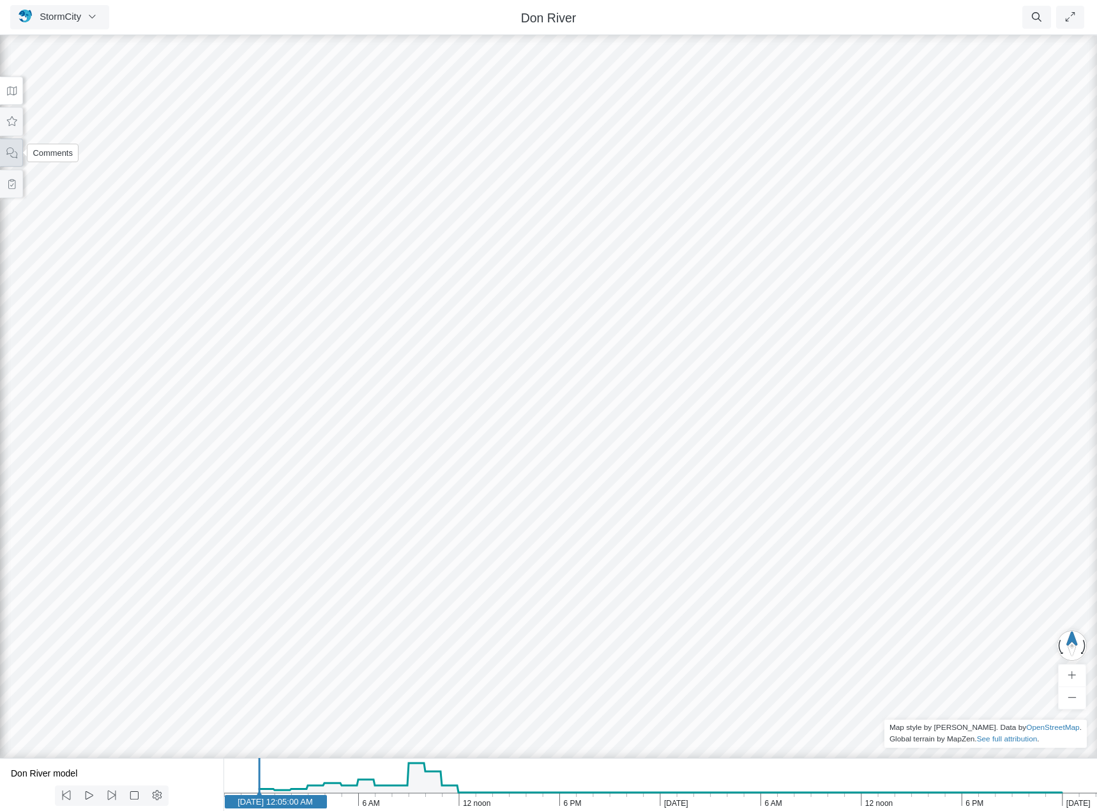
click at [2, 154] on button at bounding box center [11, 153] width 23 height 29
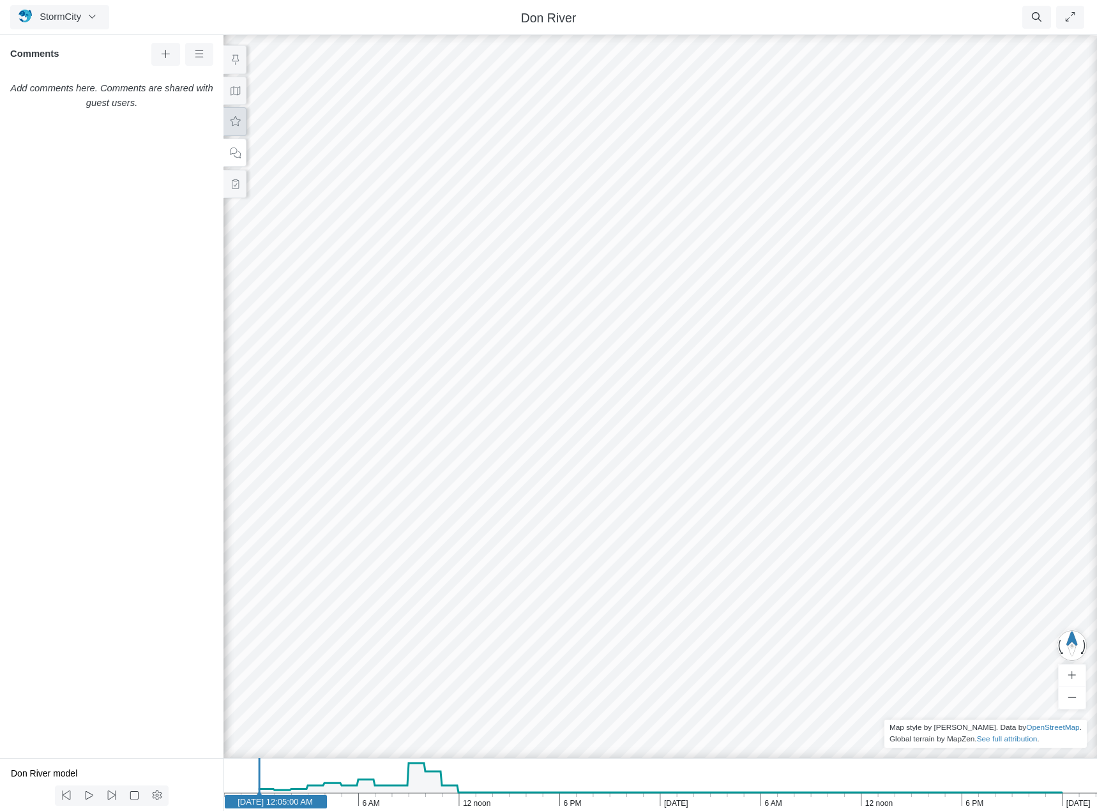
click at [238, 114] on button at bounding box center [235, 121] width 23 height 29
click at [190, 134] on button at bounding box center [197, 132] width 22 height 19
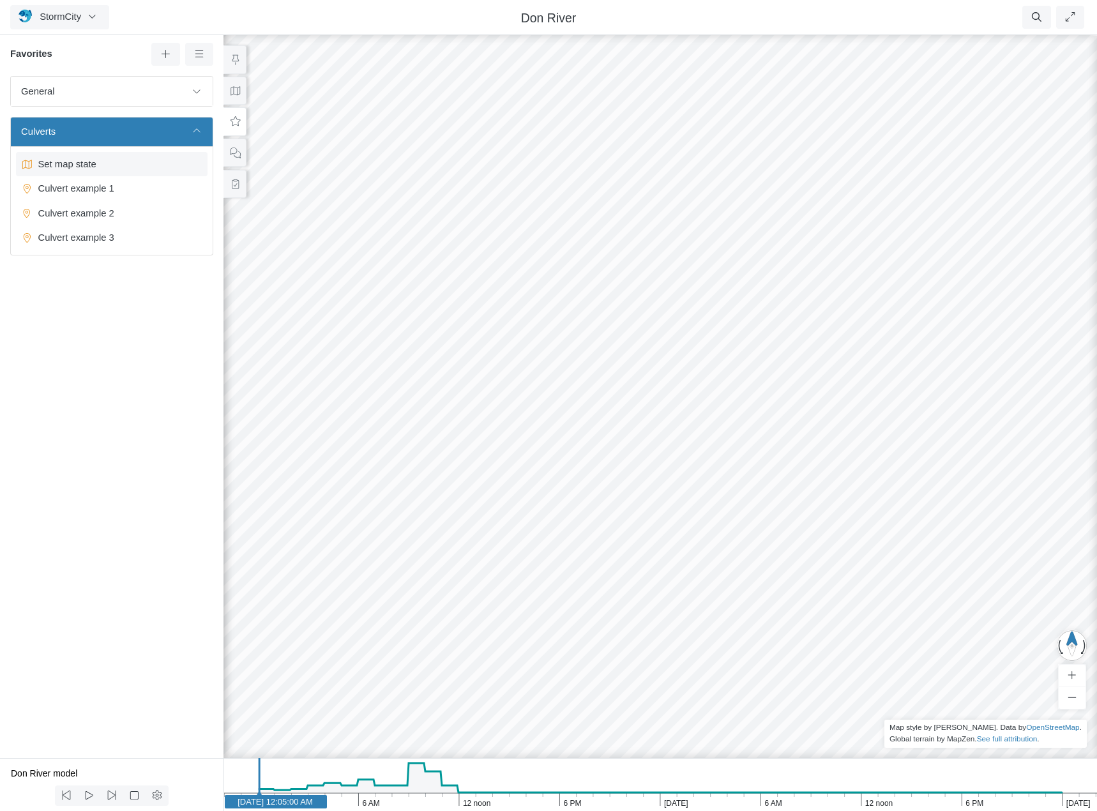
click at [82, 164] on span "Set map state" at bounding box center [113, 164] width 160 height 14
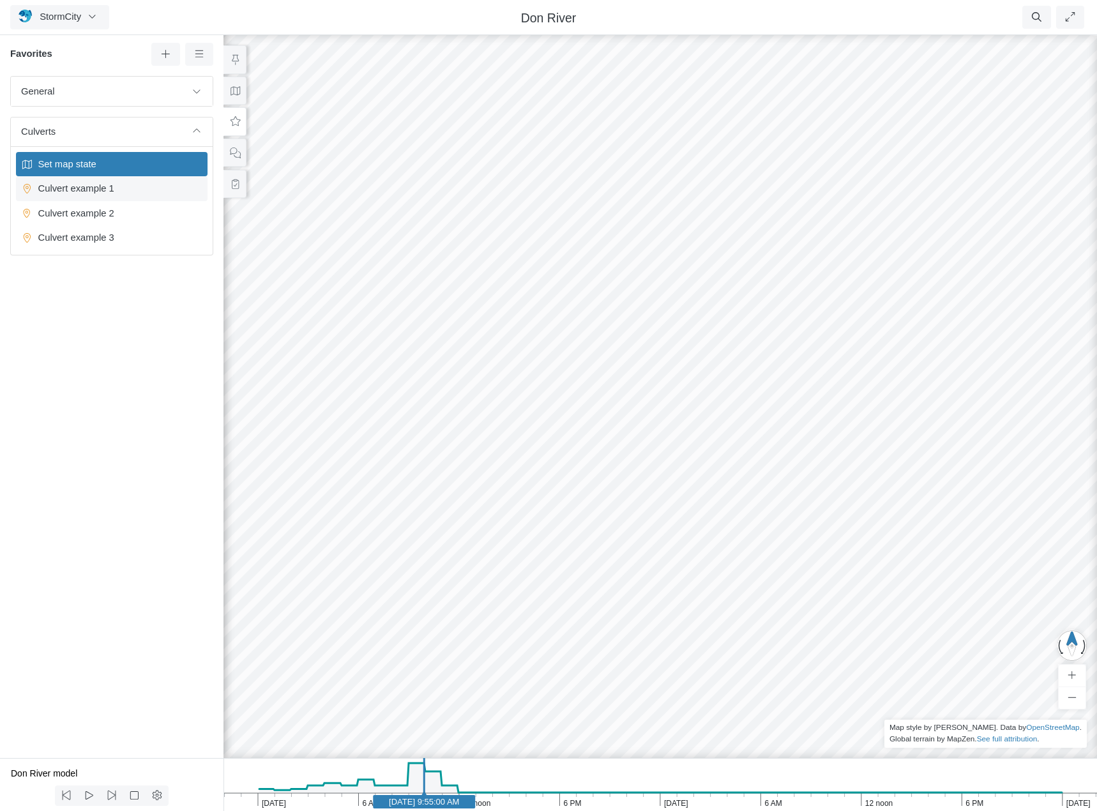
click at [100, 190] on span "Culvert example 1" at bounding box center [113, 188] width 160 height 14
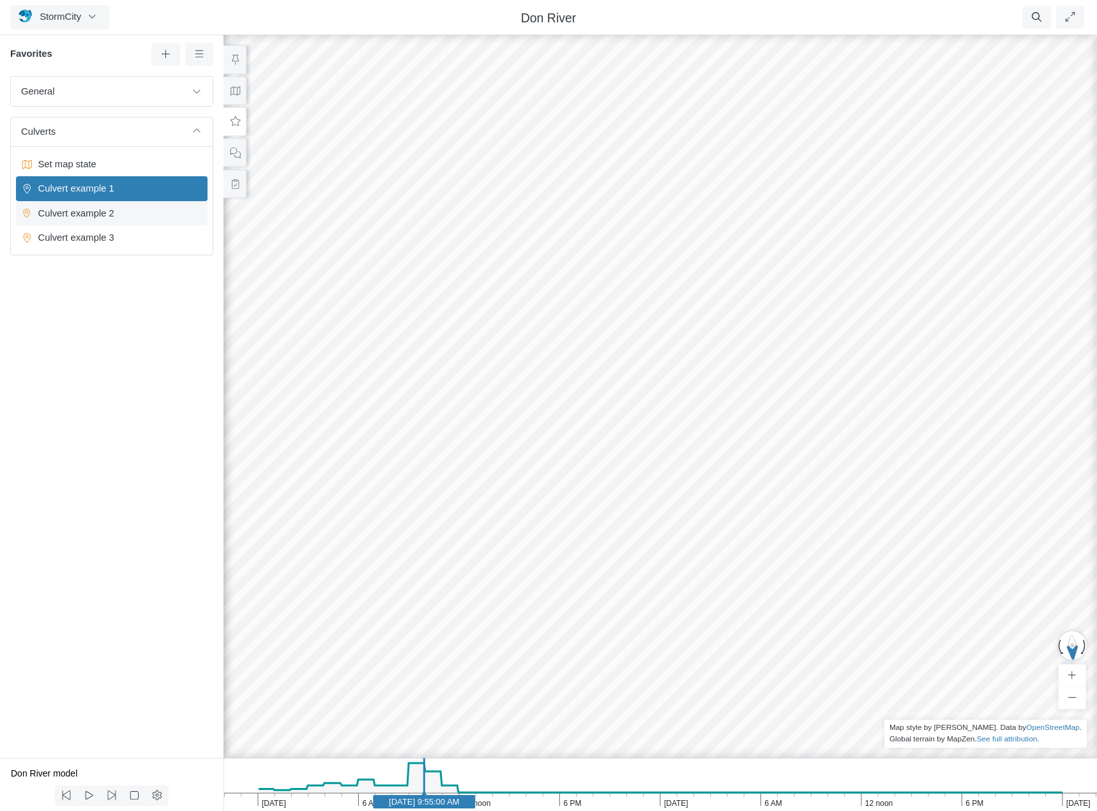
click at [97, 214] on span "Culvert example 2" at bounding box center [113, 213] width 160 height 14
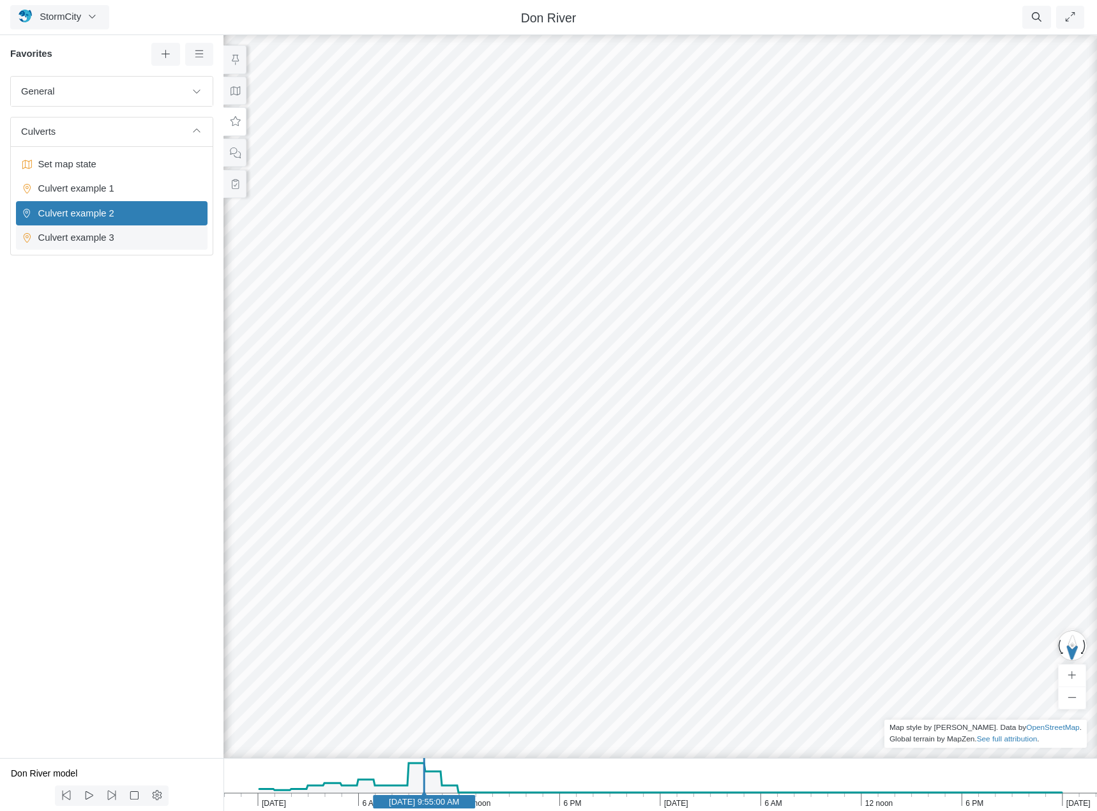
click at [98, 238] on span "Culvert example 3" at bounding box center [113, 238] width 160 height 14
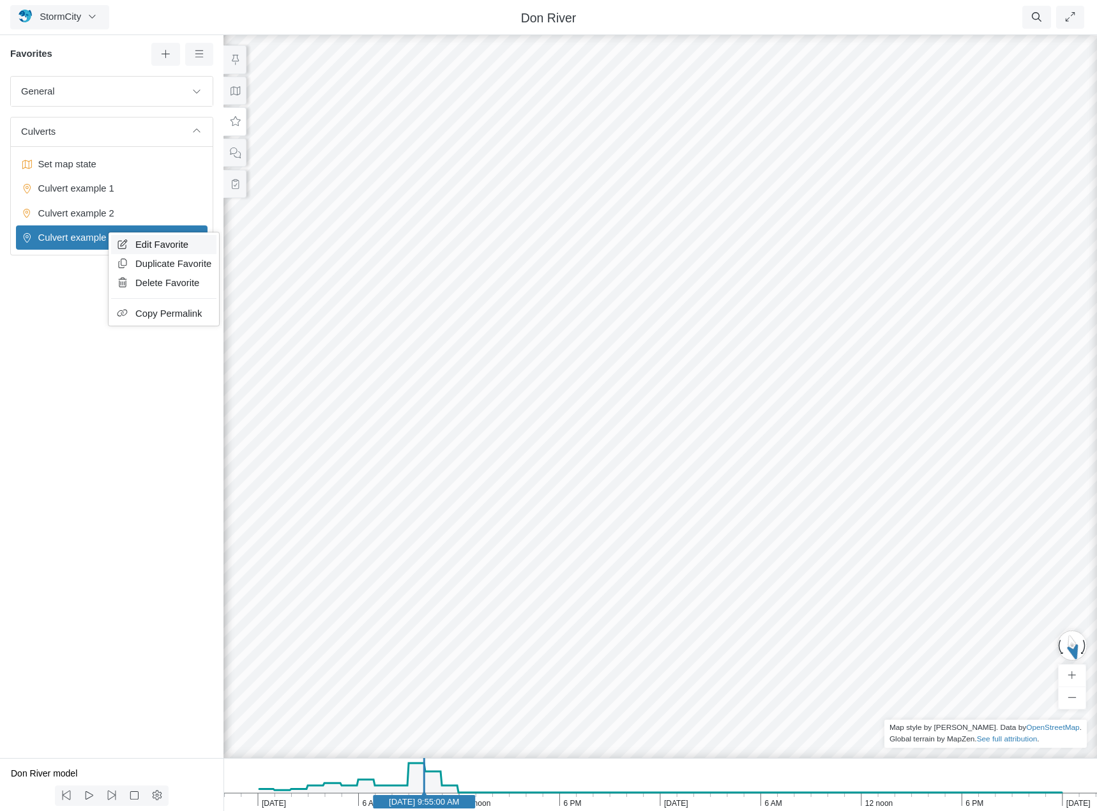
click at [134, 240] on link "Edit Favorite" at bounding box center [163, 244] width 105 height 19
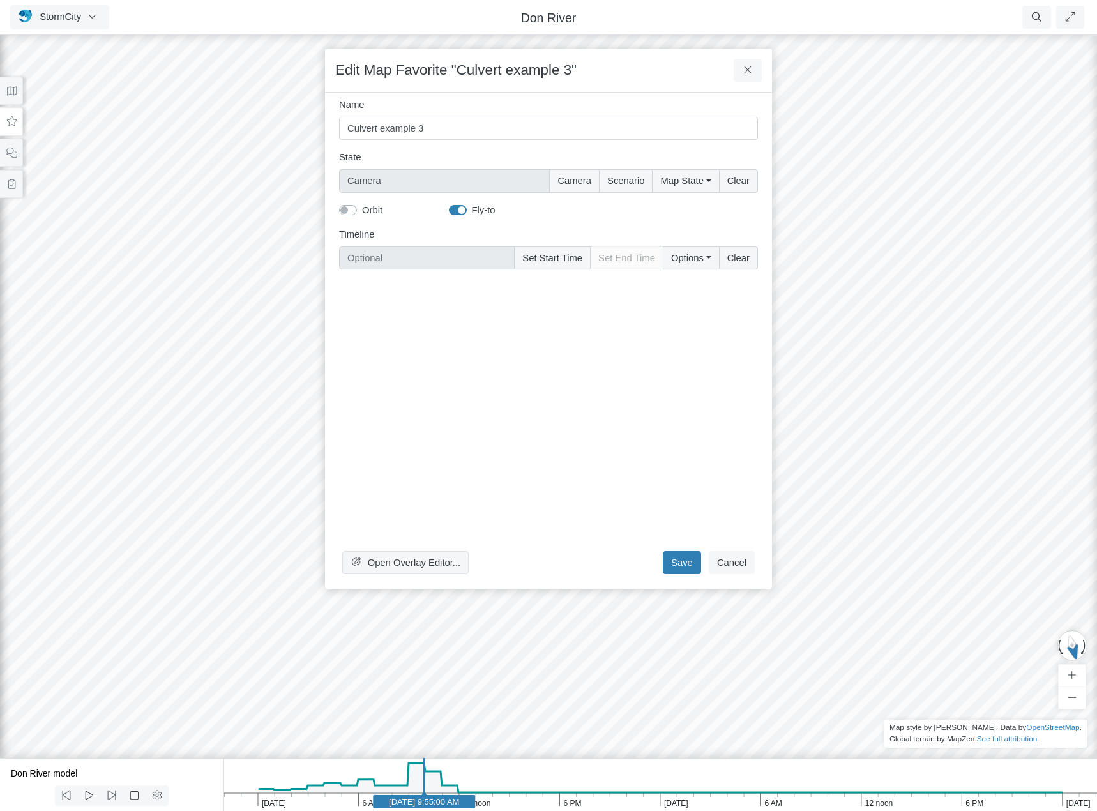
click at [472, 210] on label "Fly-to" at bounding box center [484, 210] width 24 height 14
click at [455, 210] on input "Fly-to" at bounding box center [454, 209] width 10 height 12
checkbox input "false"
click at [687, 563] on button "Save" at bounding box center [682, 562] width 38 height 23
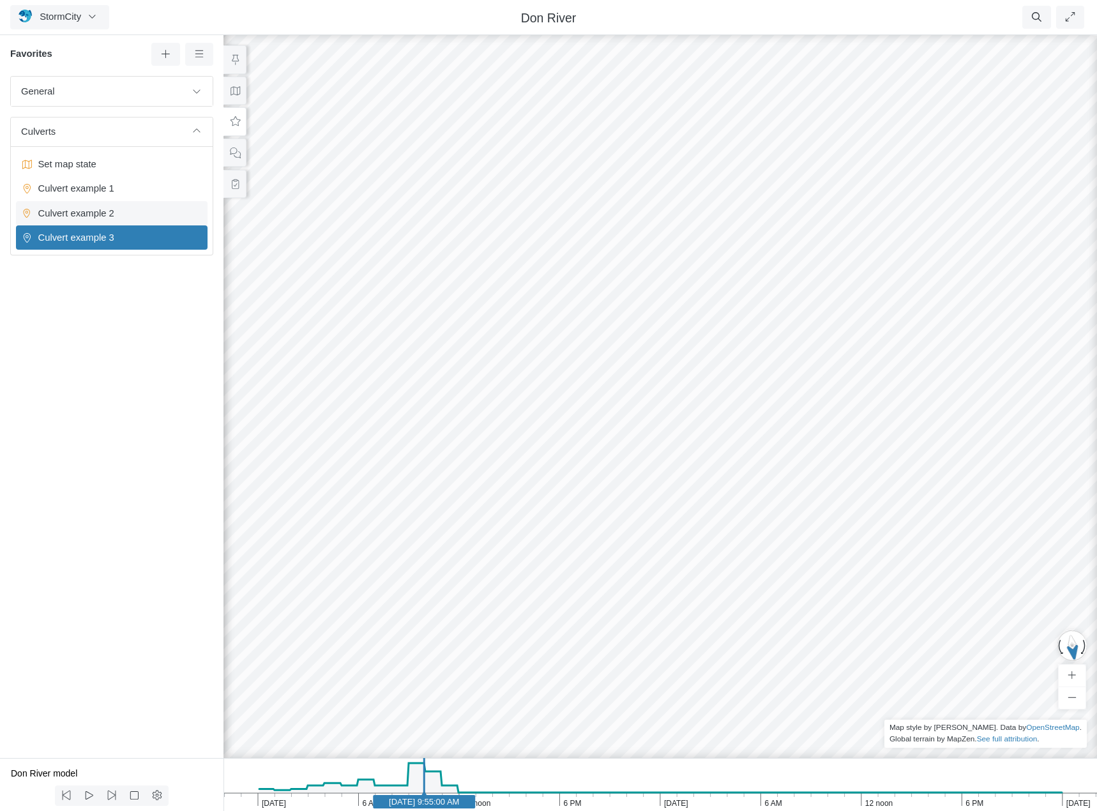
click at [103, 214] on span "Culvert example 2" at bounding box center [113, 213] width 160 height 14
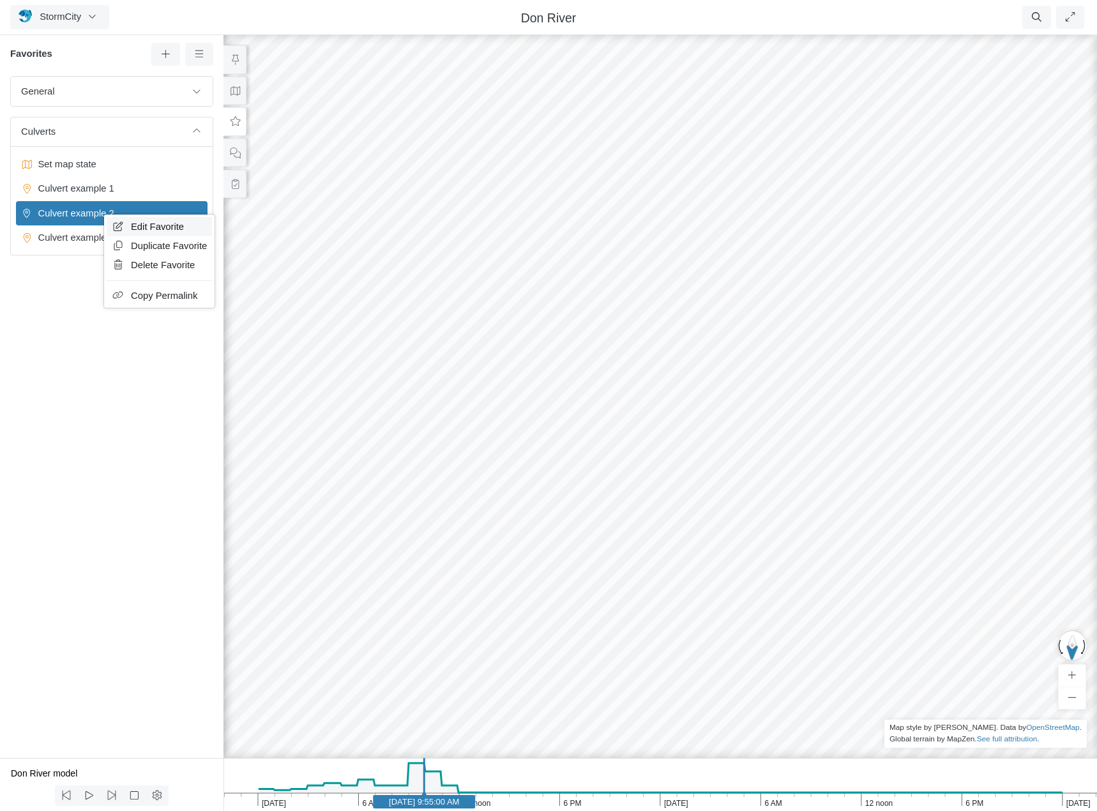
click at [142, 225] on span "Edit Favorite" at bounding box center [157, 227] width 53 height 10
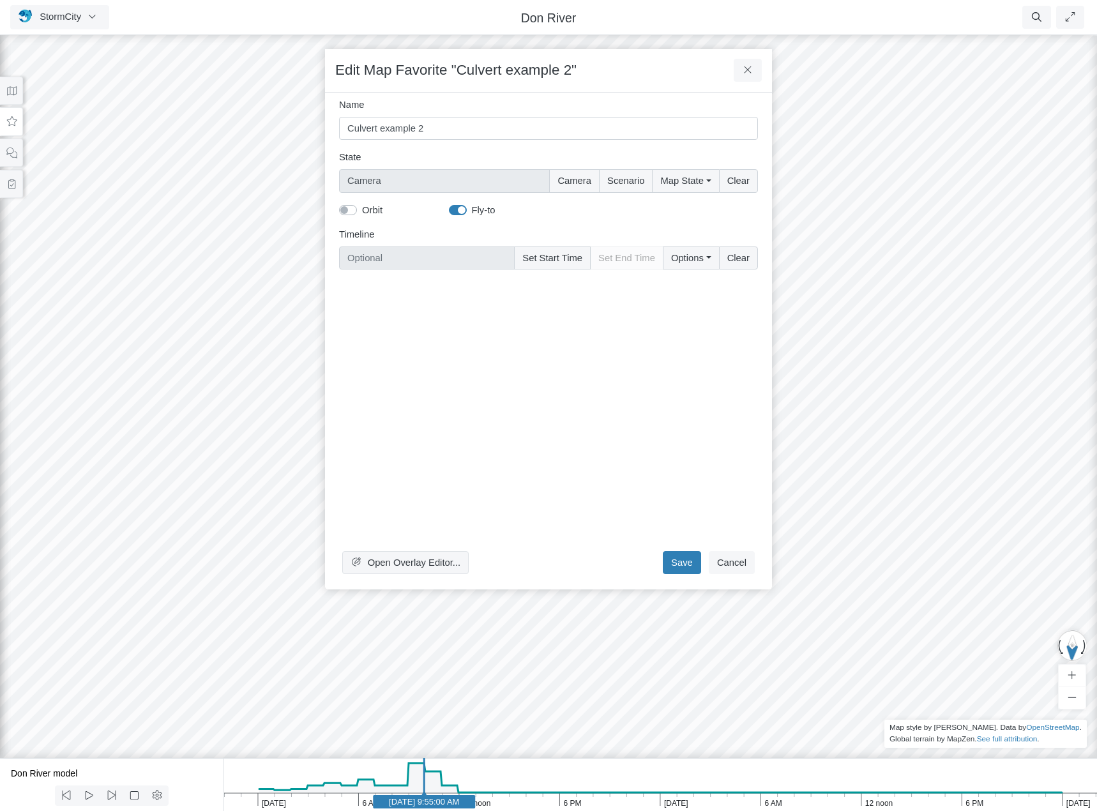
click at [472, 207] on label "Fly-to" at bounding box center [484, 210] width 24 height 14
click at [455, 207] on input "Fly-to" at bounding box center [454, 209] width 10 height 12
checkbox input "false"
click at [685, 561] on button "Save" at bounding box center [682, 562] width 38 height 23
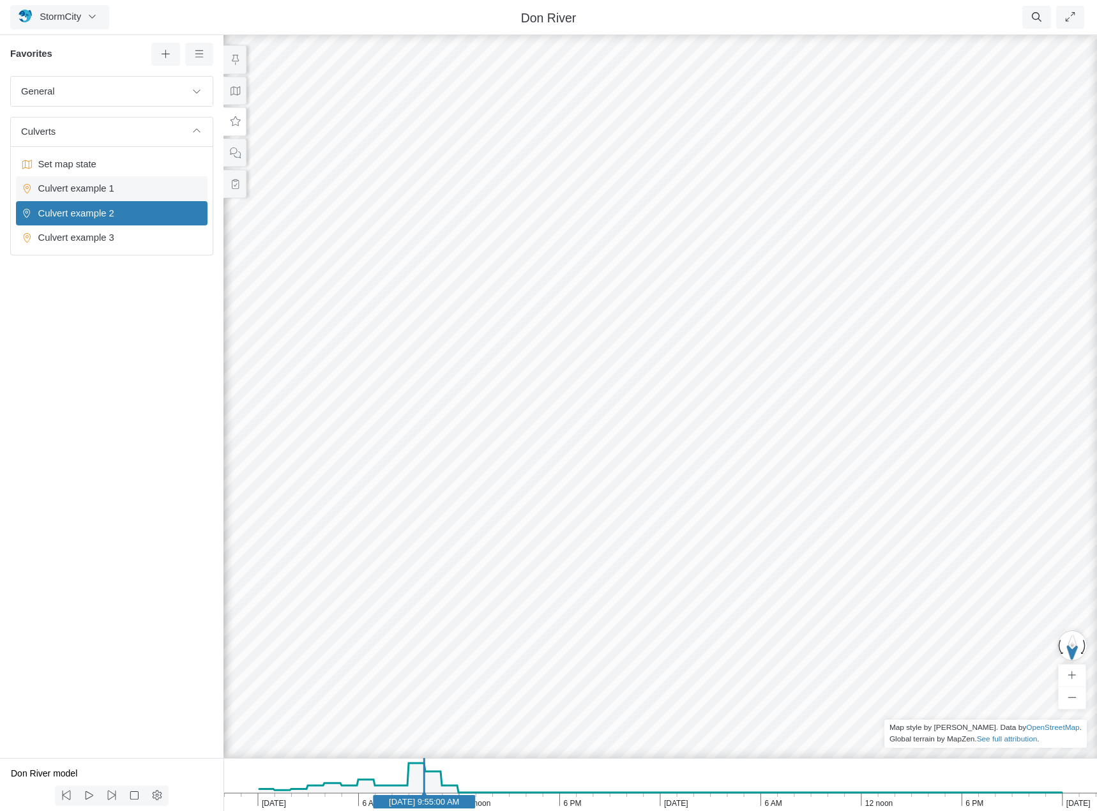
click at [84, 189] on span "Culvert example 1" at bounding box center [113, 188] width 160 height 14
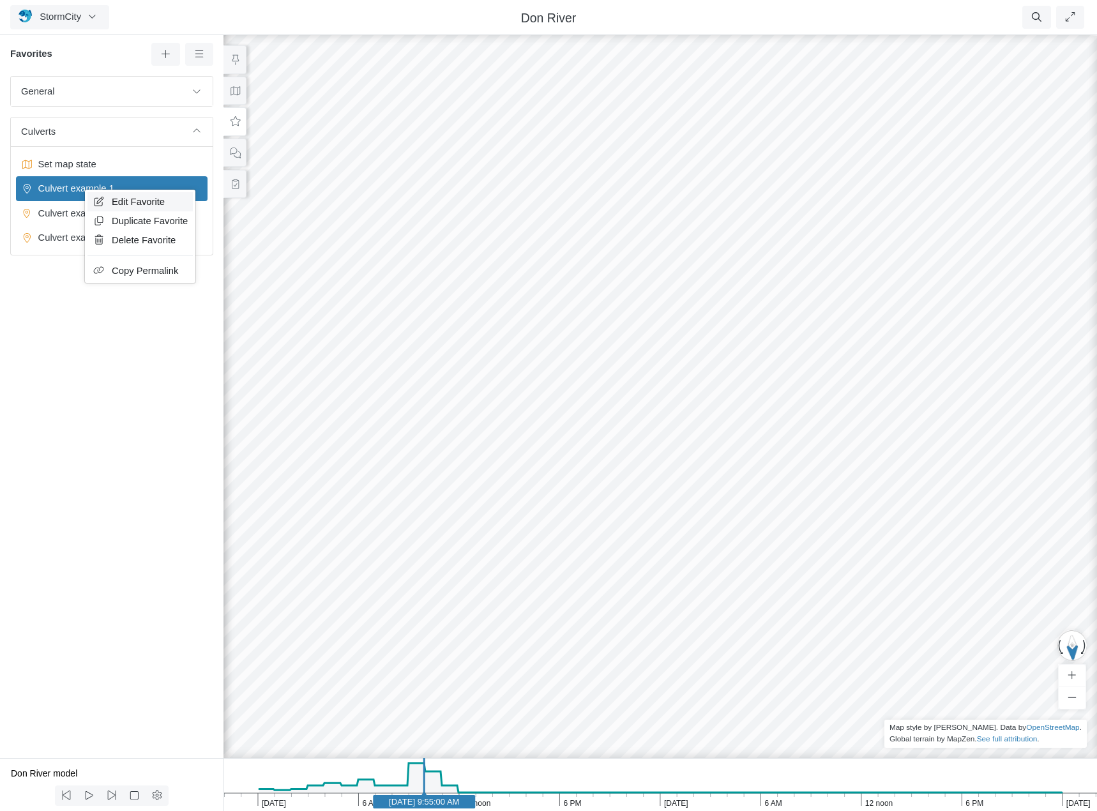
click at [130, 203] on span "Edit Favorite" at bounding box center [138, 202] width 53 height 10
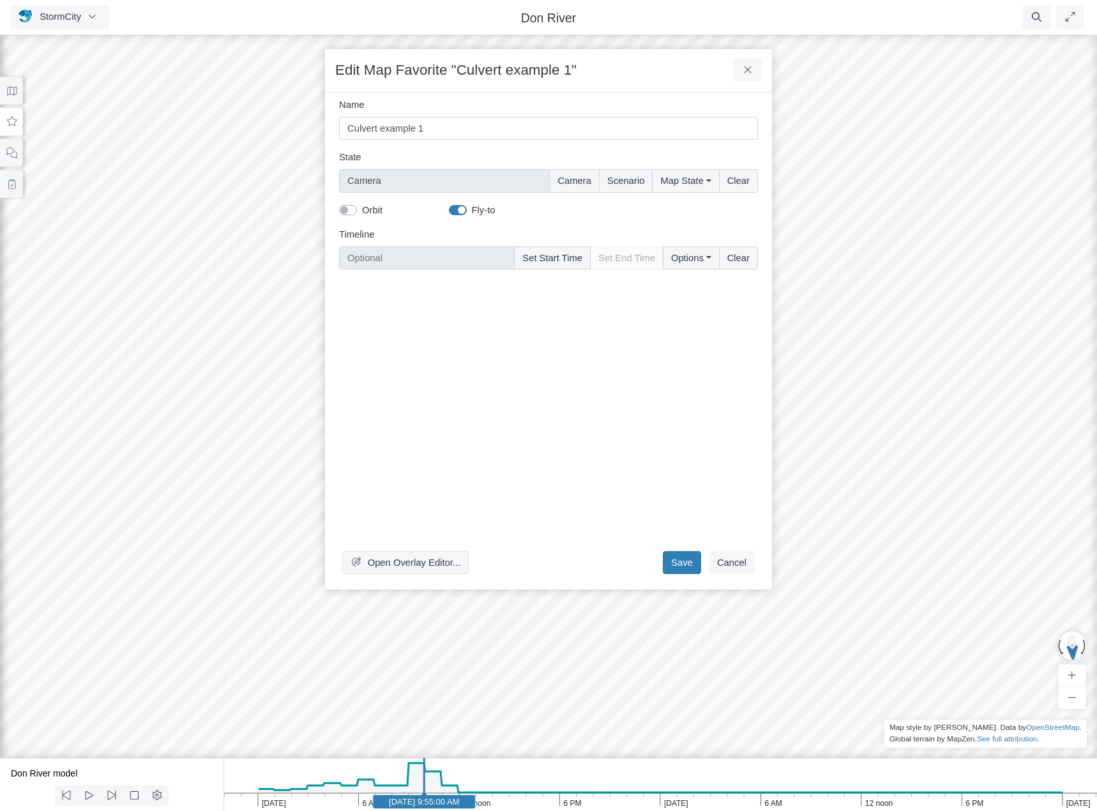
click at [472, 209] on label "Fly-to" at bounding box center [484, 210] width 24 height 14
click at [453, 209] on input "Fly-to" at bounding box center [454, 209] width 10 height 12
checkbox input "false"
click at [689, 562] on button "Save" at bounding box center [682, 562] width 38 height 23
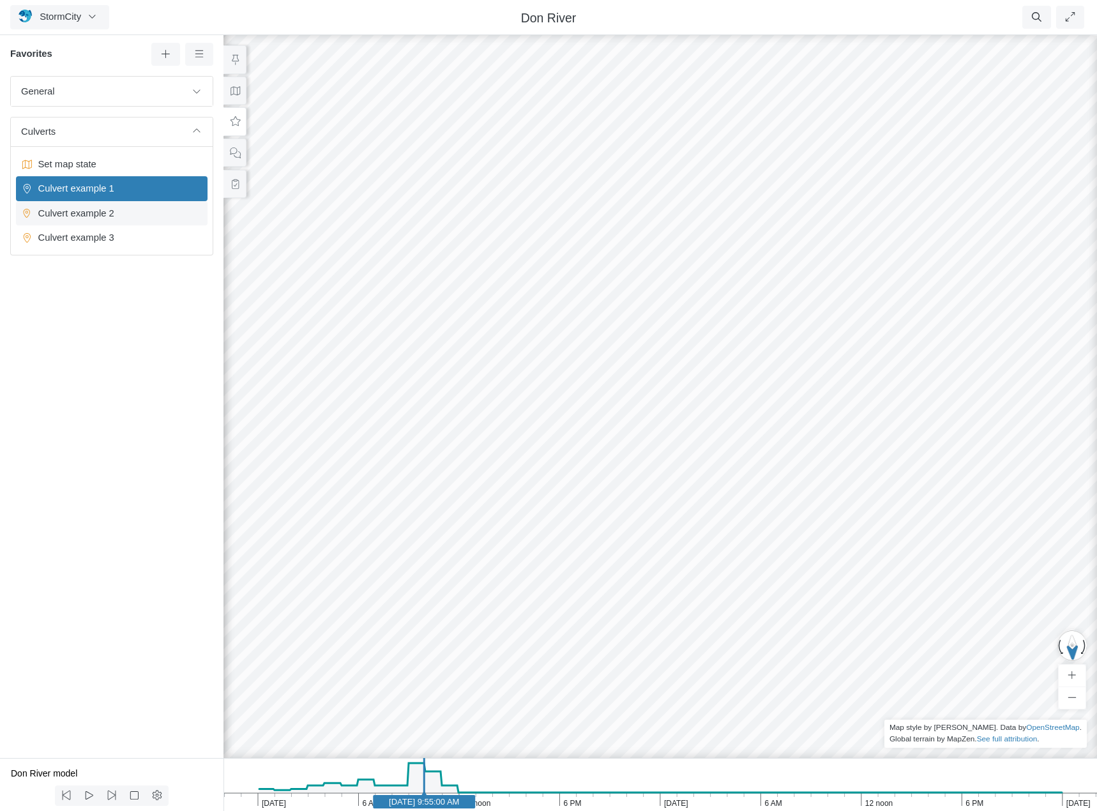
click at [77, 214] on span "Culvert example 2" at bounding box center [113, 213] width 160 height 14
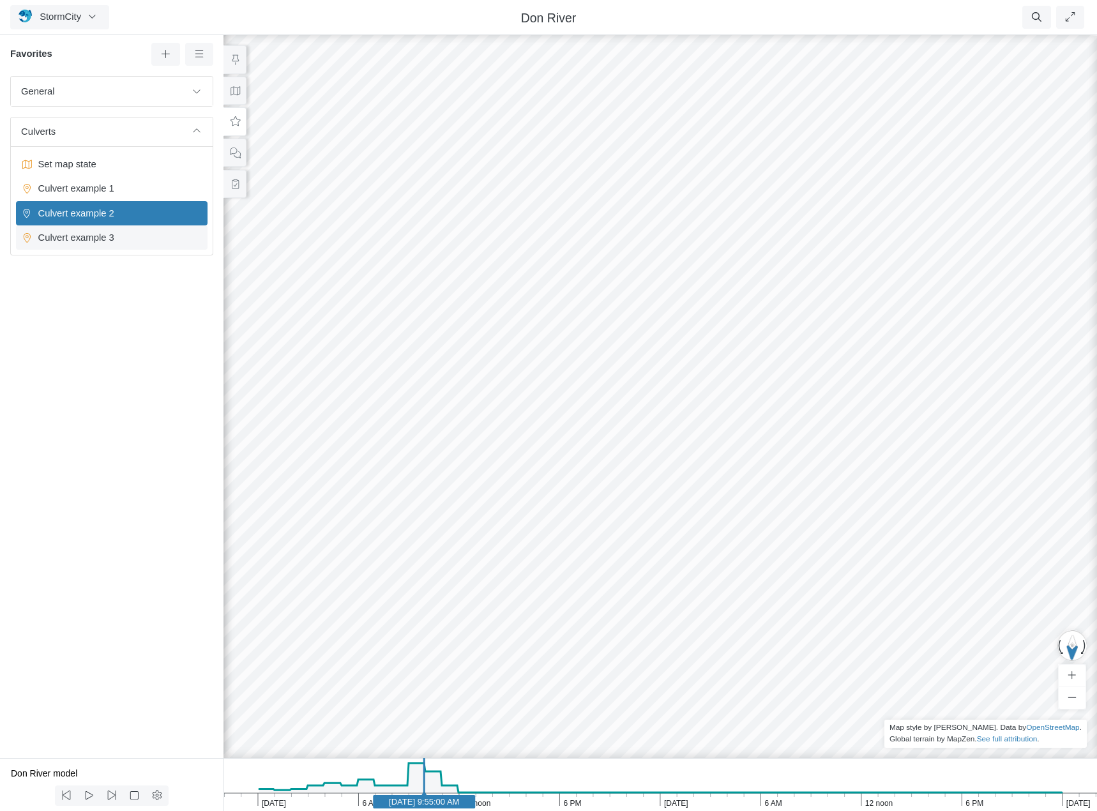
click at [84, 238] on span "Culvert example 3" at bounding box center [113, 238] width 160 height 14
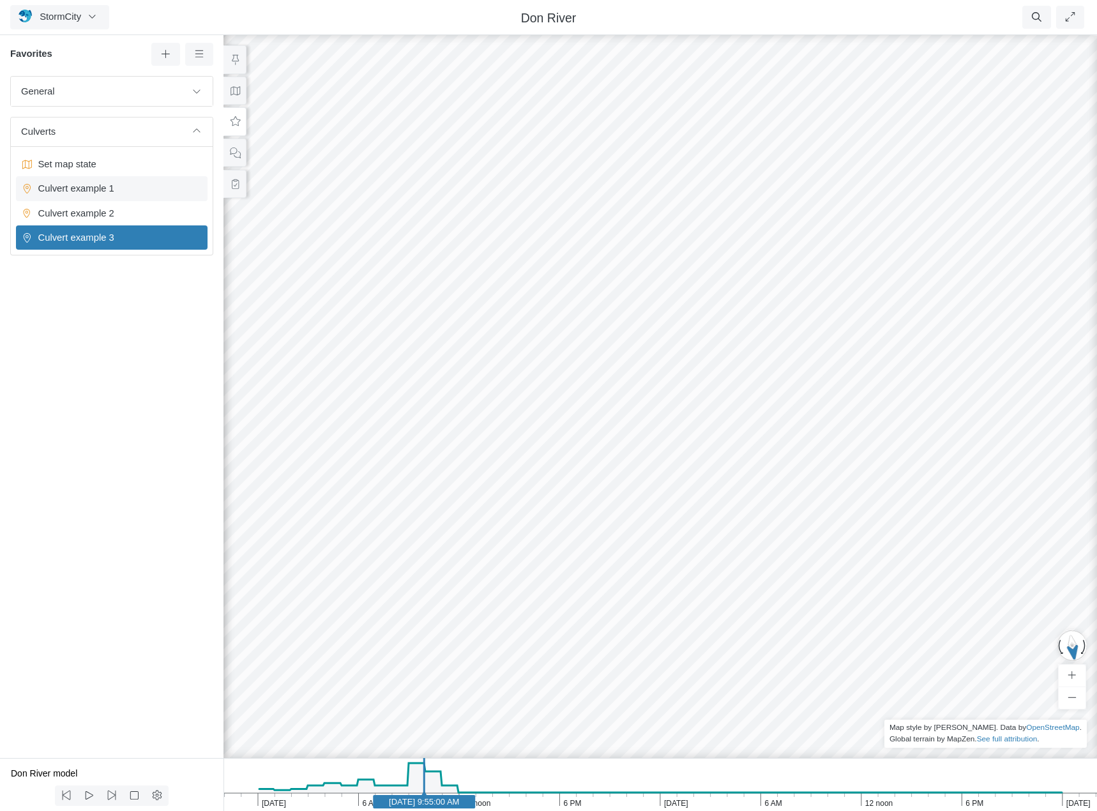
click at [77, 186] on span "Culvert example 1" at bounding box center [113, 188] width 160 height 14
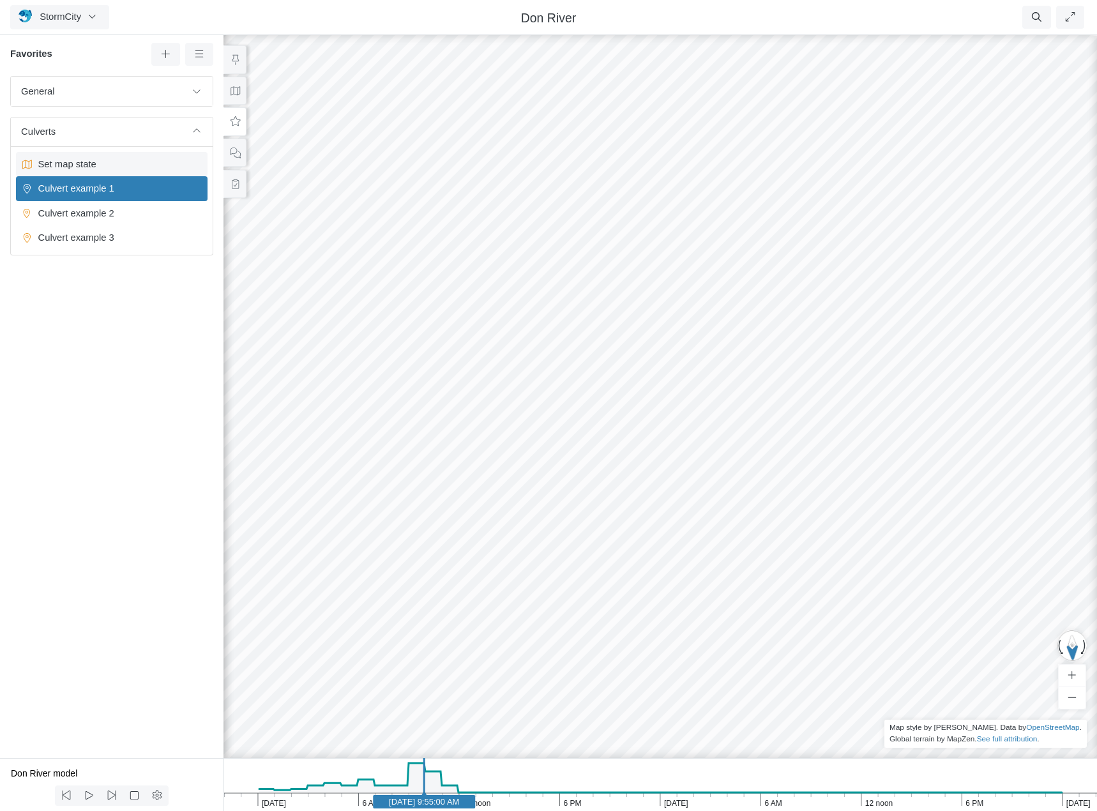
click at [91, 166] on span "Set map state" at bounding box center [113, 164] width 160 height 14
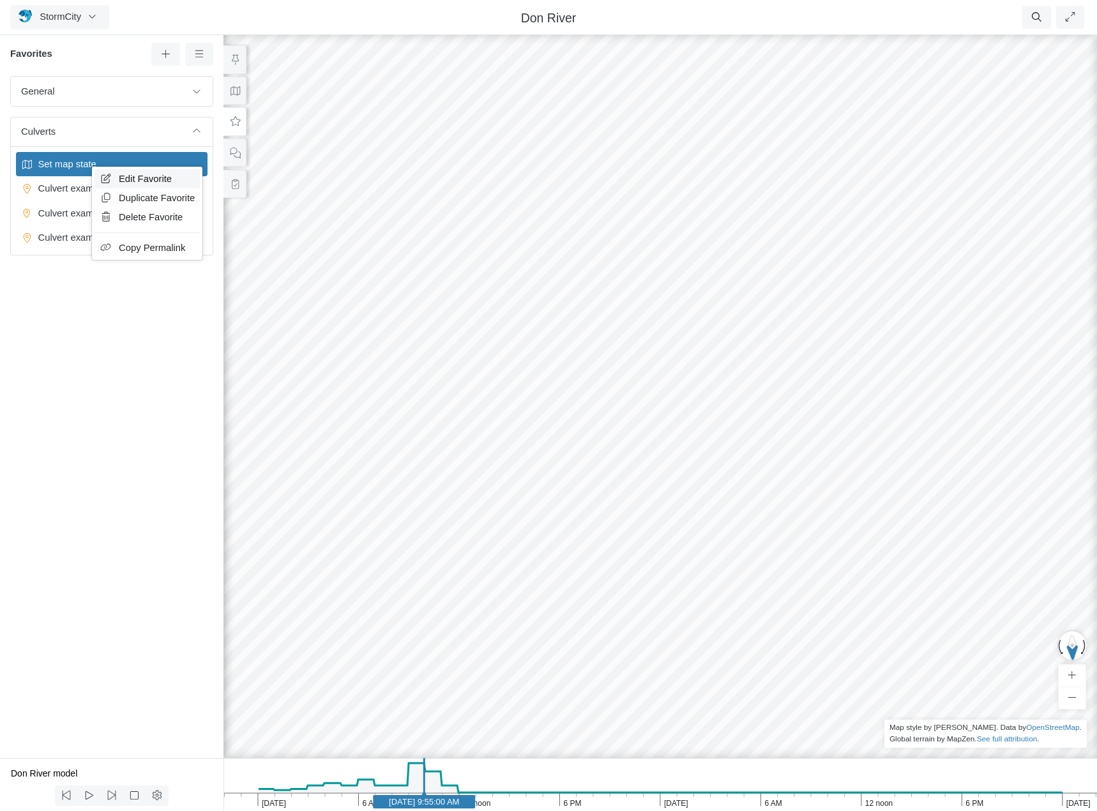
click at [134, 177] on span "Edit Favorite" at bounding box center [145, 179] width 53 height 10
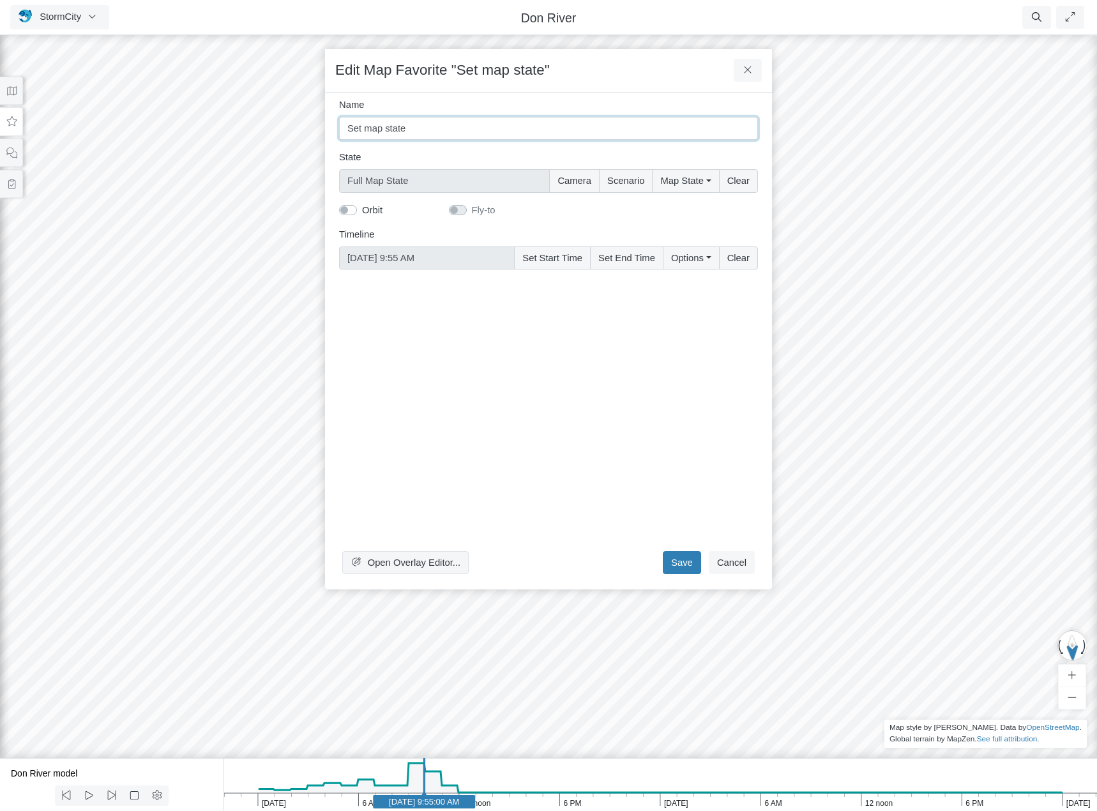
click at [447, 132] on input "Set map state" at bounding box center [548, 128] width 419 height 23
type input "Set Map State to show Culverts"
click at [695, 558] on button "Save" at bounding box center [682, 562] width 38 height 23
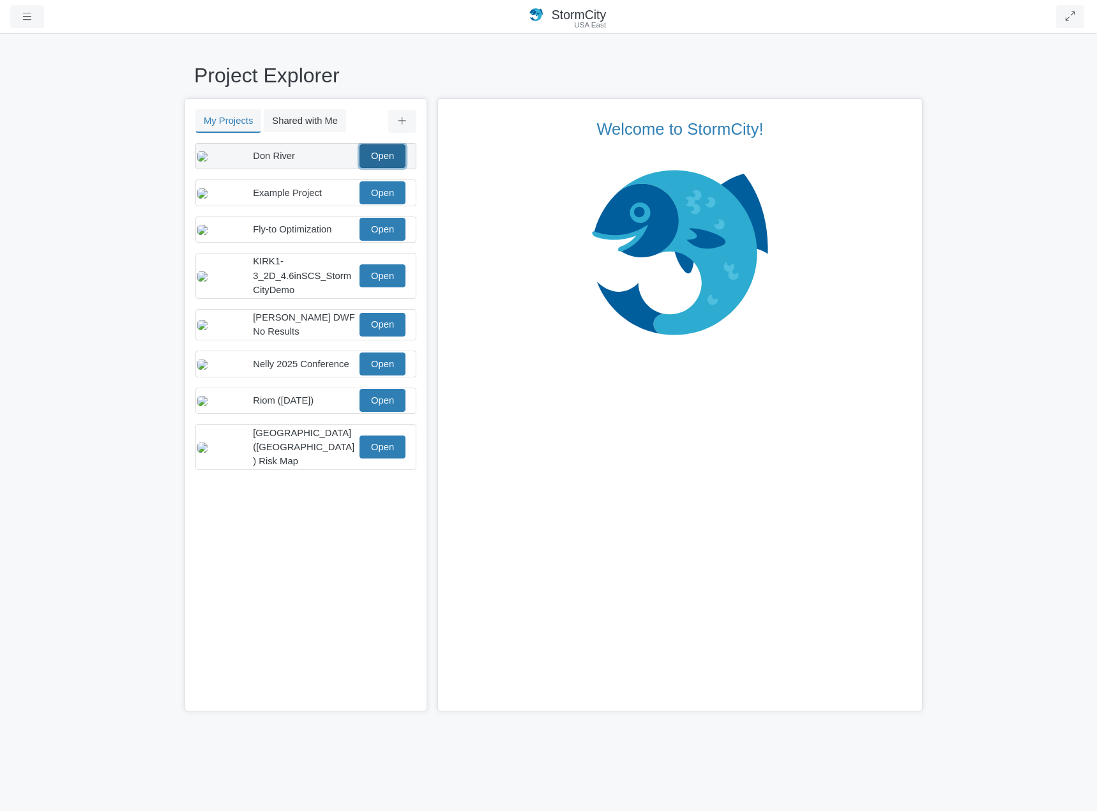
click at [394, 162] on link "Open" at bounding box center [383, 155] width 46 height 23
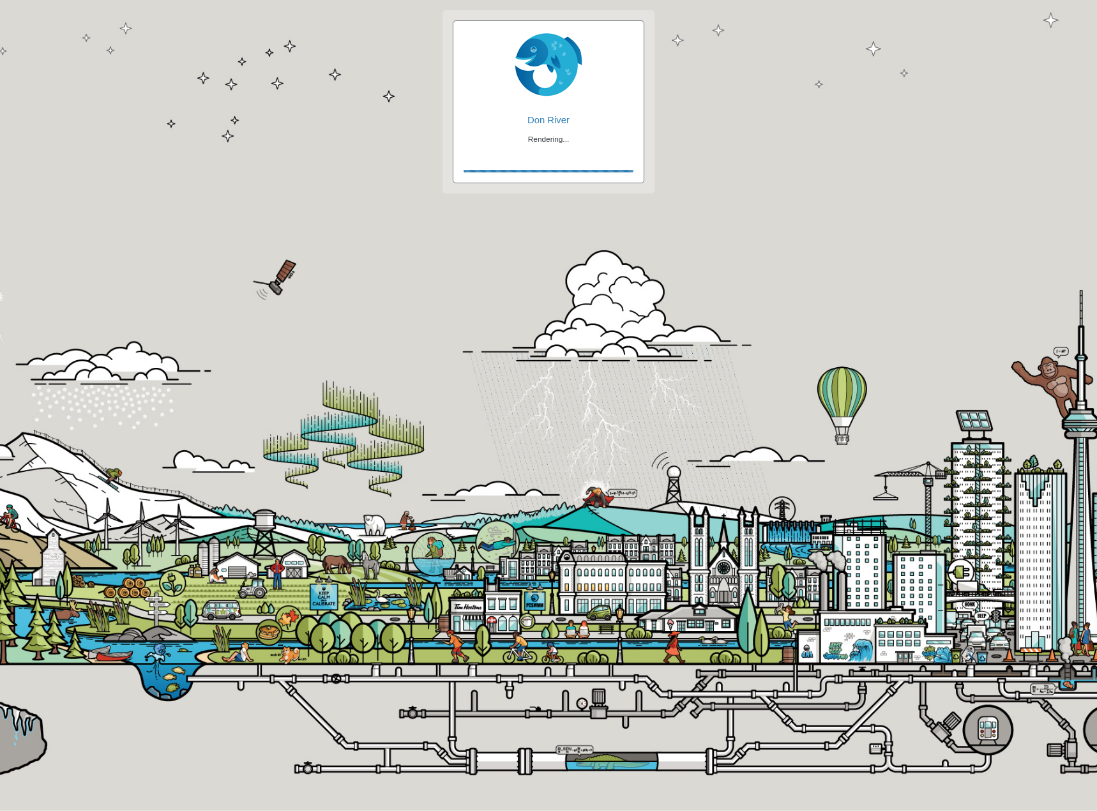
checkbox input "true"
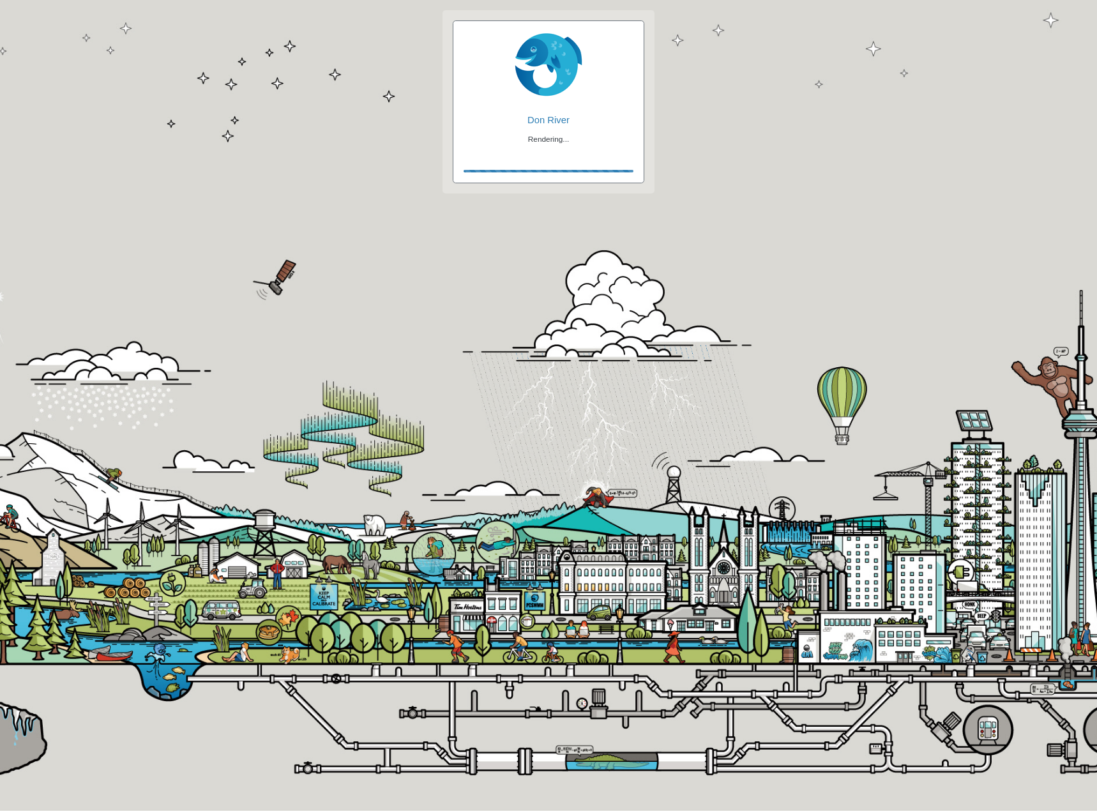
checkbox input "true"
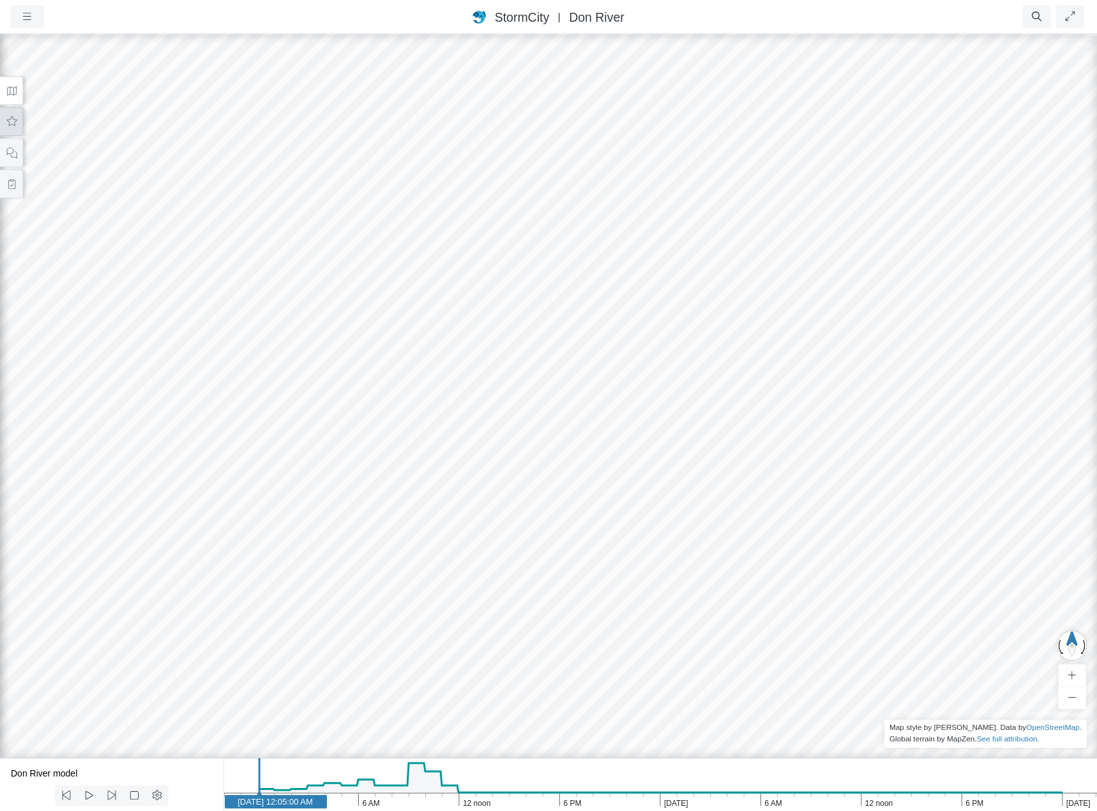
click at [7, 123] on icon at bounding box center [12, 122] width 12 height 10
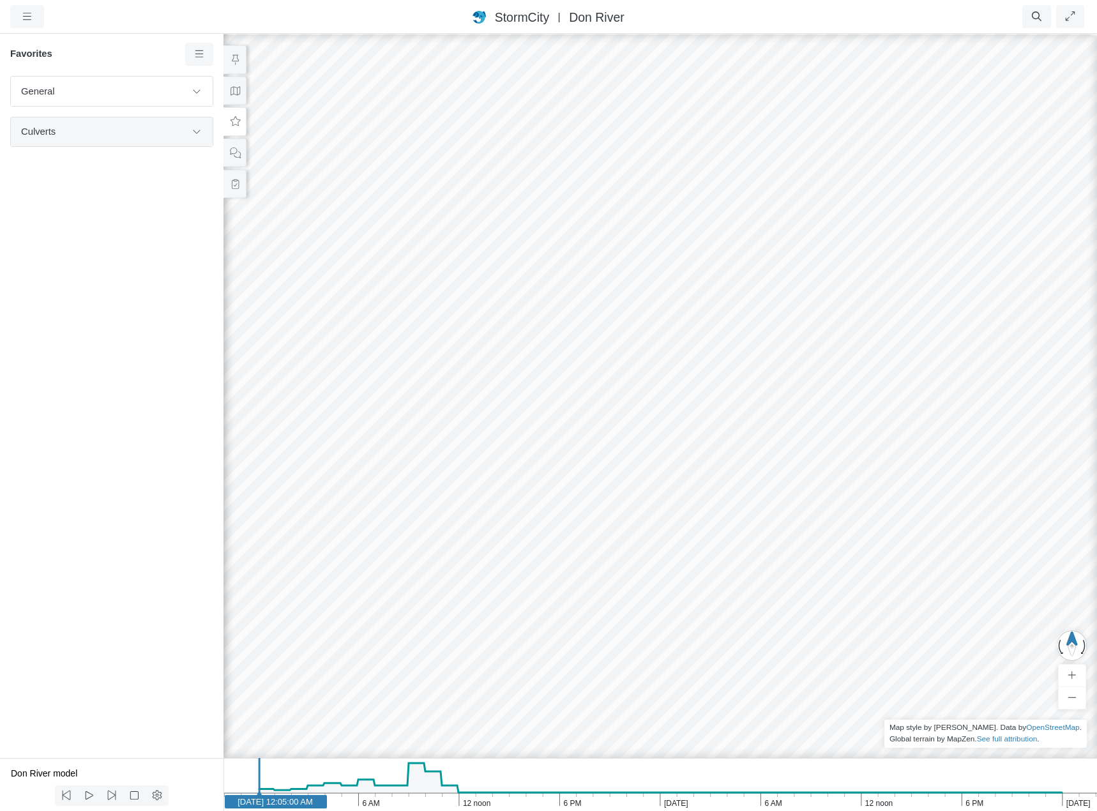
click at [122, 130] on span "Culverts" at bounding box center [103, 132] width 165 height 14
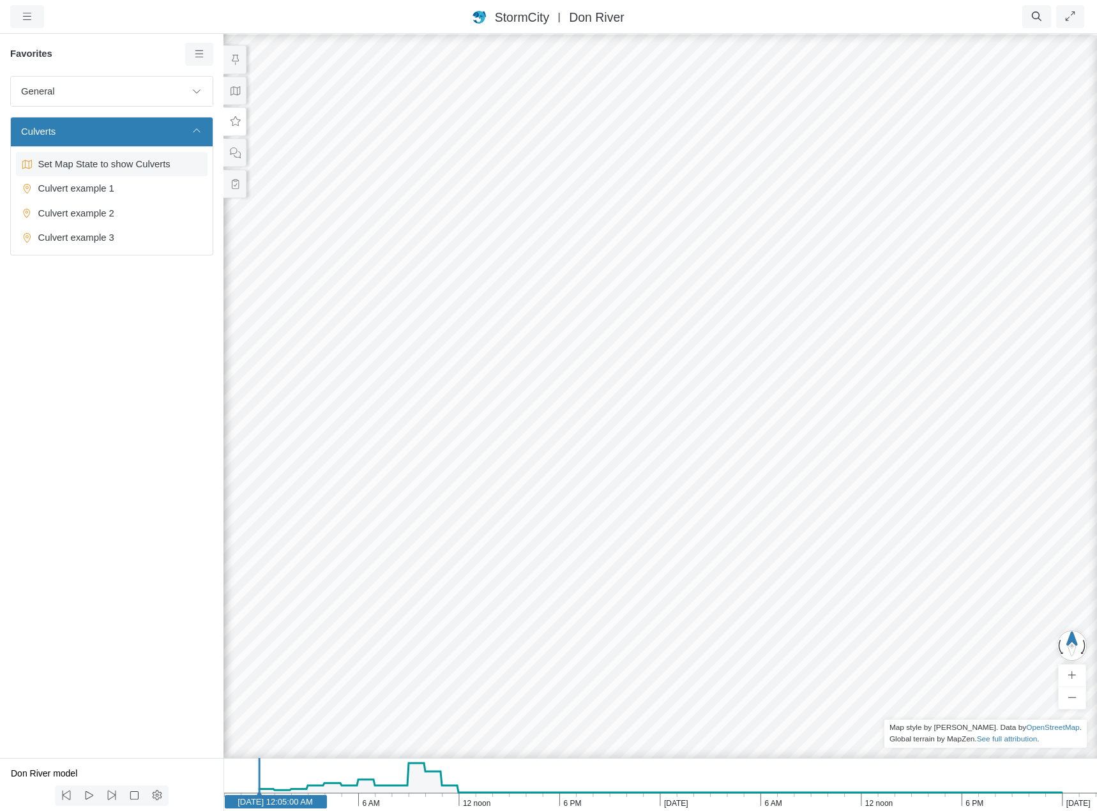
click at [80, 166] on span "Set Map State to show Culverts" at bounding box center [113, 164] width 160 height 14
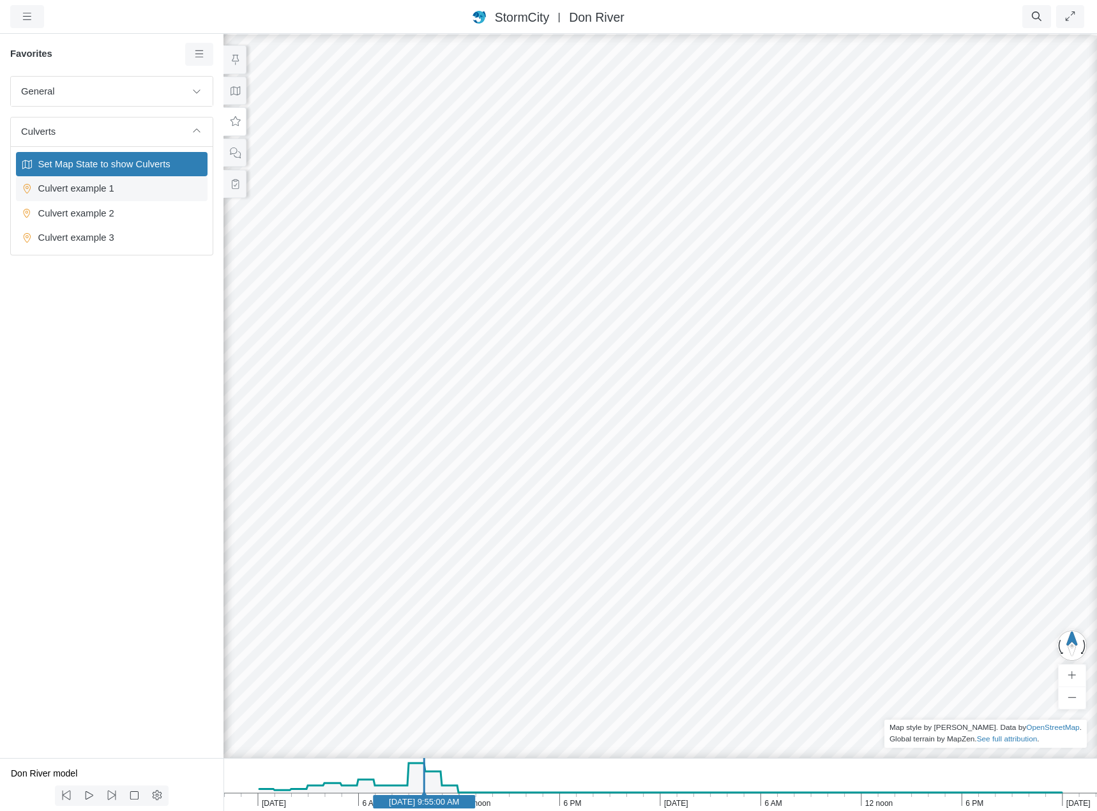
click at [77, 192] on span "Culvert example 1" at bounding box center [113, 188] width 160 height 14
drag, startPoint x: 626, startPoint y: 361, endPoint x: 633, endPoint y: 393, distance: 31.9
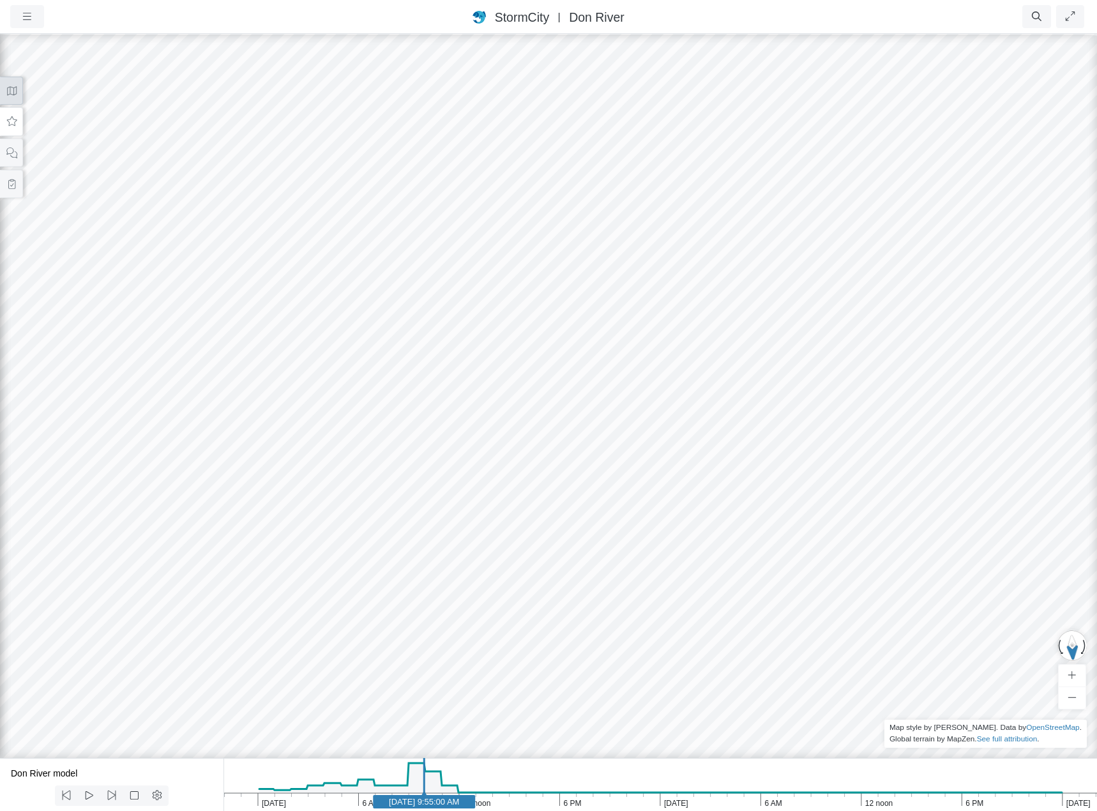
click at [10, 92] on icon at bounding box center [12, 90] width 10 height 9
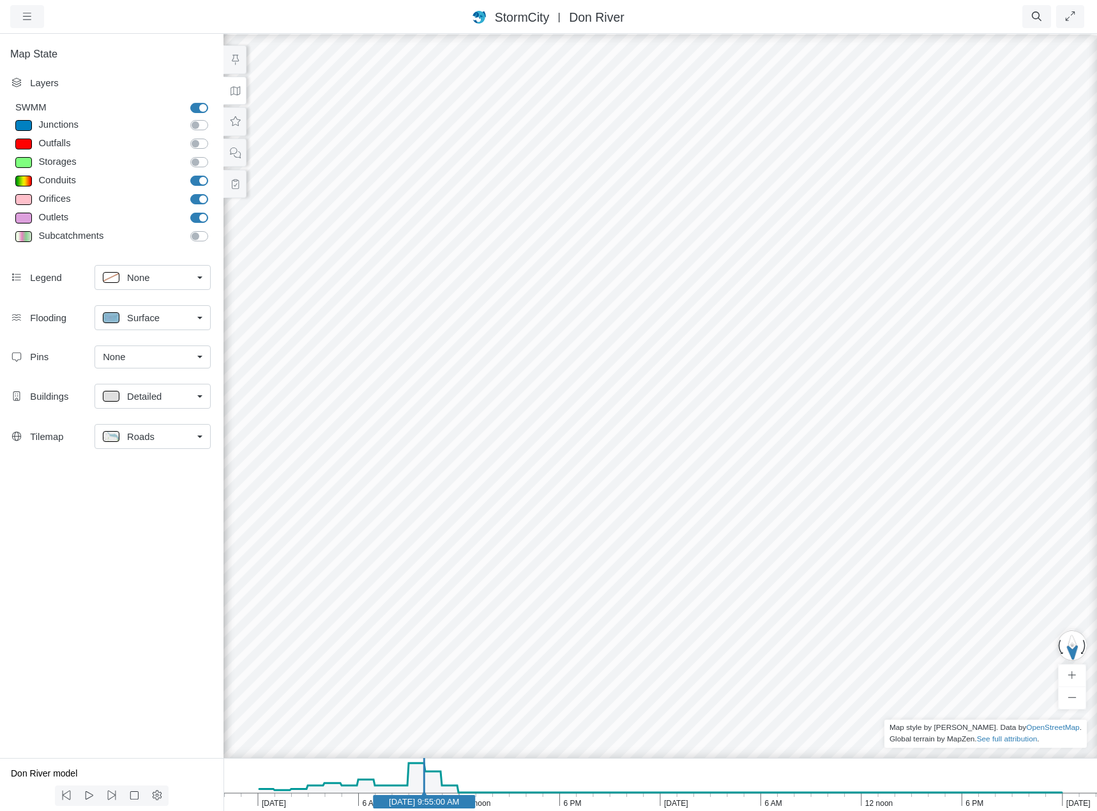
click at [198, 438] on link "Roads" at bounding box center [153, 436] width 116 height 25
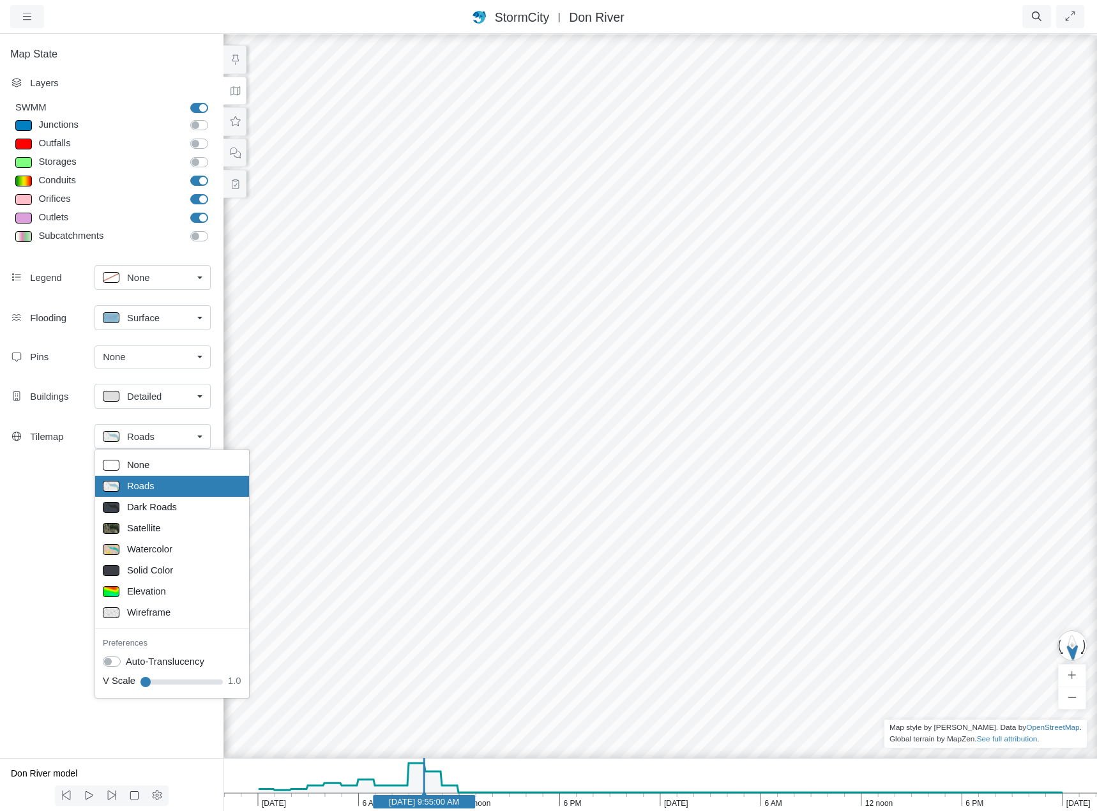
click at [52, 504] on div "Map State Layers SWMM SWMM [GEOGRAPHIC_DATA] [GEOGRAPHIC_DATA] Outfalls Dividers" at bounding box center [112, 395] width 224 height 725
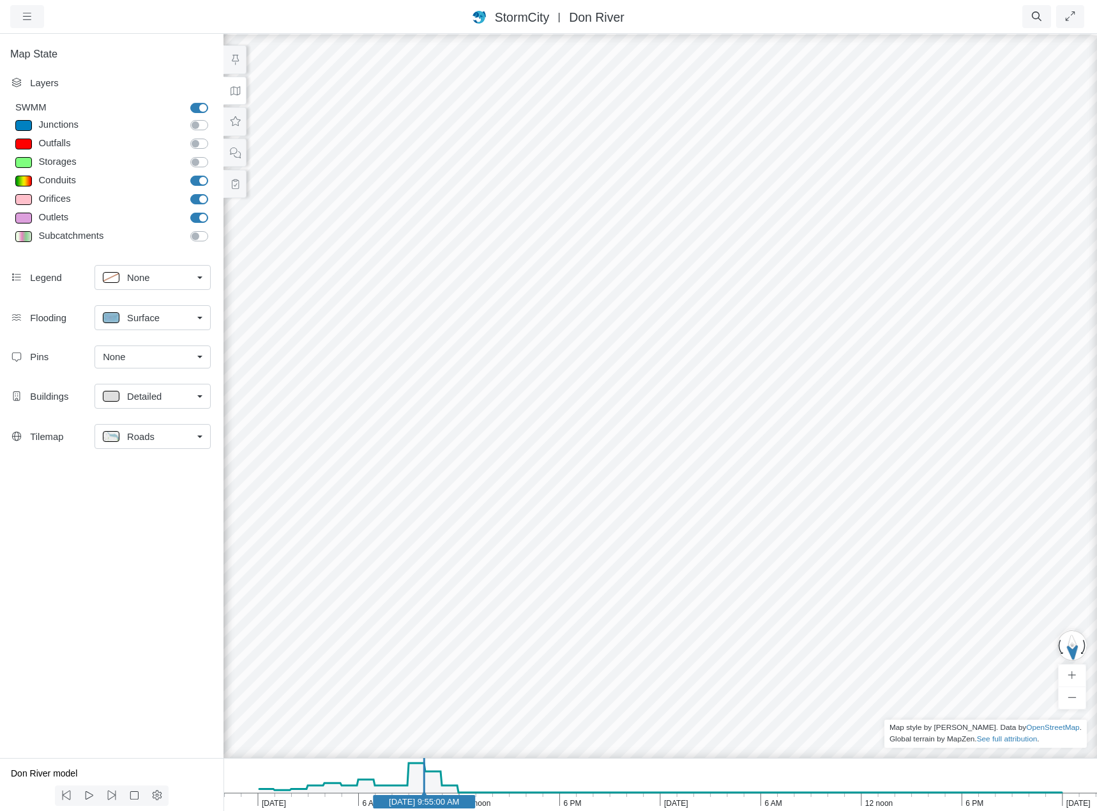
drag, startPoint x: 686, startPoint y: 395, endPoint x: 700, endPoint y: 397, distance: 13.5
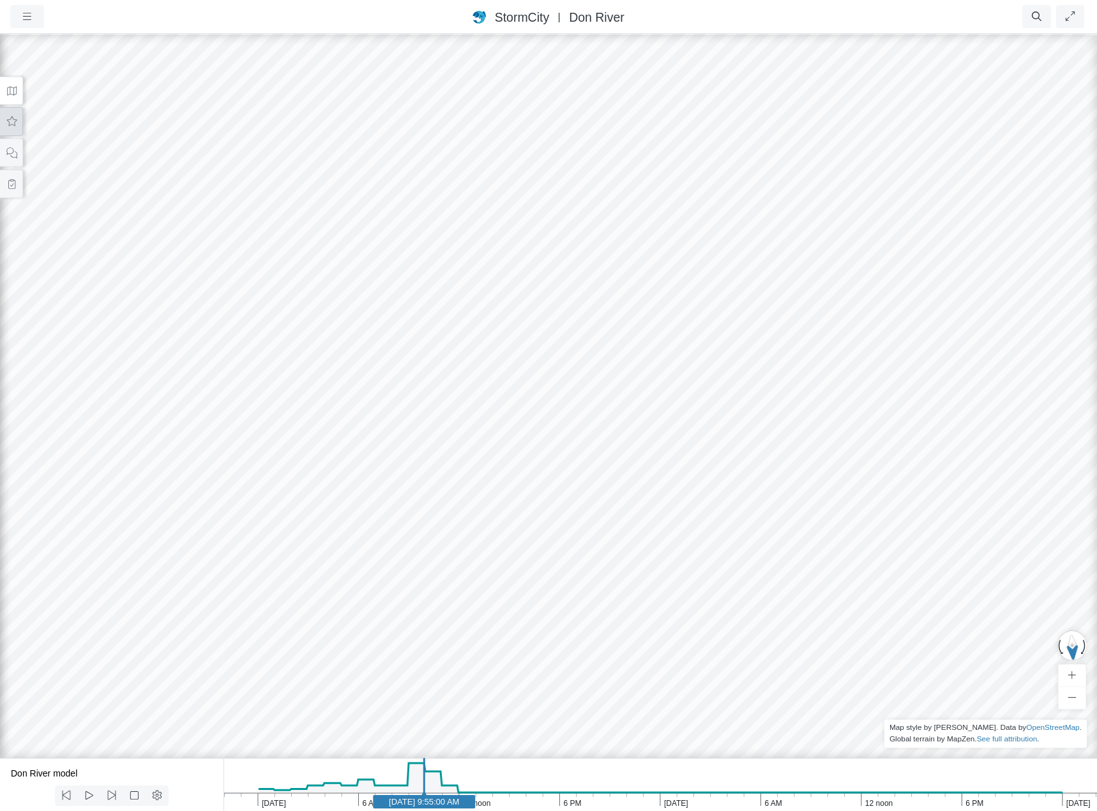
click at [10, 123] on icon at bounding box center [12, 122] width 12 height 10
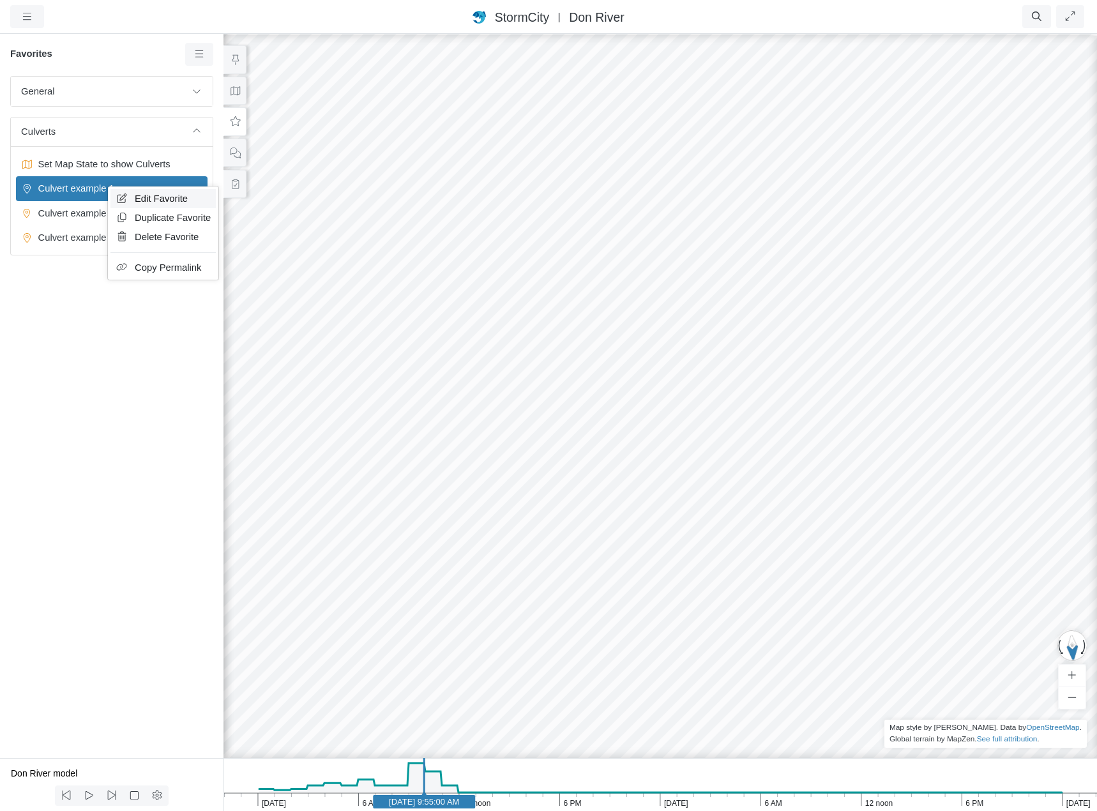
click at [175, 202] on span "Edit Favorite" at bounding box center [161, 198] width 53 height 10
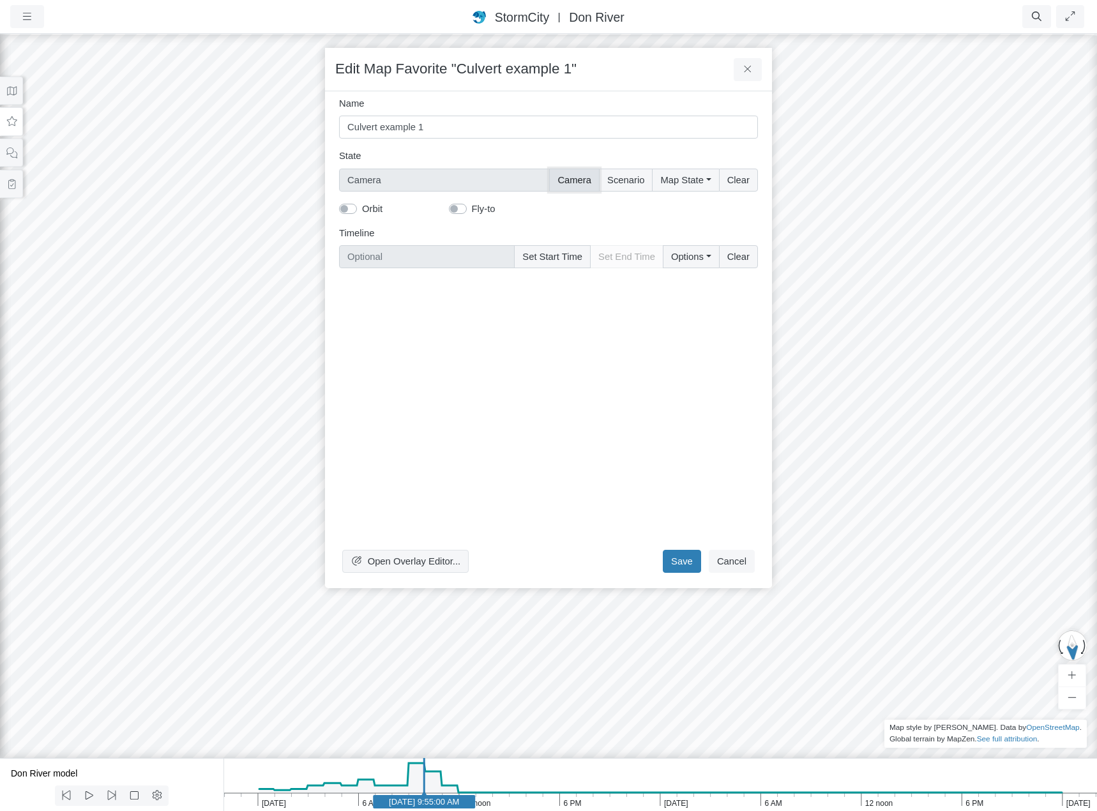
click at [570, 182] on button "Camera" at bounding box center [574, 180] width 50 height 23
click at [472, 211] on label "Fly-to" at bounding box center [484, 209] width 24 height 14
click at [457, 211] on input "Fly-to" at bounding box center [454, 208] width 10 height 12
checkbox input "false"
click at [685, 565] on button "Save" at bounding box center [682, 561] width 38 height 23
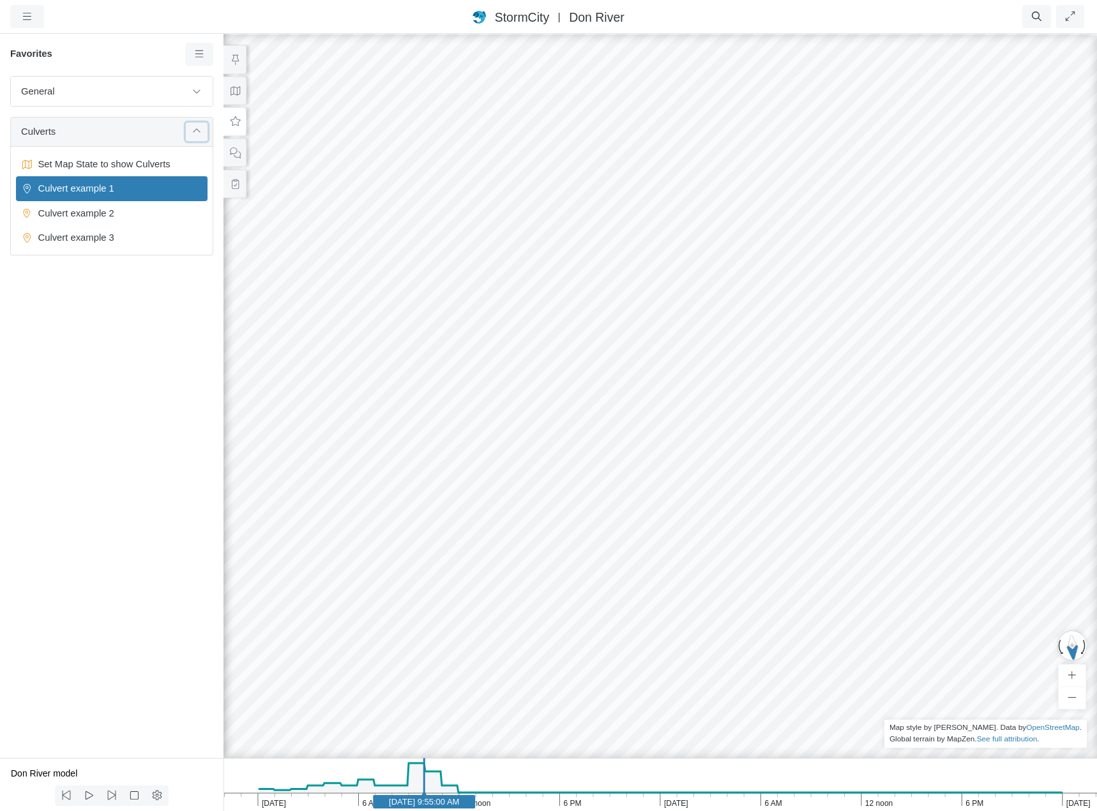
click at [190, 132] on button at bounding box center [197, 132] width 22 height 19
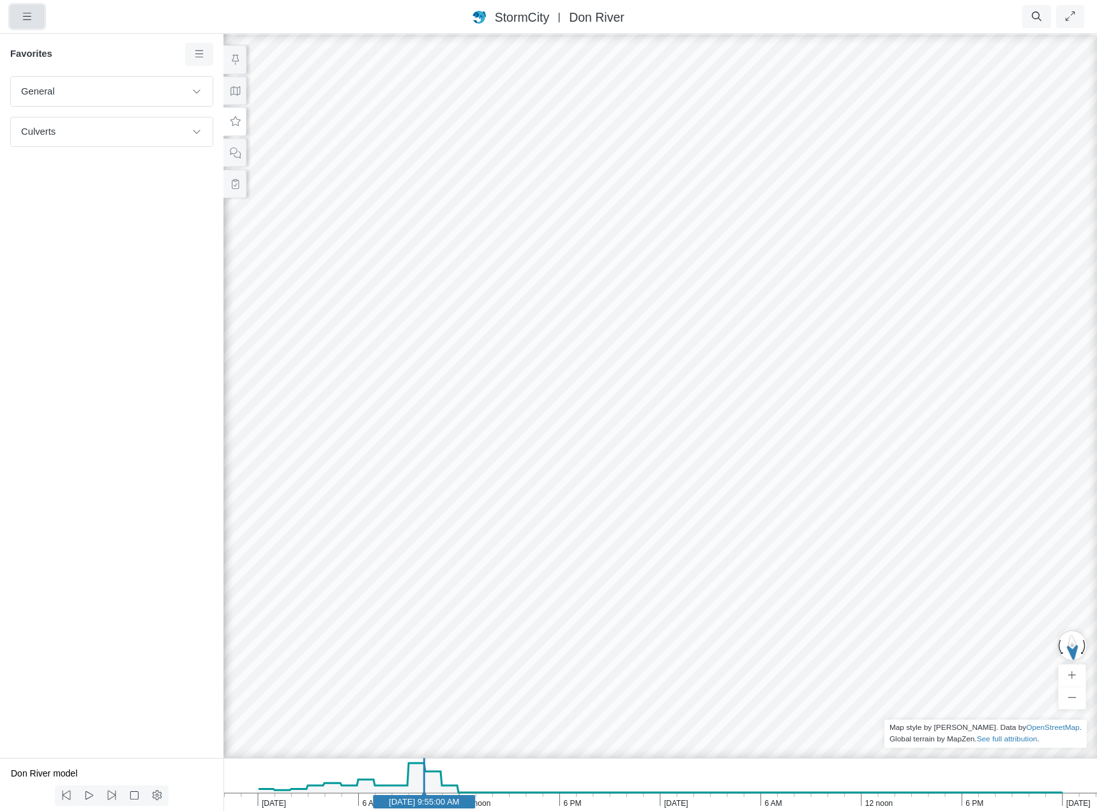
click at [17, 6] on button "button" at bounding box center [27, 16] width 34 height 23
click at [58, 43] on link "Projects" at bounding box center [61, 43] width 101 height 19
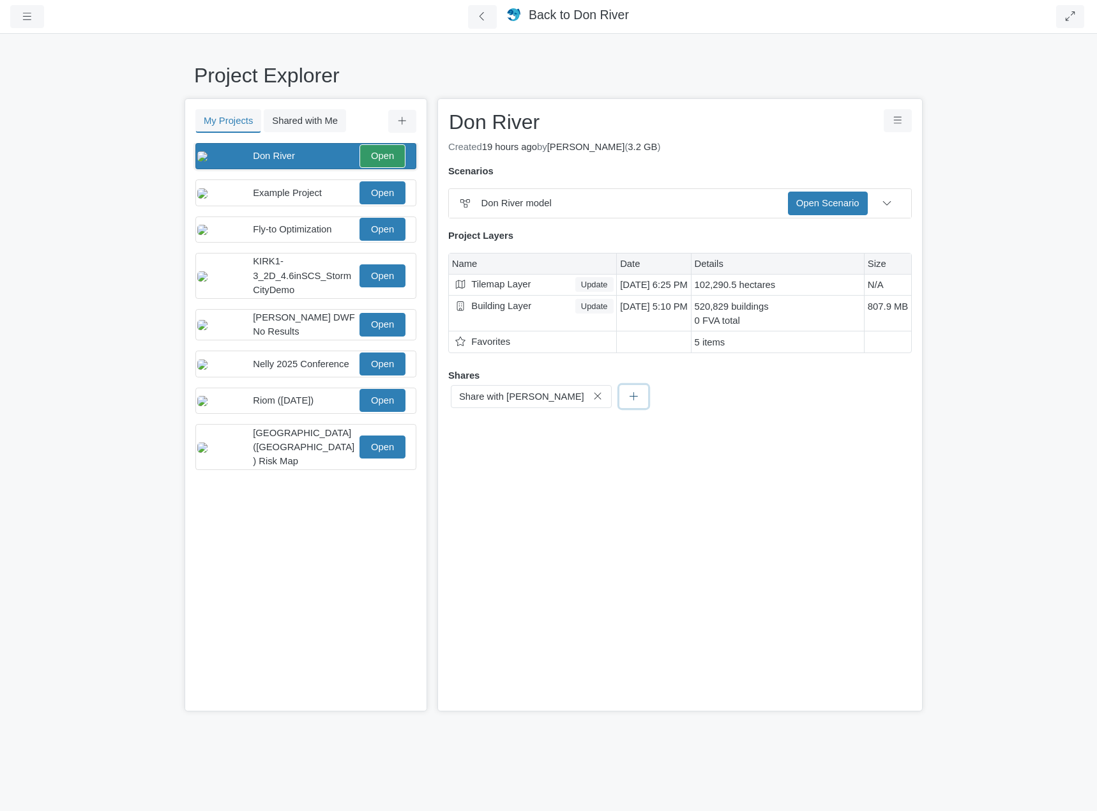
click at [628, 393] on icon at bounding box center [634, 396] width 12 height 10
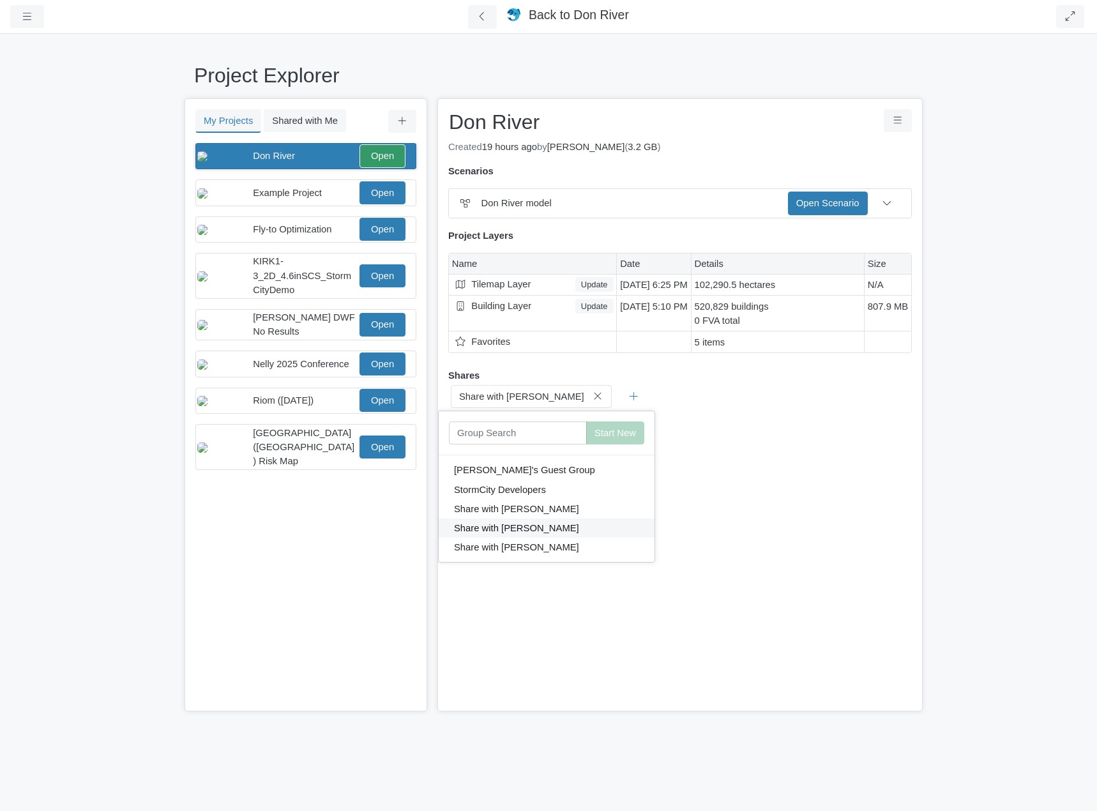
click at [514, 524] on button "Share with [PERSON_NAME]" at bounding box center [547, 528] width 216 height 19
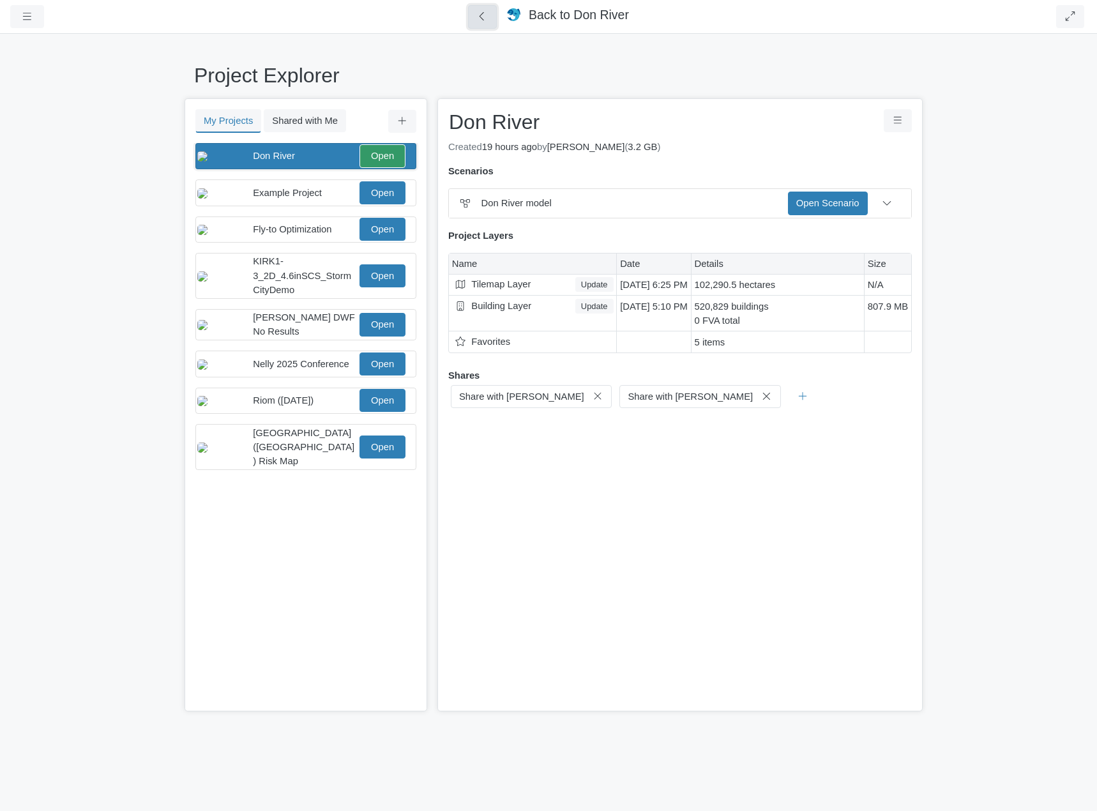
click at [483, 18] on icon at bounding box center [482, 16] width 12 height 10
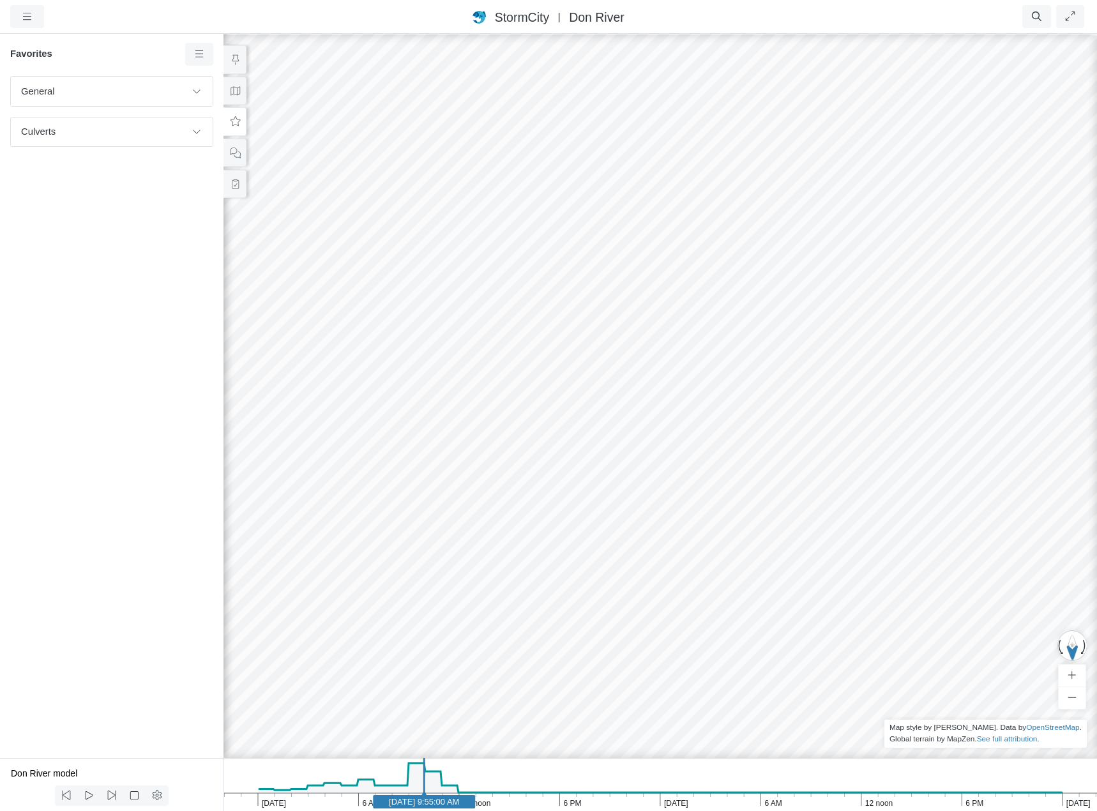
drag, startPoint x: 610, startPoint y: 320, endPoint x: 543, endPoint y: 314, distance: 67.3
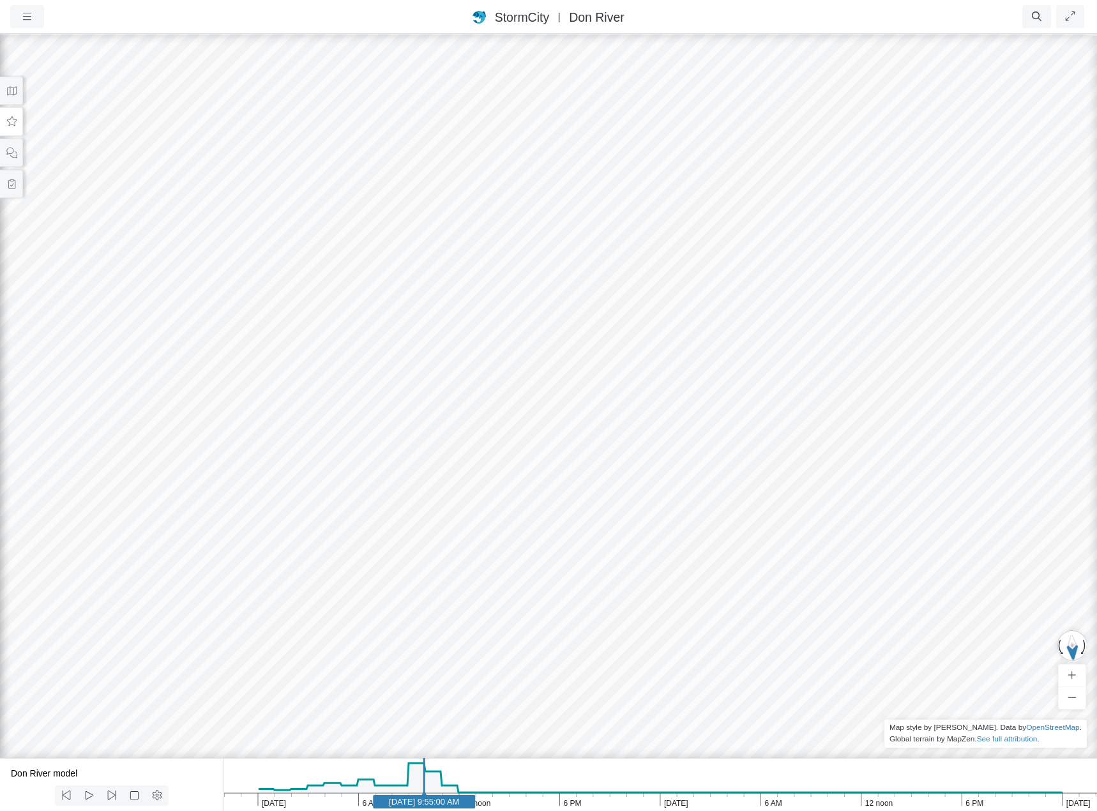
drag, startPoint x: 458, startPoint y: 254, endPoint x: 499, endPoint y: 299, distance: 61.0
drag, startPoint x: 825, startPoint y: 378, endPoint x: 863, endPoint y: 422, distance: 58.4
drag, startPoint x: 724, startPoint y: 236, endPoint x: 655, endPoint y: 242, distance: 69.2
click at [13, 96] on button at bounding box center [11, 91] width 23 height 29
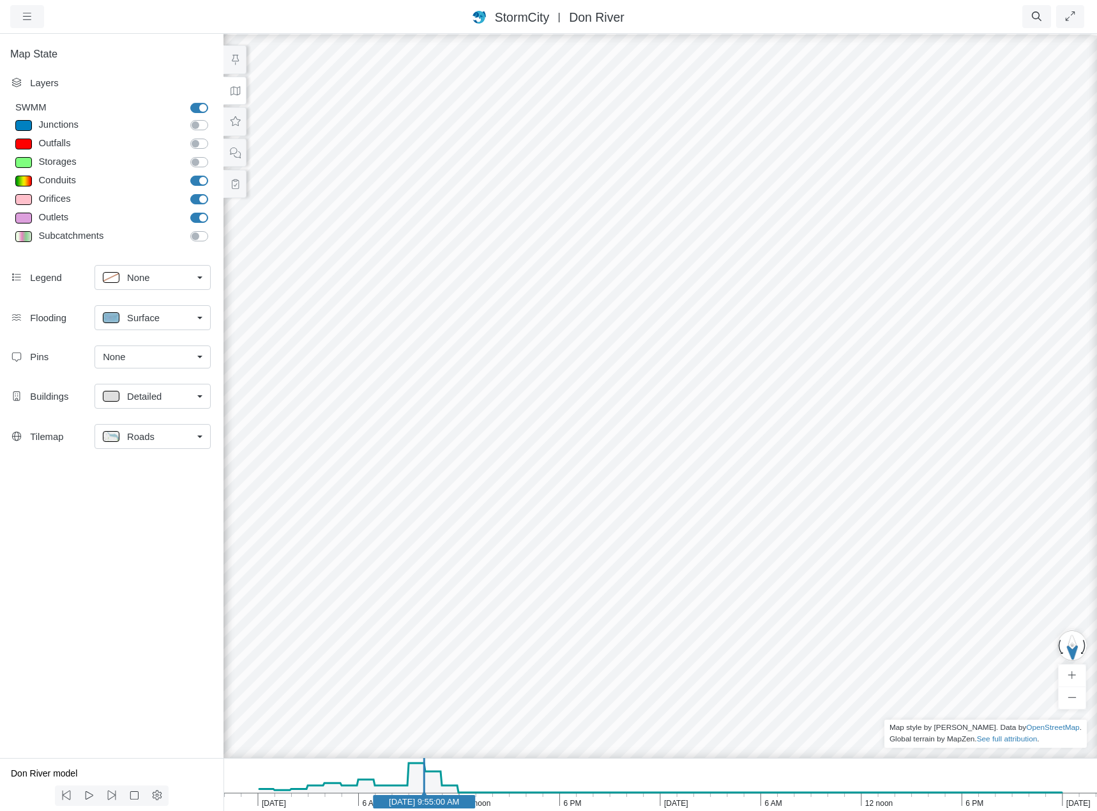
click at [155, 436] on div "Roads" at bounding box center [147, 436] width 89 height 16
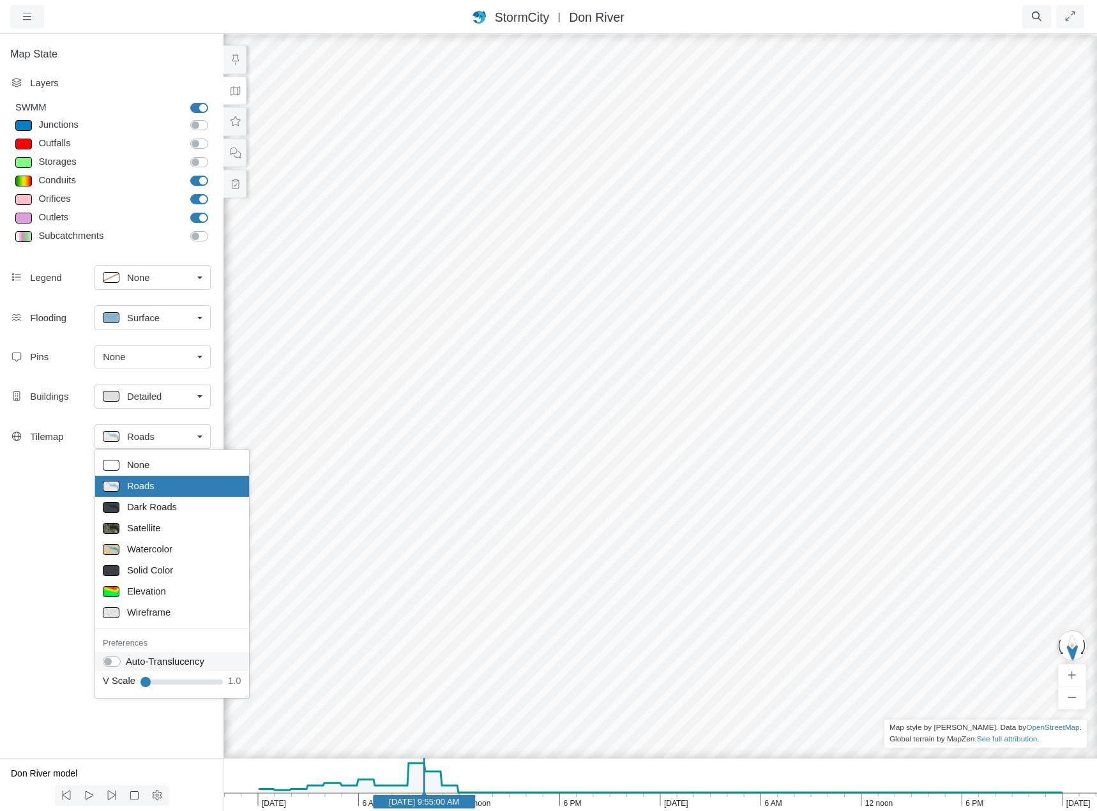
click at [126, 659] on label "Auto-Translucency" at bounding box center [165, 662] width 79 height 14
checkbox input "true"
click at [662, 256] on div at bounding box center [660, 422] width 1097 height 778
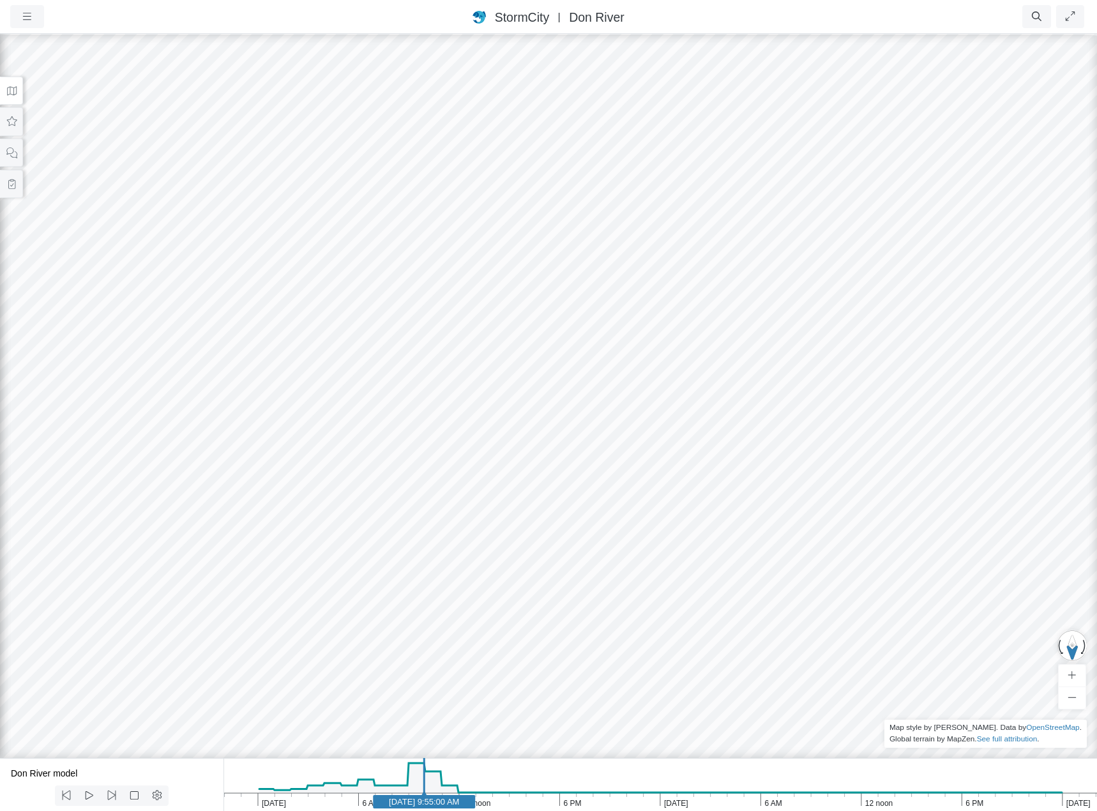
drag, startPoint x: 676, startPoint y: 305, endPoint x: 653, endPoint y: 330, distance: 33.5
drag, startPoint x: 360, startPoint y: 420, endPoint x: 471, endPoint y: 330, distance: 143.9
click at [846, 206] on div at bounding box center [548, 422] width 1097 height 778
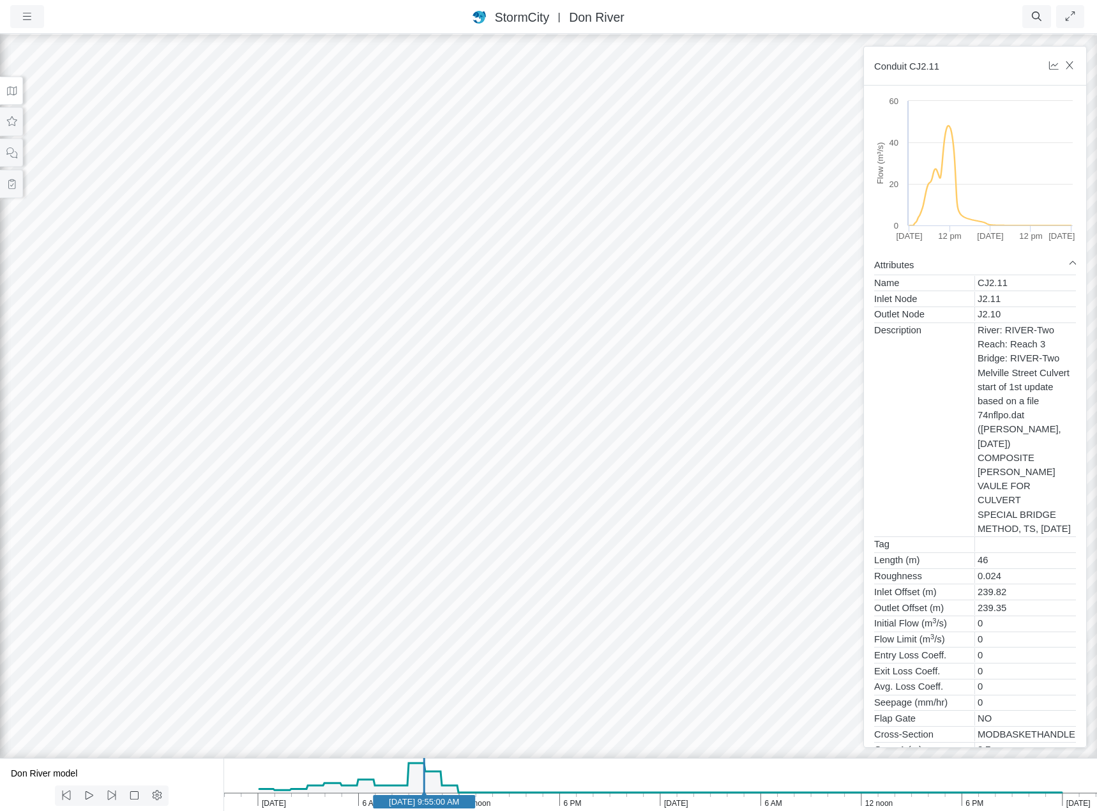
click at [798, 301] on div at bounding box center [548, 422] width 1097 height 778
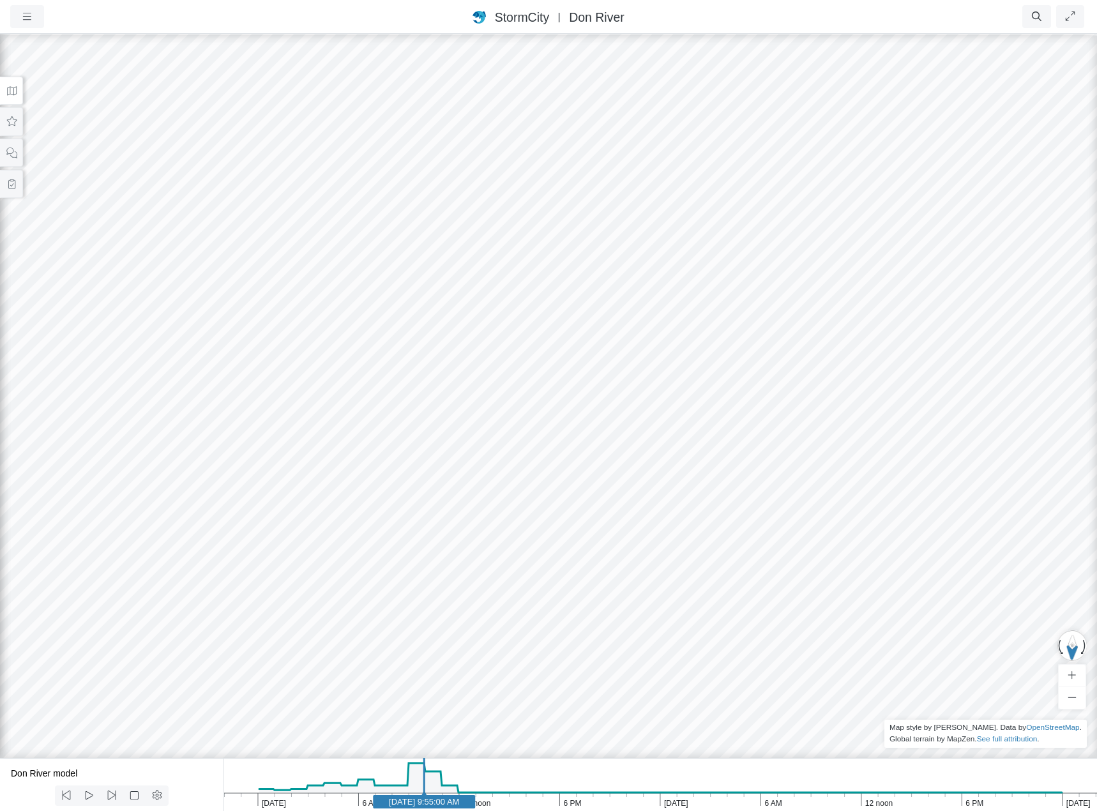
drag, startPoint x: 921, startPoint y: 299, endPoint x: 739, endPoint y: 311, distance: 181.8
drag, startPoint x: 963, startPoint y: 332, endPoint x: 192, endPoint y: 266, distance: 774.3
click at [192, 266] on div at bounding box center [548, 422] width 1097 height 778
drag, startPoint x: 701, startPoint y: 342, endPoint x: 236, endPoint y: 315, distance: 465.0
click at [236, 315] on div at bounding box center [548, 422] width 1097 height 778
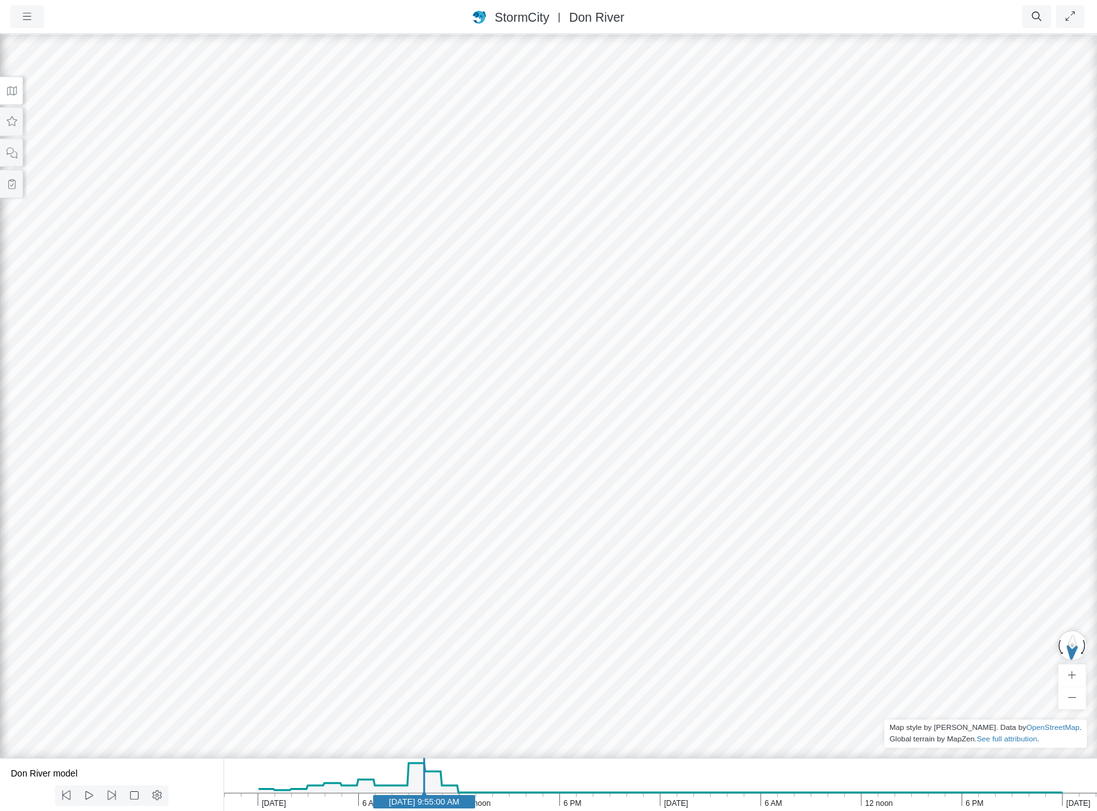
drag, startPoint x: 625, startPoint y: 322, endPoint x: 625, endPoint y: 296, distance: 26.8
click at [10, 99] on button at bounding box center [11, 91] width 23 height 29
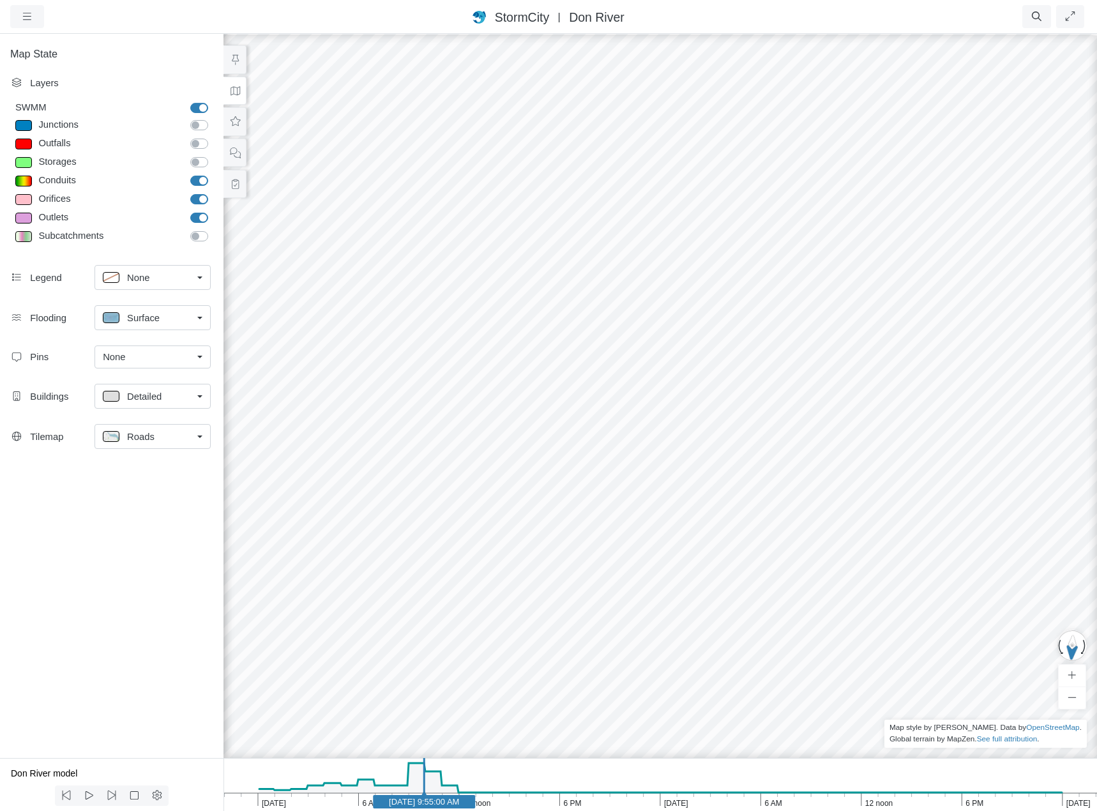
click at [150, 439] on span "Roads" at bounding box center [140, 437] width 27 height 14
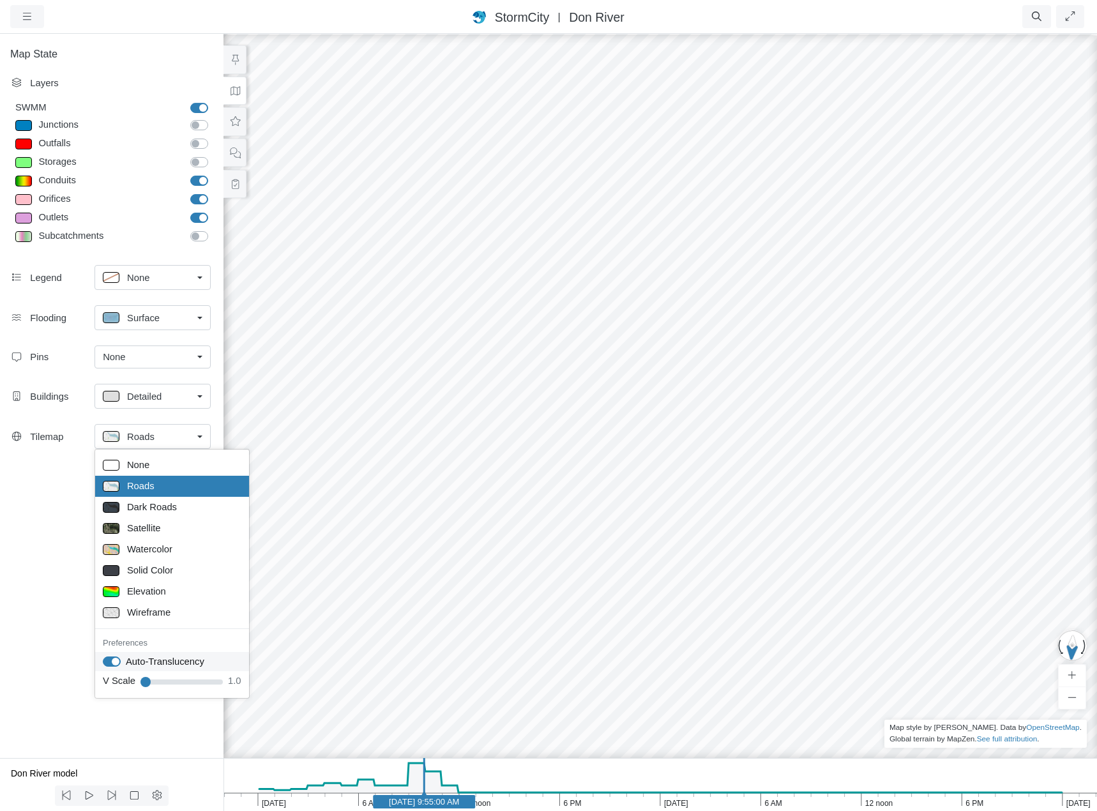
click at [126, 662] on label "Auto-Translucency" at bounding box center [165, 662] width 79 height 14
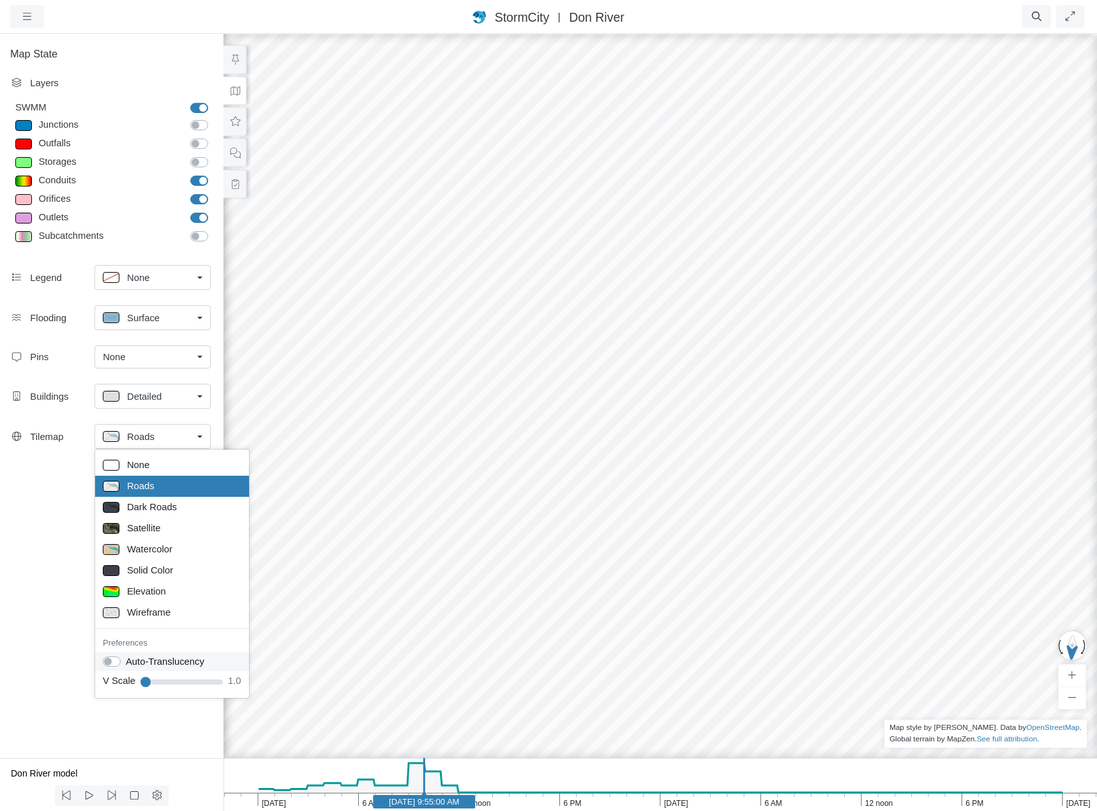
click at [126, 662] on label "Auto-Translucency" at bounding box center [165, 662] width 79 height 14
checkbox input "false"
drag, startPoint x: 393, startPoint y: 428, endPoint x: 474, endPoint y: 434, distance: 81.4
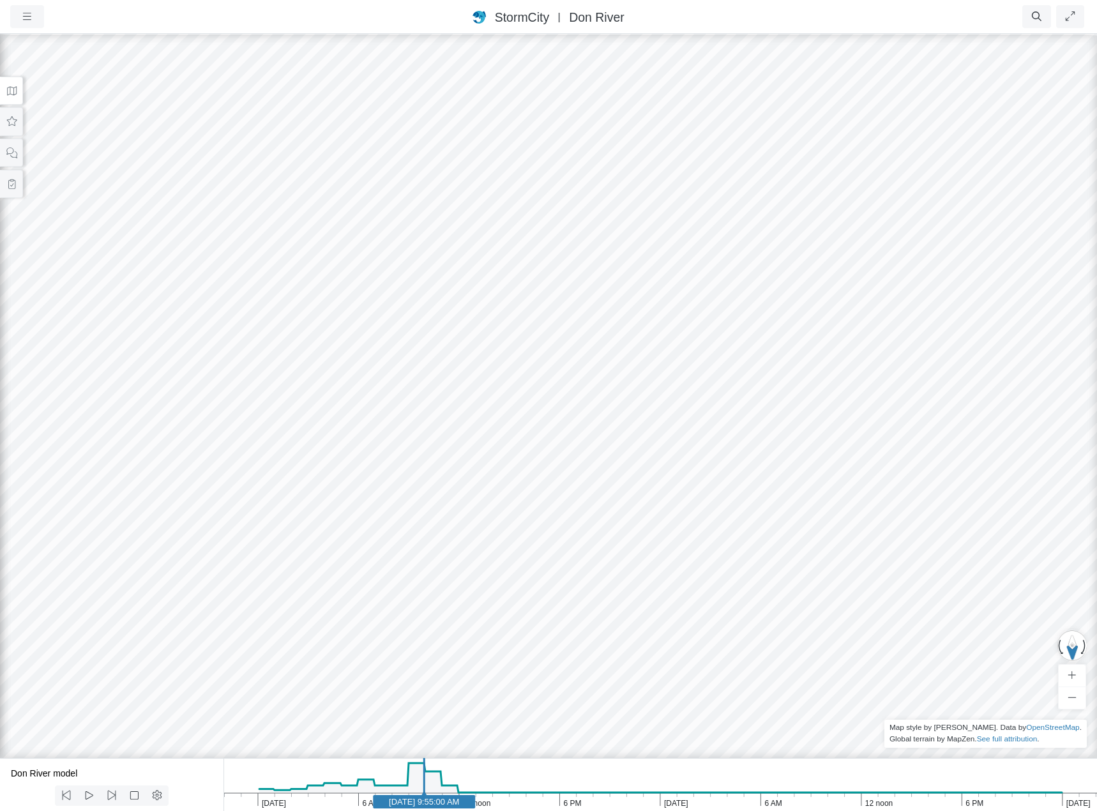
drag, startPoint x: 376, startPoint y: 418, endPoint x: 779, endPoint y: 486, distance: 408.7
click at [779, 486] on div at bounding box center [548, 422] width 1097 height 778
drag, startPoint x: 761, startPoint y: 469, endPoint x: 722, endPoint y: 509, distance: 56.4
drag, startPoint x: 216, startPoint y: 335, endPoint x: 620, endPoint y: 623, distance: 496.3
click at [620, 623] on div at bounding box center [548, 422] width 1097 height 778
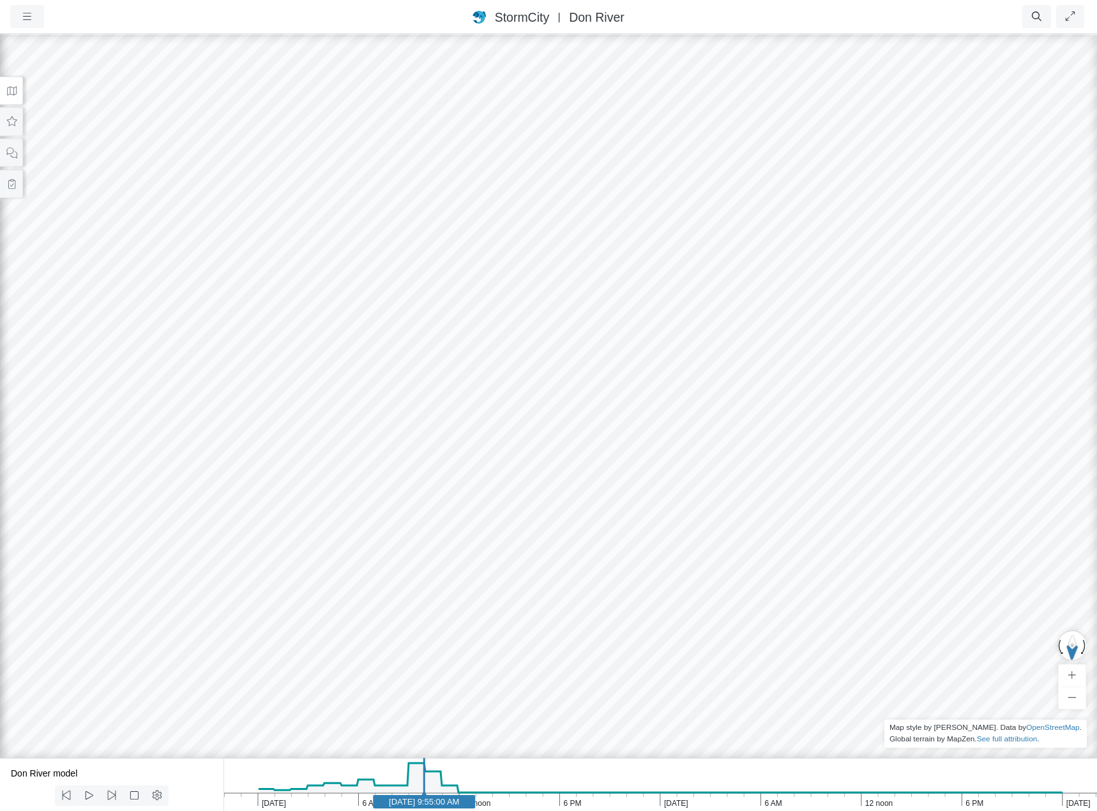
drag, startPoint x: 714, startPoint y: 423, endPoint x: 715, endPoint y: 608, distance: 184.6
click at [715, 608] on div at bounding box center [548, 422] width 1097 height 778
drag, startPoint x: 296, startPoint y: 295, endPoint x: 461, endPoint y: 603, distance: 349.7
click at [460, 605] on div at bounding box center [548, 422] width 1097 height 778
drag, startPoint x: 335, startPoint y: 446, endPoint x: 331, endPoint y: 528, distance: 82.5
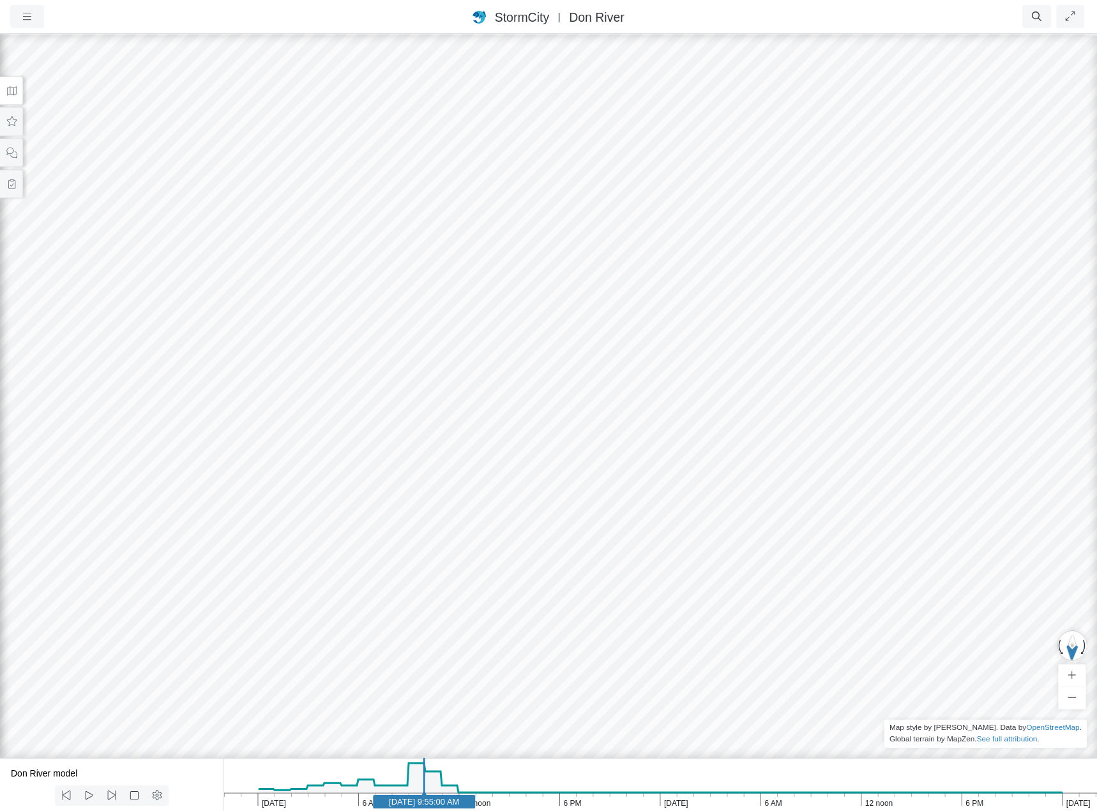
click at [331, 528] on div at bounding box center [548, 422] width 1097 height 778
drag, startPoint x: 420, startPoint y: 462, endPoint x: 743, endPoint y: 424, distance: 325.4
drag, startPoint x: 780, startPoint y: 417, endPoint x: 434, endPoint y: 481, distance: 352.1
drag, startPoint x: 748, startPoint y: 466, endPoint x: 283, endPoint y: 400, distance: 470.1
drag, startPoint x: 626, startPoint y: 549, endPoint x: 340, endPoint y: 356, distance: 344.1
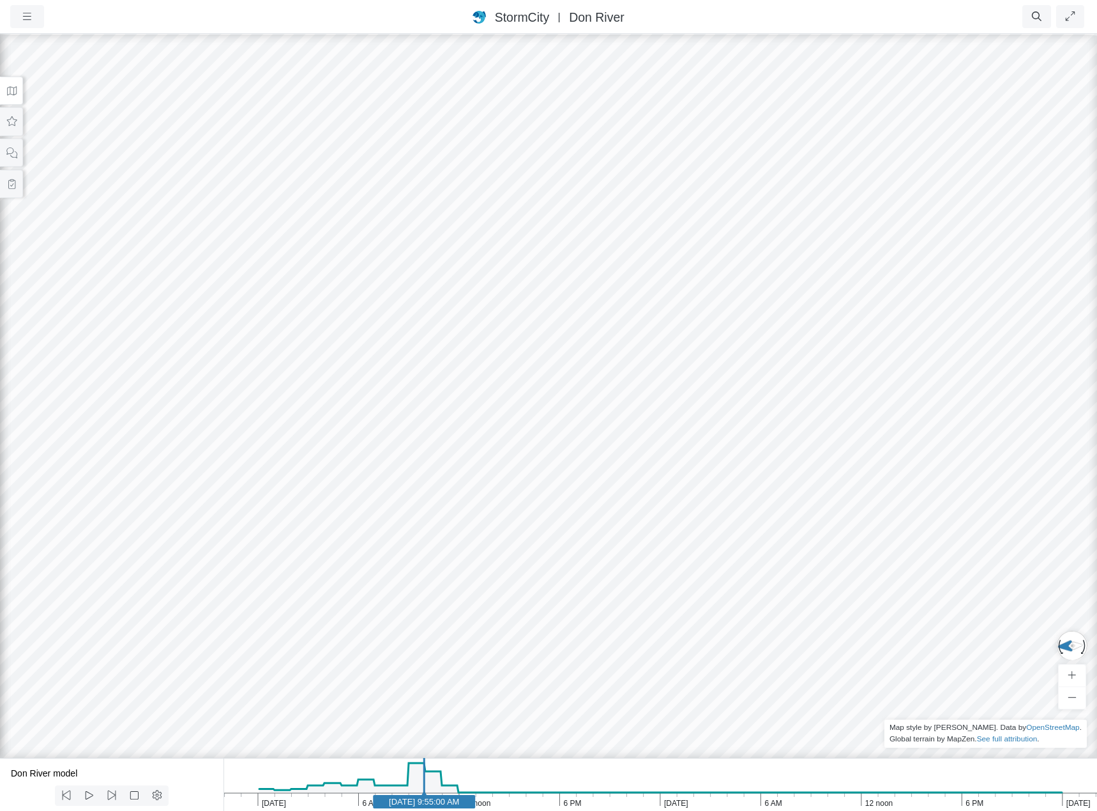
click at [344, 362] on div at bounding box center [548, 422] width 1097 height 778
drag, startPoint x: 577, startPoint y: 424, endPoint x: 950, endPoint y: 494, distance: 379.5
drag, startPoint x: 516, startPoint y: 473, endPoint x: 1110, endPoint y: 367, distance: 603.2
drag, startPoint x: 466, startPoint y: 535, endPoint x: 747, endPoint y: 497, distance: 283.5
click at [747, 497] on div at bounding box center [548, 422] width 1097 height 778
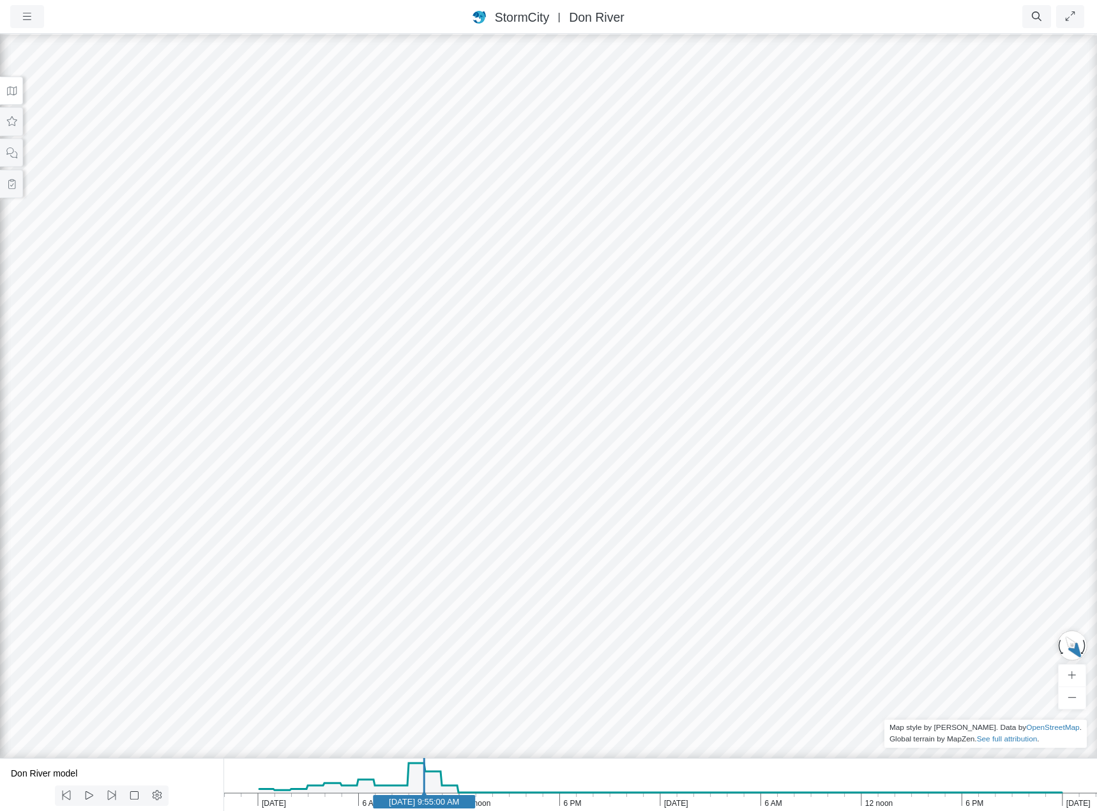
drag, startPoint x: 646, startPoint y: 547, endPoint x: 453, endPoint y: 638, distance: 214.0
